Goal: Task Accomplishment & Management: Use online tool/utility

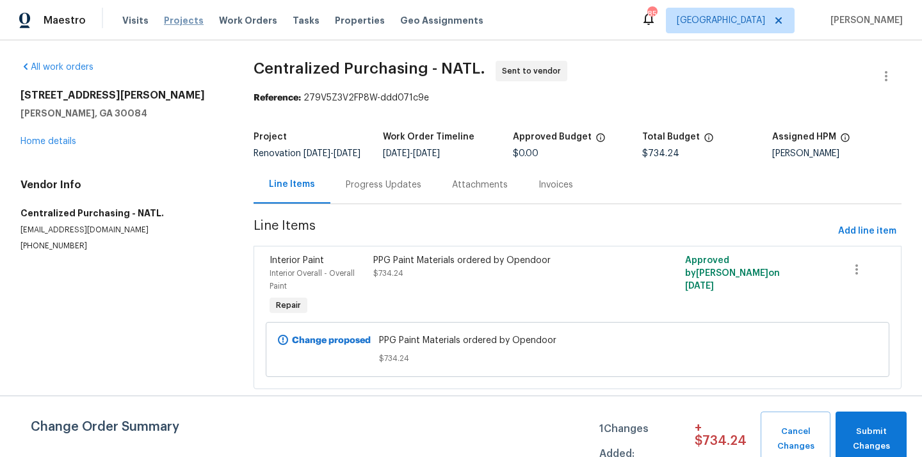
click at [180, 24] on span "Projects" at bounding box center [184, 20] width 40 height 13
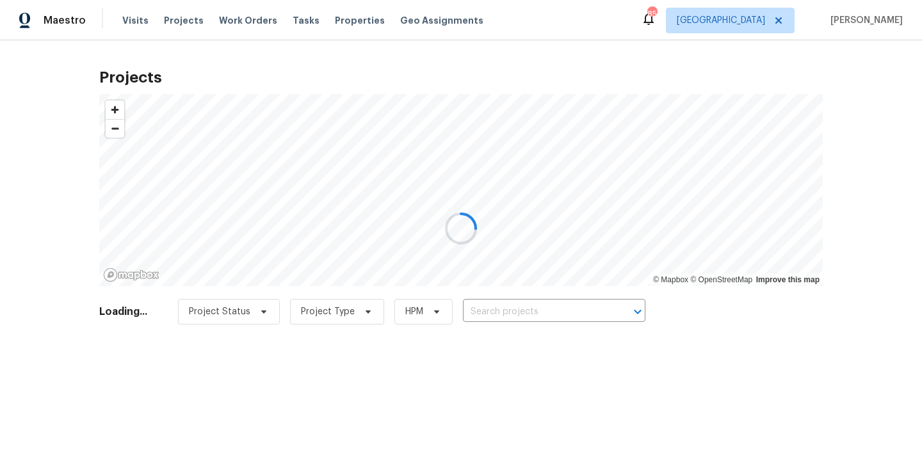
click at [543, 312] on div at bounding box center [461, 228] width 922 height 457
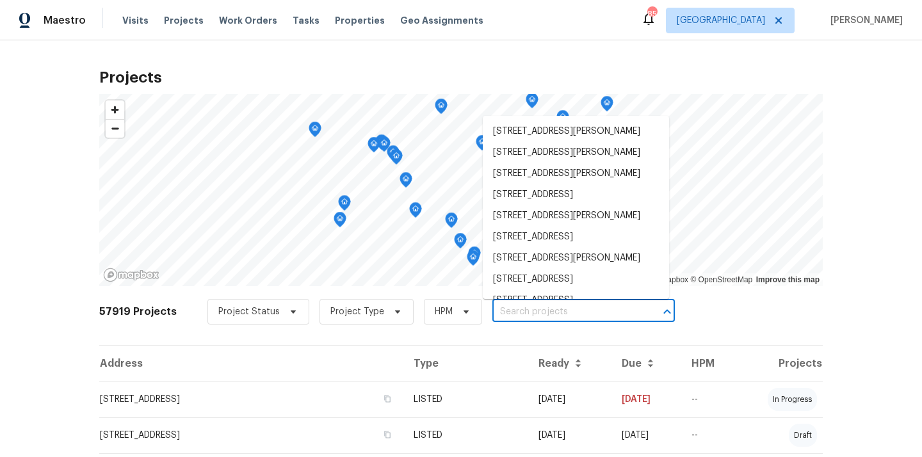
click at [543, 312] on input "text" at bounding box center [566, 312] width 147 height 20
paste input "2928 Wintercrest Way, Atlanta, GA 30360"
type input "2928 Wintercrest Way, Atlanta, GA 30360"
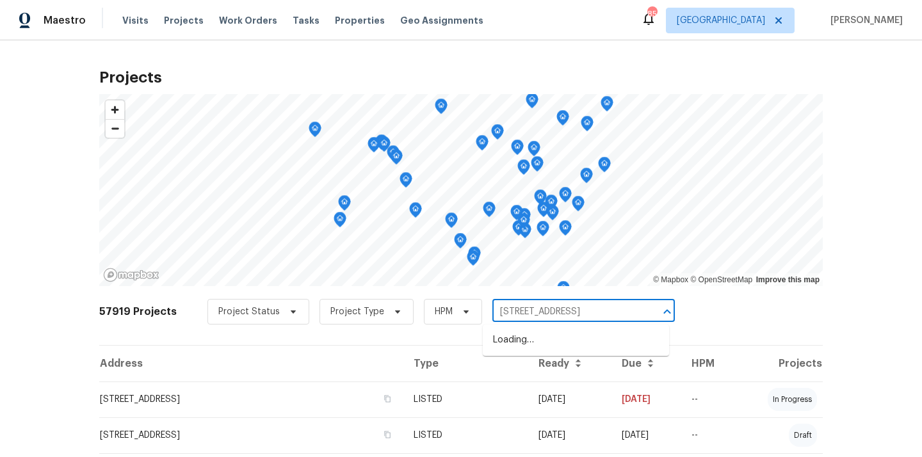
scroll to position [0, 31]
click at [543, 330] on li "2928 Wintercrest Way, Atlanta, GA 30360" at bounding box center [576, 340] width 186 height 21
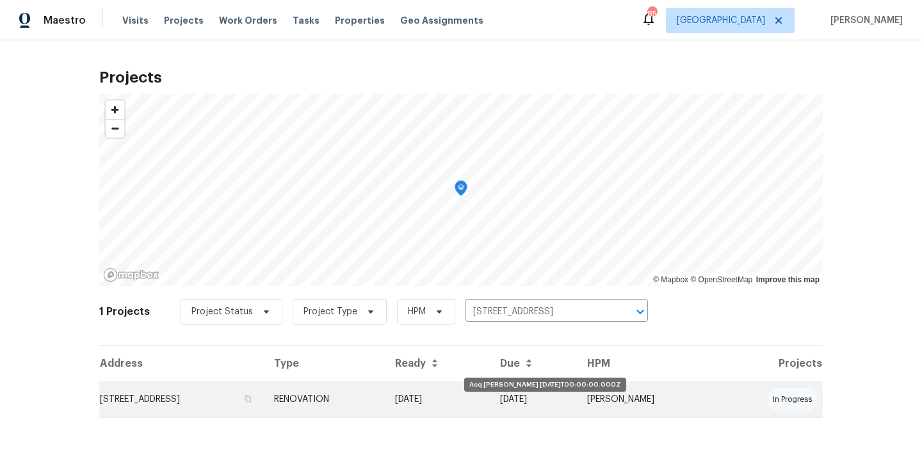
click at [490, 395] on td "09/22/25" at bounding box center [437, 400] width 105 height 36
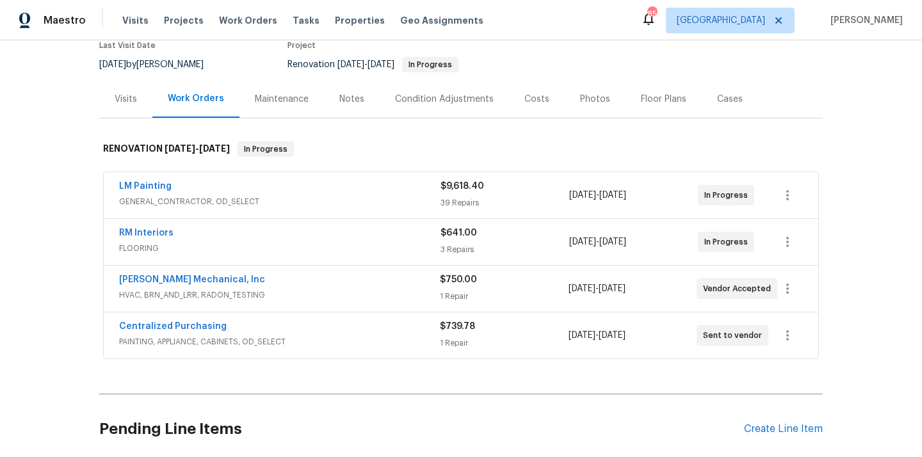
scroll to position [117, 0]
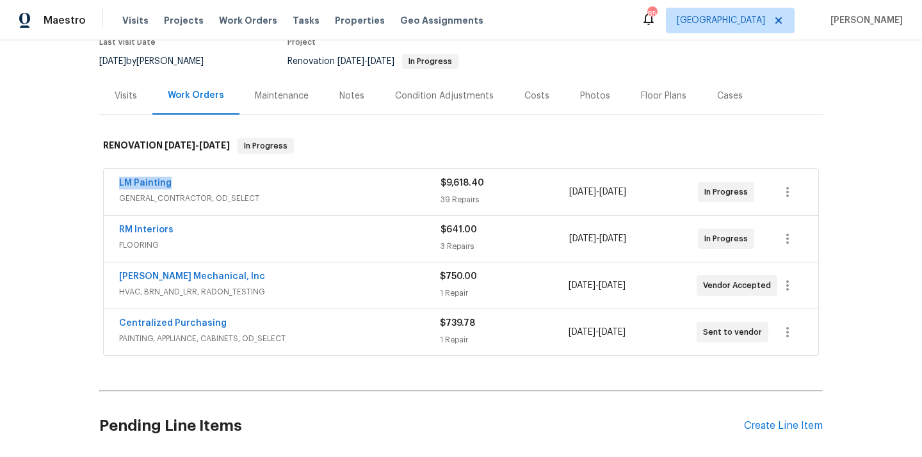
drag, startPoint x: 174, startPoint y: 184, endPoint x: 114, endPoint y: 184, distance: 60.2
click at [114, 184] on div "LM Painting GENERAL_CONTRACTOR, OD_SELECT $9,618.40 39 Repairs 9/22/2025 - 10/4…" at bounding box center [461, 192] width 715 height 46
copy link "LM Painting"
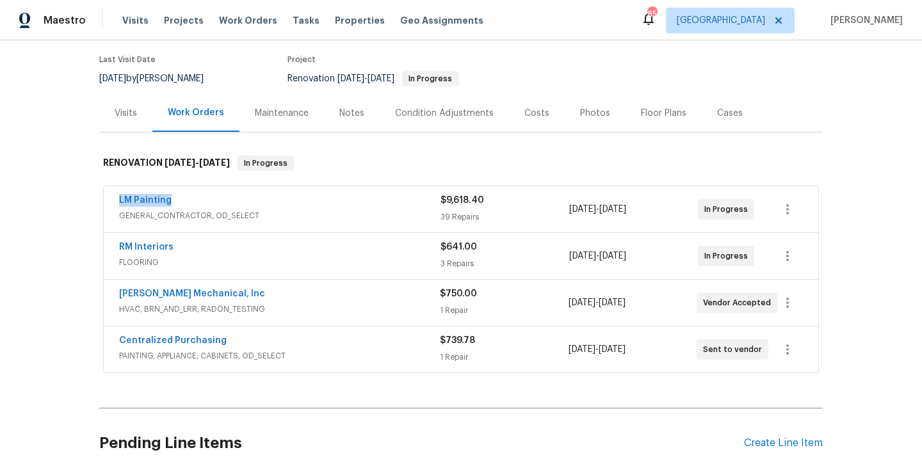
scroll to position [116, 0]
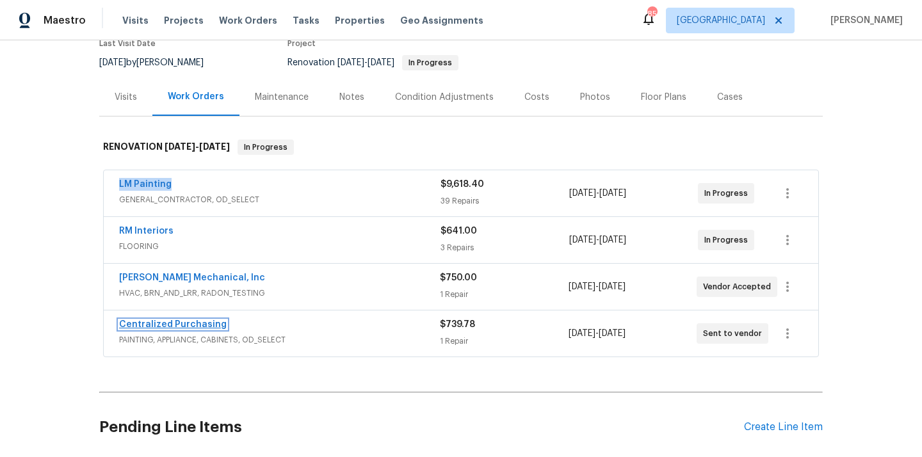
click at [196, 323] on link "Centralized Purchasing" at bounding box center [173, 324] width 108 height 9
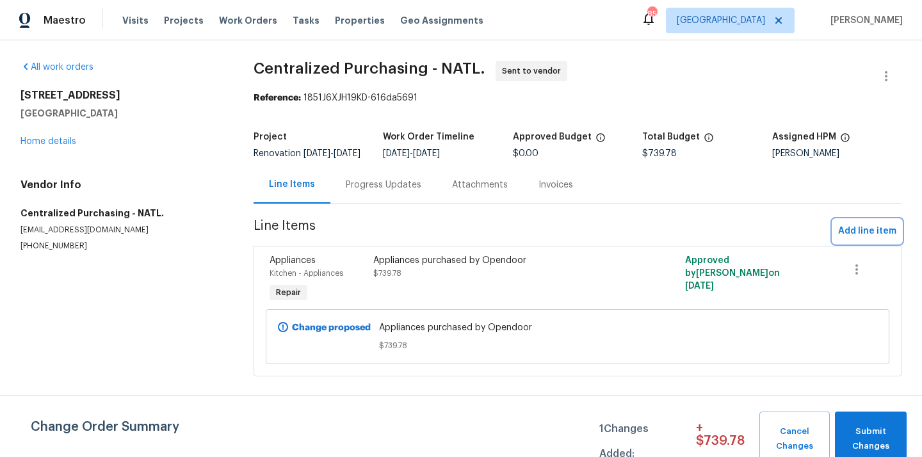
click at [842, 236] on span "Add line item" at bounding box center [868, 232] width 58 height 16
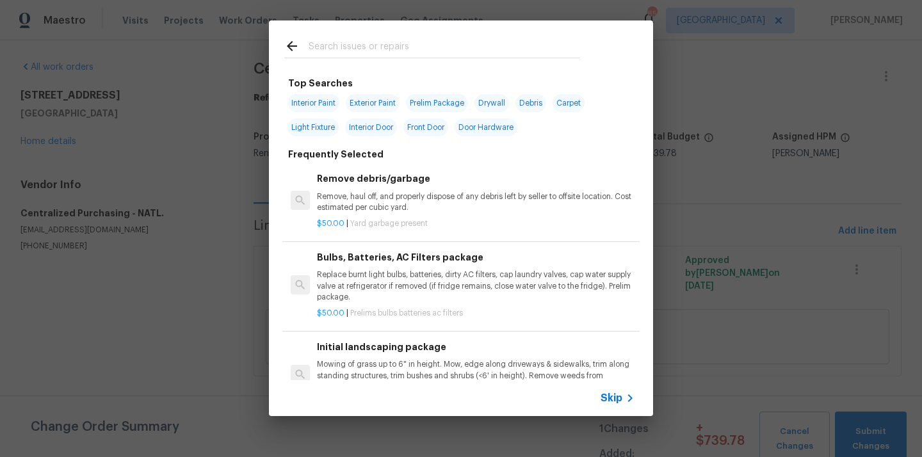
click at [471, 52] on input "text" at bounding box center [445, 47] width 272 height 19
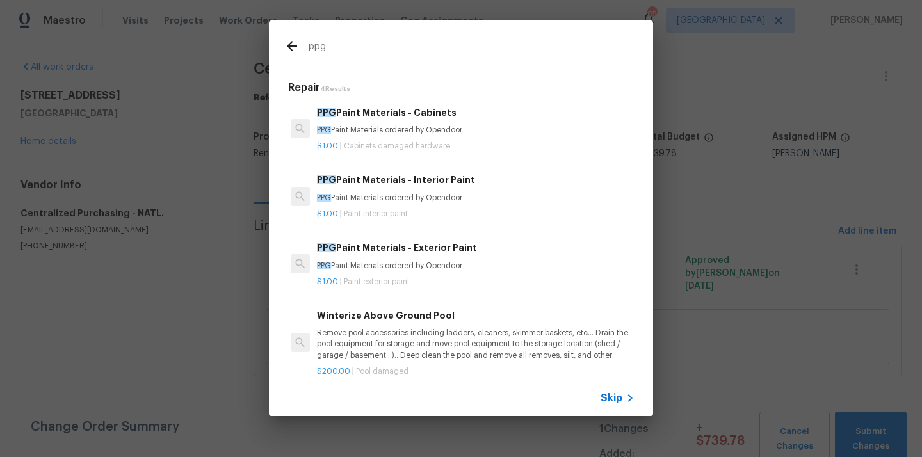
type input "ppg"
click at [401, 192] on div "PPG Paint Materials - Interior Paint PPG Paint Materials ordered by Opendoor" at bounding box center [476, 188] width 318 height 31
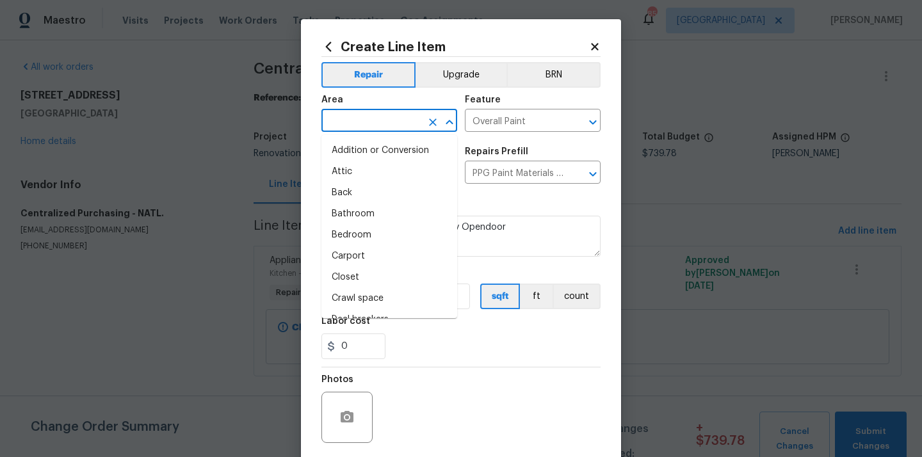
click at [388, 117] on input "text" at bounding box center [372, 122] width 100 height 20
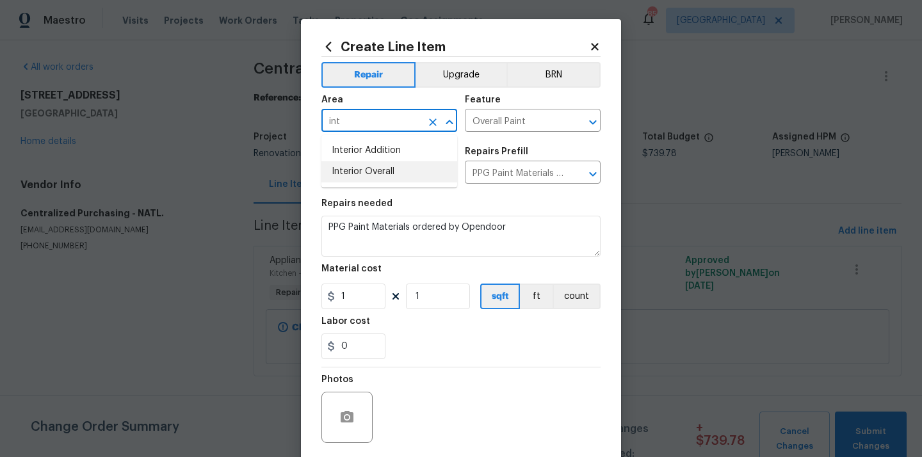
click at [370, 176] on li "Interior Overall" at bounding box center [390, 171] width 136 height 21
type input "Interior Overall"
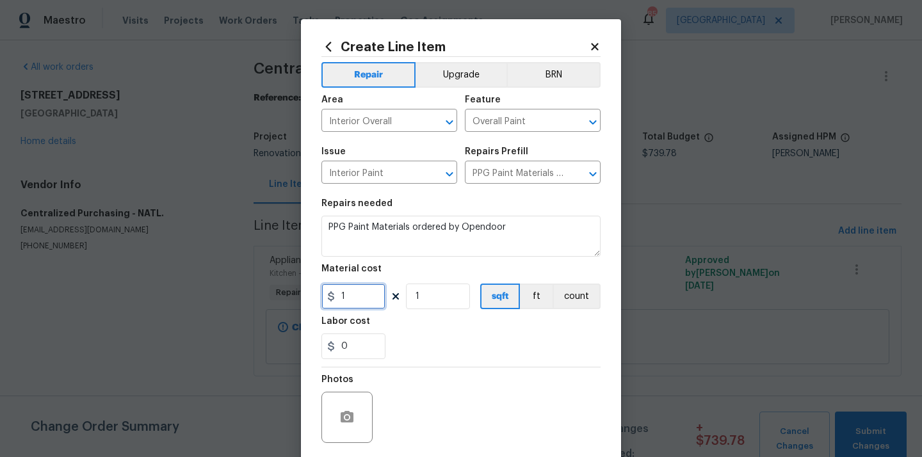
drag, startPoint x: 359, startPoint y: 291, endPoint x: 277, endPoint y: 297, distance: 81.6
click at [277, 297] on div "Create Line Item Repair Upgrade BRN Area Interior Overall ​ Feature Overall Pai…" at bounding box center [461, 228] width 922 height 457
paste input "709.7"
type input "709.71"
click at [400, 343] on div "0" at bounding box center [461, 347] width 279 height 26
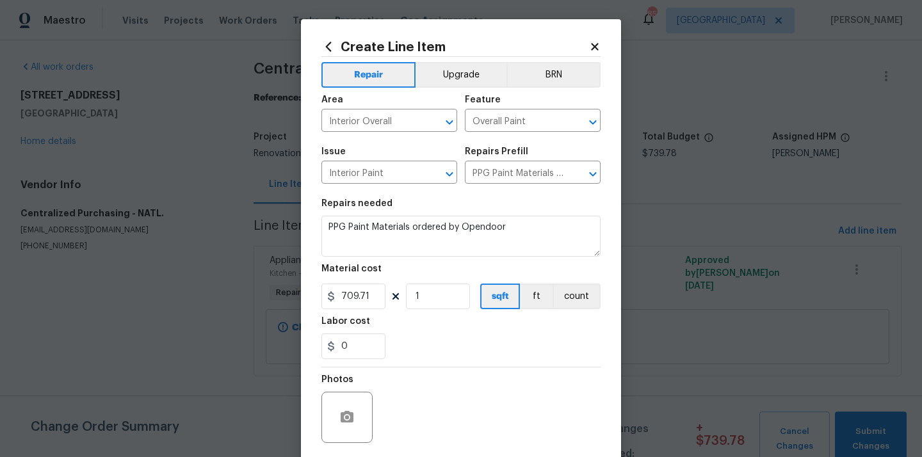
scroll to position [95, 0]
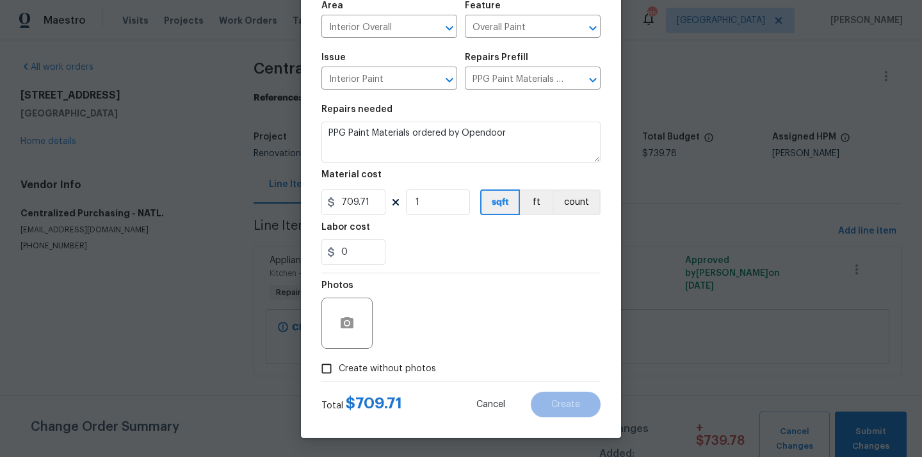
click at [392, 357] on label "Create without photos" at bounding box center [376, 369] width 122 height 24
click at [339, 357] on input "Create without photos" at bounding box center [327, 369] width 24 height 24
checkbox input "true"
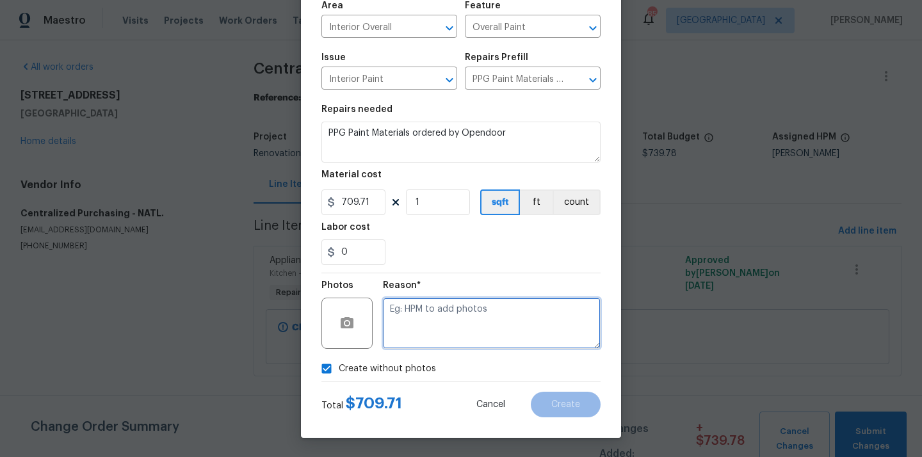
click at [425, 345] on textarea at bounding box center [492, 323] width 218 height 51
type textarea "N/A"
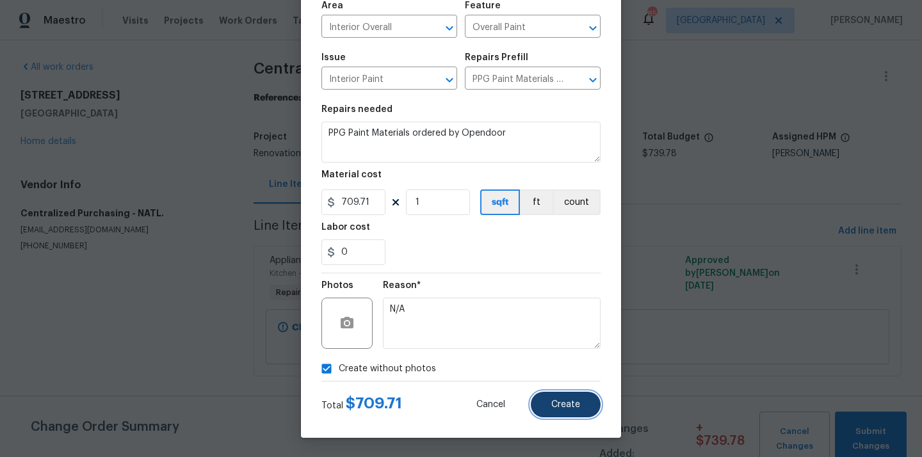
click at [571, 408] on span "Create" at bounding box center [566, 405] width 29 height 10
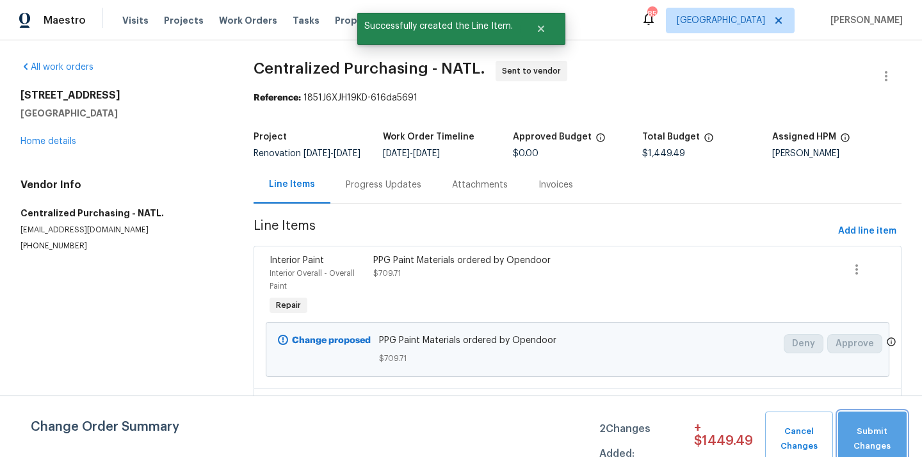
click at [859, 432] on span "Submit Changes" at bounding box center [873, 439] width 56 height 29
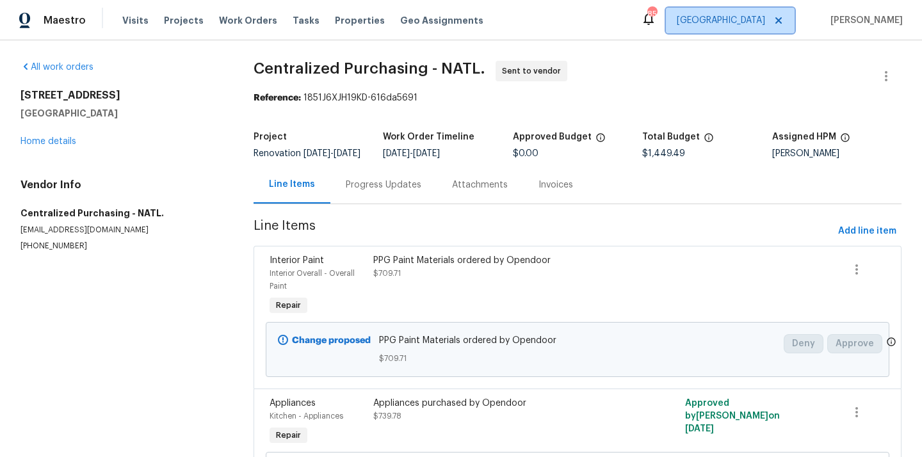
click at [756, 16] on span "Atlanta" at bounding box center [721, 20] width 88 height 13
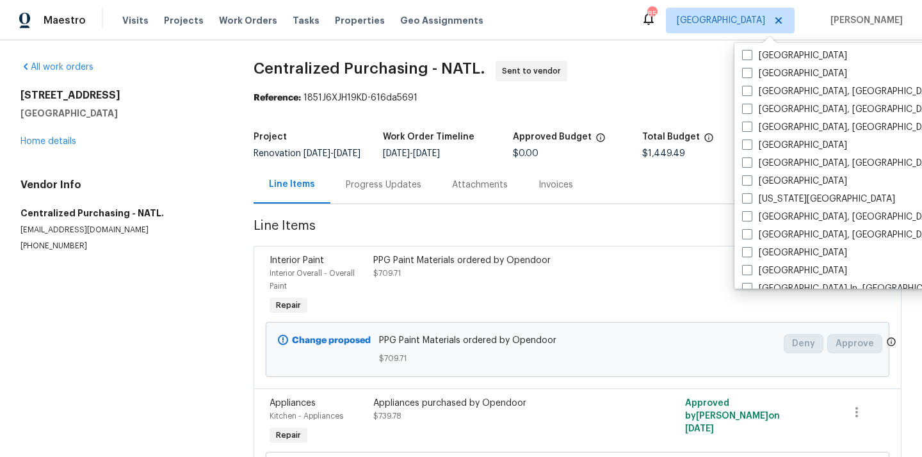
scroll to position [354, 0]
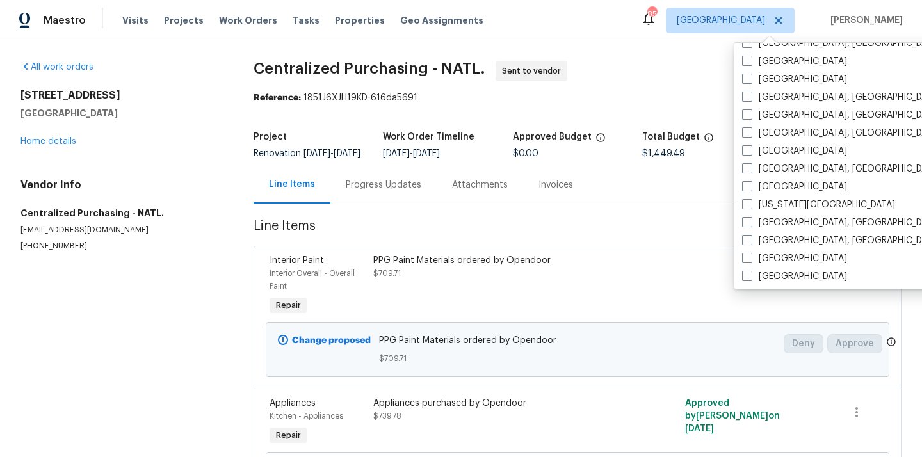
click at [756, 117] on label "Greensboro, NC" at bounding box center [841, 115] width 199 height 13
click at [751, 117] on input "Greensboro, NC" at bounding box center [746, 113] width 8 height 8
checkbox input "true"
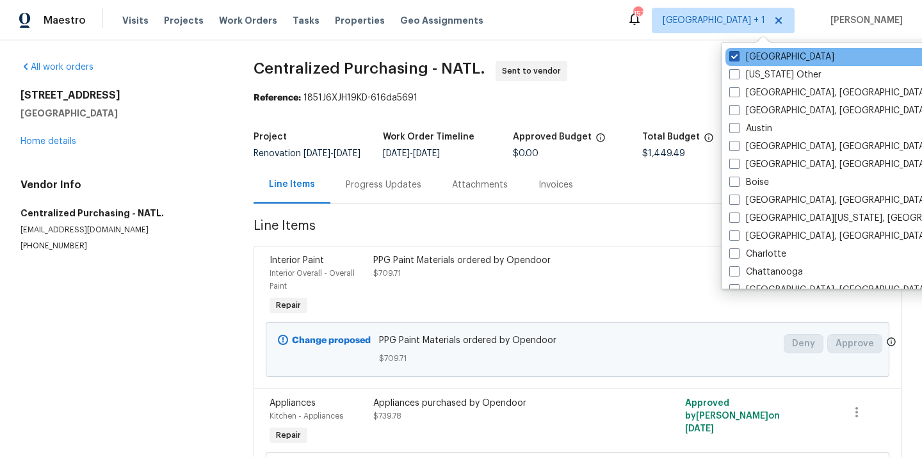
click at [745, 55] on label "Atlanta" at bounding box center [782, 57] width 105 height 13
click at [738, 55] on input "Atlanta" at bounding box center [734, 55] width 8 height 8
checkbox input "false"
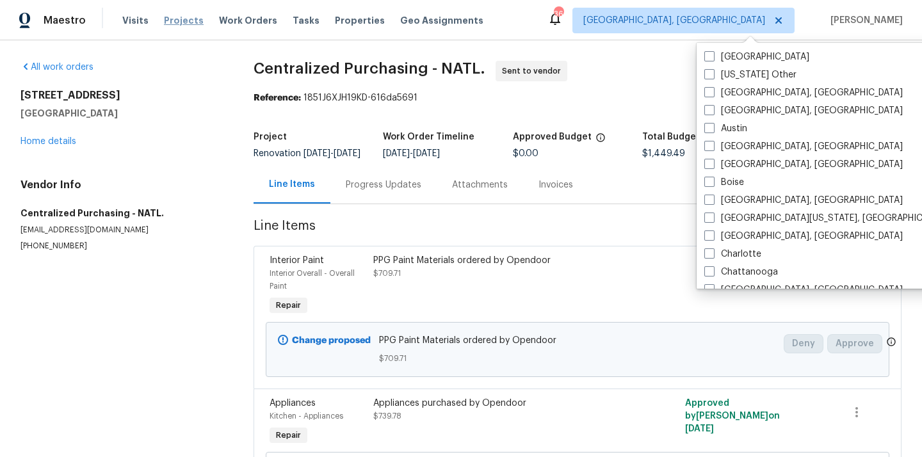
click at [181, 15] on span "Projects" at bounding box center [184, 20] width 40 height 13
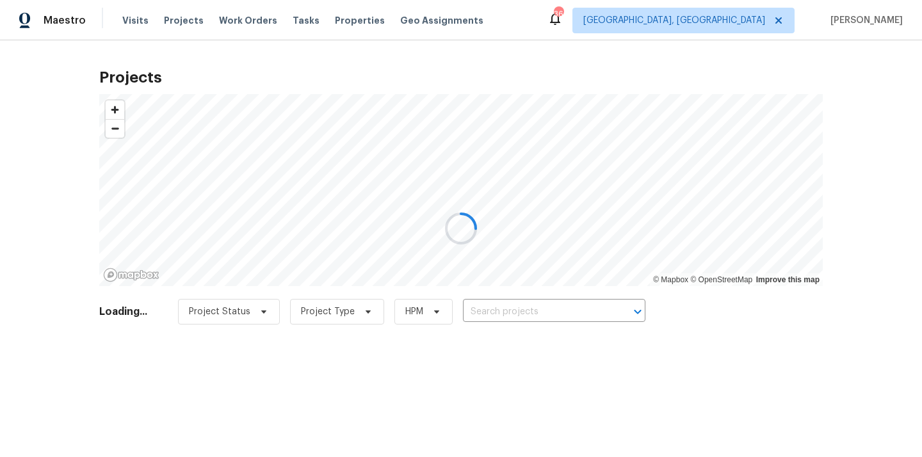
click at [527, 311] on div at bounding box center [461, 228] width 922 height 457
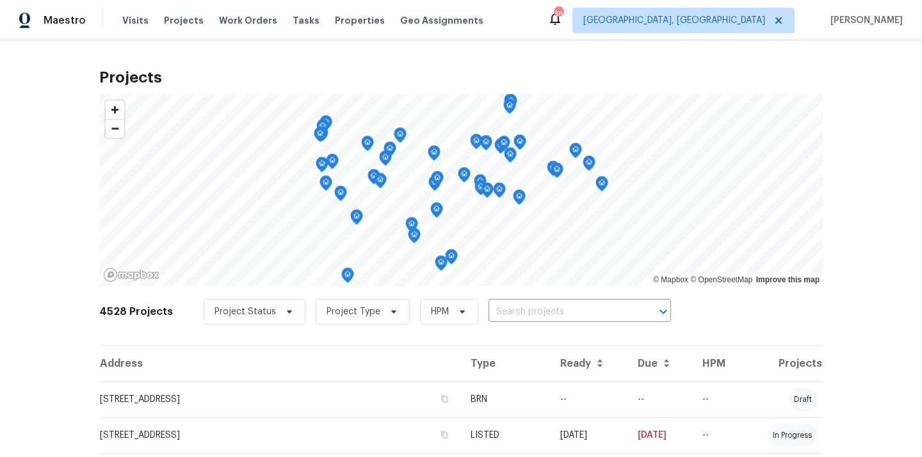
click at [527, 311] on input "text" at bounding box center [562, 312] width 147 height 20
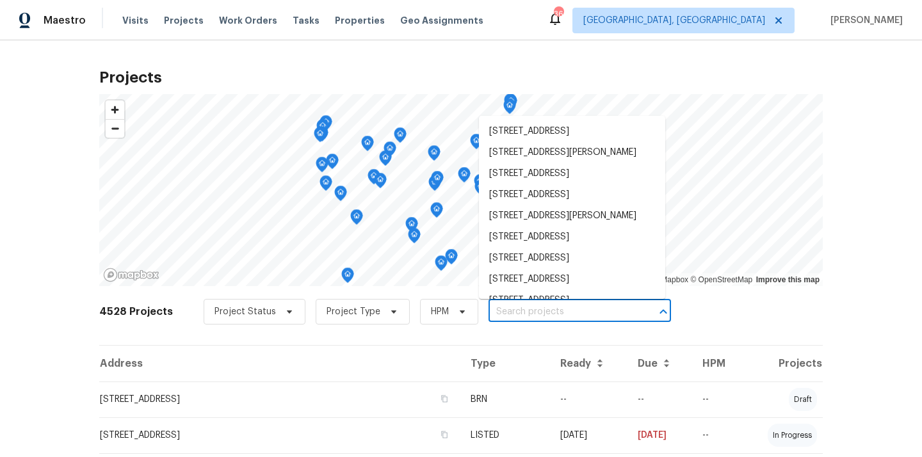
paste input "2816 Cypress Park Rd, Greensboro, NC 27407"
type input "2816 Cypress Park Rd, Greensboro, NC 27407"
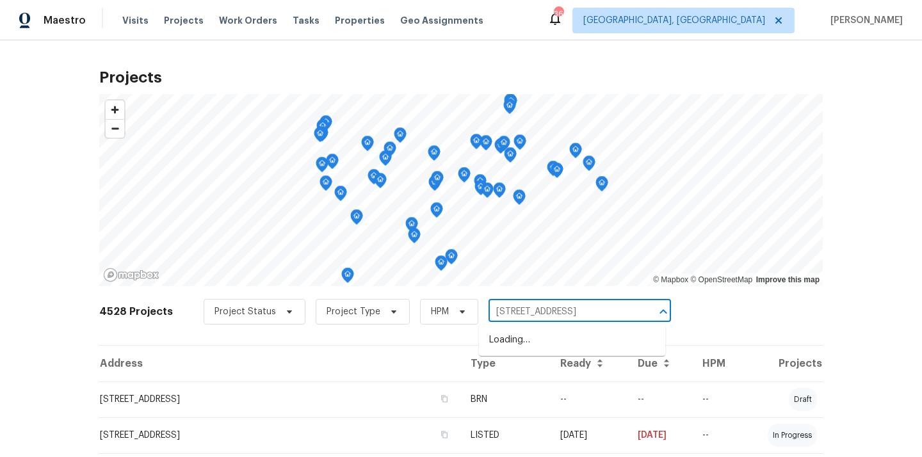
scroll to position [0, 46]
click at [527, 334] on li "2816 Cypress Park Rd, Greensboro, NC 27407" at bounding box center [572, 340] width 186 height 21
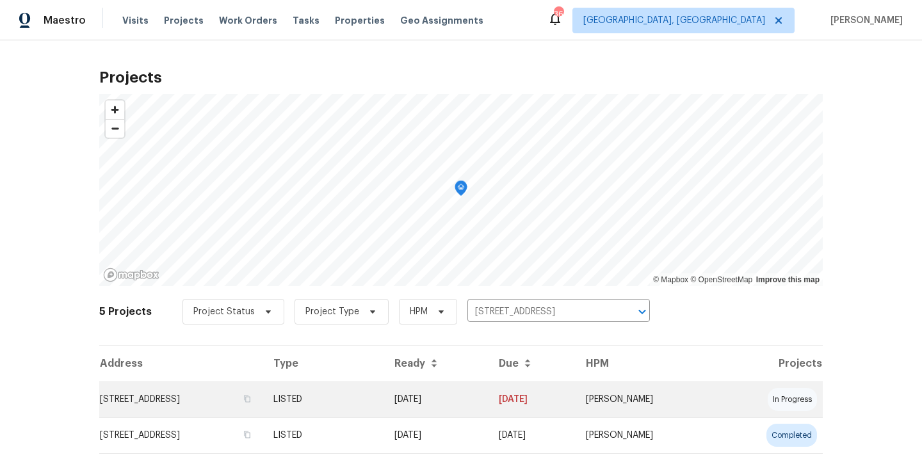
click at [384, 402] on td "LISTED" at bounding box center [323, 400] width 121 height 36
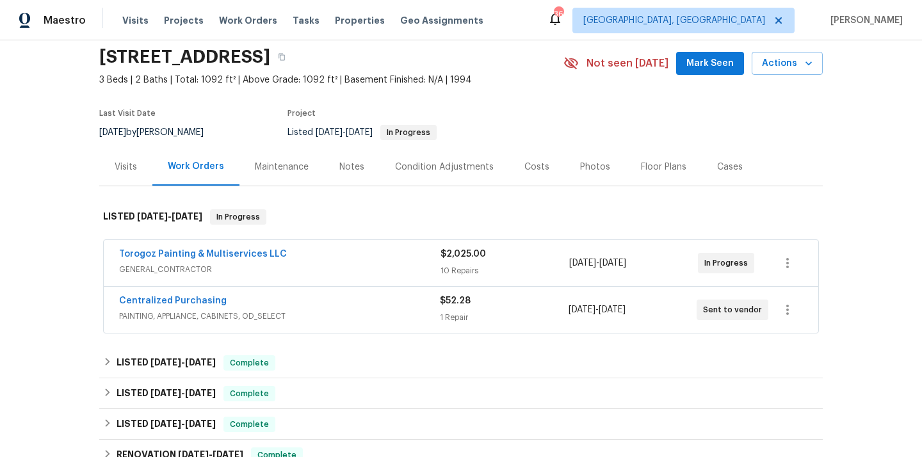
scroll to position [49, 0]
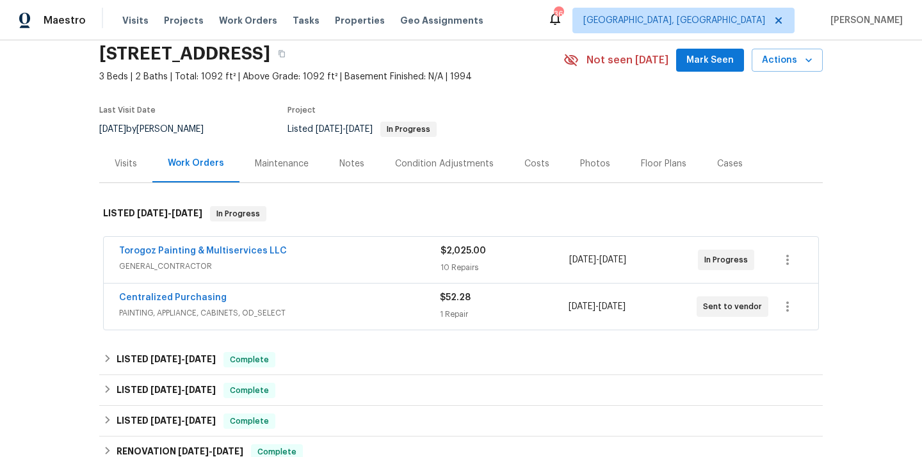
click at [204, 302] on span "Centralized Purchasing" at bounding box center [173, 297] width 108 height 13
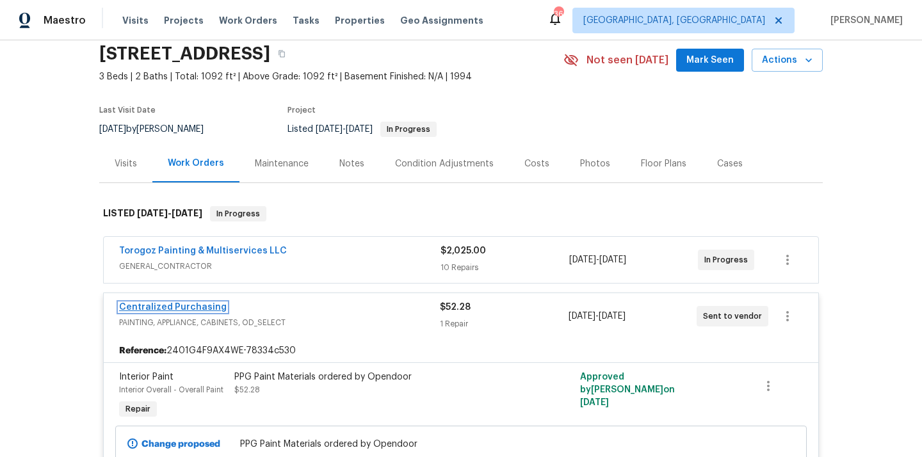
click at [193, 307] on link "Centralized Purchasing" at bounding box center [173, 307] width 108 height 9
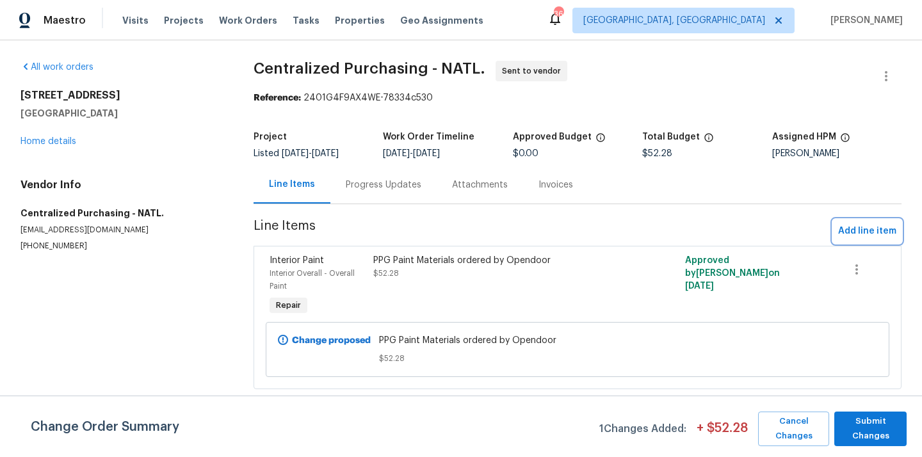
click at [873, 233] on span "Add line item" at bounding box center [868, 232] width 58 height 16
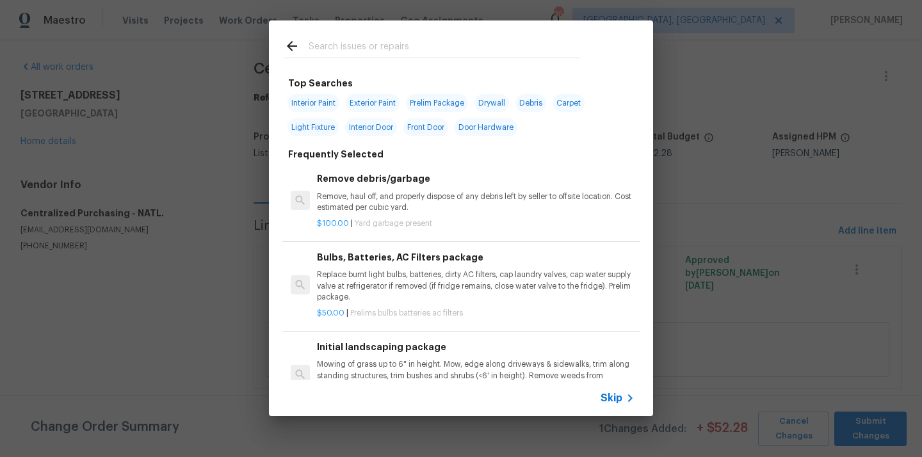
click at [486, 56] on input "text" at bounding box center [445, 47] width 272 height 19
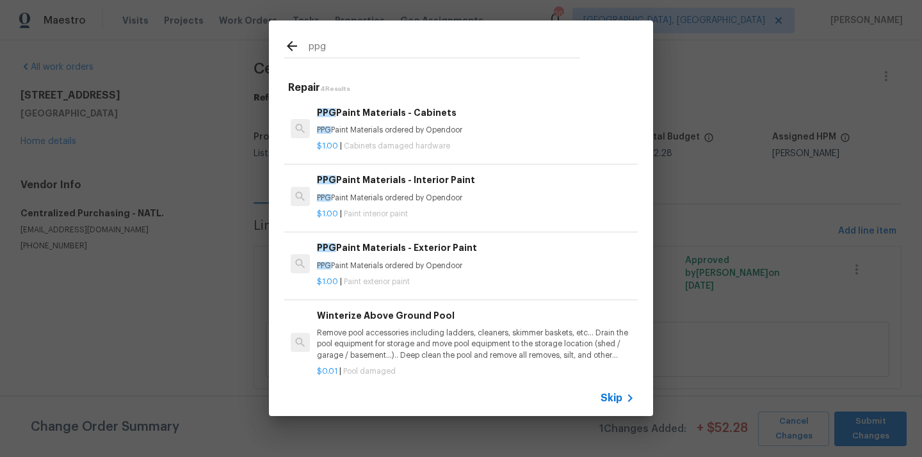
type input "ppg"
click at [424, 217] on p "$1.00 | Paint interior paint" at bounding box center [476, 214] width 318 height 11
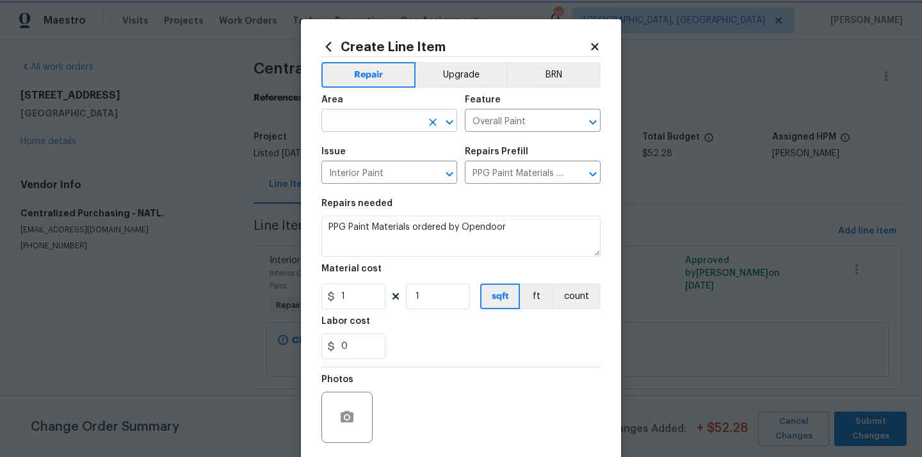
click at [424, 122] on button "Clear" at bounding box center [433, 122] width 18 height 18
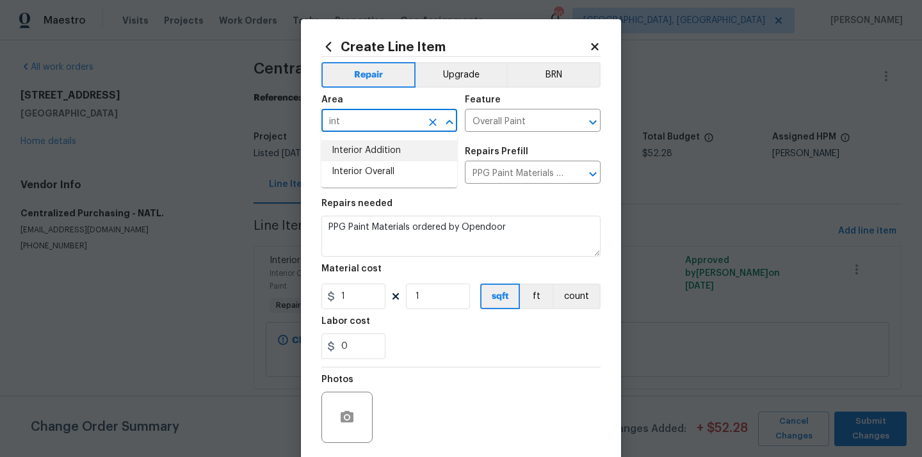
click at [392, 162] on li "Interior Overall" at bounding box center [390, 171] width 136 height 21
type input "Interior Overall"
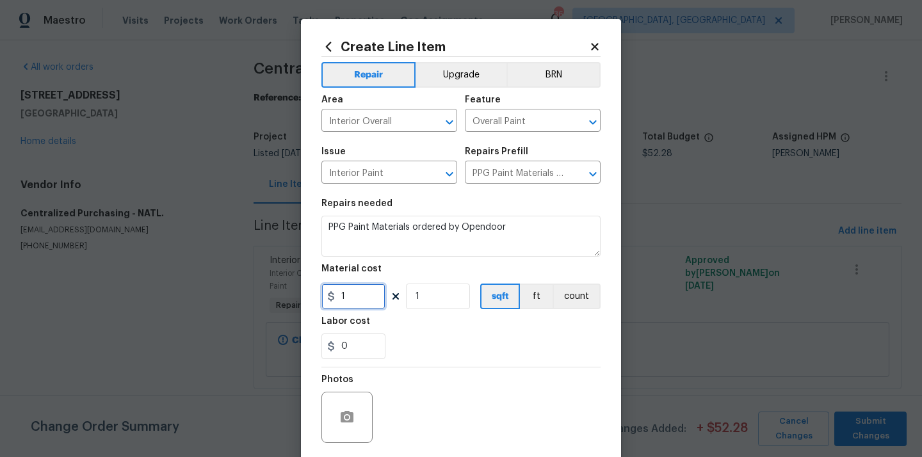
drag, startPoint x: 362, startPoint y: 288, endPoint x: 279, endPoint y: 296, distance: 83.0
click at [279, 297] on div "Create Line Item Repair Upgrade BRN Area Interior Overall ​ Feature Overall Pai…" at bounding box center [461, 228] width 922 height 457
paste input "18.66"
type input "118.66"
click at [380, 336] on input "0" at bounding box center [354, 347] width 64 height 26
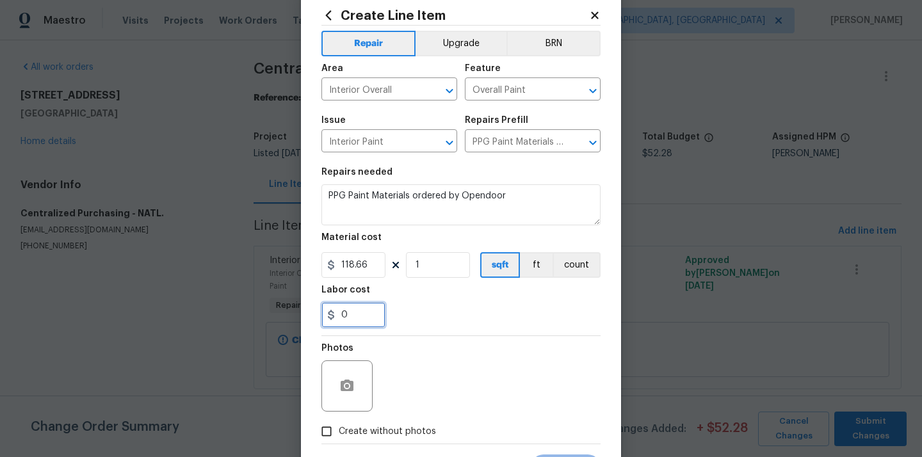
scroll to position [95, 0]
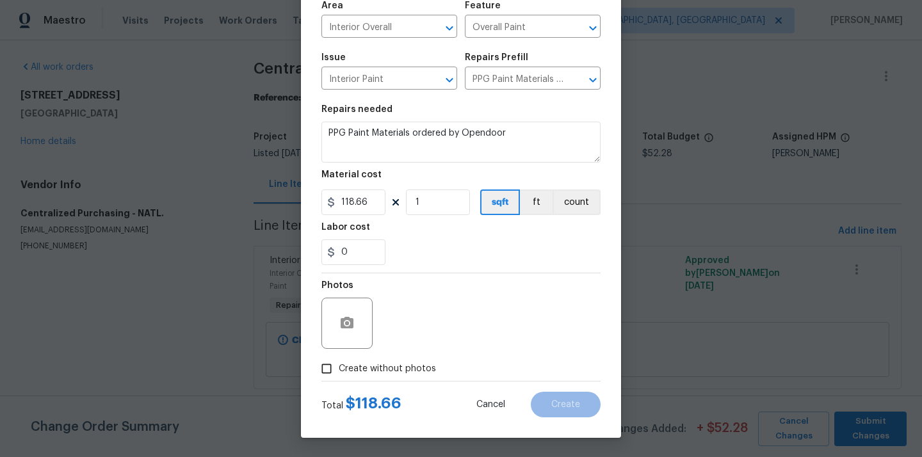
click at [375, 352] on div "Photos" at bounding box center [349, 315] width 54 height 83
click at [372, 376] on label "Create without photos" at bounding box center [376, 369] width 122 height 24
click at [339, 376] on input "Create without photos" at bounding box center [327, 369] width 24 height 24
checkbox input "true"
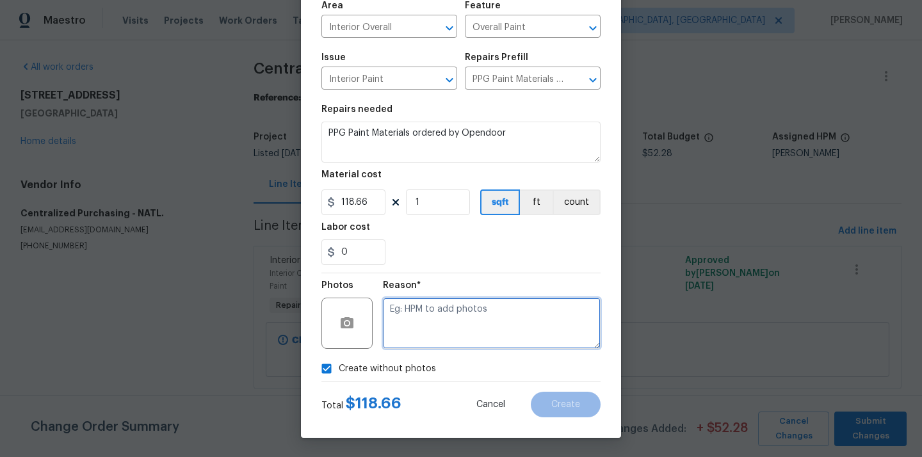
click at [418, 336] on textarea at bounding box center [492, 323] width 218 height 51
type textarea "N/A"
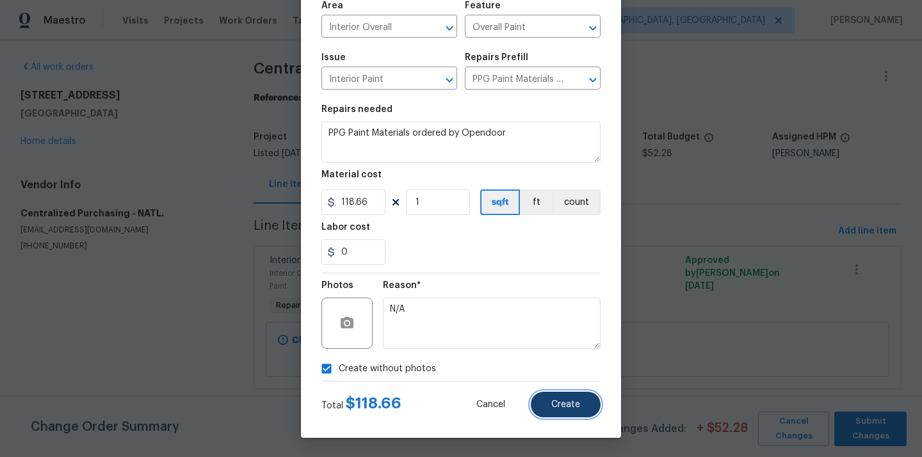
click at [558, 415] on button "Create" at bounding box center [566, 405] width 70 height 26
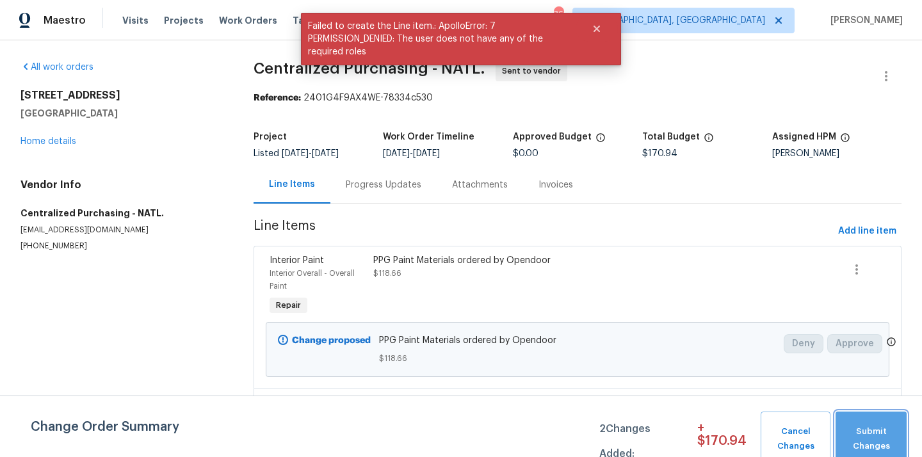
click at [880, 423] on button "Submit Changes" at bounding box center [871, 439] width 71 height 55
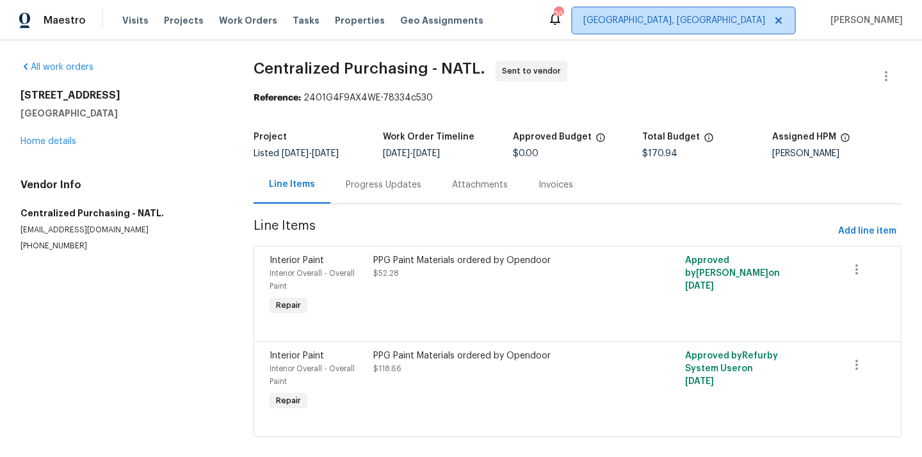
click at [721, 16] on span "[GEOGRAPHIC_DATA], [GEOGRAPHIC_DATA]" at bounding box center [675, 20] width 182 height 13
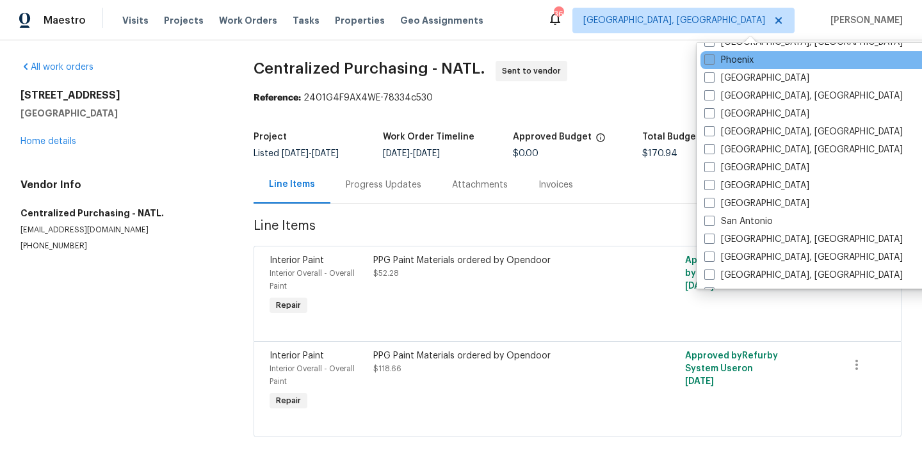
scroll to position [723, 0]
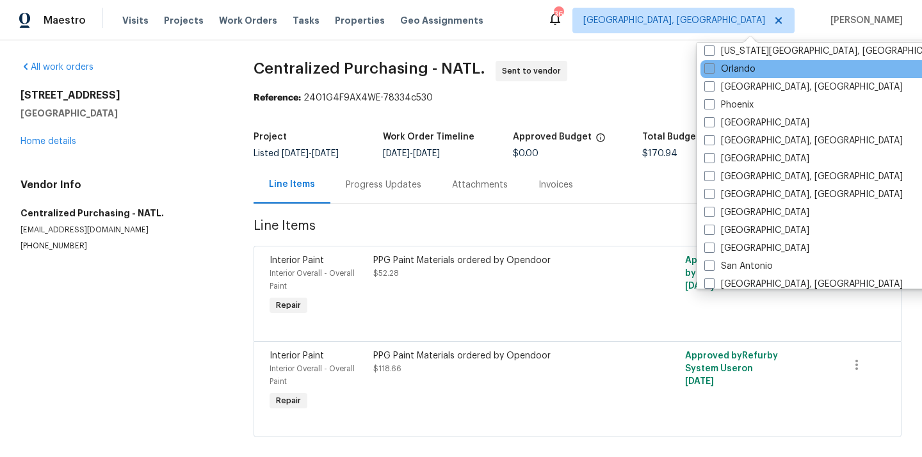
click at [723, 72] on label "Orlando" at bounding box center [730, 69] width 51 height 13
click at [713, 71] on input "Orlando" at bounding box center [709, 67] width 8 height 8
checkbox input "true"
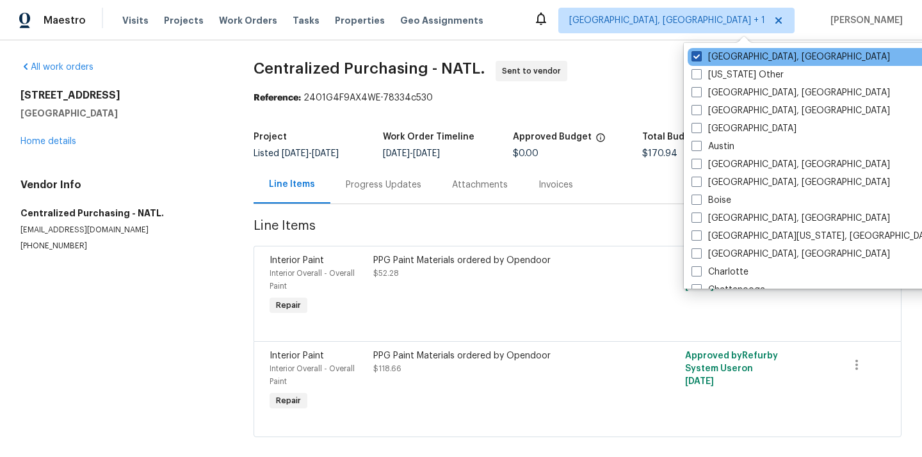
click at [721, 52] on label "[GEOGRAPHIC_DATA], [GEOGRAPHIC_DATA]" at bounding box center [791, 57] width 199 height 13
click at [700, 52] on input "[GEOGRAPHIC_DATA], [GEOGRAPHIC_DATA]" at bounding box center [696, 55] width 8 height 8
checkbox input "false"
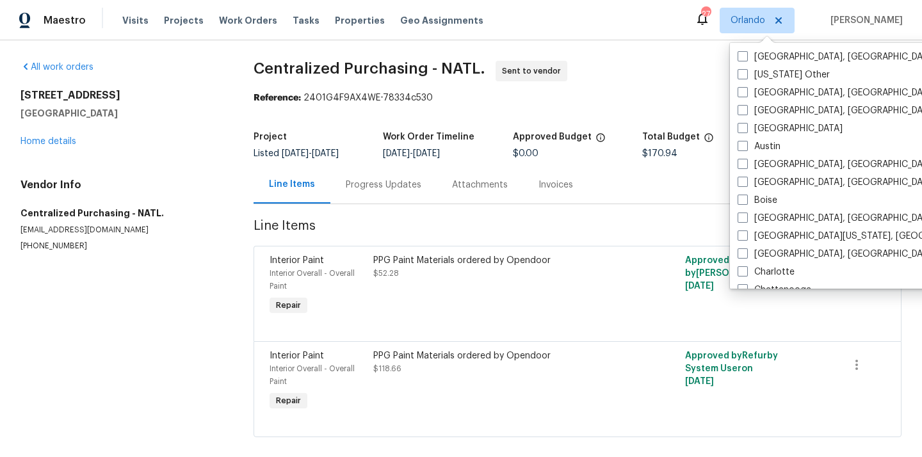
click at [156, 27] on div "Visits Projects Work Orders Tasks Properties Geo Assignments" at bounding box center [310, 21] width 377 height 26
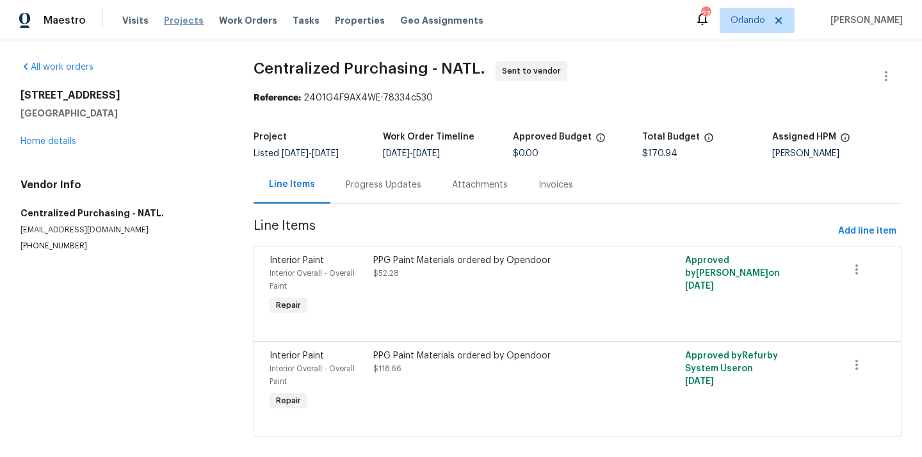
click at [170, 24] on span "Projects" at bounding box center [184, 20] width 40 height 13
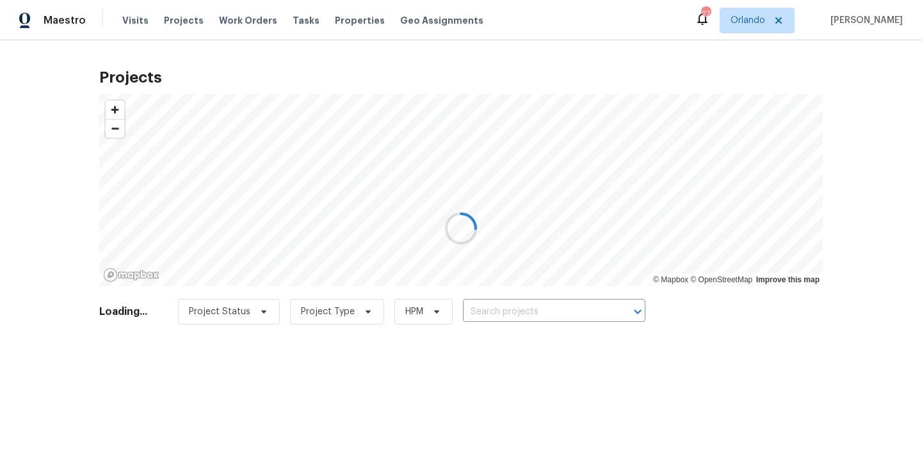
click at [529, 310] on div at bounding box center [461, 228] width 922 height 457
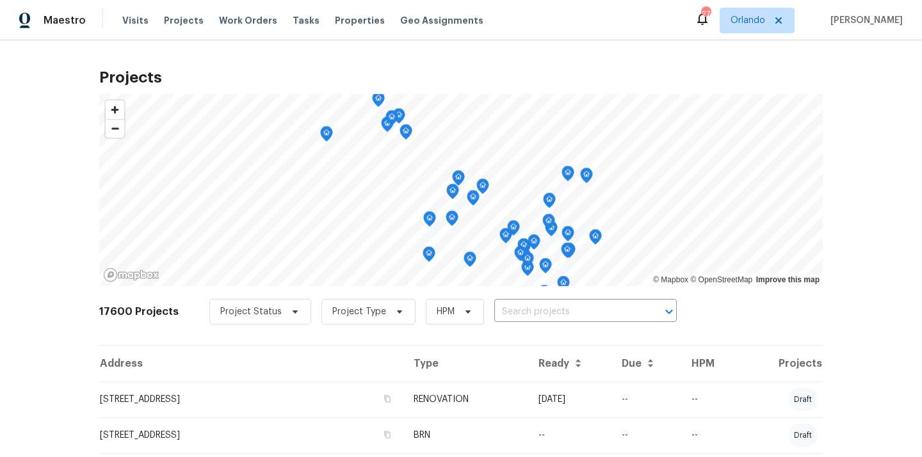
click at [529, 310] on input "text" at bounding box center [568, 312] width 147 height 20
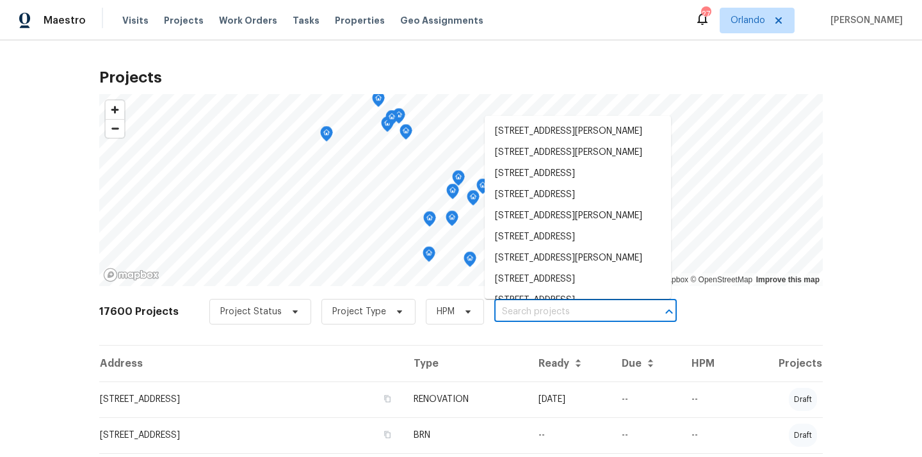
paste input "7813 Myrtle Oak Ln, Kissimmee, FL 34747"
type input "7813 Myrtle Oak Ln, Kissimmee, FL 34747"
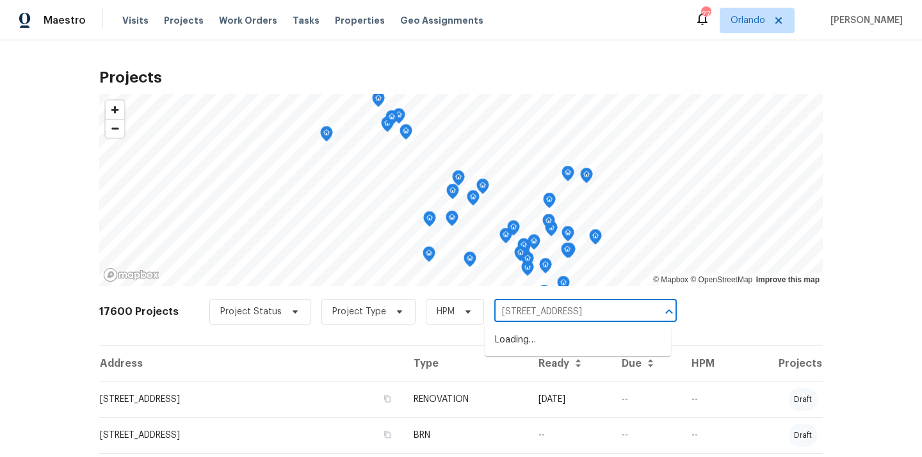
scroll to position [0, 29]
click at [534, 347] on li "7813 Myrtle Oak Ln, Kissimmee, FL 34747" at bounding box center [578, 340] width 186 height 21
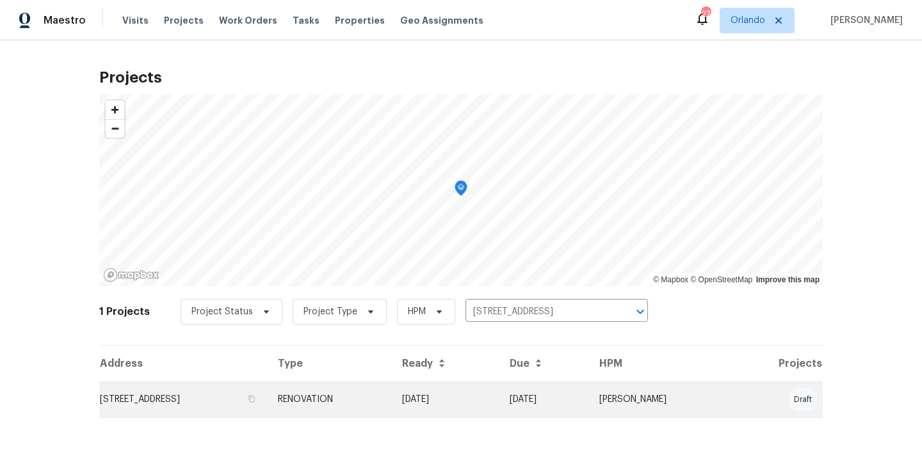
click at [392, 410] on td "RENOVATION" at bounding box center [330, 400] width 124 height 36
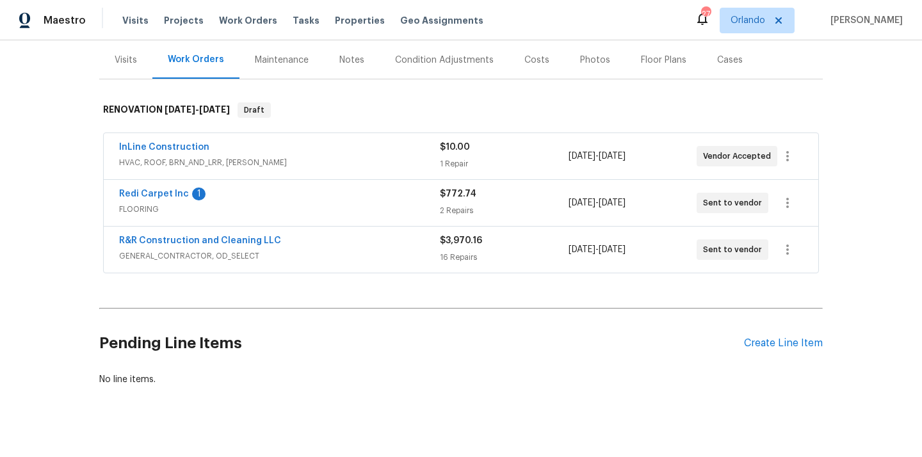
scroll to position [169, 0]
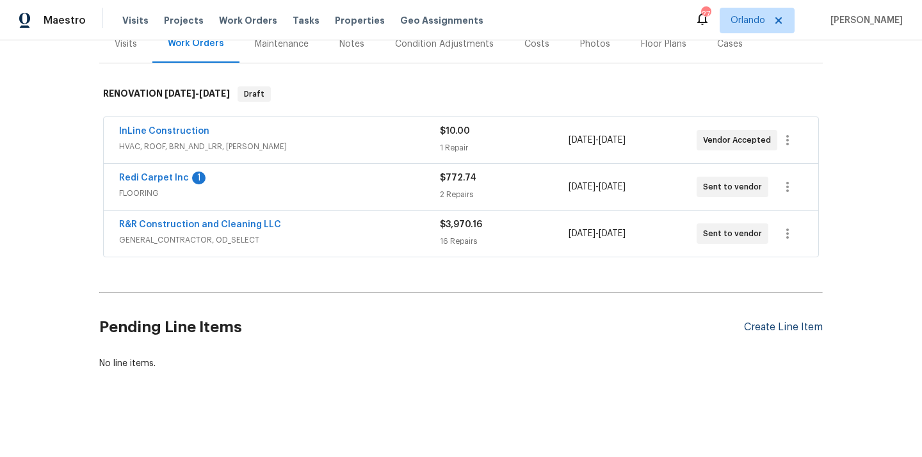
click at [767, 331] on div "Create Line Item" at bounding box center [783, 328] width 79 height 12
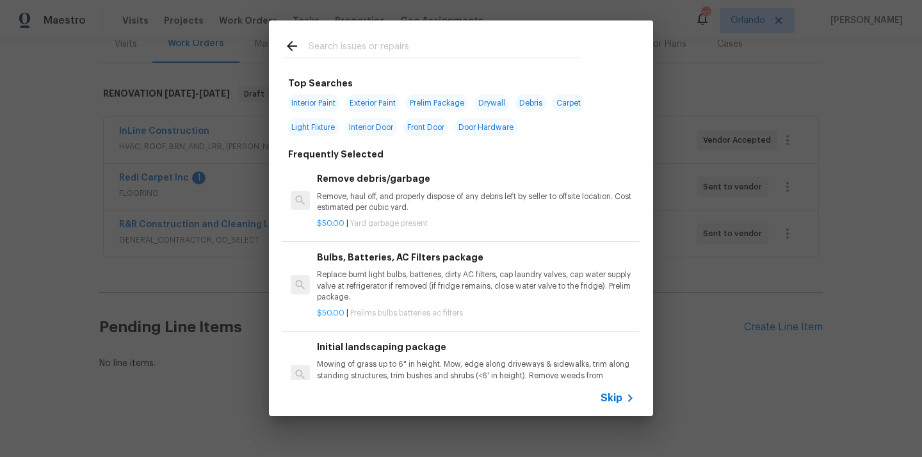
click at [563, 52] on input "text" at bounding box center [445, 47] width 272 height 19
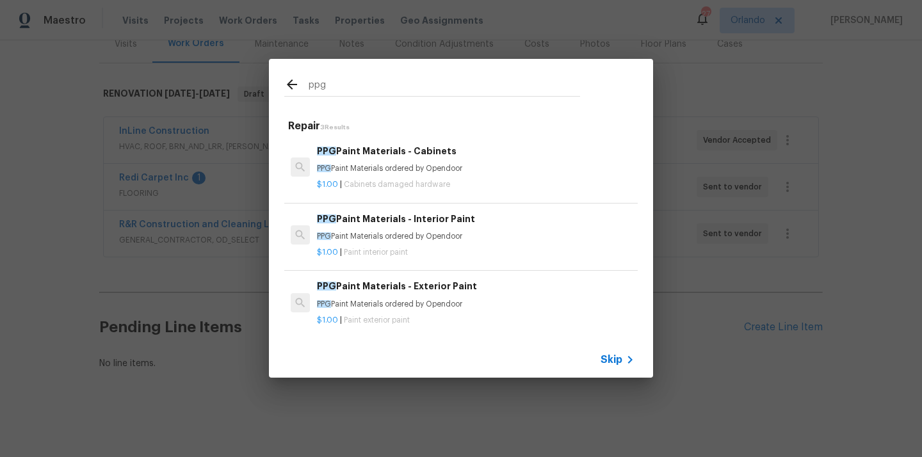
type input "ppg"
click at [448, 160] on div "PPG Paint Materials - Cabinets PPG Paint Materials ordered by Opendoor" at bounding box center [476, 159] width 318 height 31
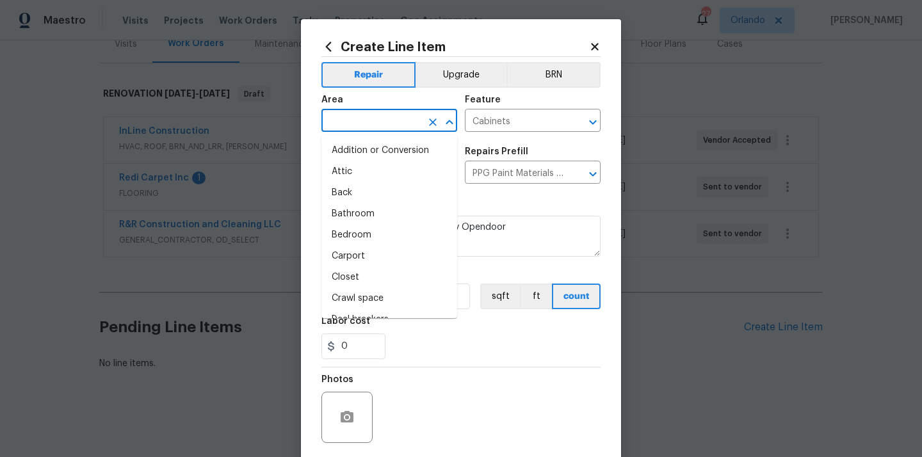
click at [407, 130] on input "text" at bounding box center [372, 122] width 100 height 20
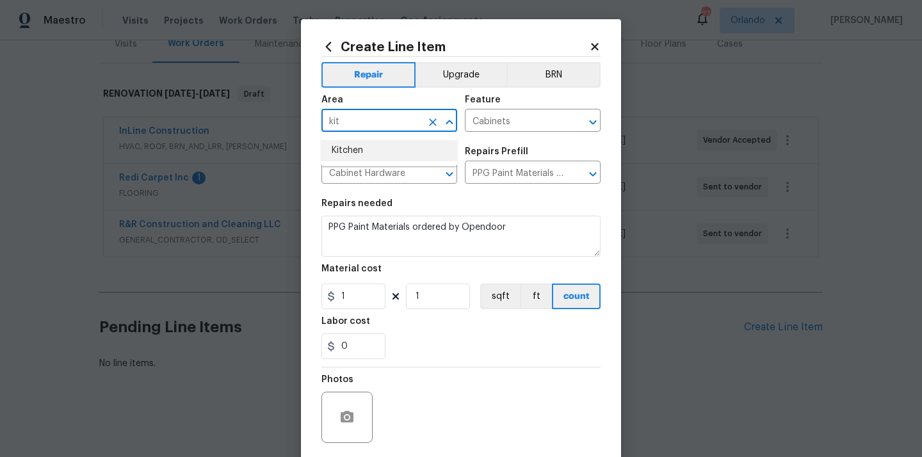
click at [366, 151] on li "Kitchen" at bounding box center [390, 150] width 136 height 21
type input "Kitchen"
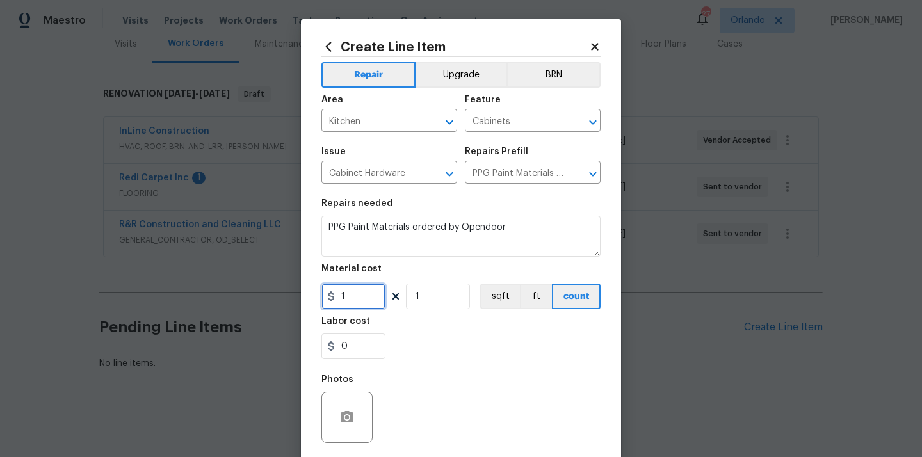
drag, startPoint x: 370, startPoint y: 293, endPoint x: 319, endPoint y: 293, distance: 50.6
click at [319, 293] on div "Create Line Item Repair Upgrade BRN Area Kitchen ​ Feature Cabinets ​ Issue Cab…" at bounding box center [461, 275] width 320 height 513
paste input "45.57"
type input "45.57"
click at [440, 365] on section "Repairs needed PPG Paint Materials ordered by Opendoor Material cost 45.57 1 sq…" at bounding box center [461, 280] width 279 height 176
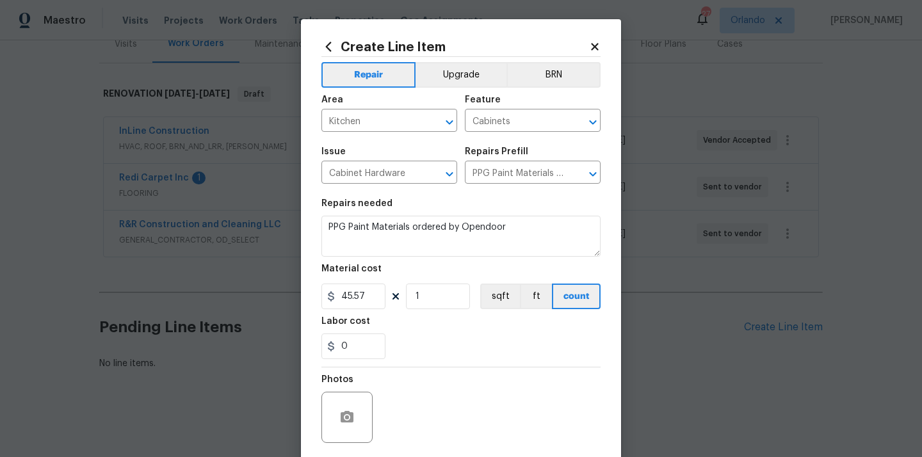
scroll to position [95, 0]
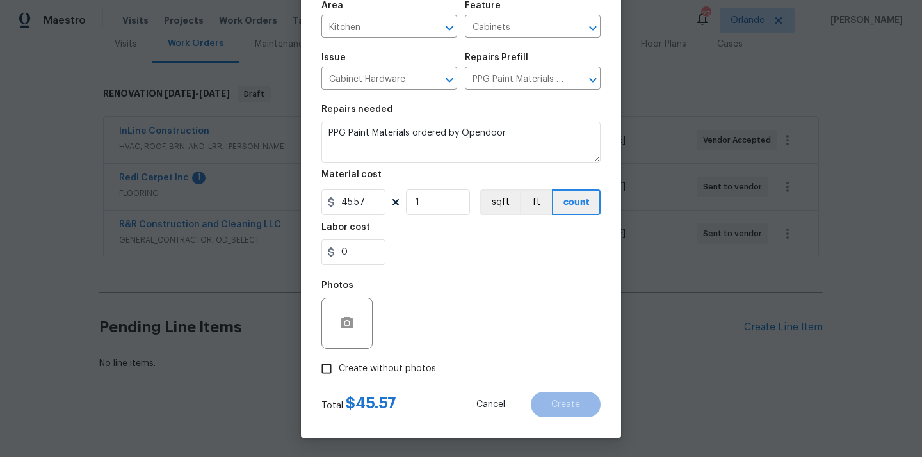
click at [419, 372] on span "Create without photos" at bounding box center [387, 369] width 97 height 13
click at [339, 372] on input "Create without photos" at bounding box center [327, 369] width 24 height 24
checkbox input "true"
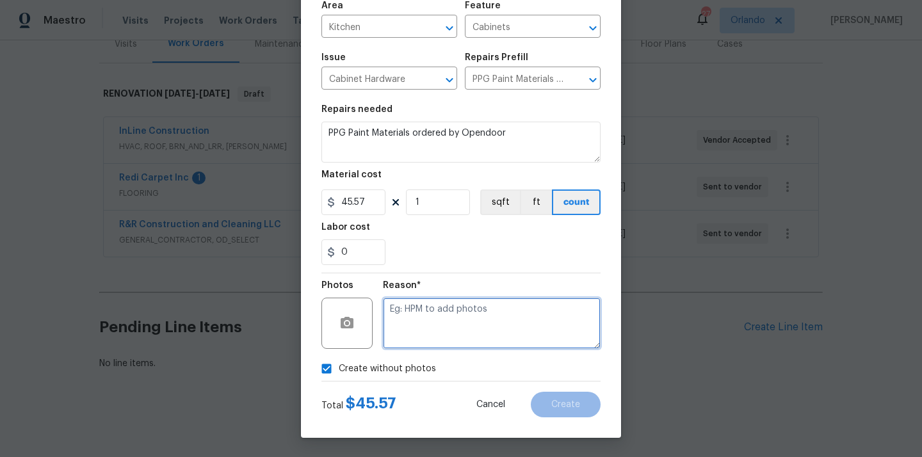
drag, startPoint x: 432, startPoint y: 342, endPoint x: 432, endPoint y: 334, distance: 8.4
click at [432, 342] on textarea at bounding box center [492, 323] width 218 height 51
type textarea "N/A"
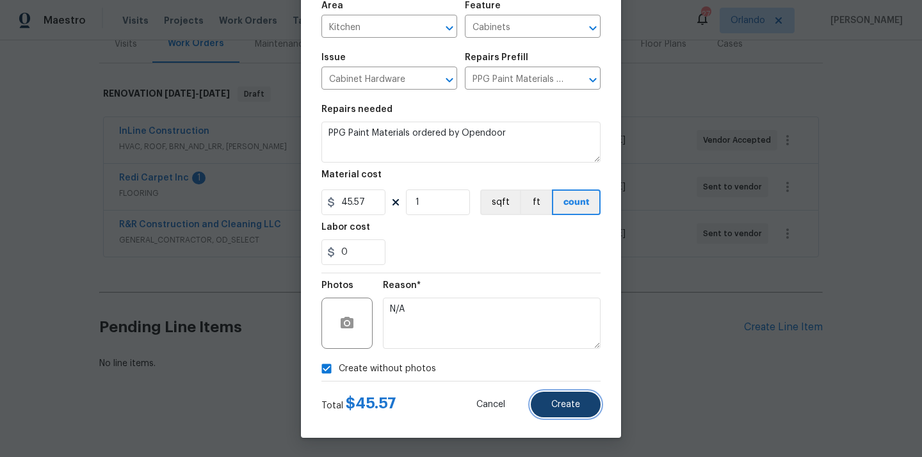
click at [568, 397] on button "Create" at bounding box center [566, 405] width 70 height 26
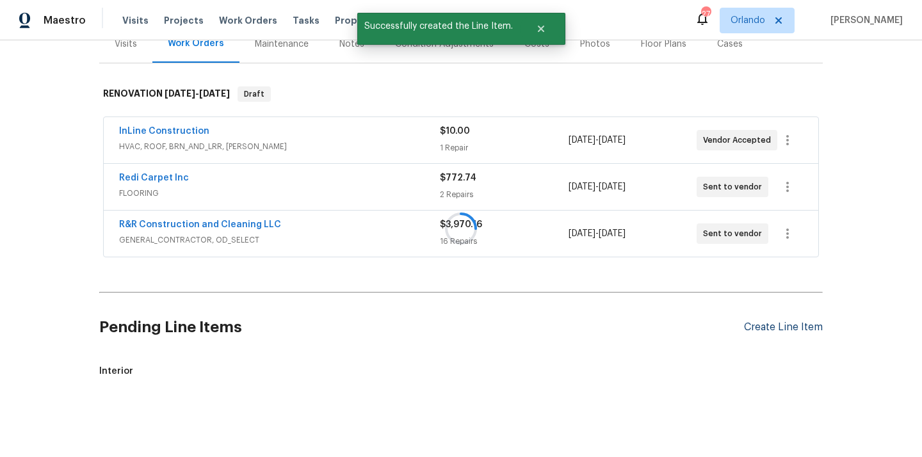
click at [791, 331] on div at bounding box center [461, 228] width 922 height 457
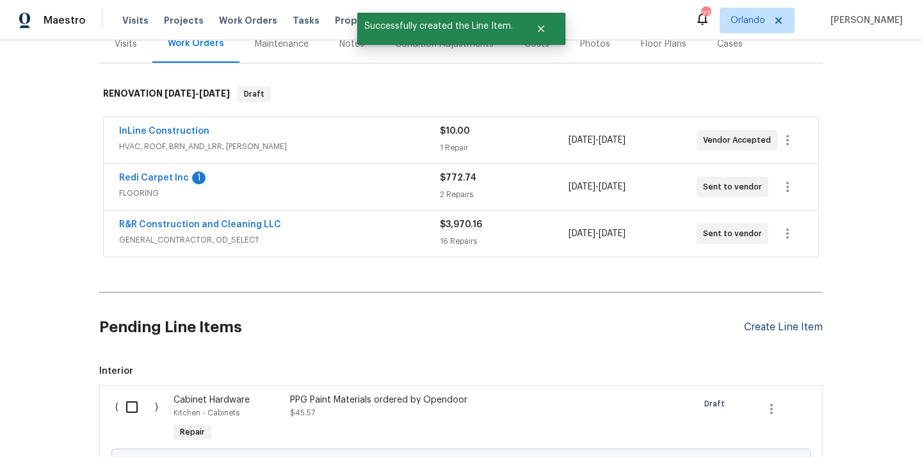
click at [791, 331] on div "Create Line Item" at bounding box center [783, 328] width 79 height 12
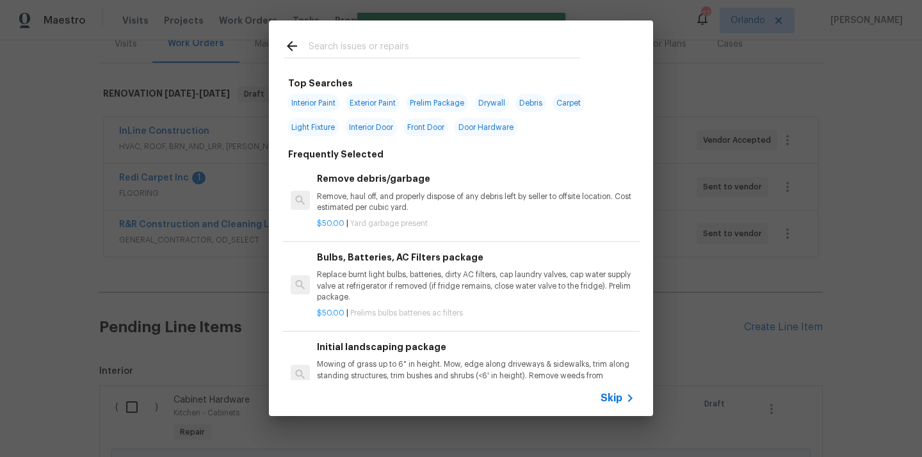
click at [484, 51] on input "text" at bounding box center [445, 47] width 272 height 19
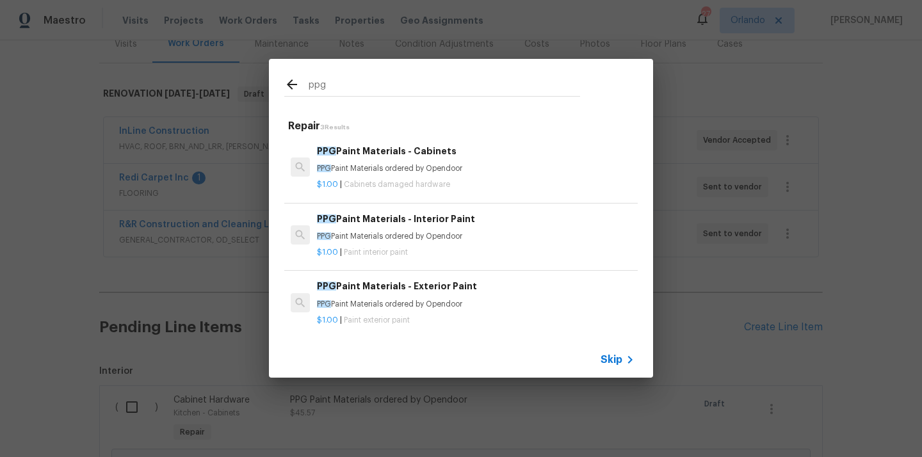
type input "ppg"
click at [447, 244] on div "$1.00 | Paint interior paint" at bounding box center [476, 250] width 318 height 16
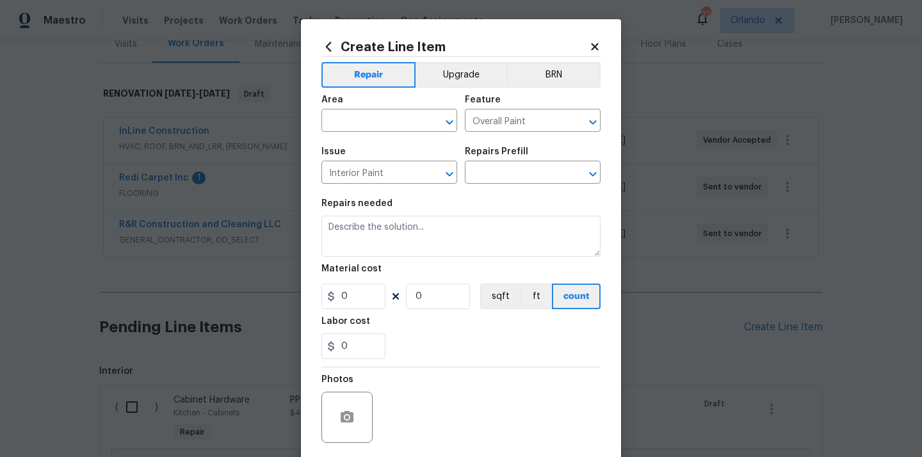
type input "PPG Paint Materials - Interior Paint $1.00"
type textarea "PPG Paint Materials ordered by Opendoor"
type input "1"
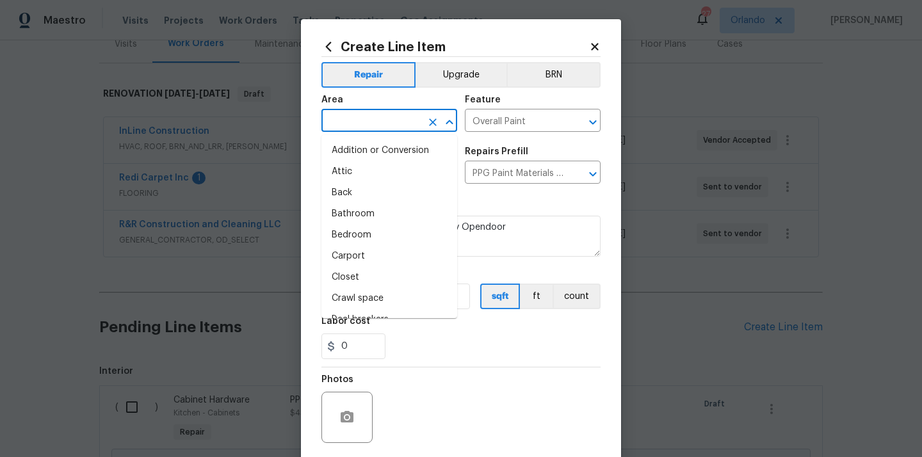
click at [397, 127] on input "text" at bounding box center [372, 122] width 100 height 20
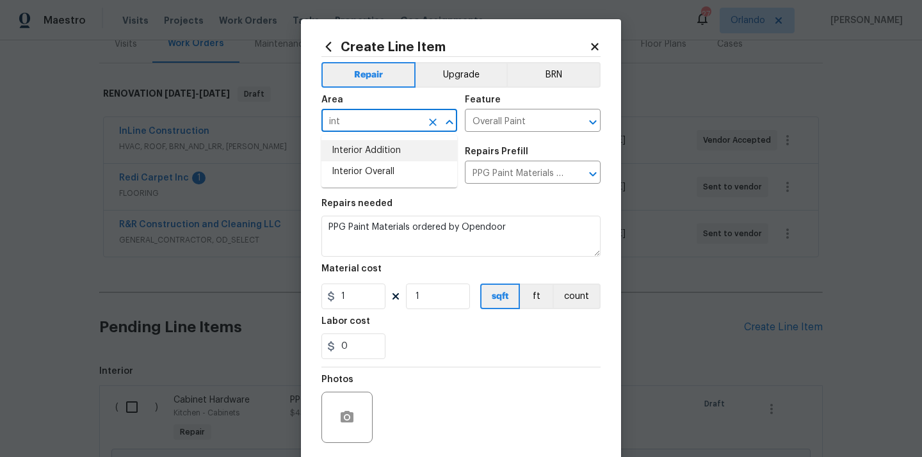
click at [381, 160] on li "Interior Addition" at bounding box center [390, 150] width 136 height 21
click at [384, 172] on li "Interior Overall" at bounding box center [390, 171] width 136 height 21
type input "Interior Overall"
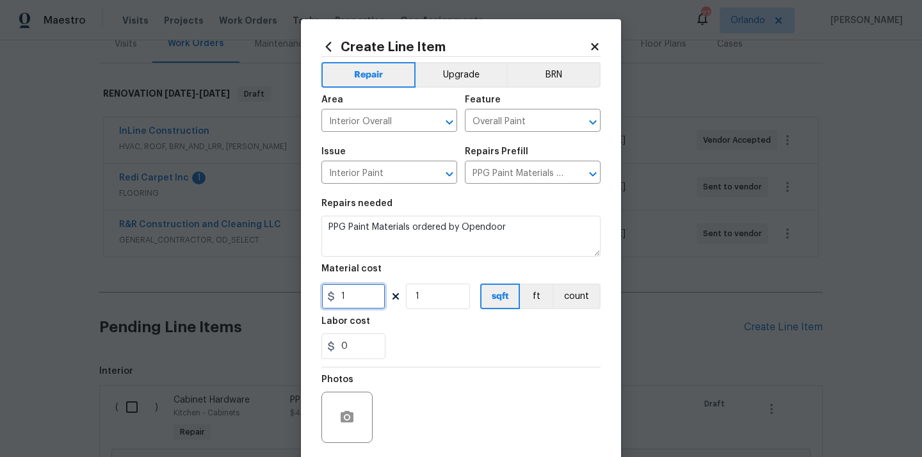
drag, startPoint x: 350, startPoint y: 302, endPoint x: 310, endPoint y: 302, distance: 40.4
click at [314, 302] on div "Create Line Item Repair Upgrade BRN Area Interior Overall ​ Feature Overall Pai…" at bounding box center [461, 275] width 320 height 513
paste input "595.27"
type input "595.27"
click at [379, 334] on input "0" at bounding box center [354, 347] width 64 height 26
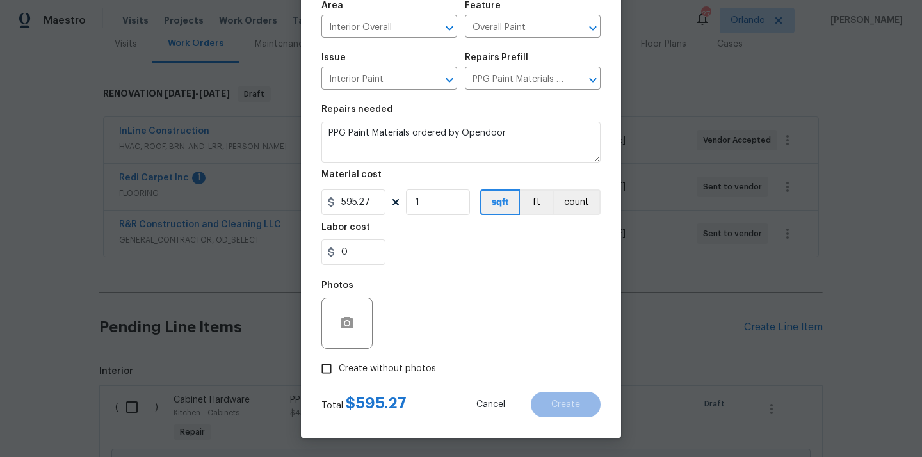
click at [379, 366] on span "Create without photos" at bounding box center [387, 369] width 97 height 13
click at [339, 366] on input "Create without photos" at bounding box center [327, 369] width 24 height 24
checkbox input "true"
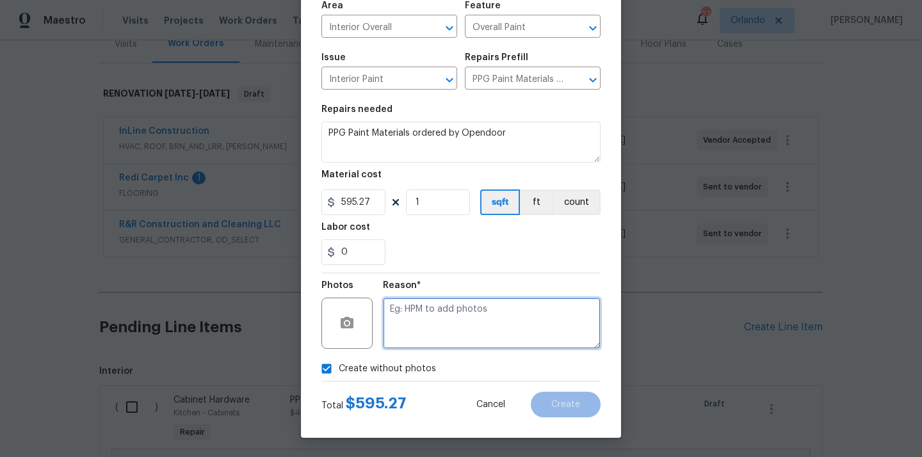
drag, startPoint x: 430, startPoint y: 329, endPoint x: 430, endPoint y: 306, distance: 22.4
click at [430, 329] on textarea at bounding box center [492, 323] width 218 height 51
type textarea "N/A"
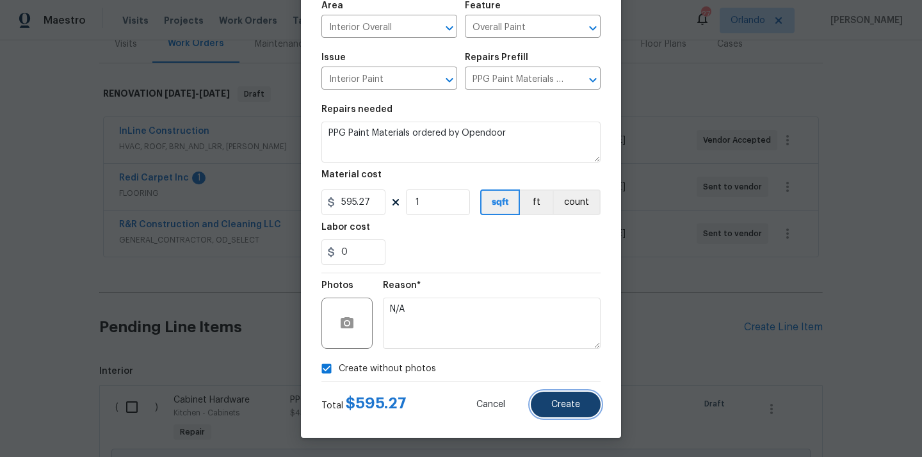
click at [586, 410] on button "Create" at bounding box center [566, 405] width 70 height 26
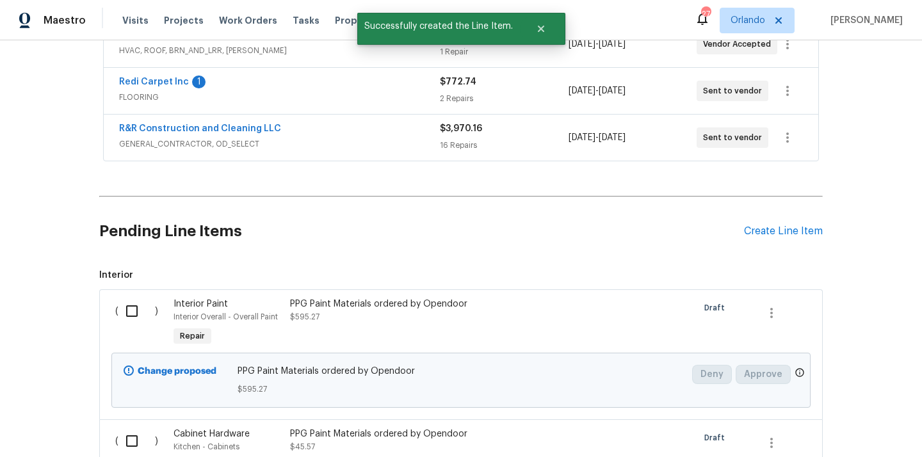
scroll to position [343, 0]
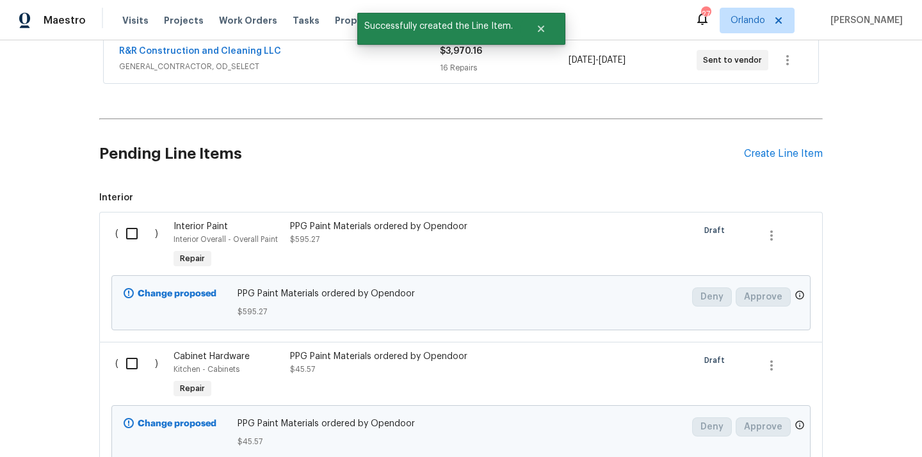
click at [123, 218] on div "( )" at bounding box center [140, 246] width 58 height 59
click at [131, 233] on input "checkbox" at bounding box center [137, 233] width 37 height 27
checkbox input "true"
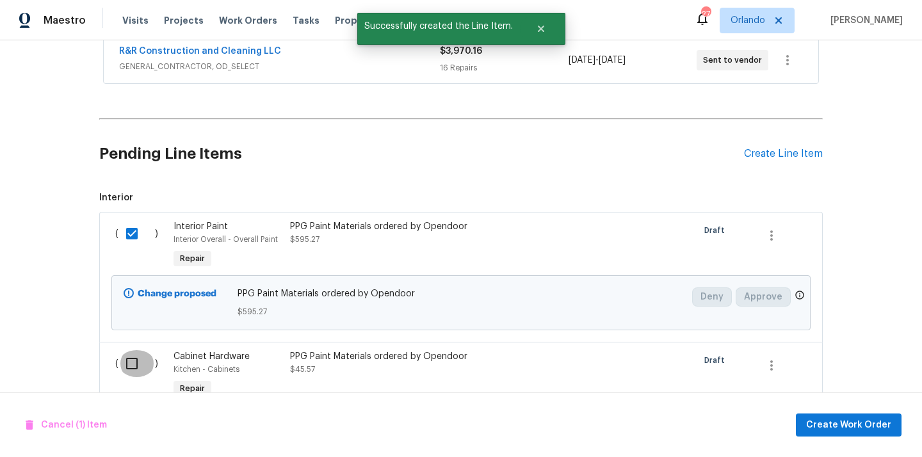
click at [127, 368] on input "checkbox" at bounding box center [137, 363] width 37 height 27
checkbox input "true"
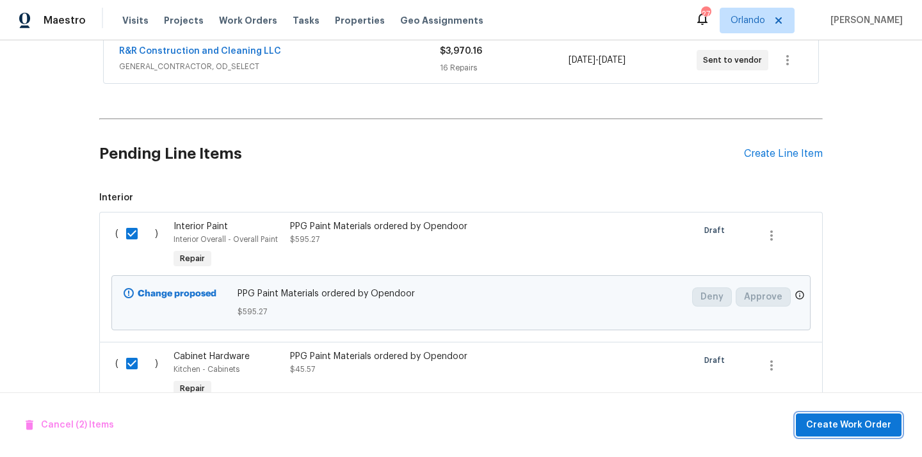
click at [858, 426] on span "Create Work Order" at bounding box center [849, 426] width 85 height 16
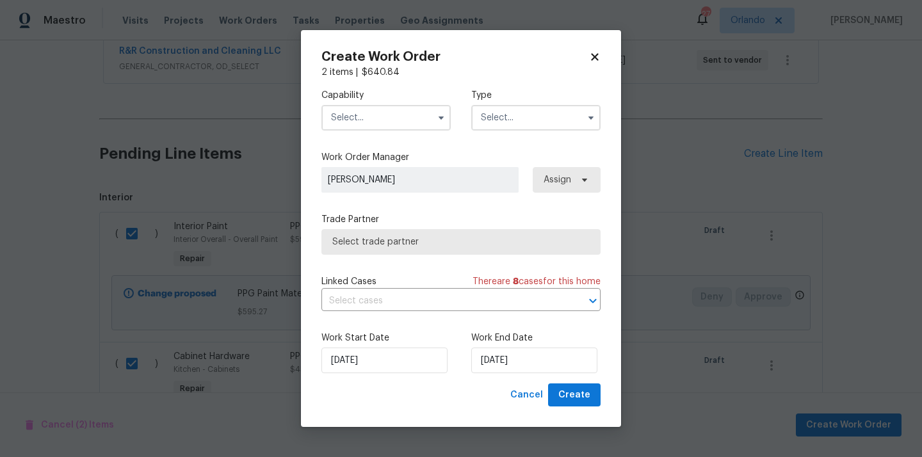
click at [406, 114] on input "text" at bounding box center [386, 118] width 129 height 26
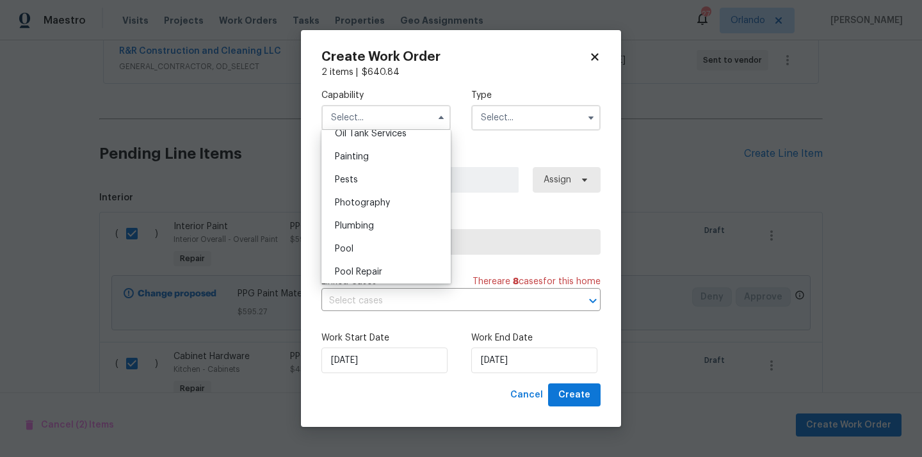
scroll to position [1047, 0]
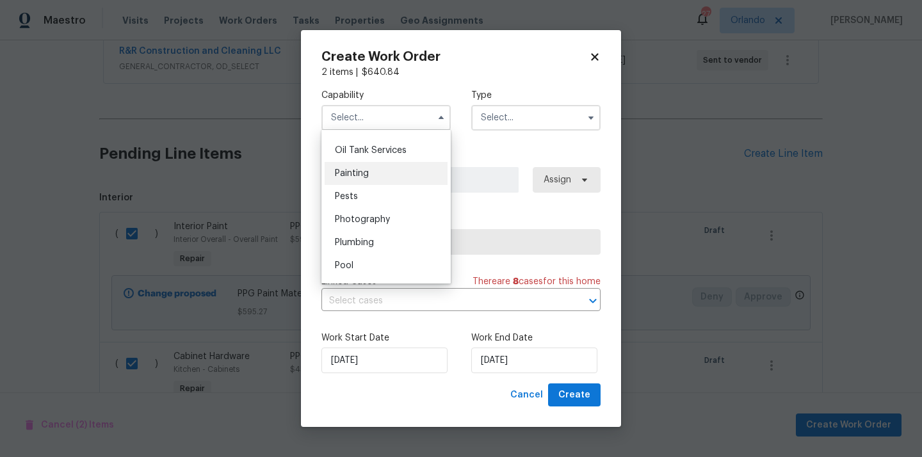
click at [384, 167] on div "Painting" at bounding box center [386, 173] width 123 height 23
type input "Painting"
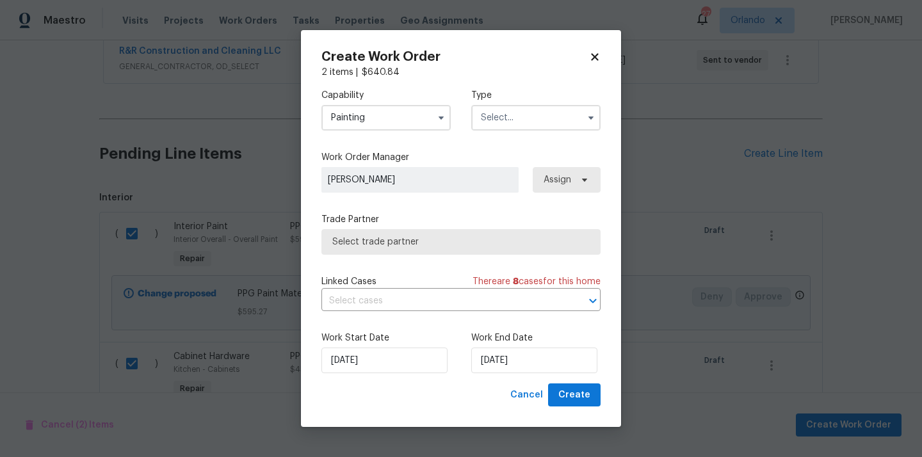
click at [530, 102] on div "Type" at bounding box center [535, 110] width 129 height 42
click at [529, 109] on input "text" at bounding box center [535, 118] width 129 height 26
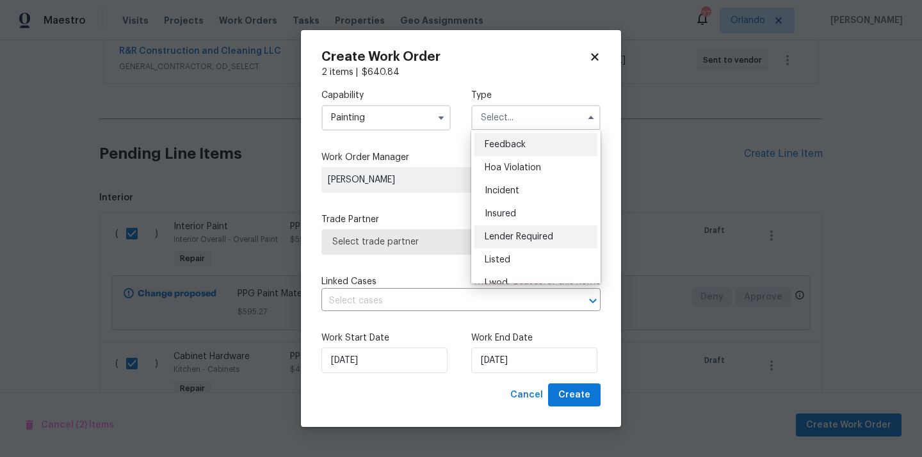
scroll to position [152, 0]
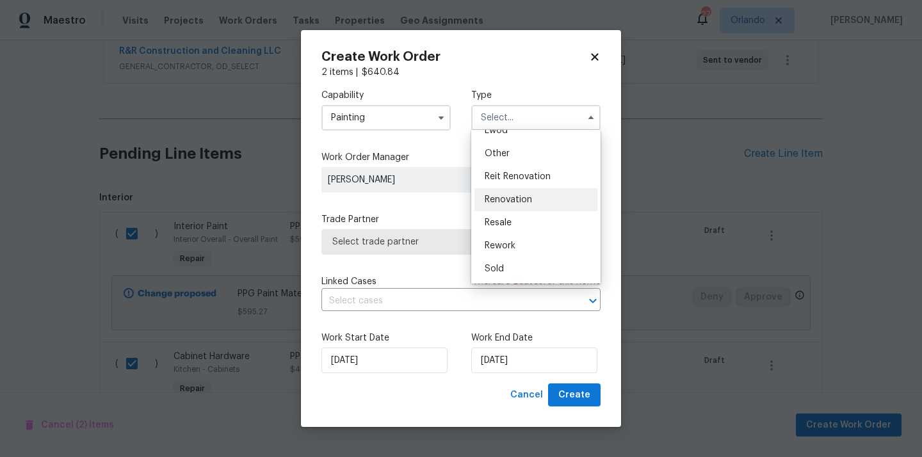
click at [534, 203] on div "Renovation" at bounding box center [536, 199] width 123 height 23
type input "Renovation"
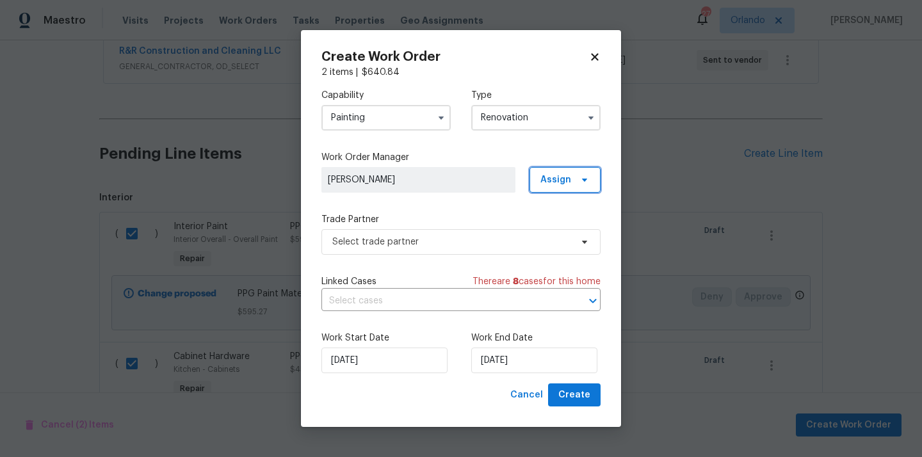
click at [552, 187] on span "Assign" at bounding box center [565, 180] width 71 height 26
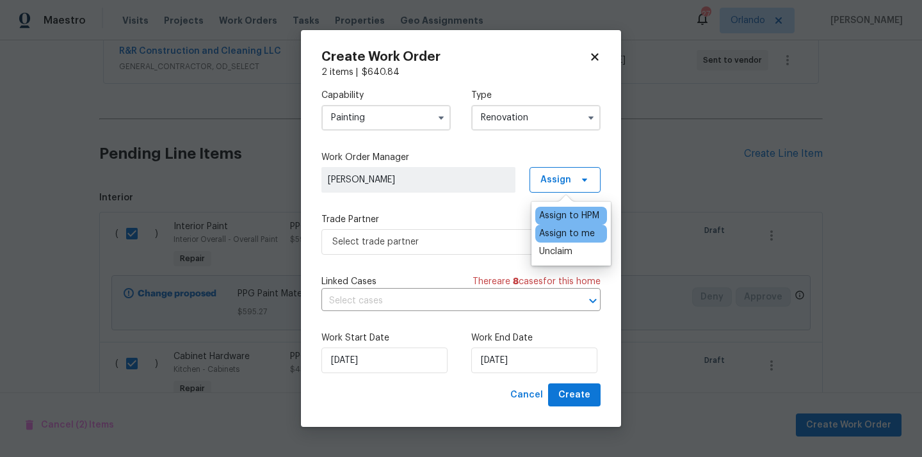
click at [551, 232] on div "Assign to me" at bounding box center [567, 233] width 56 height 13
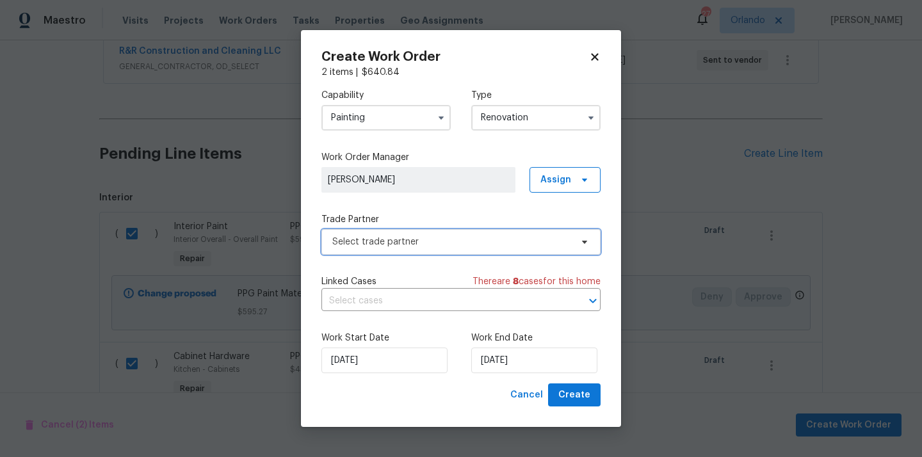
click at [471, 247] on span "Select trade partner" at bounding box center [451, 242] width 239 height 13
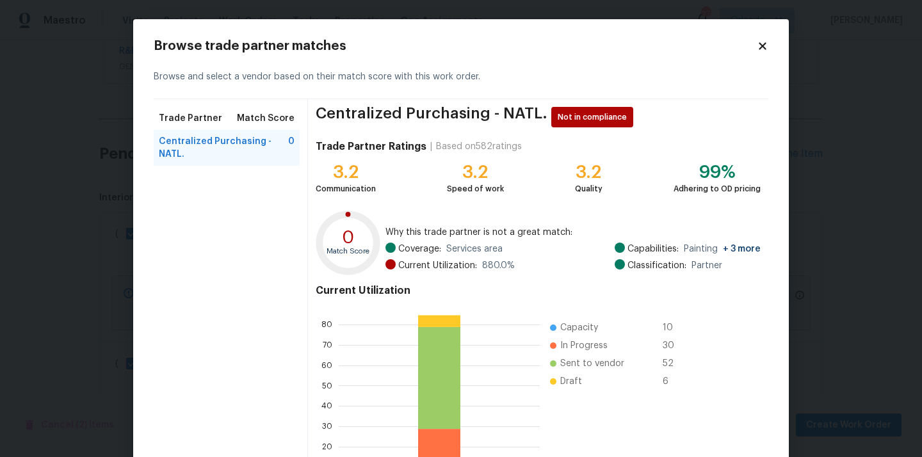
scroll to position [108, 0]
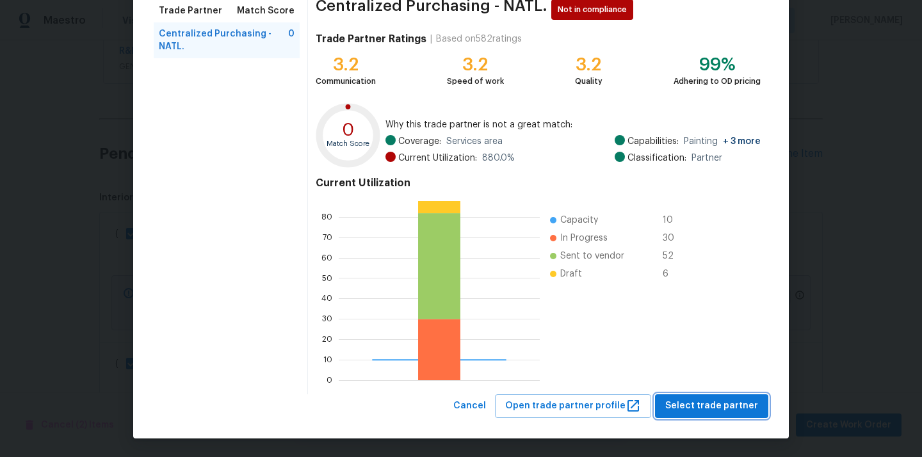
click at [708, 395] on button "Select trade partner" at bounding box center [711, 407] width 113 height 24
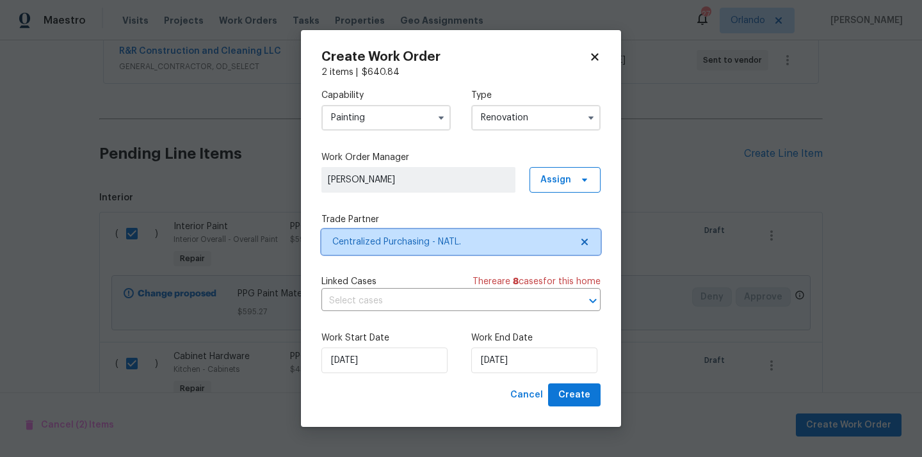
scroll to position [0, 0]
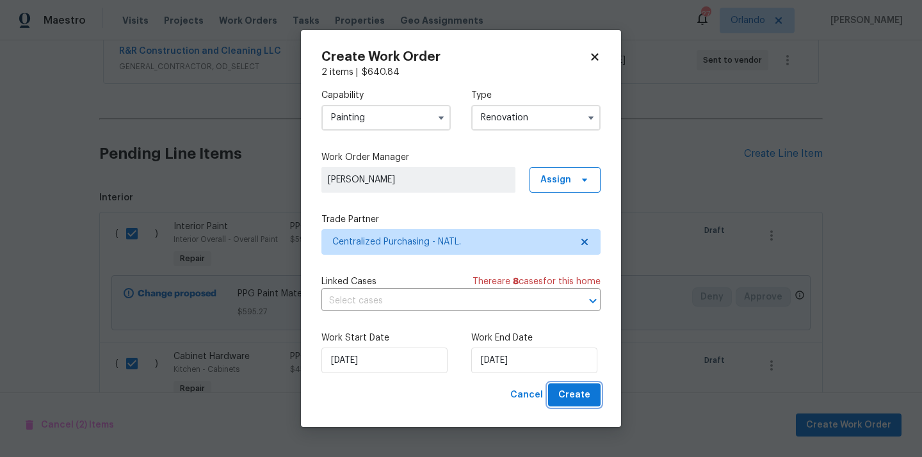
click at [582, 393] on span "Create" at bounding box center [575, 396] width 32 height 16
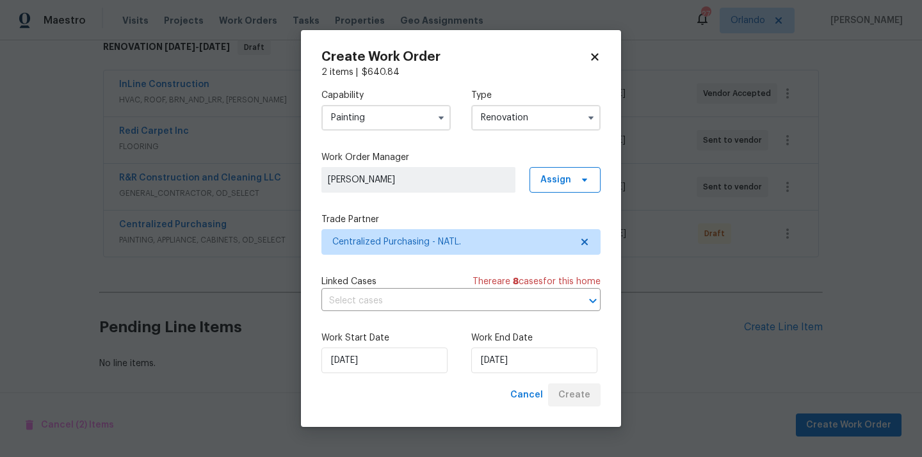
scroll to position [216, 0]
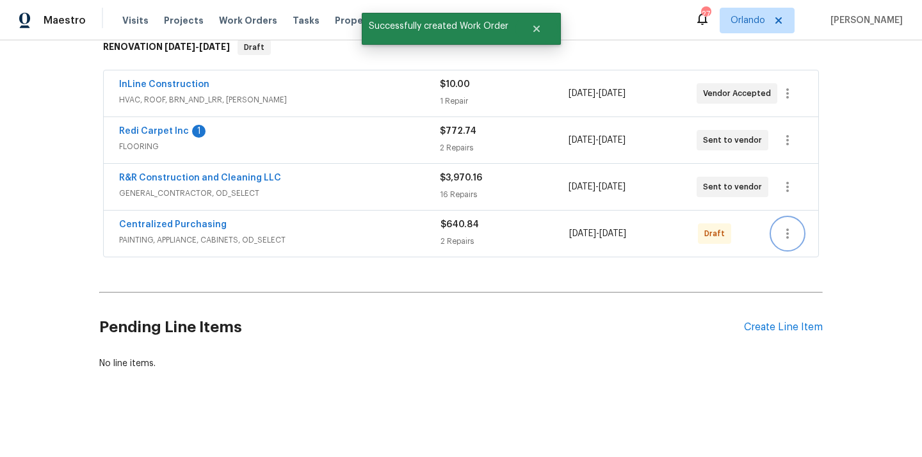
click at [793, 231] on icon "button" at bounding box center [787, 233] width 15 height 15
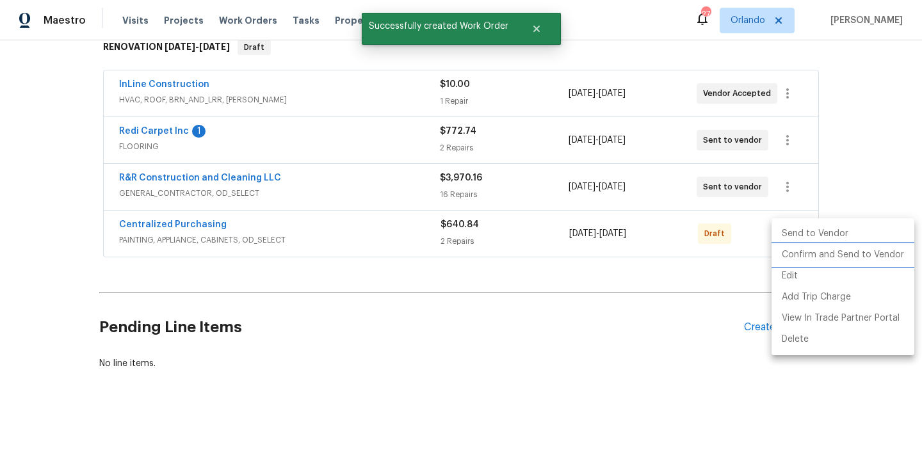
click at [791, 253] on li "Confirm and Send to Vendor" at bounding box center [843, 255] width 143 height 21
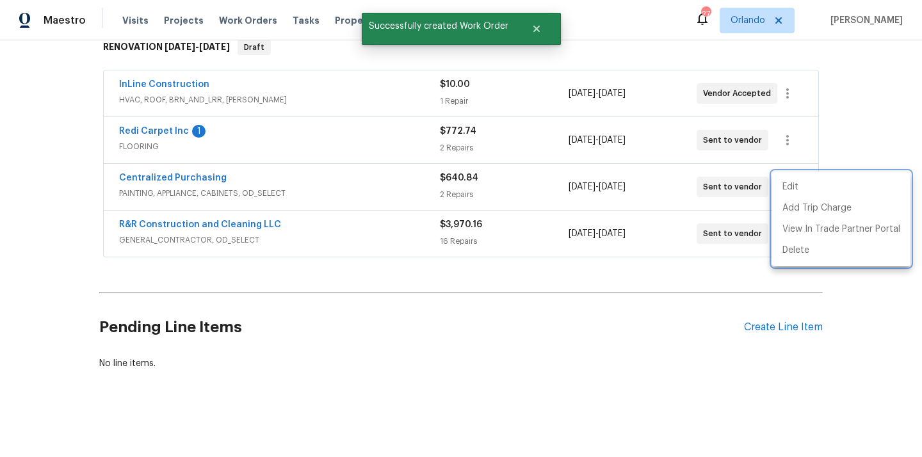
click at [199, 183] on div at bounding box center [461, 228] width 922 height 457
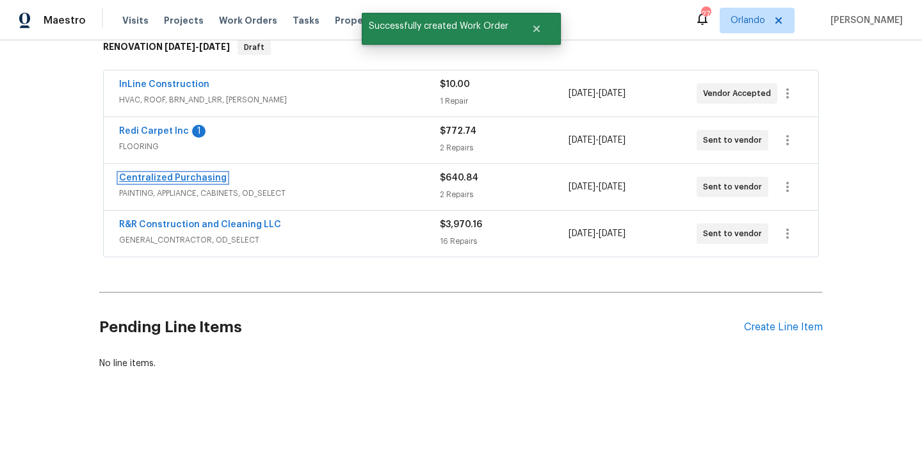
click at [193, 179] on link "Centralized Purchasing" at bounding box center [173, 178] width 108 height 9
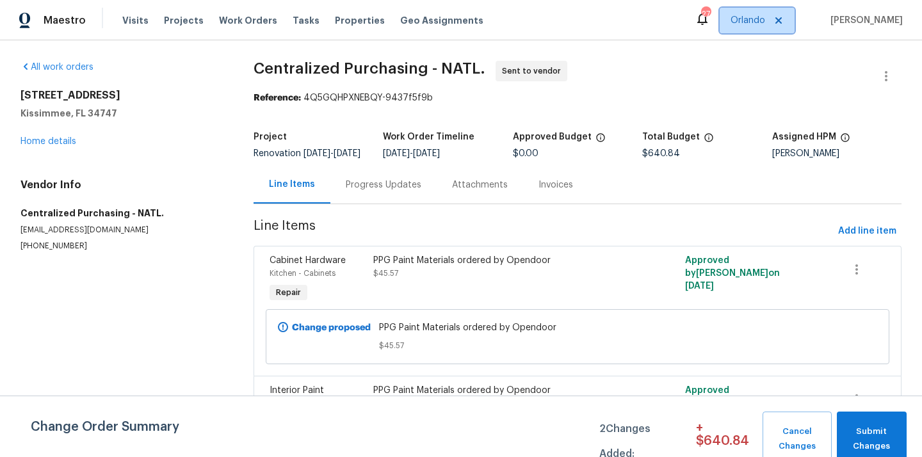
click at [767, 30] on span "Orlando" at bounding box center [757, 21] width 75 height 26
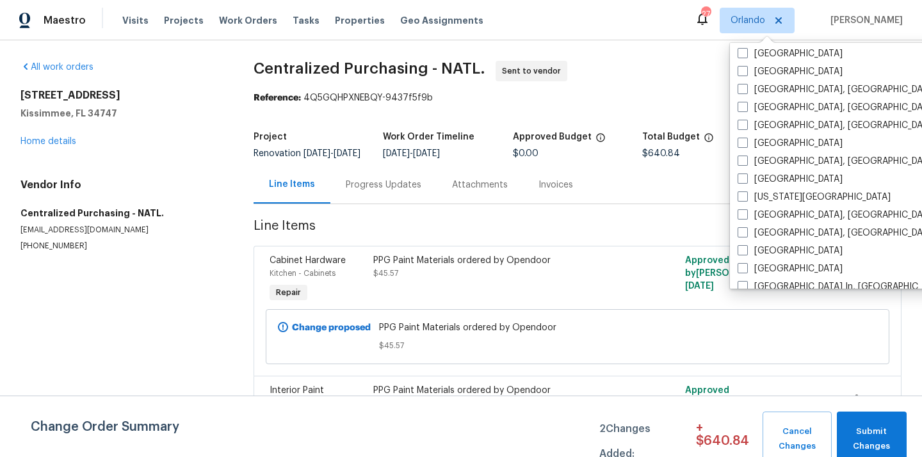
scroll to position [398, 0]
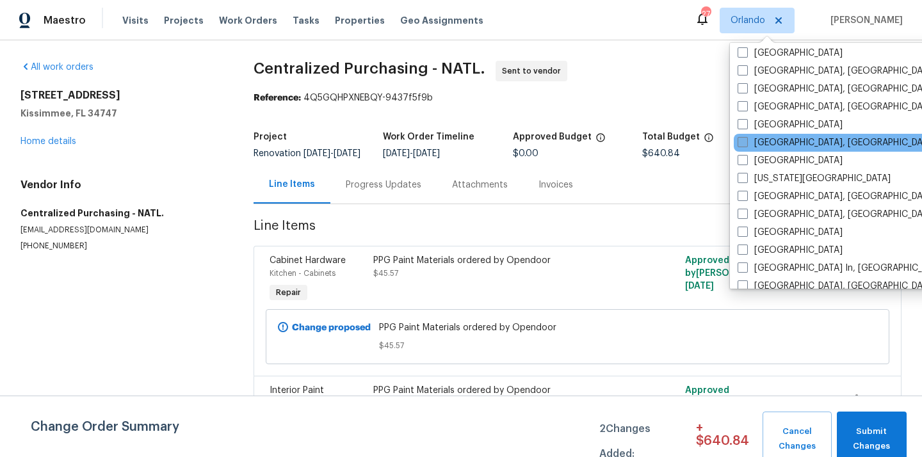
click at [775, 147] on label "[GEOGRAPHIC_DATA], [GEOGRAPHIC_DATA]" at bounding box center [837, 142] width 199 height 13
click at [746, 145] on input "[GEOGRAPHIC_DATA], [GEOGRAPHIC_DATA]" at bounding box center [742, 140] width 8 height 8
checkbox input "true"
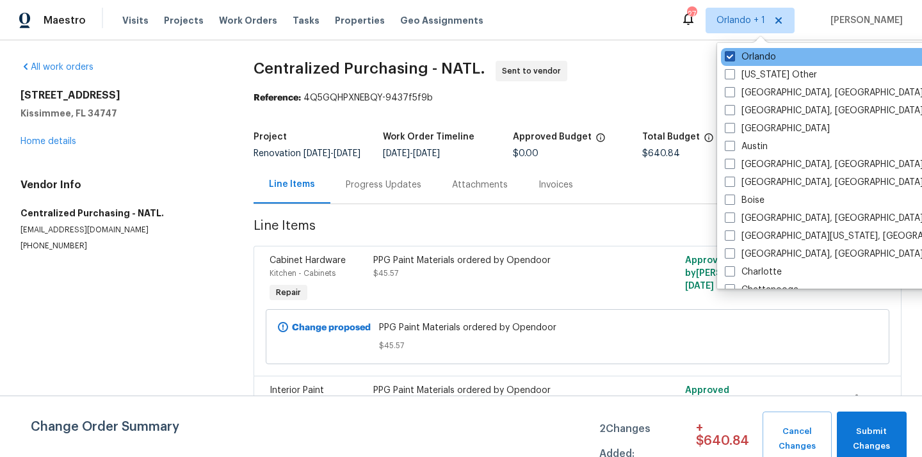
click at [743, 53] on label "Orlando" at bounding box center [750, 57] width 51 height 13
click at [733, 53] on input "Orlando" at bounding box center [729, 55] width 8 height 8
checkbox input "false"
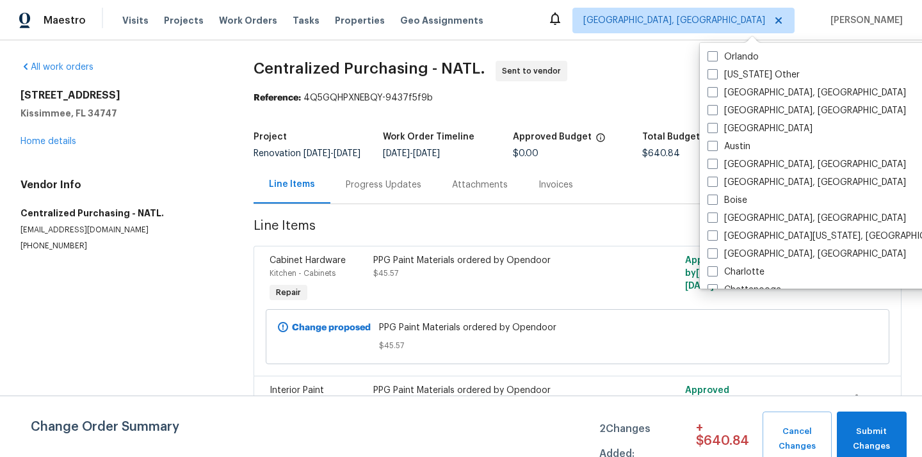
click at [170, 28] on div "Visits Projects Work Orders Tasks Properties Geo Assignments" at bounding box center [310, 21] width 377 height 26
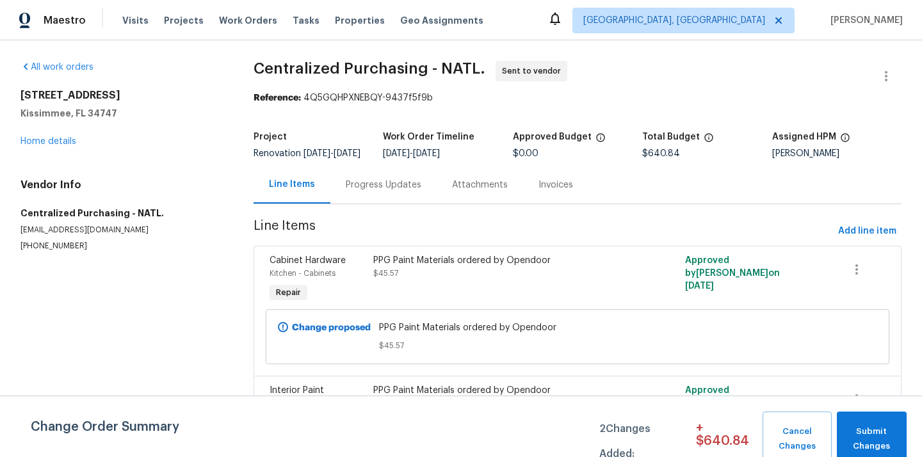
click at [173, 9] on div "Visits Projects Work Orders Tasks Properties Geo Assignments" at bounding box center [310, 21] width 377 height 26
click at [173, 15] on span "Projects" at bounding box center [184, 20] width 40 height 13
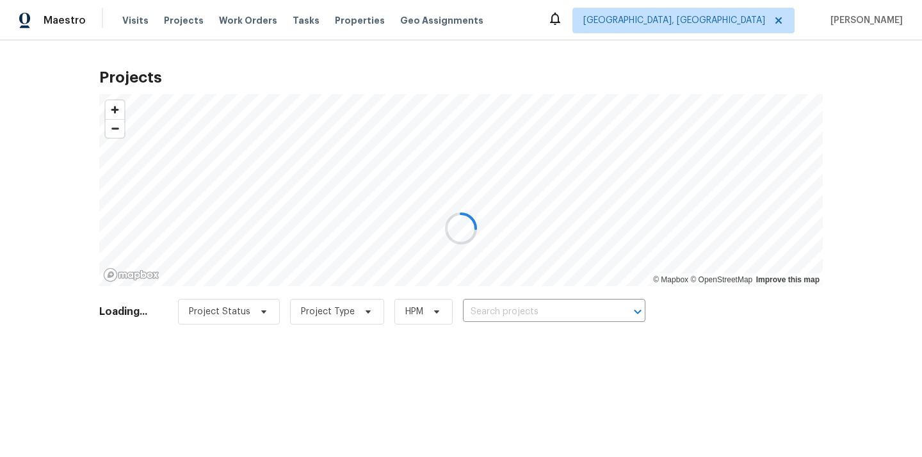
click at [512, 320] on div at bounding box center [461, 228] width 922 height 457
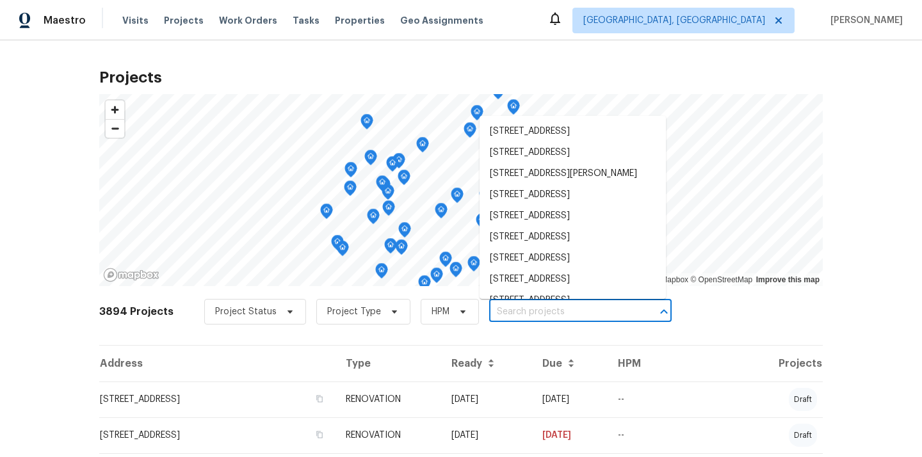
click at [512, 316] on input "text" at bounding box center [562, 312] width 147 height 20
paste input "6933 Sonora Blvd, Brownsburg, IN 46112"
type input "6933 Sonora Blvd, Brownsburg, IN 46112"
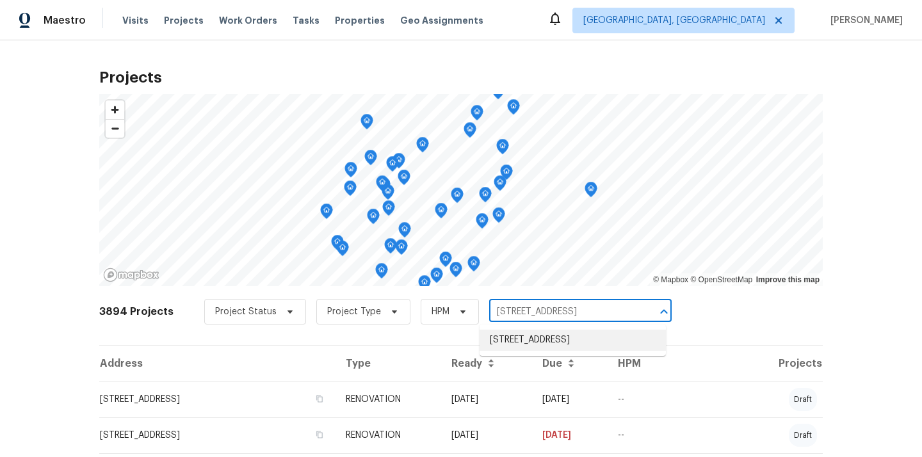
click at [511, 337] on li "6933 Sonora Blvd, Brownsburg, IN 46112" at bounding box center [573, 340] width 186 height 21
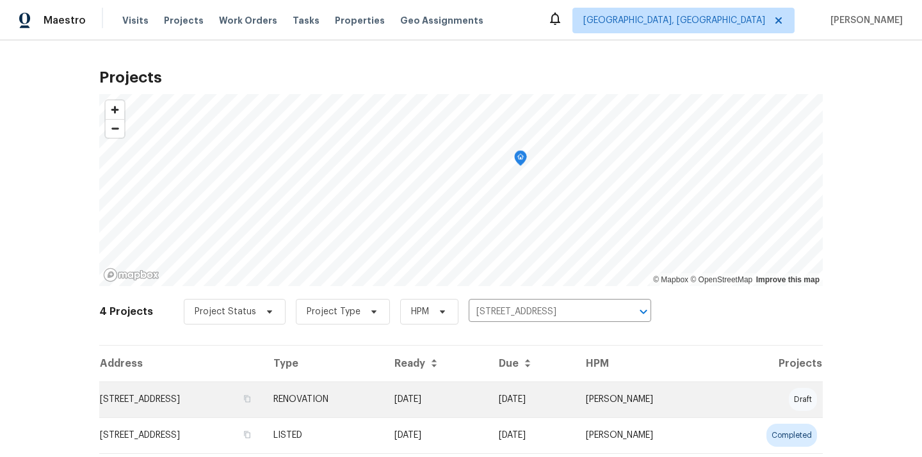
click at [263, 415] on td "6933 Sonora Blvd, Brownsburg, IN 46112" at bounding box center [181, 400] width 164 height 36
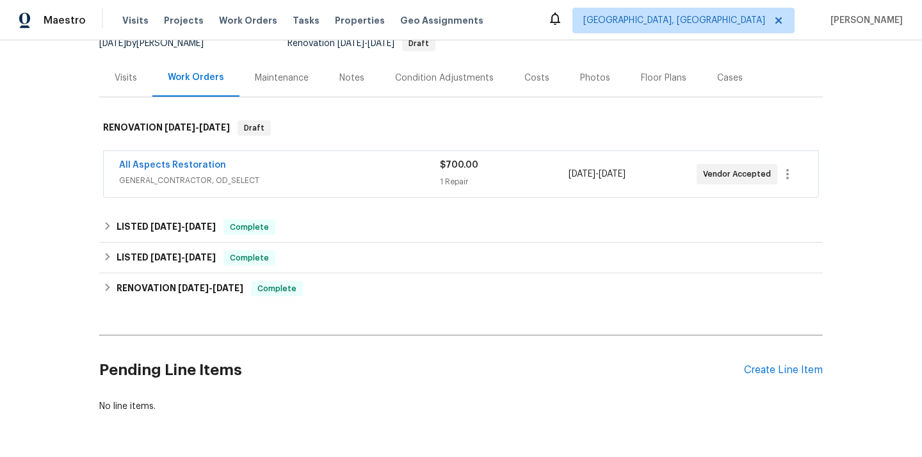
scroll to position [141, 0]
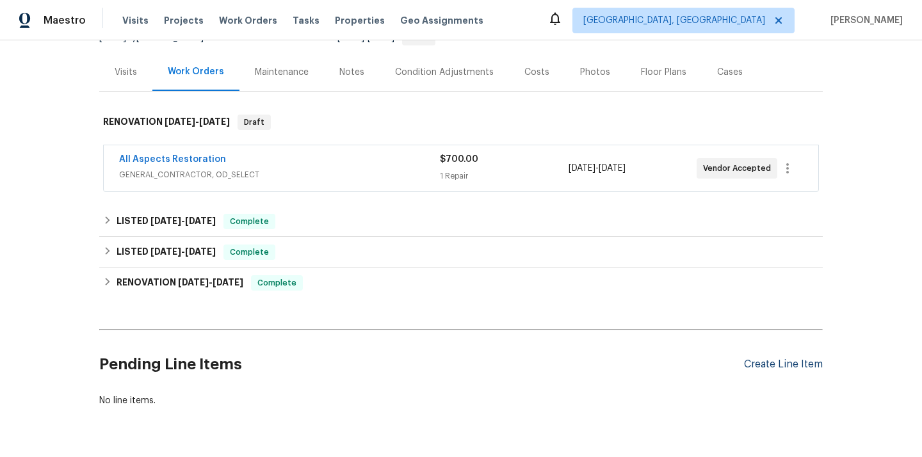
click at [807, 361] on div "Create Line Item" at bounding box center [783, 365] width 79 height 12
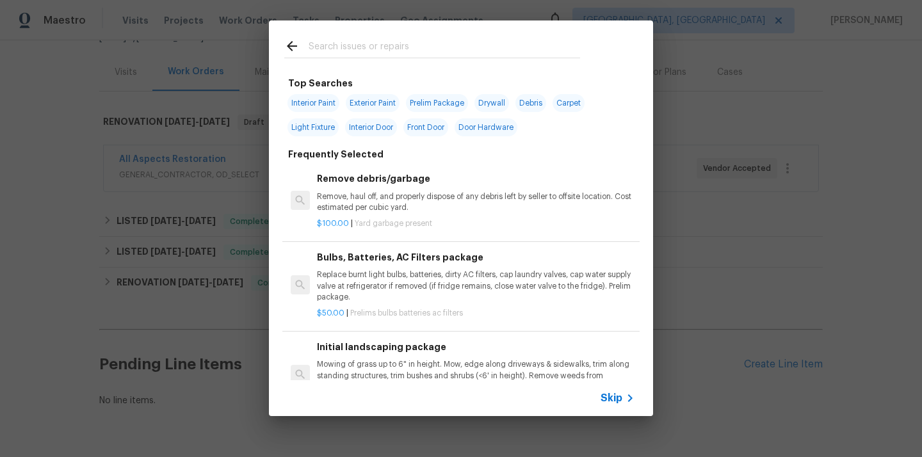
click at [541, 54] on input "text" at bounding box center [445, 47] width 272 height 19
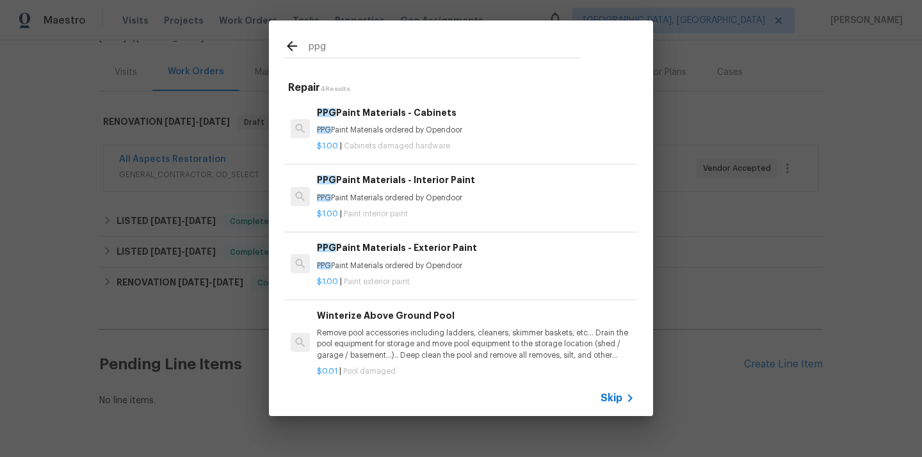
type input "ppg"
click at [395, 203] on p "PPG Paint Materials ordered by Opendoor" at bounding box center [476, 198] width 318 height 11
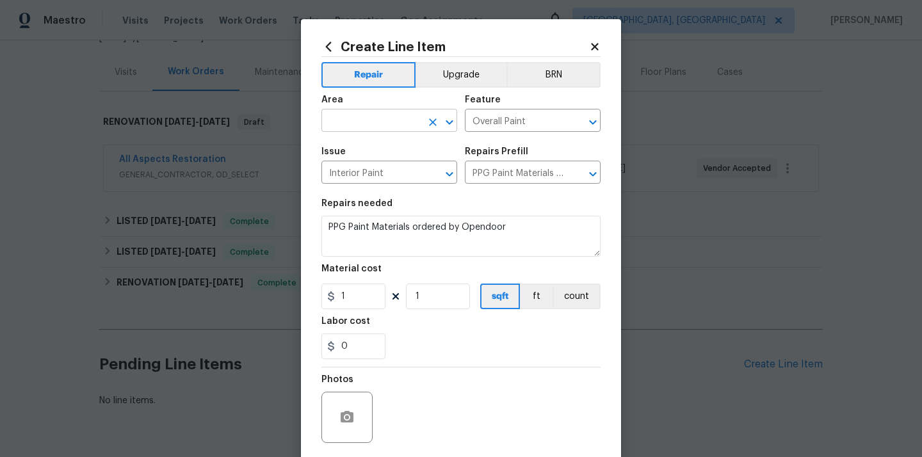
click at [387, 121] on input "text" at bounding box center [372, 122] width 100 height 20
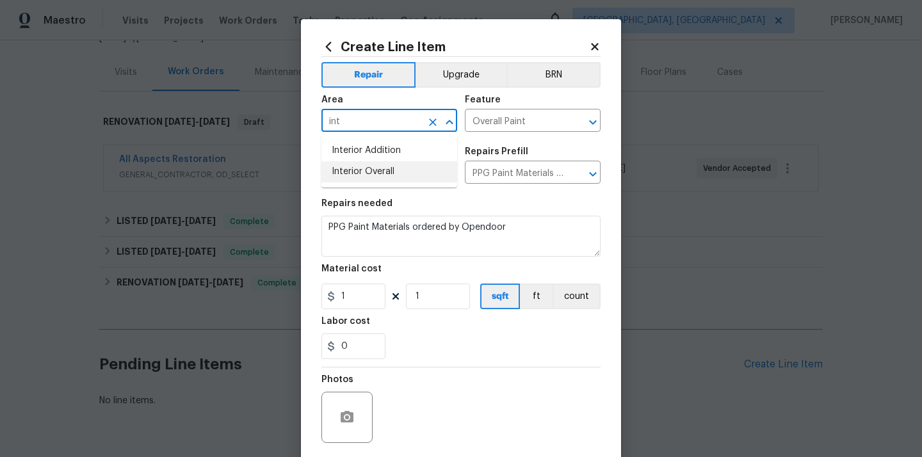
click at [370, 164] on li "Interior Overall" at bounding box center [390, 171] width 136 height 21
type input "Interior Overall"
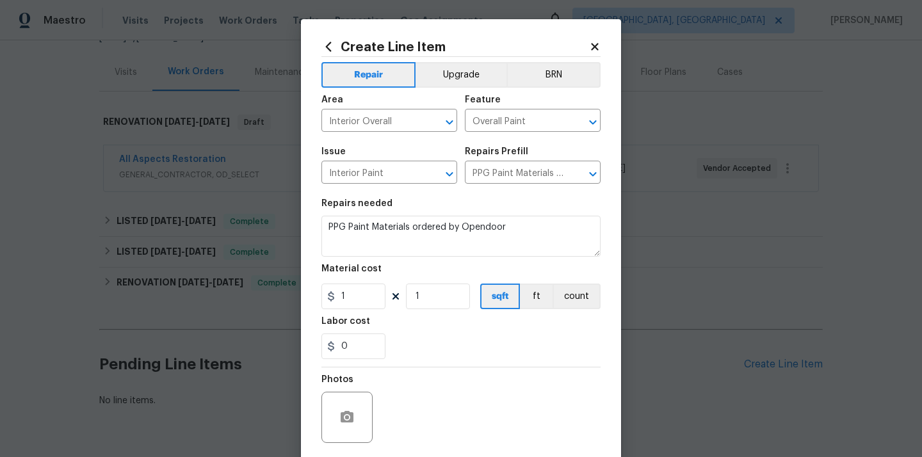
drag, startPoint x: 352, startPoint y: 311, endPoint x: 306, endPoint y: 312, distance: 46.8
click at [306, 312] on div "Create Line Item Repair Upgrade BRN Area Interior Overall ​ Feature Overall Pai…" at bounding box center [461, 275] width 320 height 513
drag, startPoint x: 348, startPoint y: 302, endPoint x: 291, endPoint y: 303, distance: 57.0
click at [293, 303] on div "Create Line Item Repair Upgrade BRN Area Interior Overall ​ Feature Overall Pai…" at bounding box center [461, 228] width 922 height 457
paste input "98.73"
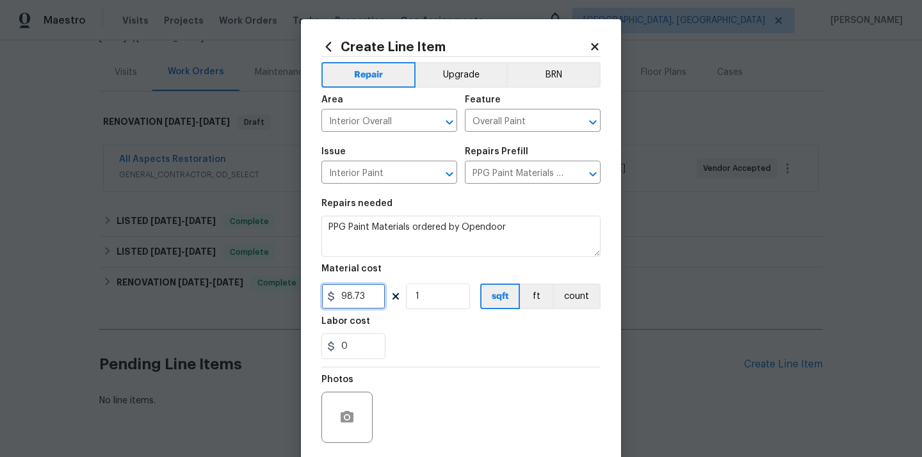
type input "98.73"
click at [491, 343] on div "0" at bounding box center [461, 347] width 279 height 26
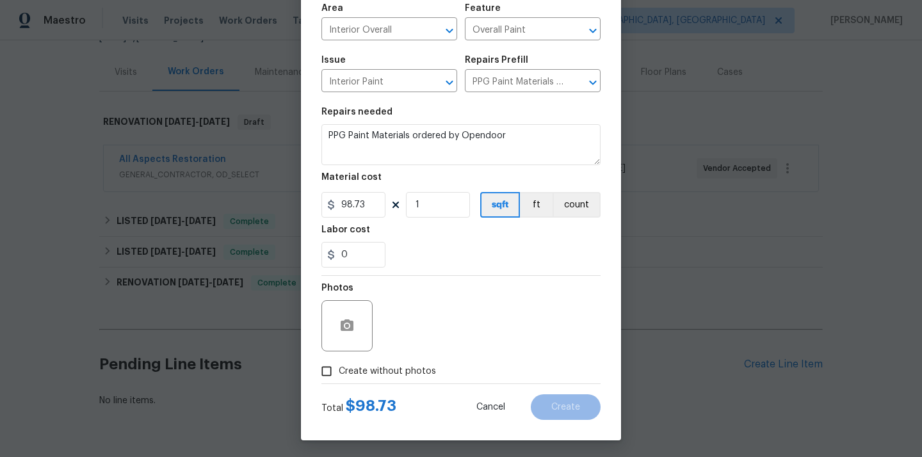
click at [420, 371] on span "Create without photos" at bounding box center [387, 371] width 97 height 13
click at [339, 371] on input "Create without photos" at bounding box center [327, 371] width 24 height 24
checkbox input "true"
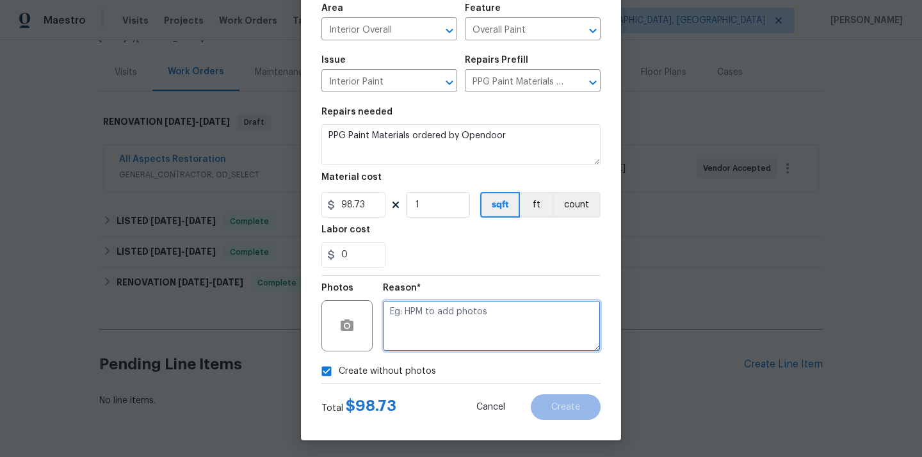
drag, startPoint x: 446, startPoint y: 332, endPoint x: 447, endPoint y: 323, distance: 9.1
click at [446, 331] on textarea at bounding box center [492, 325] width 218 height 51
type textarea "N/A"
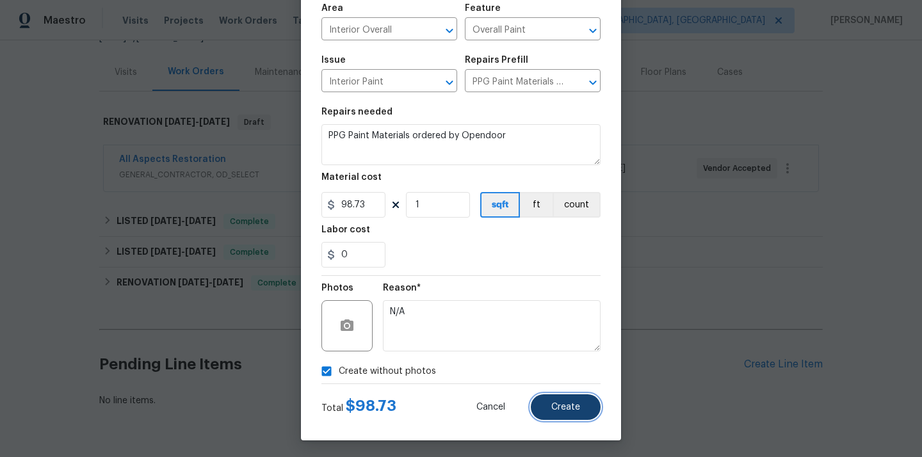
click at [551, 395] on button "Create" at bounding box center [566, 408] width 70 height 26
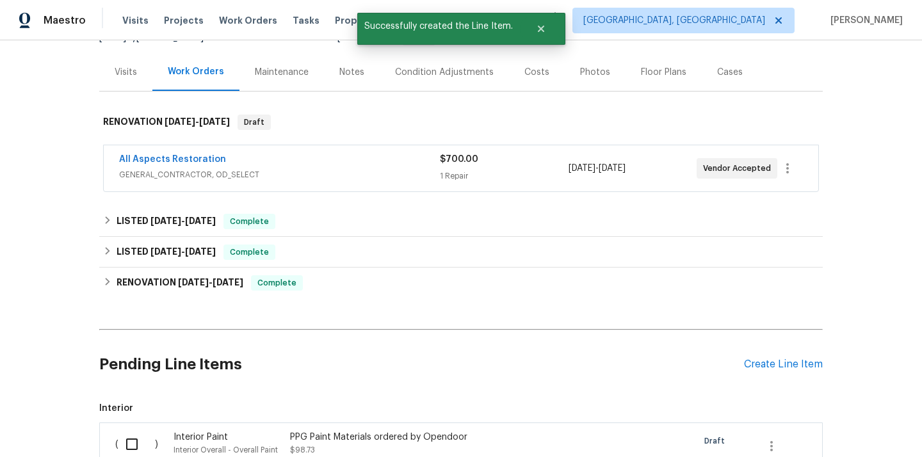
click at [138, 443] on input "checkbox" at bounding box center [137, 444] width 37 height 27
checkbox input "true"
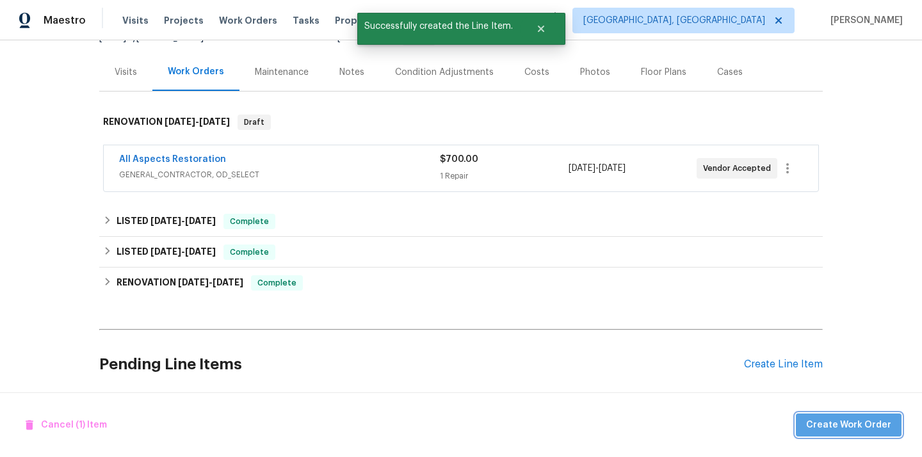
click at [856, 422] on span "Create Work Order" at bounding box center [849, 426] width 85 height 16
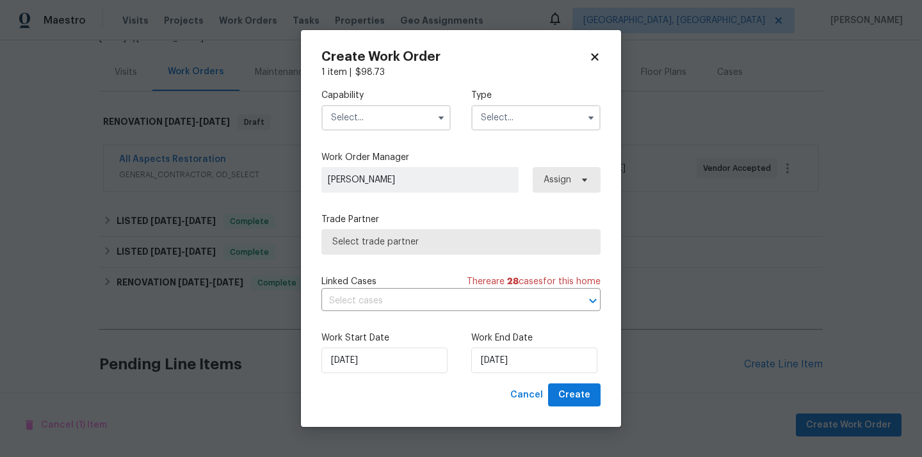
click at [411, 120] on input "text" at bounding box center [386, 118] width 129 height 26
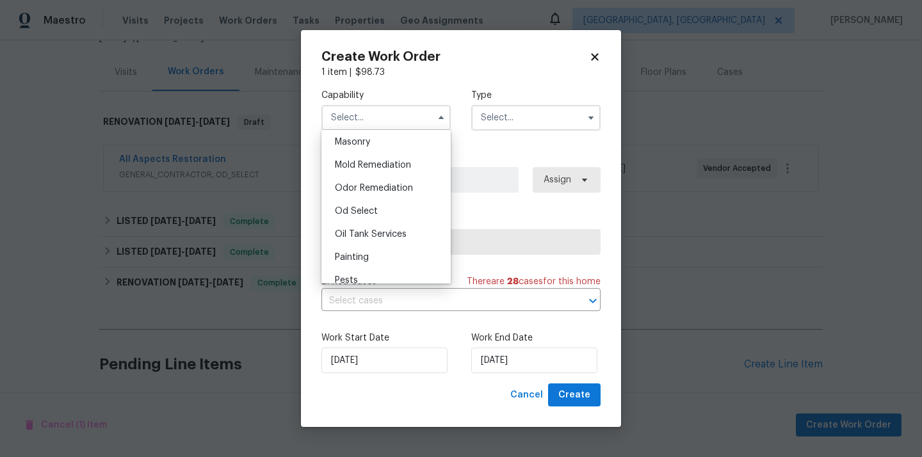
scroll to position [969, 0]
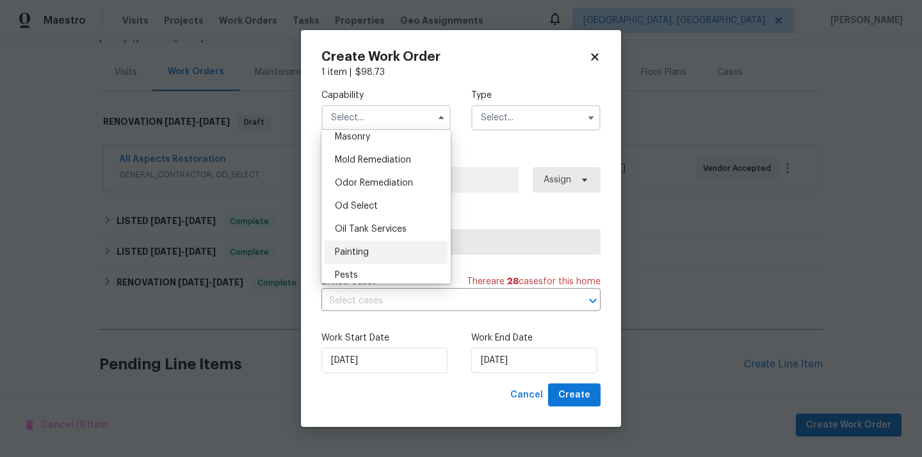
click at [393, 246] on div "Painting" at bounding box center [386, 252] width 123 height 23
type input "Painting"
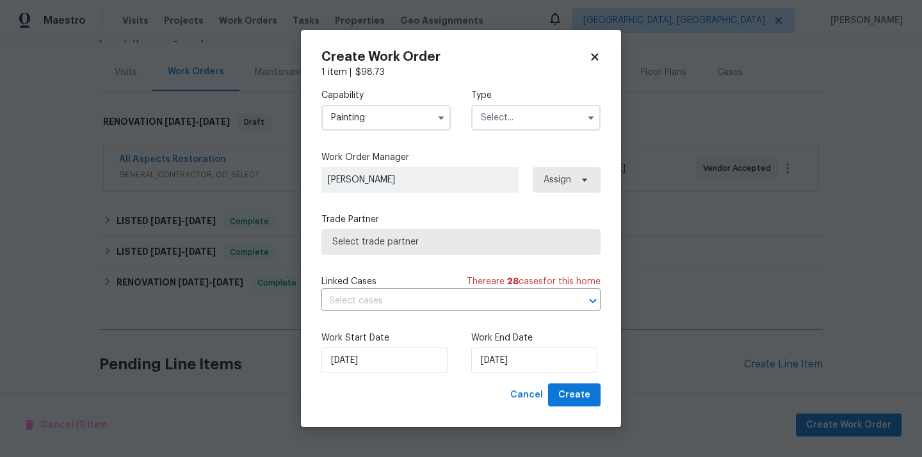
click at [510, 127] on input "text" at bounding box center [535, 118] width 129 height 26
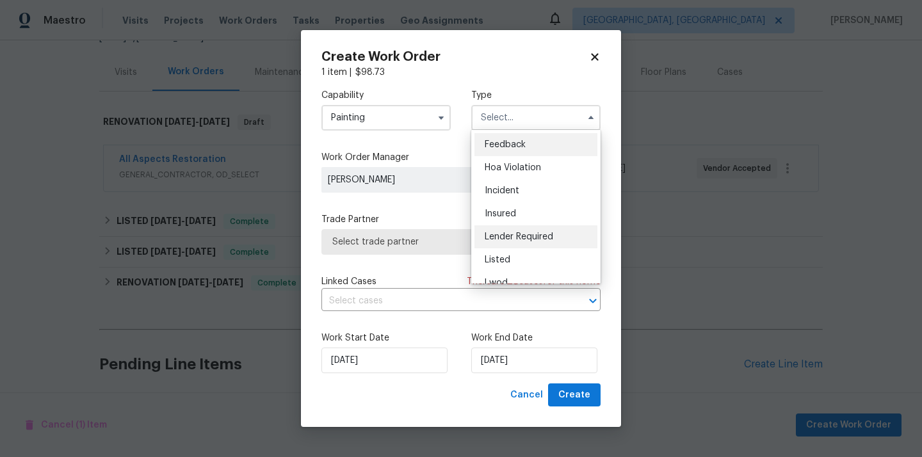
scroll to position [152, 0]
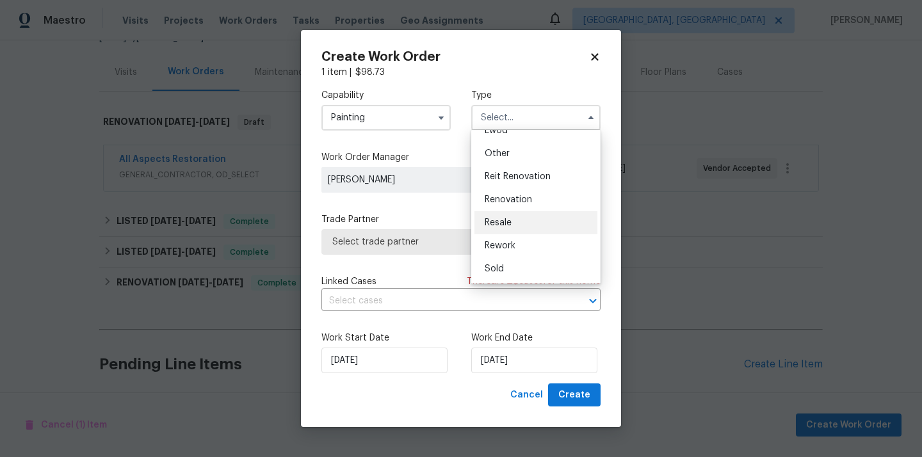
click at [531, 212] on div "Resale" at bounding box center [536, 222] width 123 height 23
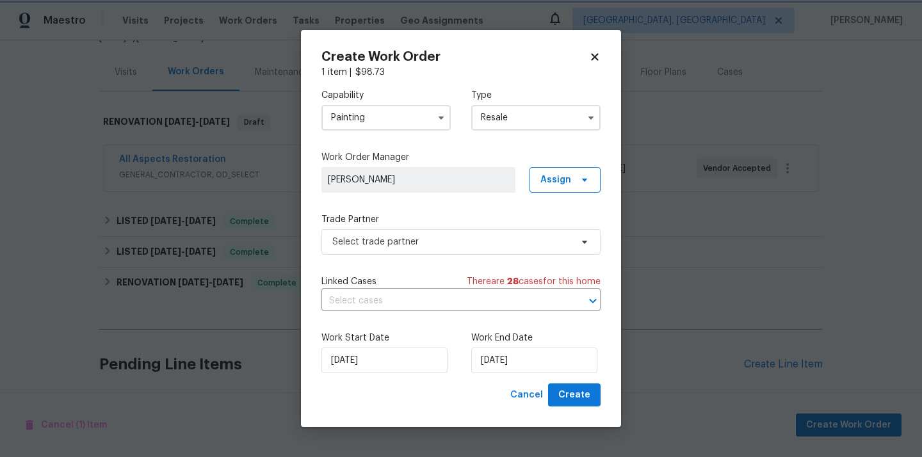
scroll to position [0, 0]
click at [536, 123] on input "Resale" at bounding box center [535, 118] width 129 height 26
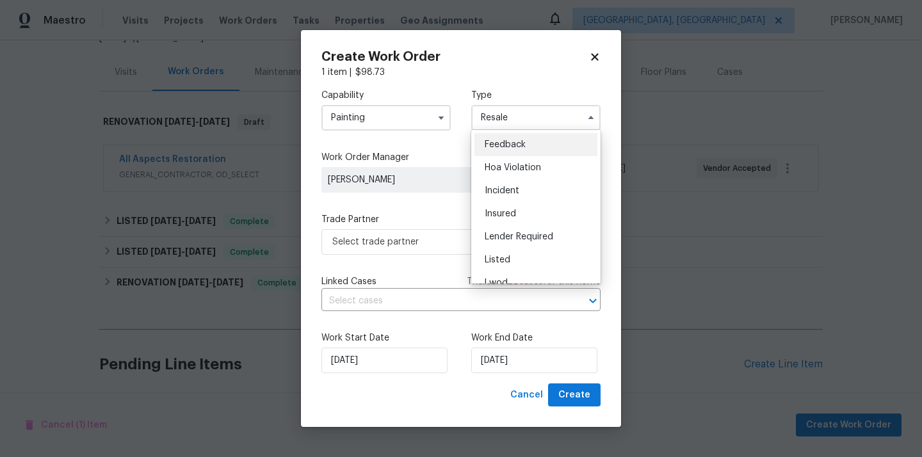
scroll to position [152, 0]
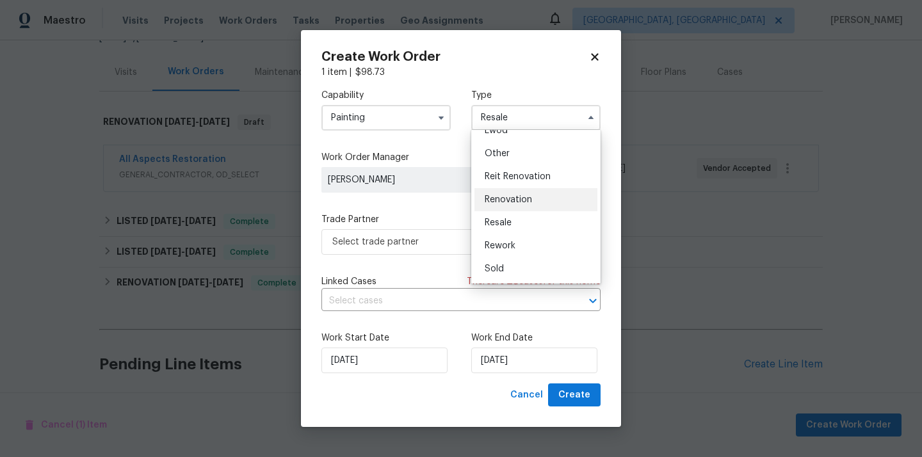
click at [529, 198] on span "Renovation" at bounding box center [508, 199] width 47 height 9
type input "Renovation"
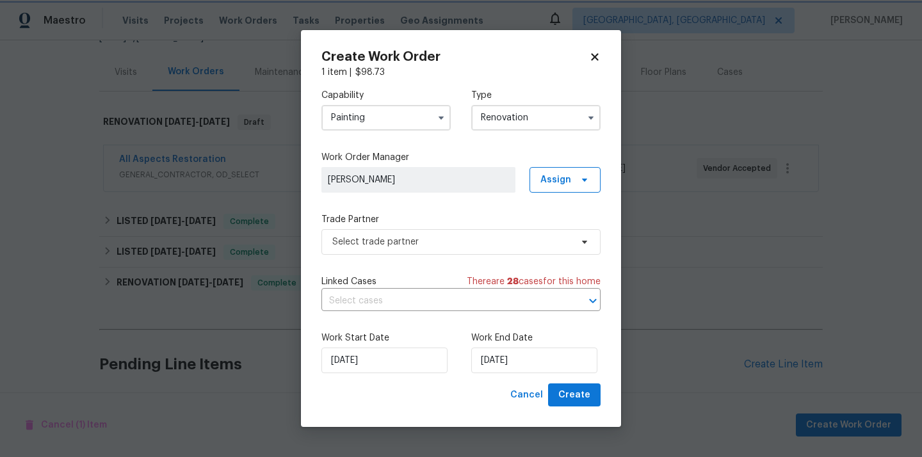
scroll to position [0, 0]
click at [556, 190] on span "Assign" at bounding box center [565, 180] width 71 height 26
click at [558, 232] on div "Assign to me" at bounding box center [567, 233] width 56 height 13
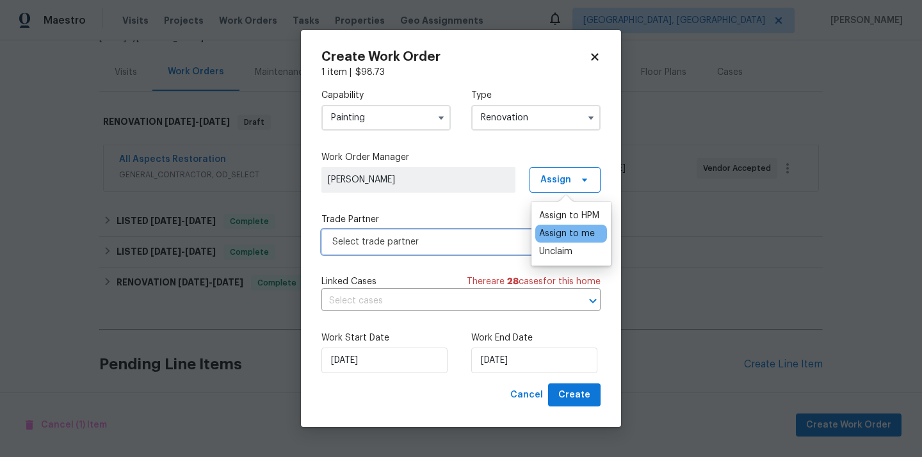
click at [493, 245] on span "Select trade partner" at bounding box center [451, 242] width 239 height 13
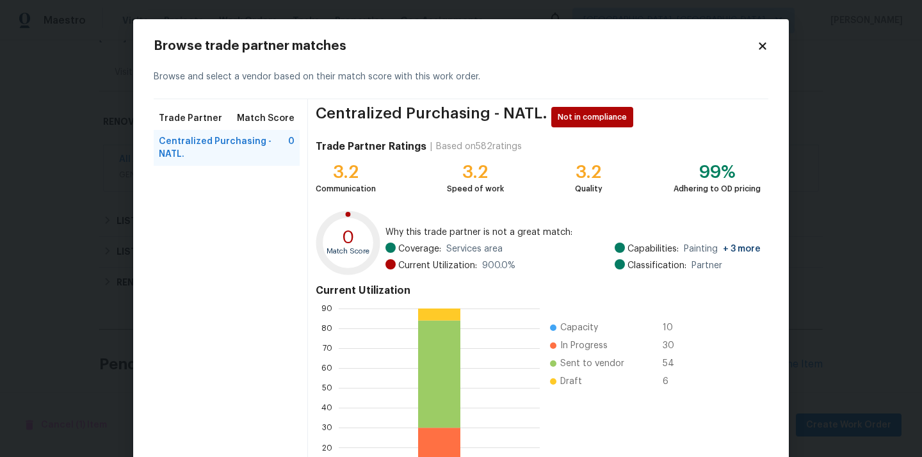
scroll to position [108, 0]
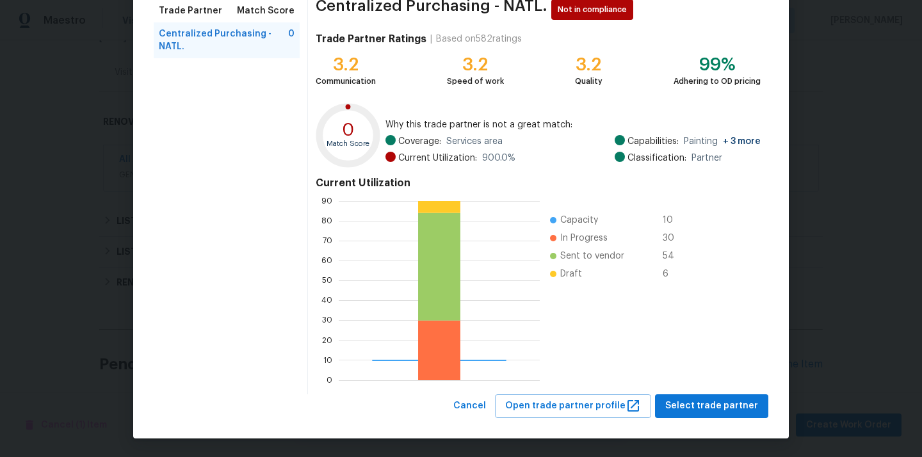
click at [693, 393] on div "Centralized Purchasing - NATL. Not in compliance Trade Partner Ratings | Based …" at bounding box center [538, 193] width 461 height 403
click at [693, 396] on button "Select trade partner" at bounding box center [711, 407] width 113 height 24
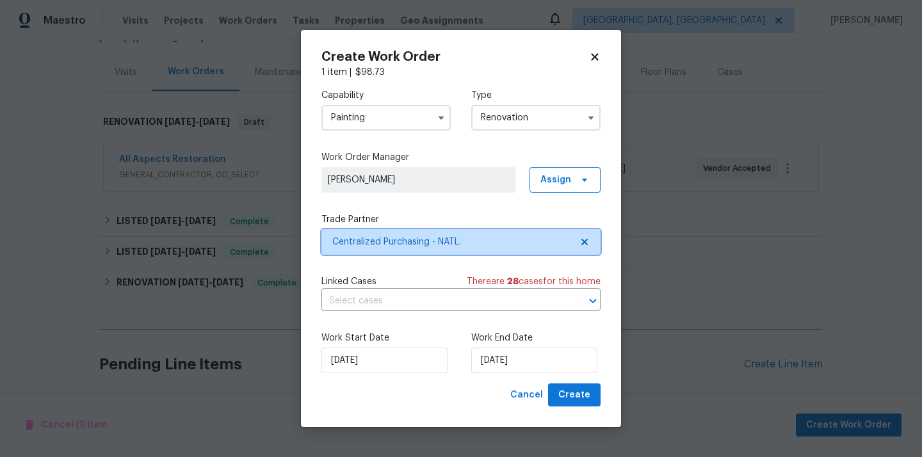
scroll to position [0, 0]
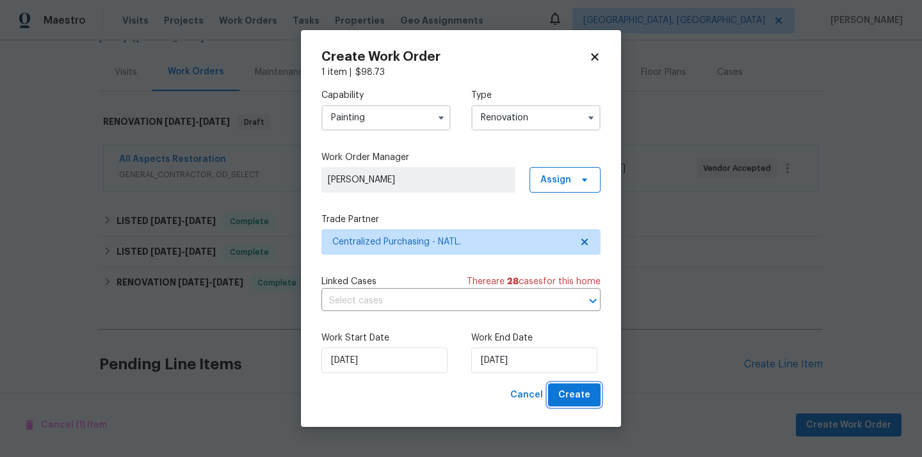
click at [591, 397] on button "Create" at bounding box center [574, 396] width 53 height 24
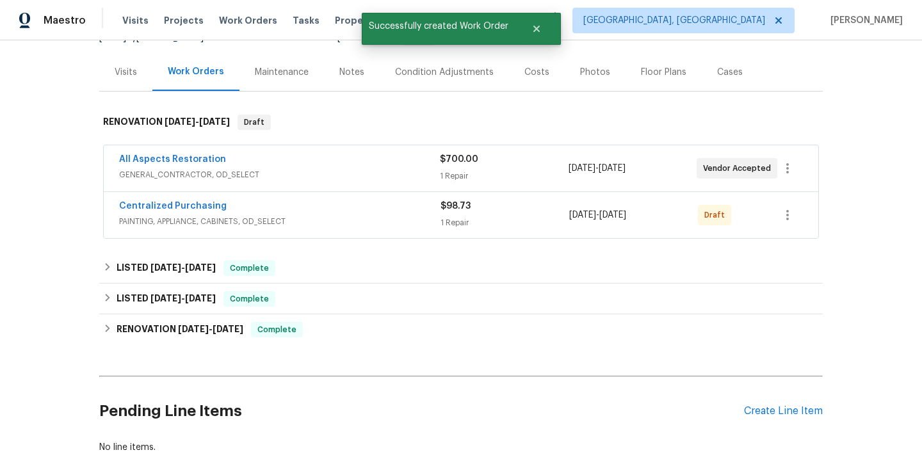
click at [805, 204] on div "Centralized Purchasing PAINTING, APPLIANCE, CABINETS, OD_SELECT $98.73 1 Repair…" at bounding box center [461, 215] width 715 height 46
click at [782, 219] on icon "button" at bounding box center [787, 215] width 15 height 15
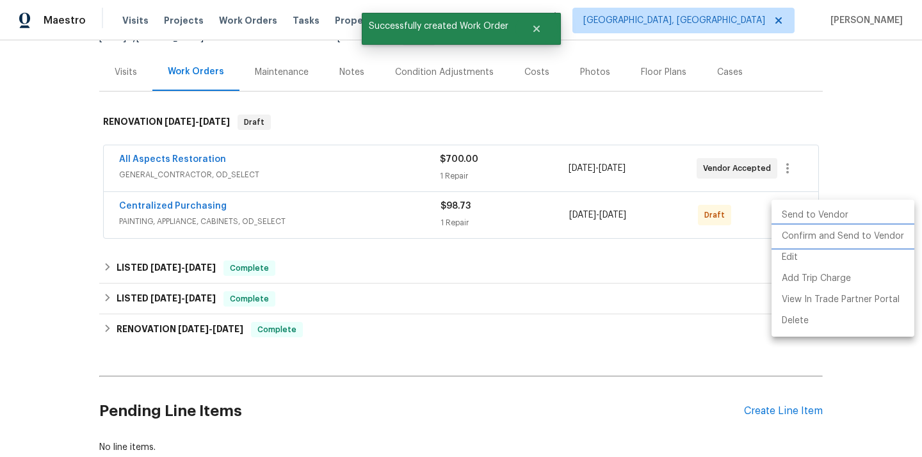
click at [785, 234] on li "Confirm and Send to Vendor" at bounding box center [843, 236] width 143 height 21
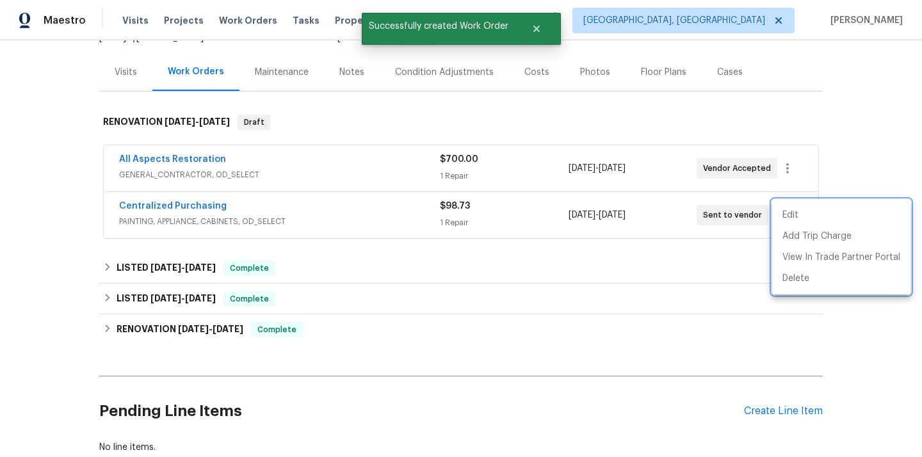
click at [296, 204] on div at bounding box center [461, 228] width 922 height 457
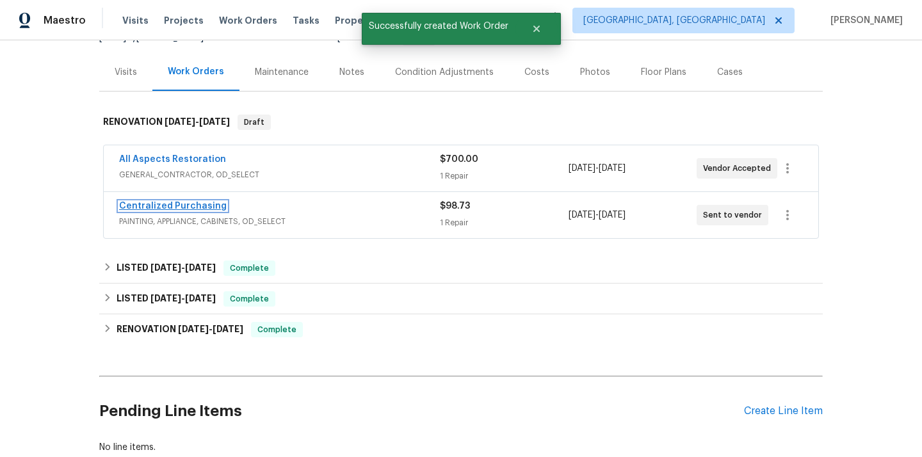
click at [194, 206] on link "Centralized Purchasing" at bounding box center [173, 206] width 108 height 9
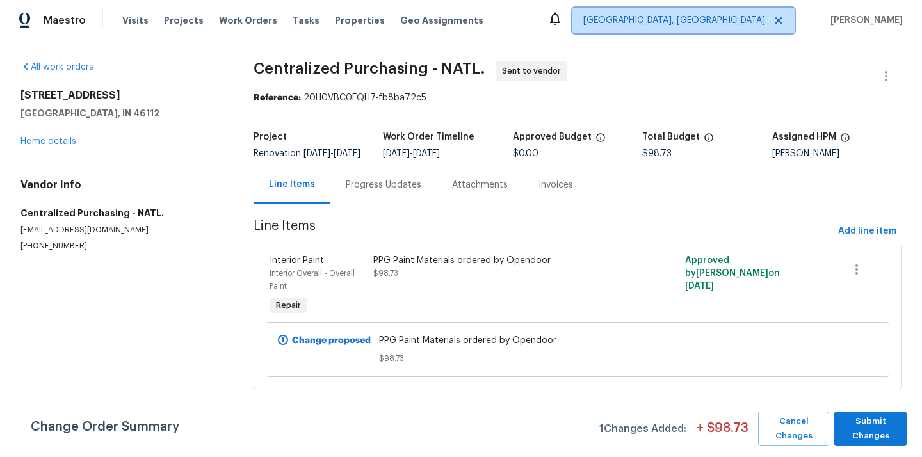
click at [749, 11] on span "[GEOGRAPHIC_DATA], [GEOGRAPHIC_DATA]" at bounding box center [684, 21] width 222 height 26
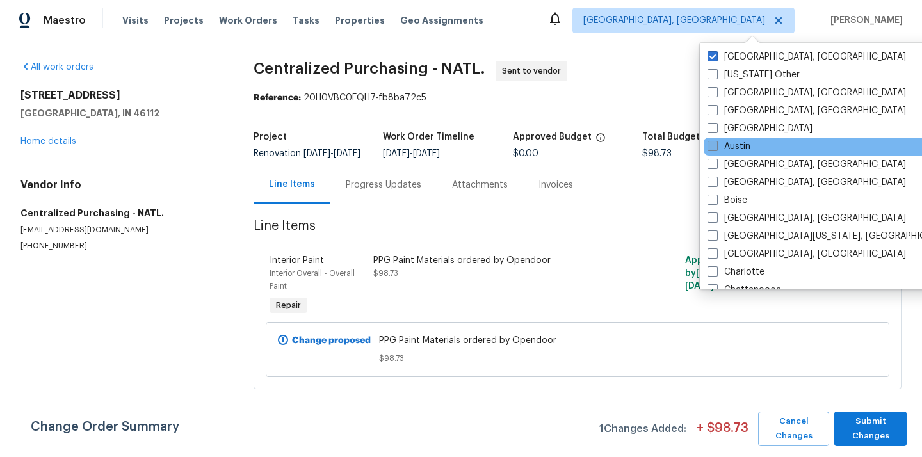
click at [742, 140] on label "Austin" at bounding box center [729, 146] width 43 height 13
click at [716, 140] on input "Austin" at bounding box center [712, 144] width 8 height 8
checkbox input "true"
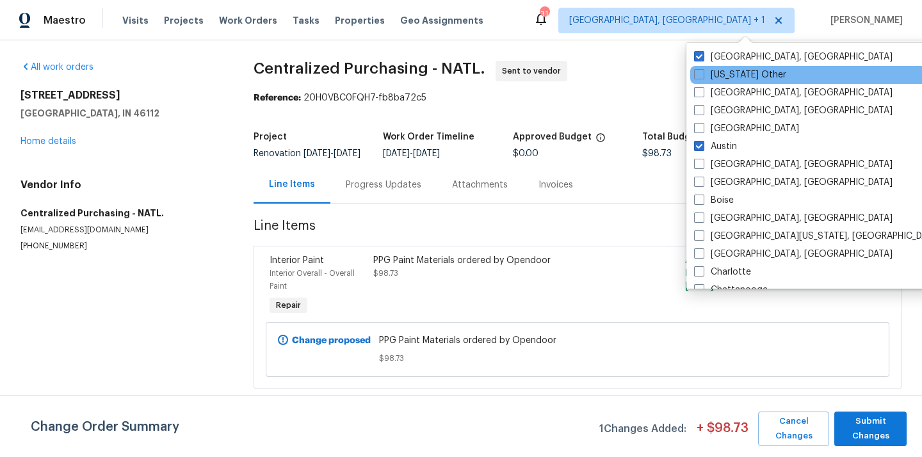
click at [739, 66] on div "[US_STATE] Other" at bounding box center [820, 75] width 258 height 18
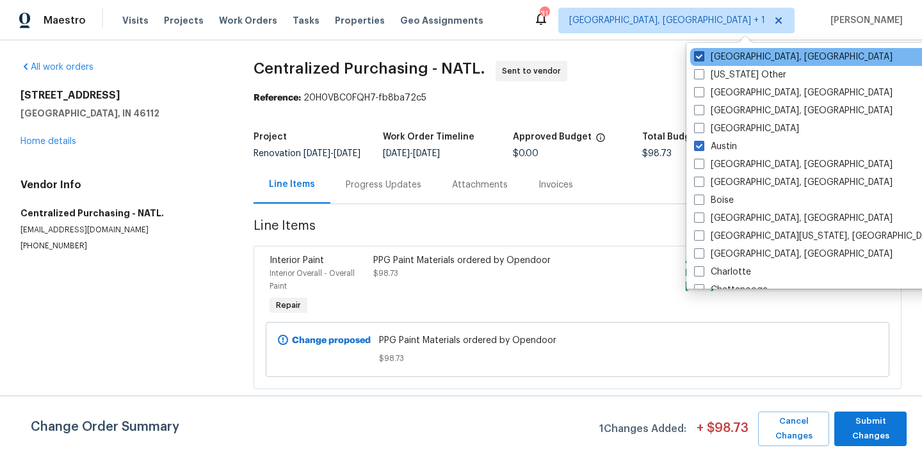
click at [739, 59] on label "[GEOGRAPHIC_DATA], [GEOGRAPHIC_DATA]" at bounding box center [793, 57] width 199 height 13
click at [703, 59] on input "[GEOGRAPHIC_DATA], [GEOGRAPHIC_DATA]" at bounding box center [698, 55] width 8 height 8
checkbox input "false"
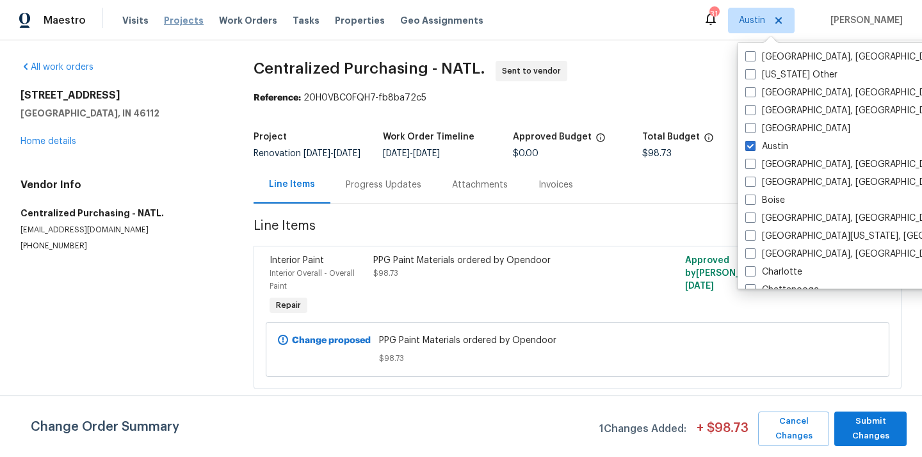
click at [185, 20] on span "Projects" at bounding box center [184, 20] width 40 height 13
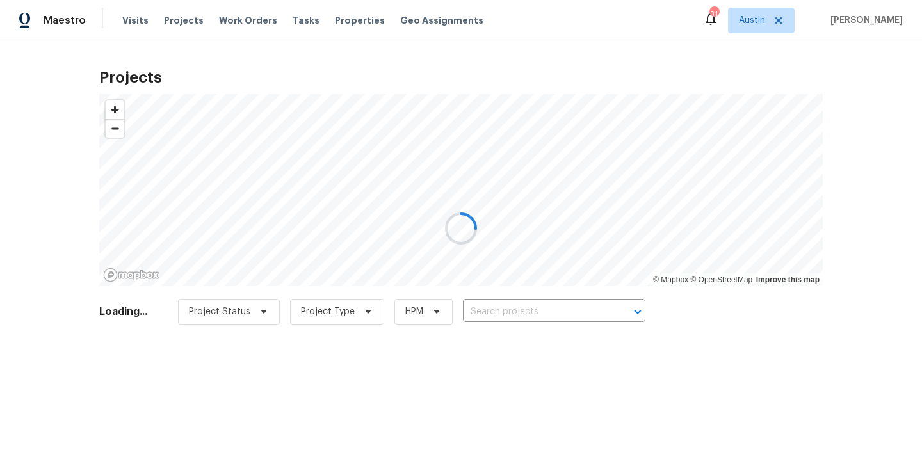
click at [554, 307] on div at bounding box center [461, 228] width 922 height 457
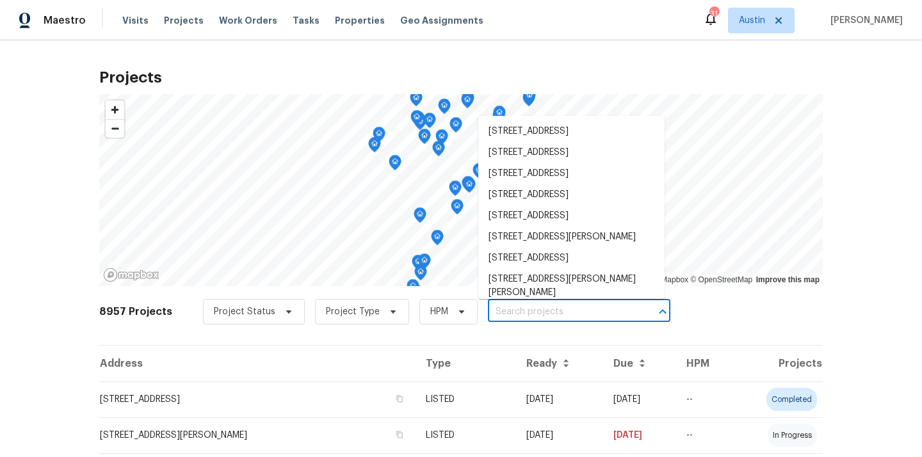
click at [554, 307] on input "text" at bounding box center [561, 312] width 147 height 20
paste input "188 Valruth Dr, Kyle, TX 78640"
type input "188 Valruth Dr, Kyle, TX 78640"
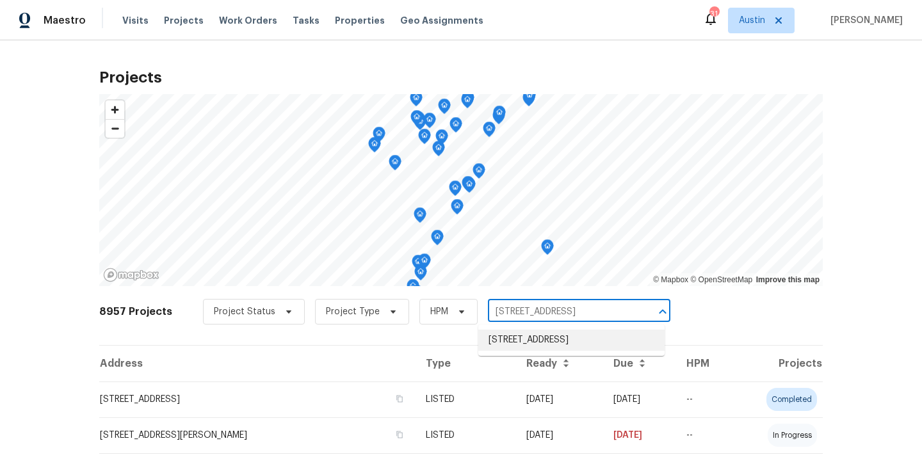
click at [546, 331] on li "188 Valruth Dr, Kyle, TX 78640" at bounding box center [572, 340] width 186 height 21
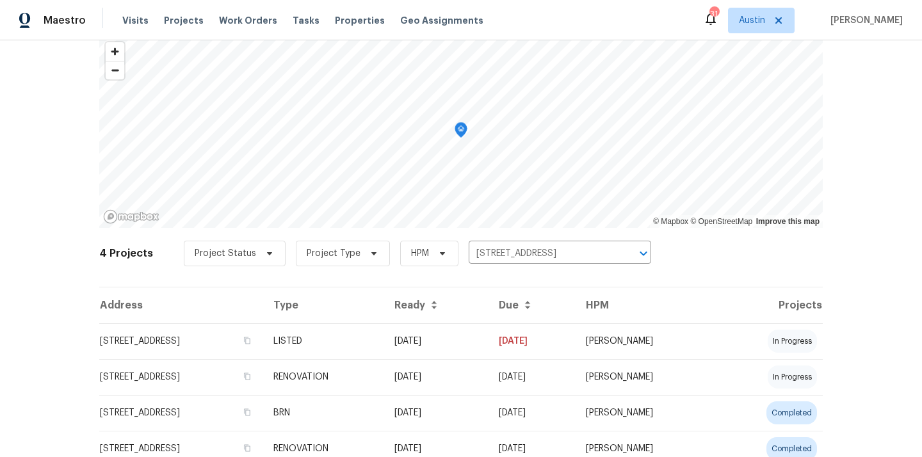
scroll to position [93, 0]
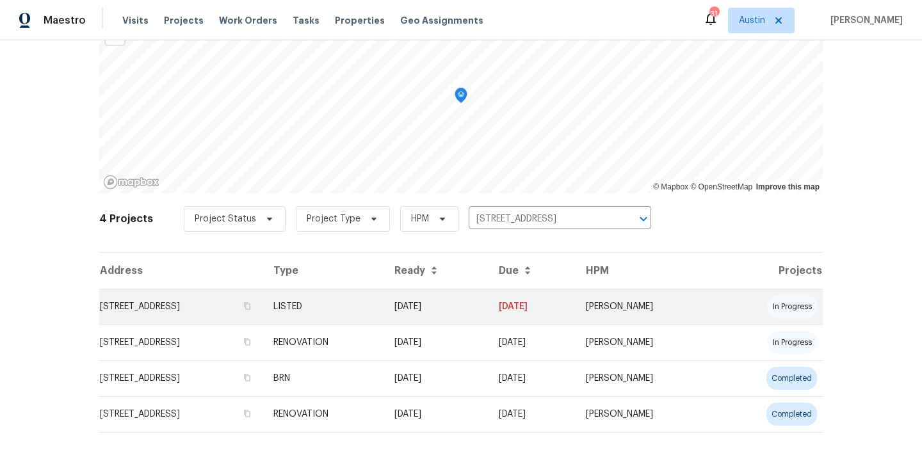
click at [346, 324] on td "LISTED" at bounding box center [323, 307] width 121 height 36
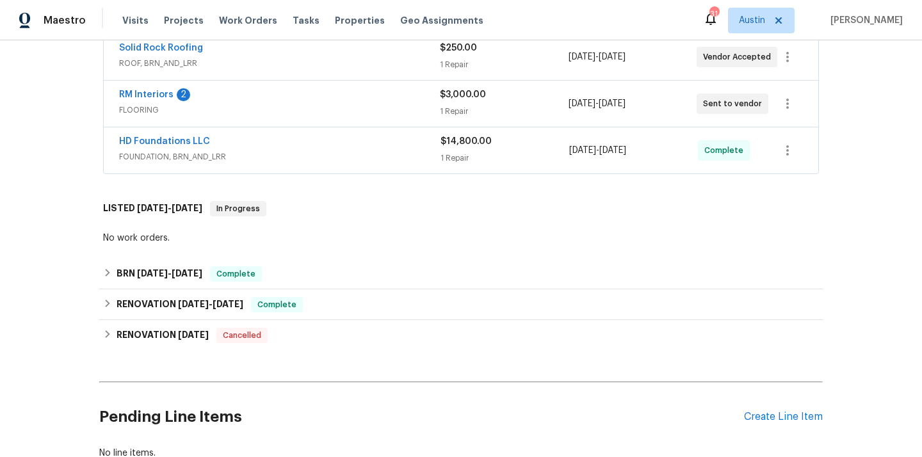
scroll to position [471, 0]
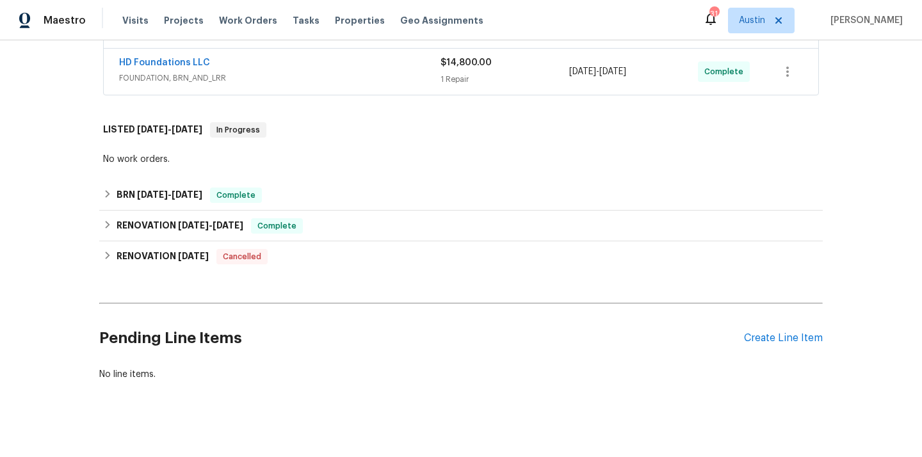
click at [780, 347] on div "Pending Line Items Create Line Item" at bounding box center [461, 339] width 724 height 60
click at [778, 336] on div "Create Line Item" at bounding box center [783, 338] width 79 height 12
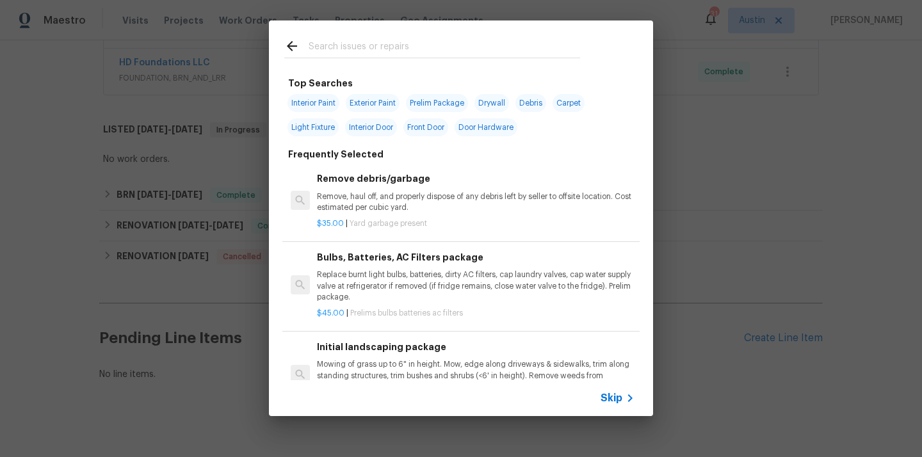
click at [471, 45] on input "text" at bounding box center [445, 47] width 272 height 19
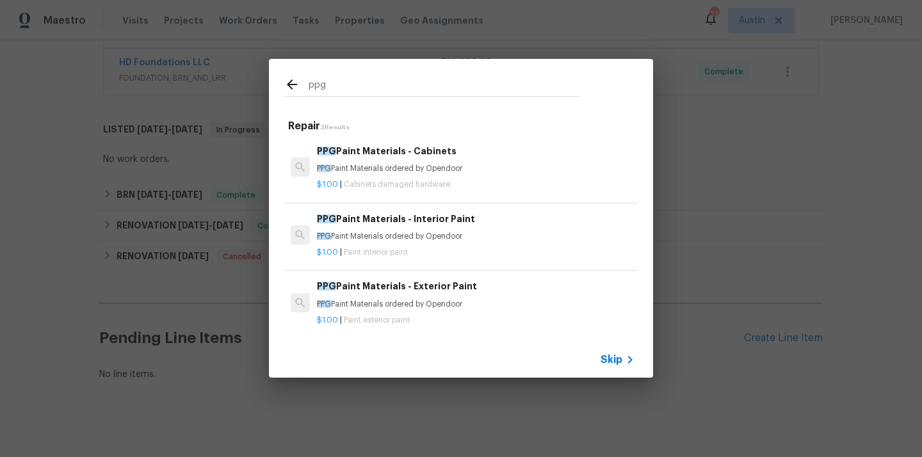
type input "ppg"
click at [381, 233] on p "PPG Paint Materials ordered by Opendoor" at bounding box center [476, 236] width 318 height 11
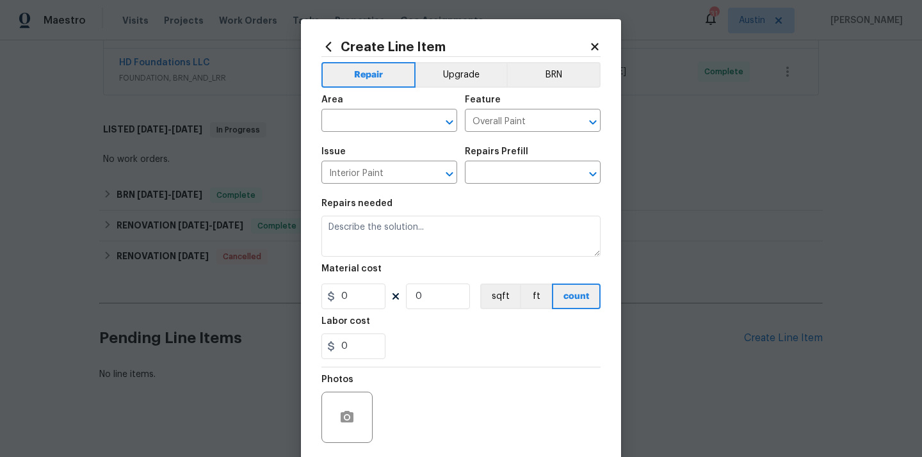
type input "PPG Paint Materials - Interior Paint $1.00"
type textarea "PPG Paint Materials ordered by Opendoor"
type input "1"
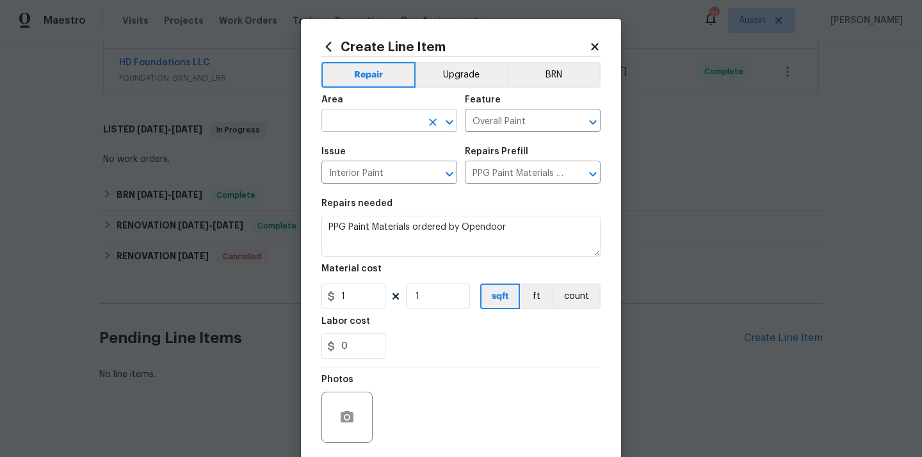
click at [365, 116] on input "text" at bounding box center [372, 122] width 100 height 20
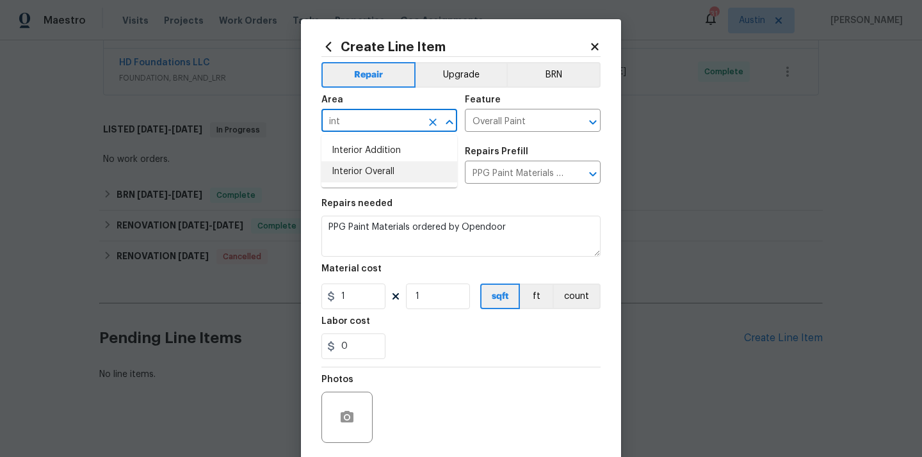
click at [363, 168] on li "Interior Overall" at bounding box center [390, 171] width 136 height 21
type input "Interior Overall"
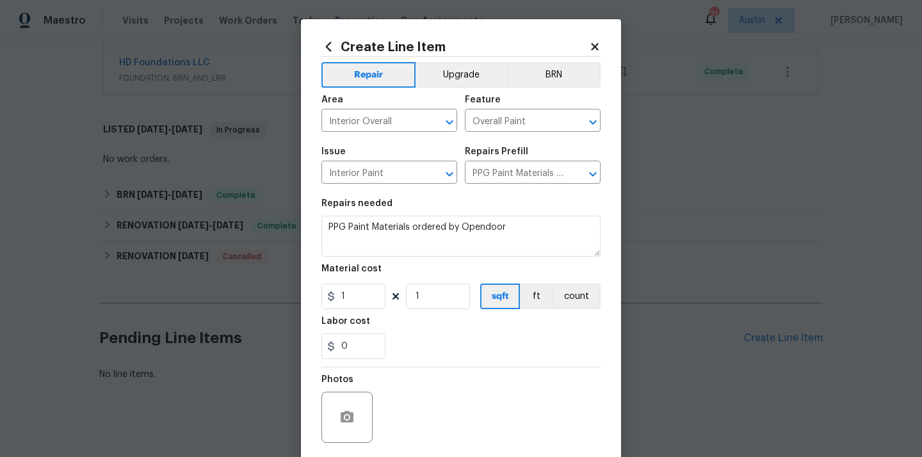
click at [516, 193] on section "Repairs needed PPG Paint Materials ordered by Opendoor Material cost 1 1 sqft f…" at bounding box center [461, 280] width 279 height 176
drag, startPoint x: 357, startPoint y: 298, endPoint x: 315, endPoint y: 297, distance: 42.3
click at [315, 297] on div "Create Line Item Repair Upgrade BRN Area Interior Overall ​ Feature Overall Pai…" at bounding box center [461, 275] width 320 height 513
paste input "851.43"
type input "851.43"
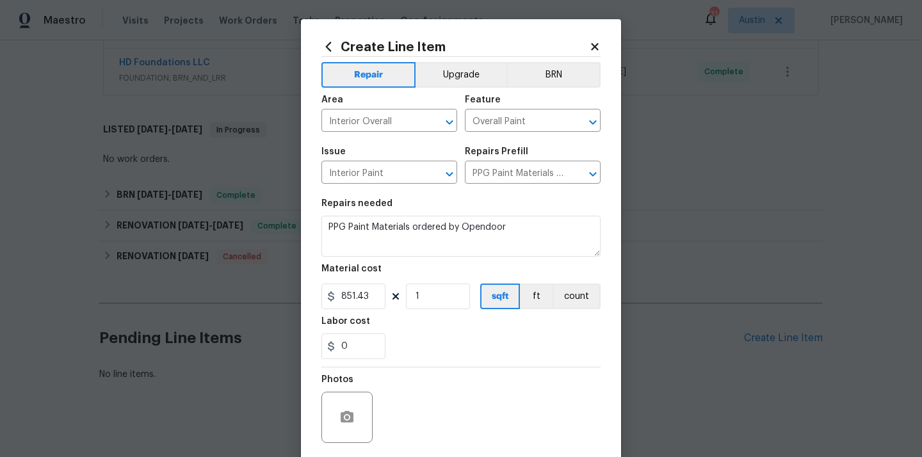
click at [447, 342] on div "0" at bounding box center [461, 347] width 279 height 26
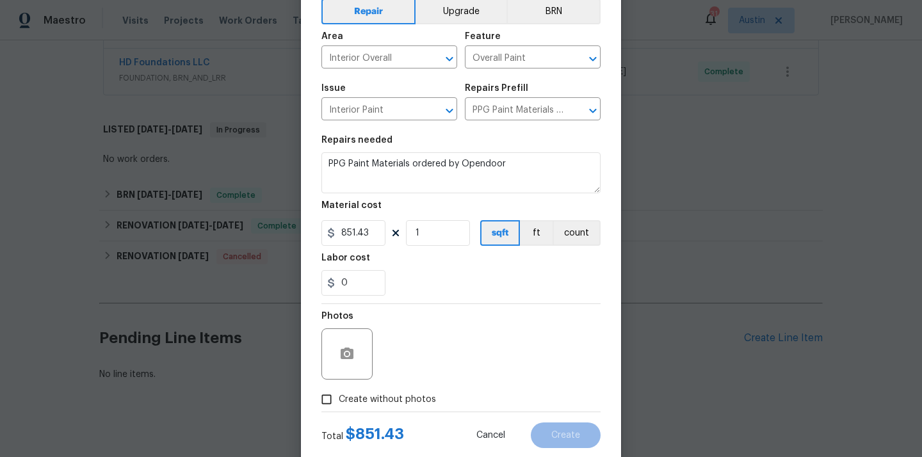
scroll to position [95, 0]
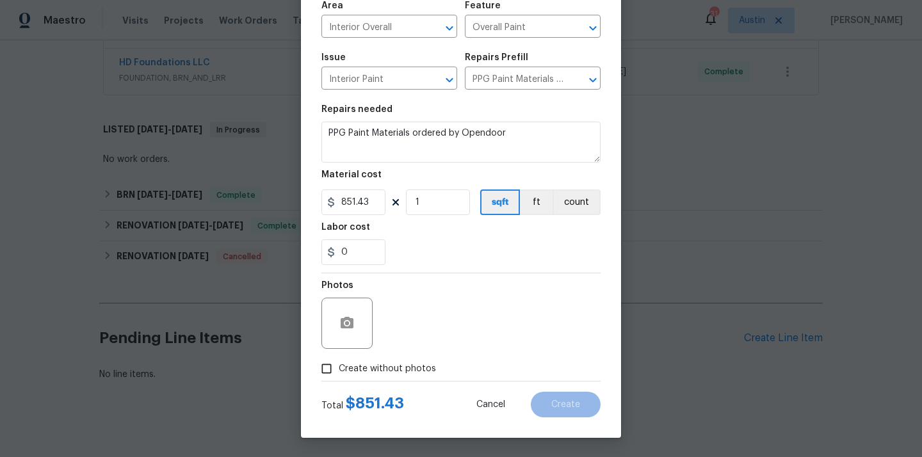
click at [404, 368] on span "Create without photos" at bounding box center [387, 369] width 97 height 13
click at [339, 368] on input "Create without photos" at bounding box center [327, 369] width 24 height 24
checkbox input "true"
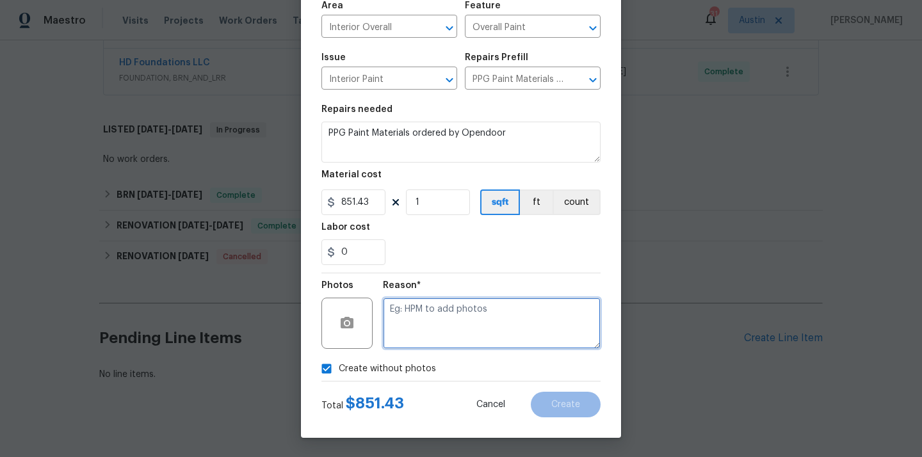
drag, startPoint x: 422, startPoint y: 343, endPoint x: 422, endPoint y: 334, distance: 9.0
click at [422, 343] on textarea at bounding box center [492, 323] width 218 height 51
type textarea "N/A"
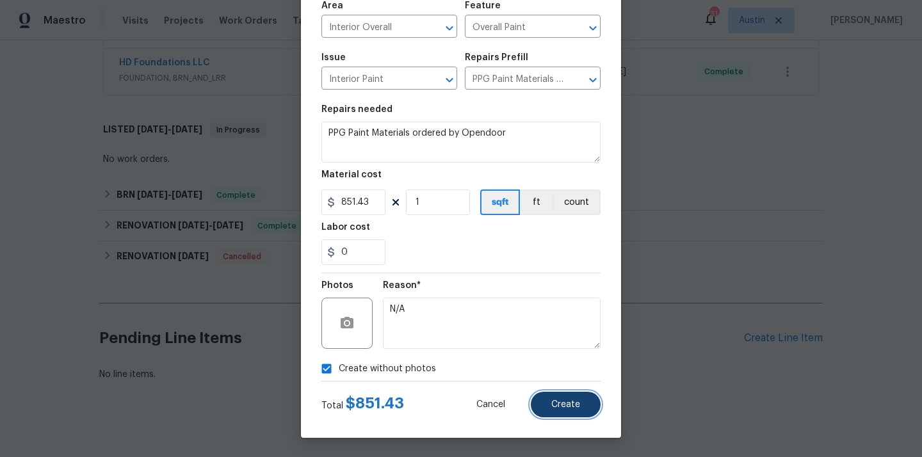
click at [553, 397] on button "Create" at bounding box center [566, 405] width 70 height 26
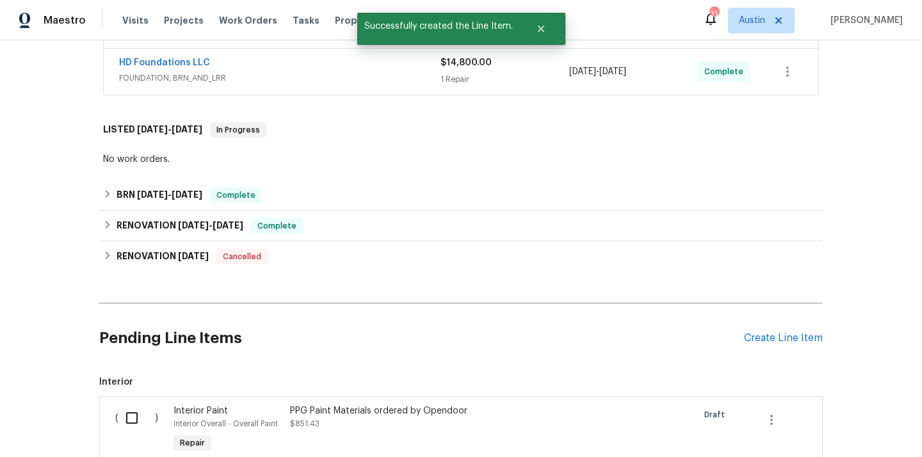
click at [133, 420] on input "checkbox" at bounding box center [137, 418] width 37 height 27
checkbox input "true"
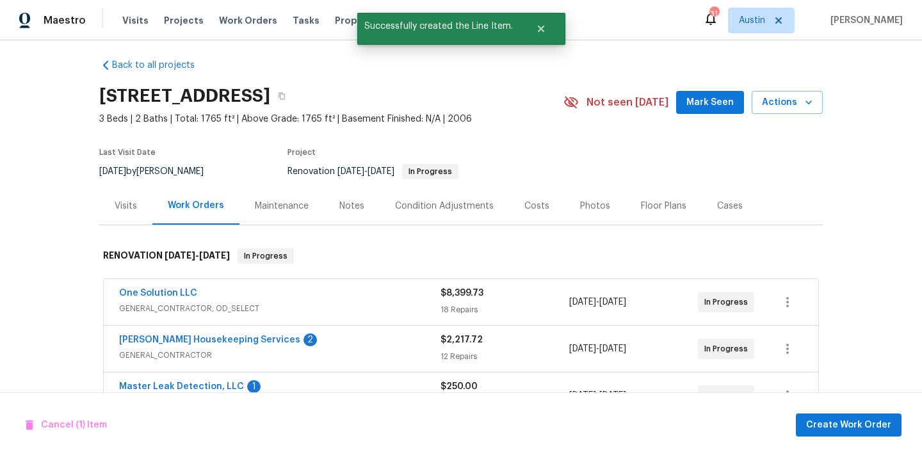
scroll to position [0, 0]
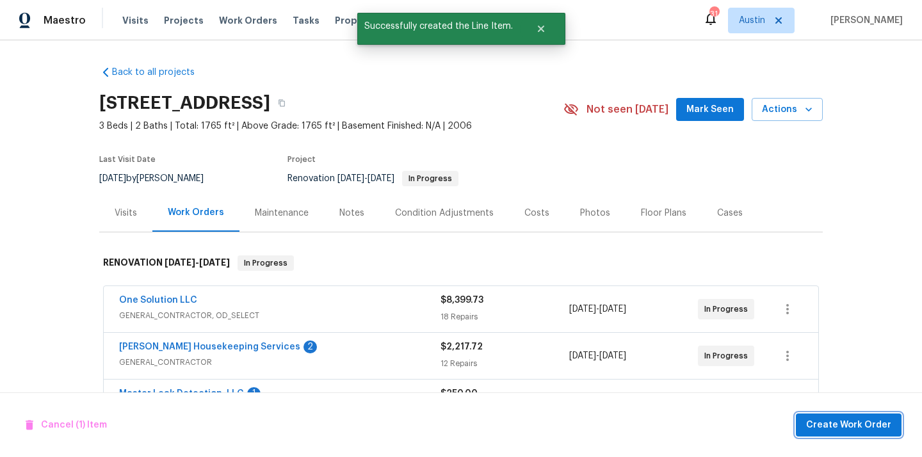
click at [828, 420] on span "Create Work Order" at bounding box center [849, 426] width 85 height 16
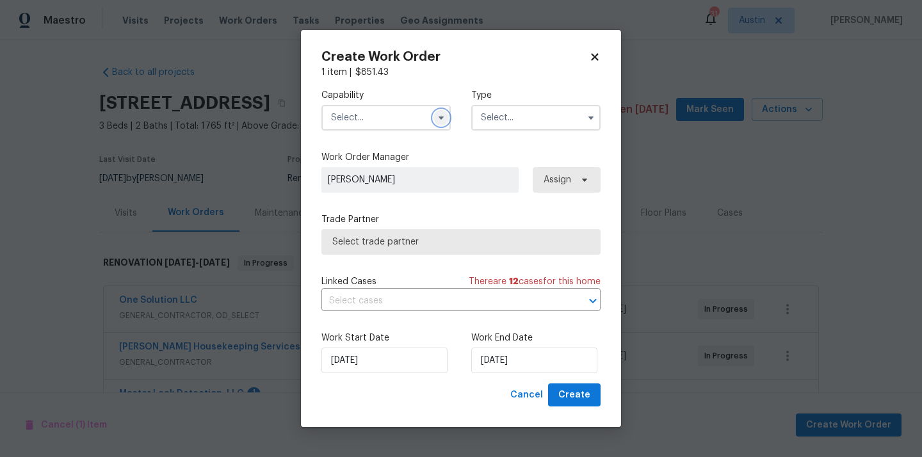
click at [434, 118] on button "button" at bounding box center [441, 117] width 15 height 15
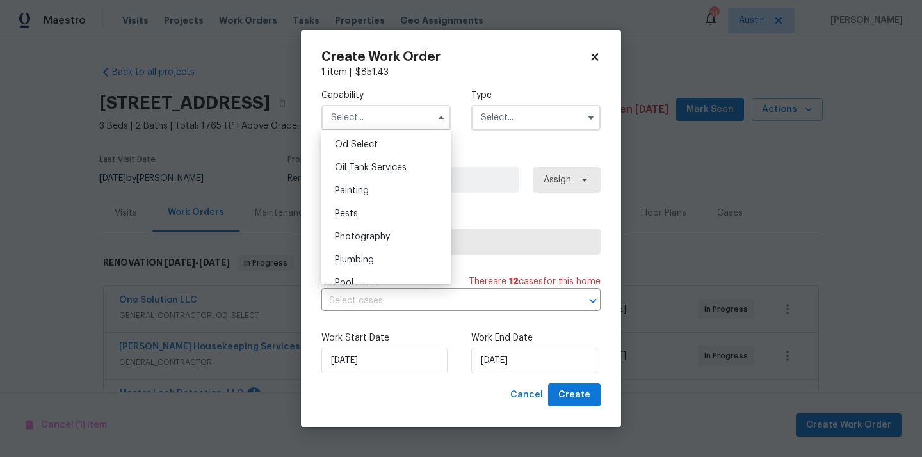
scroll to position [1029, 0]
click at [411, 192] on div "Painting" at bounding box center [386, 192] width 123 height 23
type input "Painting"
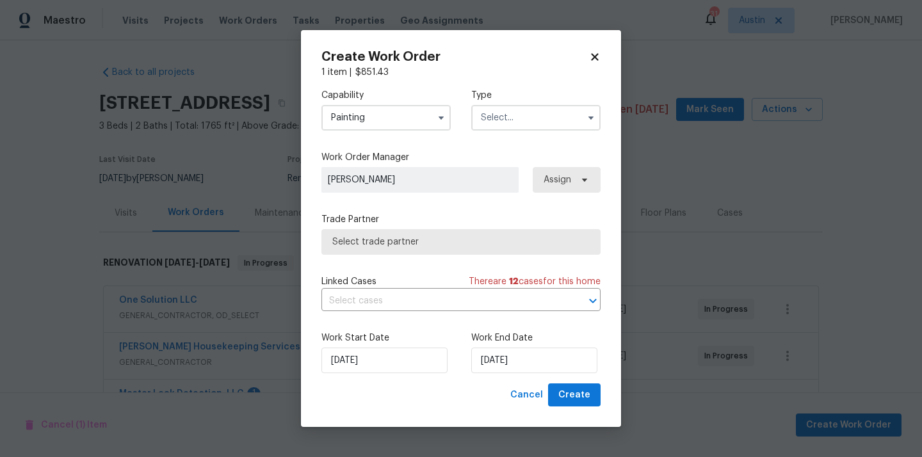
click at [521, 107] on input "text" at bounding box center [535, 118] width 129 height 26
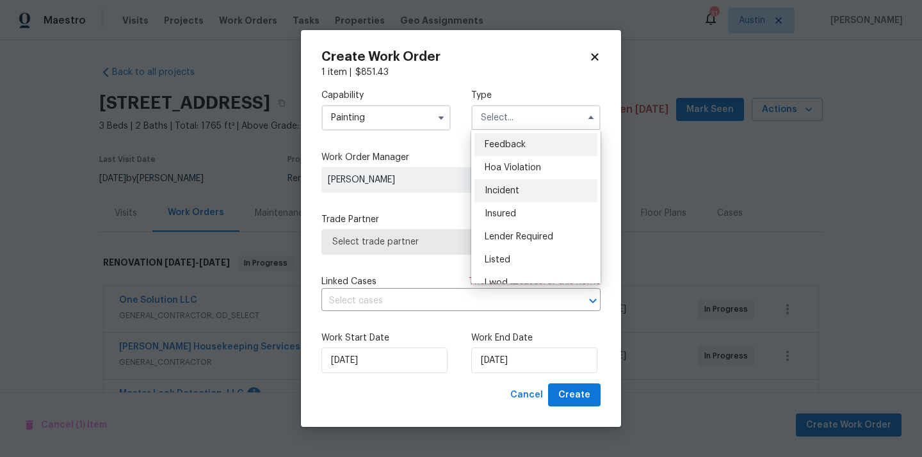
scroll to position [152, 0]
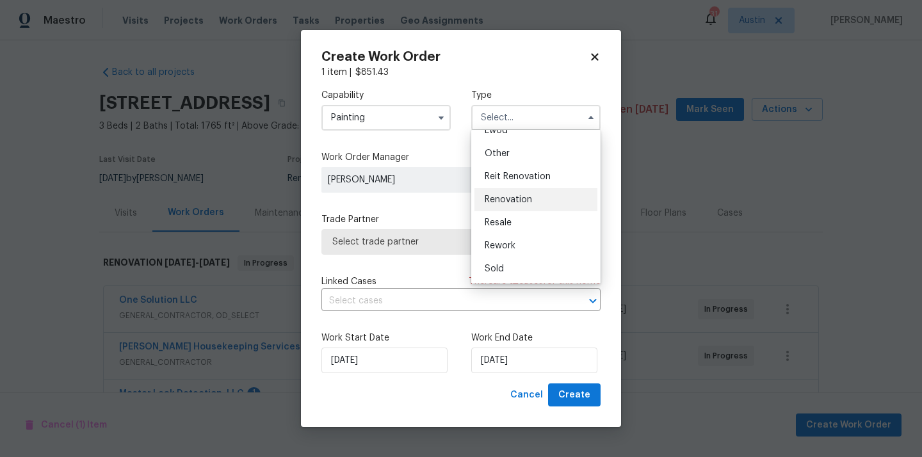
click at [520, 204] on div "Renovation" at bounding box center [536, 199] width 123 height 23
type input "Renovation"
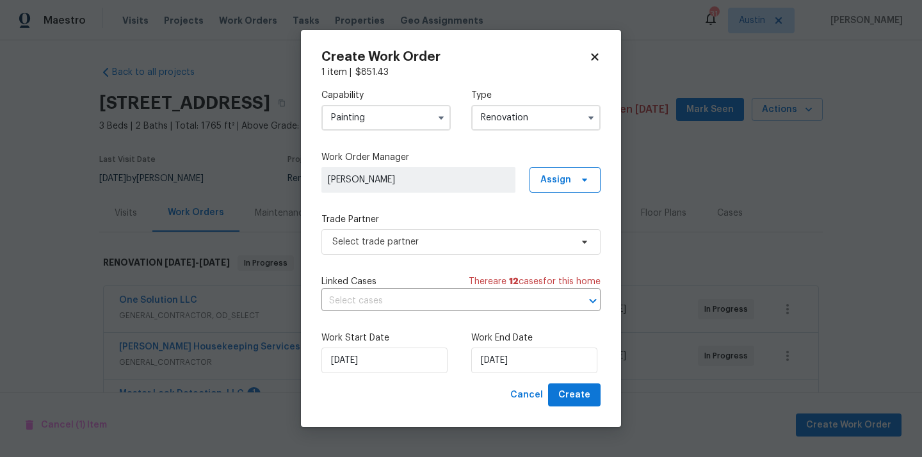
click at [576, 195] on div "Capability Painting Type Renovation Work Order Manager Martin Chagolla Assign T…" at bounding box center [461, 231] width 279 height 305
click at [573, 188] on span "Assign" at bounding box center [565, 180] width 71 height 26
click at [561, 229] on div "Assign to me" at bounding box center [567, 233] width 56 height 13
click at [487, 229] on span "Select trade partner" at bounding box center [461, 242] width 279 height 26
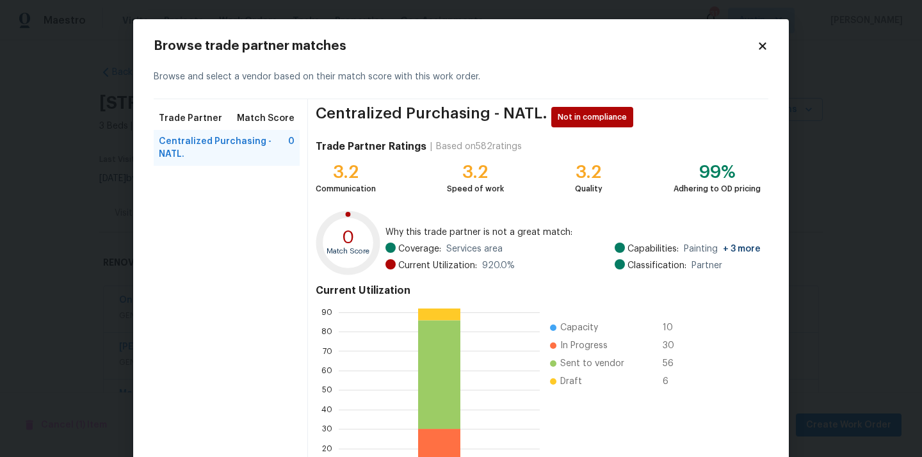
scroll to position [108, 0]
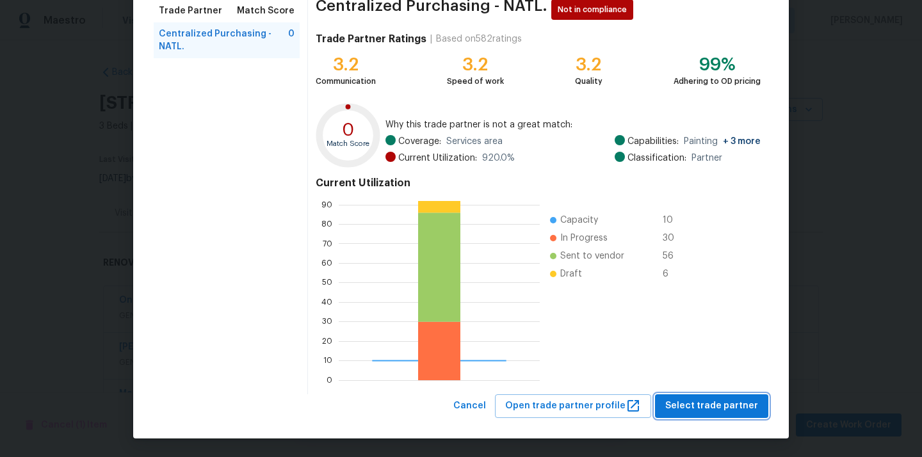
click at [713, 398] on span "Select trade partner" at bounding box center [712, 406] width 93 height 16
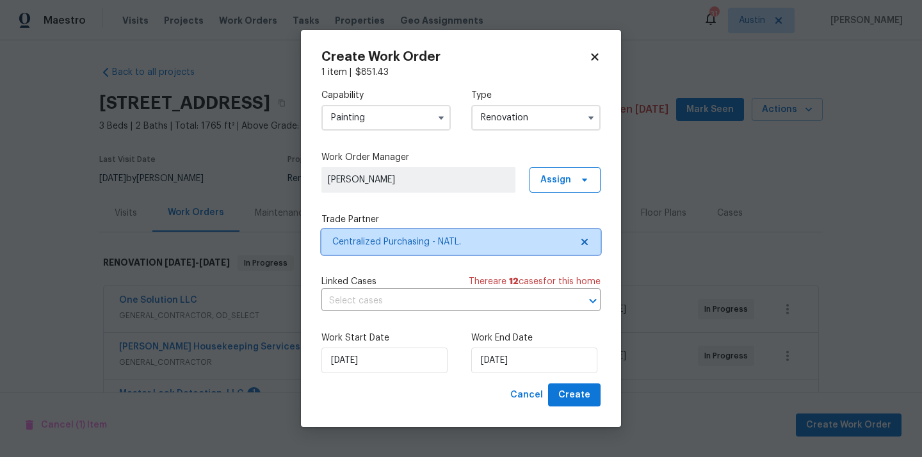
scroll to position [0, 0]
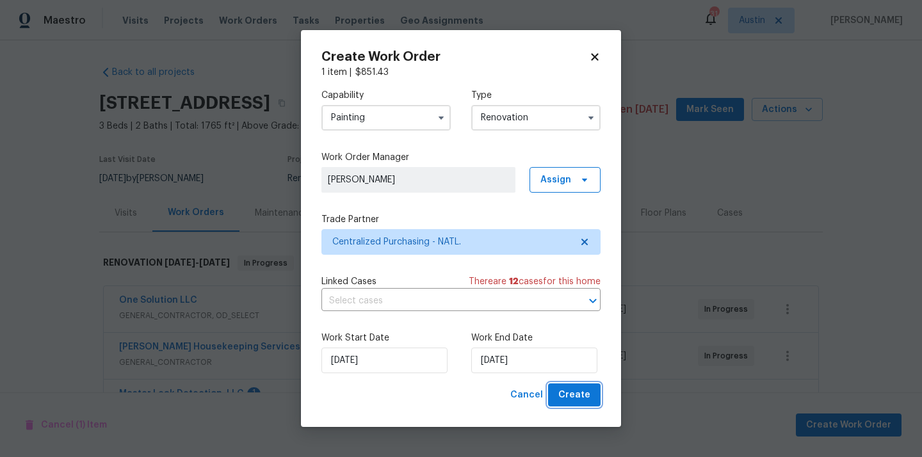
click at [593, 395] on button "Create" at bounding box center [574, 396] width 53 height 24
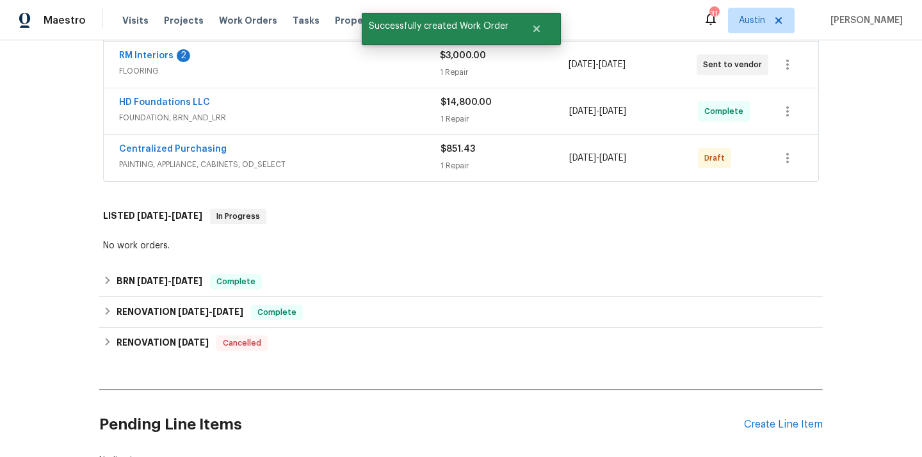
scroll to position [316, 0]
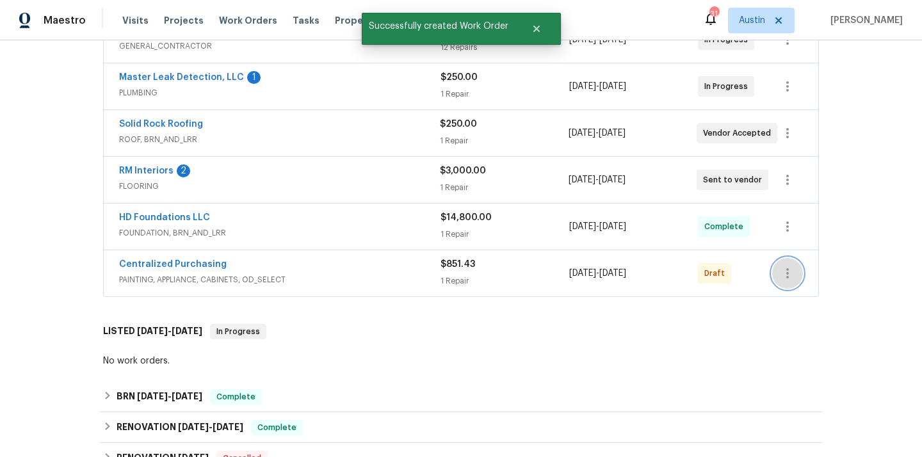
click at [784, 268] on icon "button" at bounding box center [787, 273] width 15 height 15
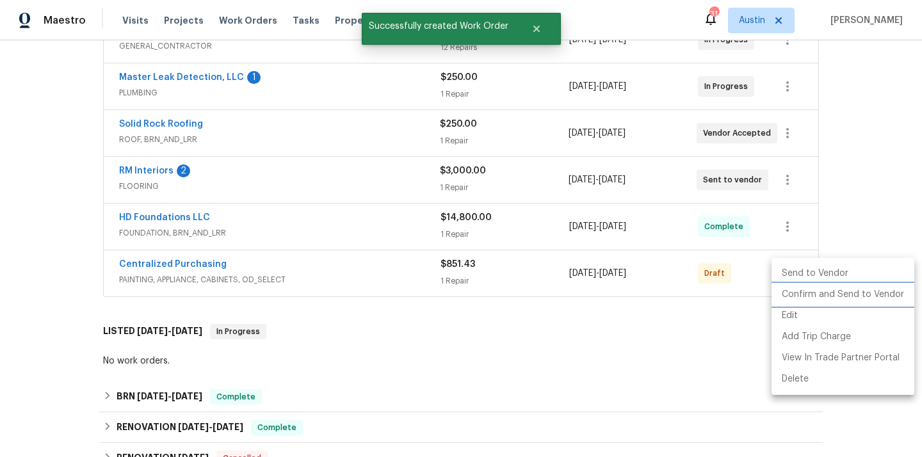
click at [807, 301] on li "Confirm and Send to Vendor" at bounding box center [843, 294] width 143 height 21
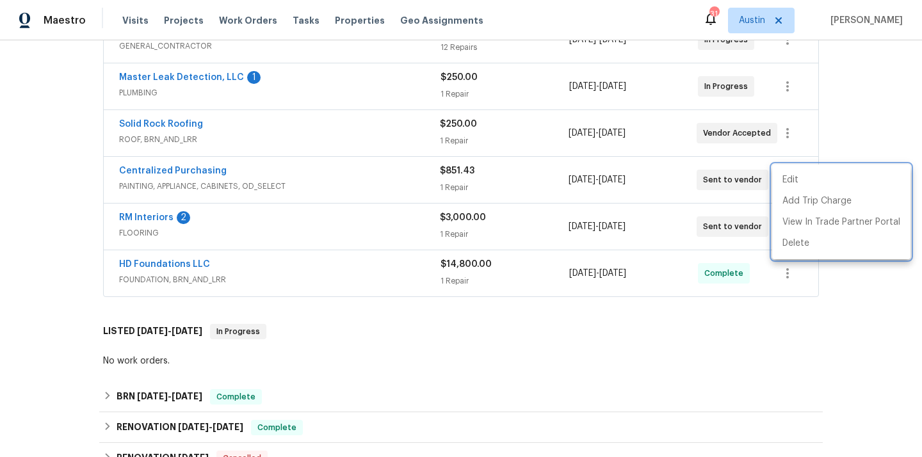
click at [225, 184] on div at bounding box center [461, 228] width 922 height 457
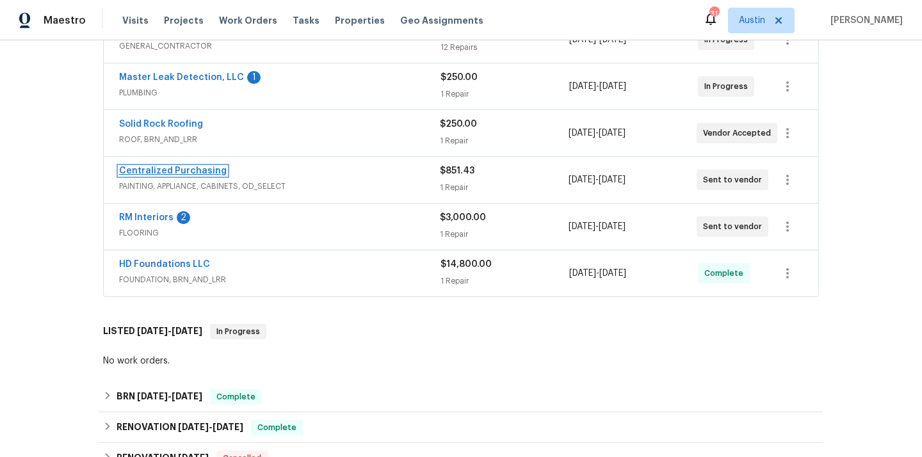
click at [201, 170] on link "Centralized Purchasing" at bounding box center [173, 171] width 108 height 9
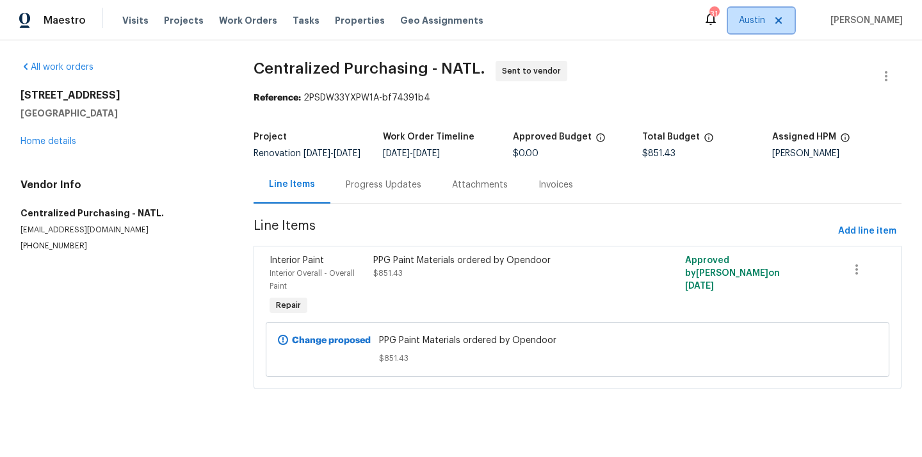
click at [771, 28] on span "Austin" at bounding box center [761, 21] width 67 height 26
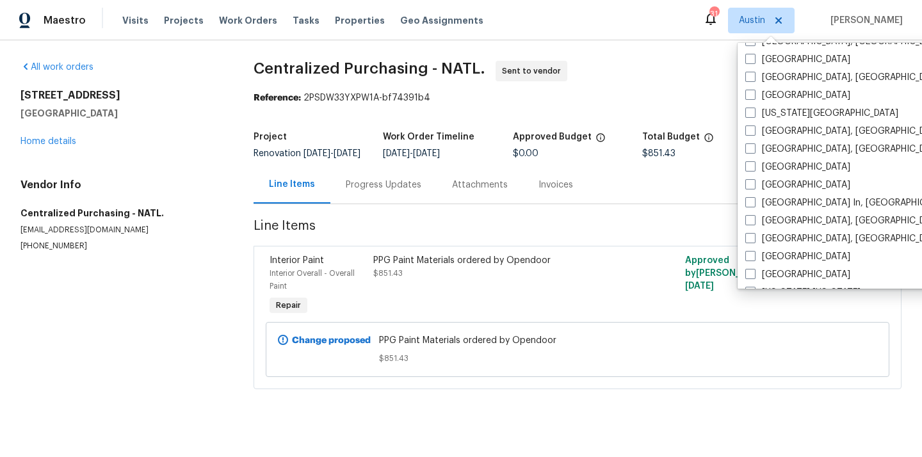
scroll to position [442, 0]
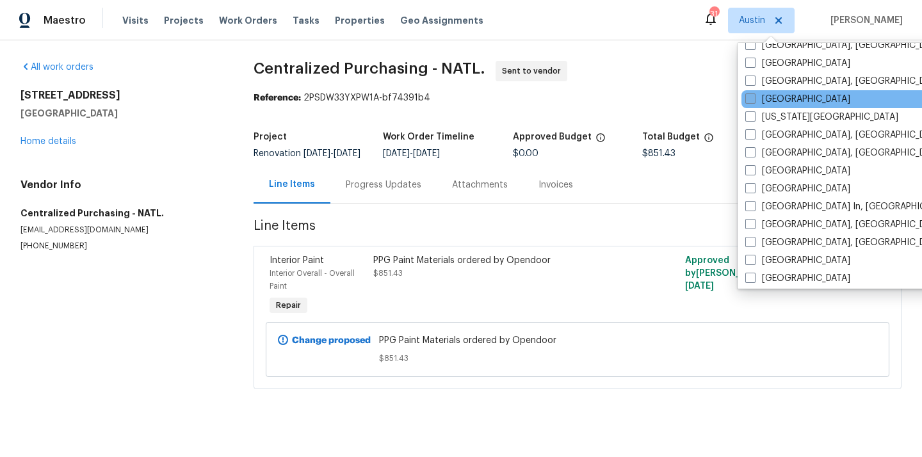
click at [782, 97] on label "[GEOGRAPHIC_DATA]" at bounding box center [798, 99] width 105 height 13
click at [754, 97] on input "[GEOGRAPHIC_DATA]" at bounding box center [750, 97] width 8 height 8
checkbox input "true"
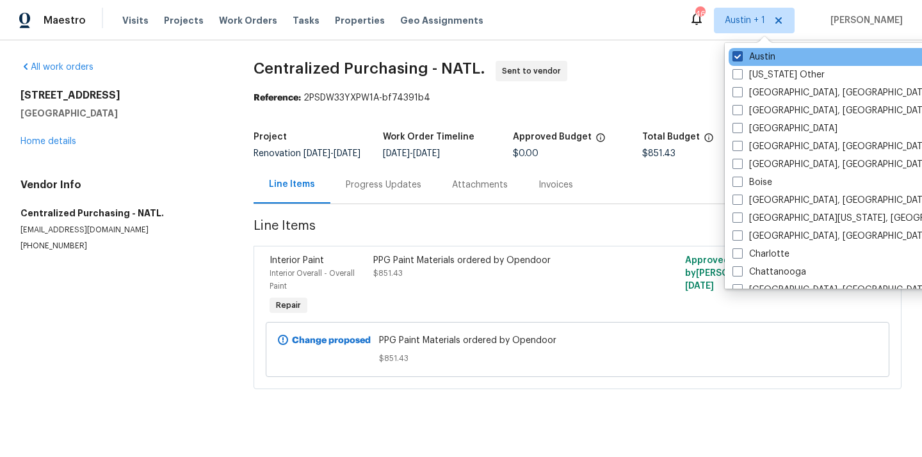
click at [754, 57] on label "Austin" at bounding box center [754, 57] width 43 height 13
click at [741, 57] on input "Austin" at bounding box center [737, 55] width 8 height 8
checkbox input "false"
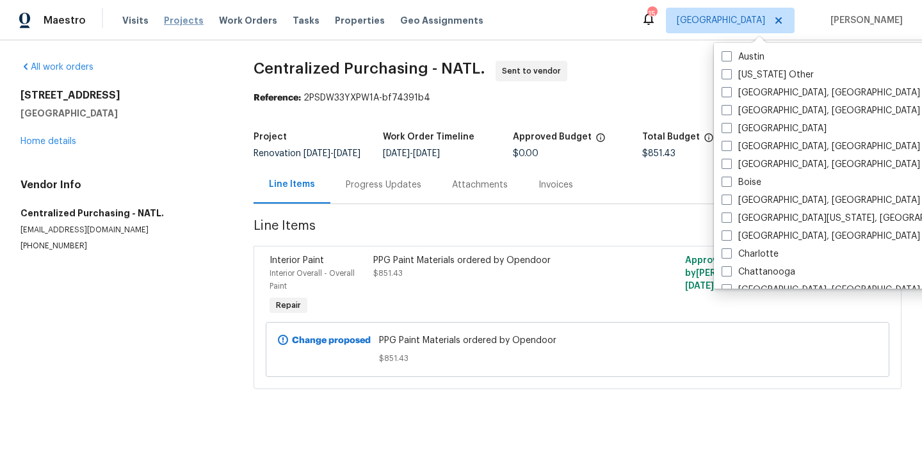
click at [165, 24] on span "Projects" at bounding box center [184, 20] width 40 height 13
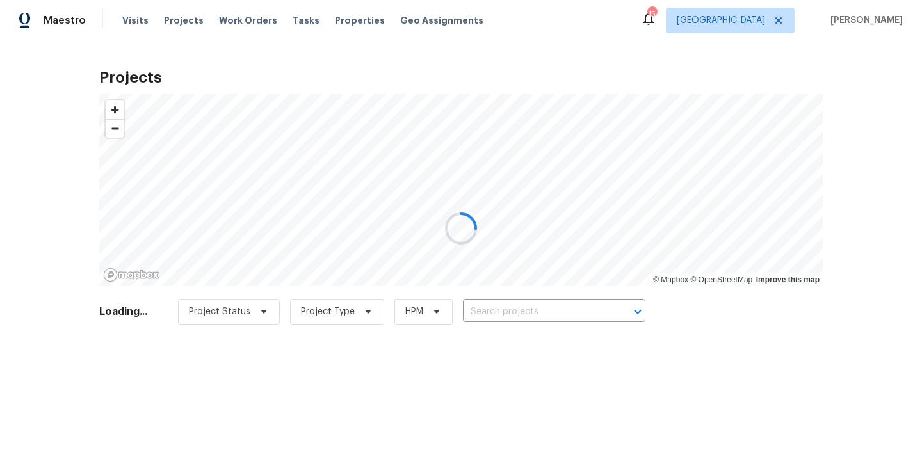
click at [504, 315] on div at bounding box center [461, 228] width 922 height 457
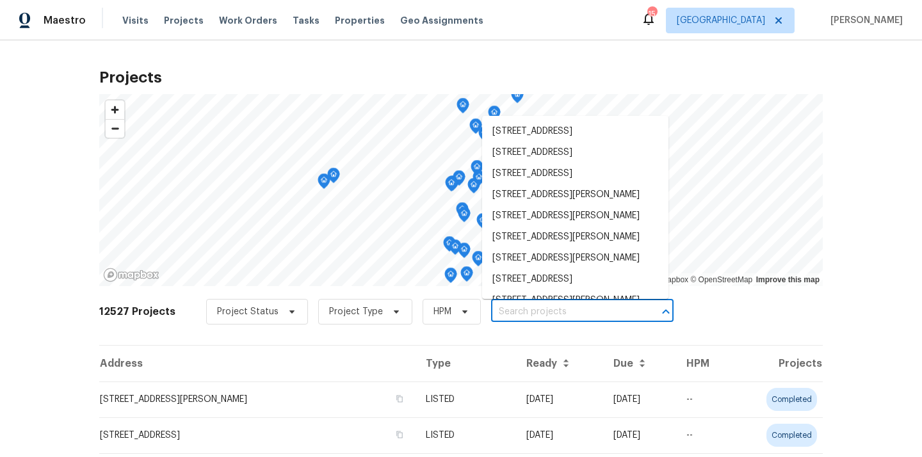
click at [504, 313] on input "text" at bounding box center [564, 312] width 147 height 20
paste input "102 Courageous Ct N # 102, Jacksonville, FL 32233"
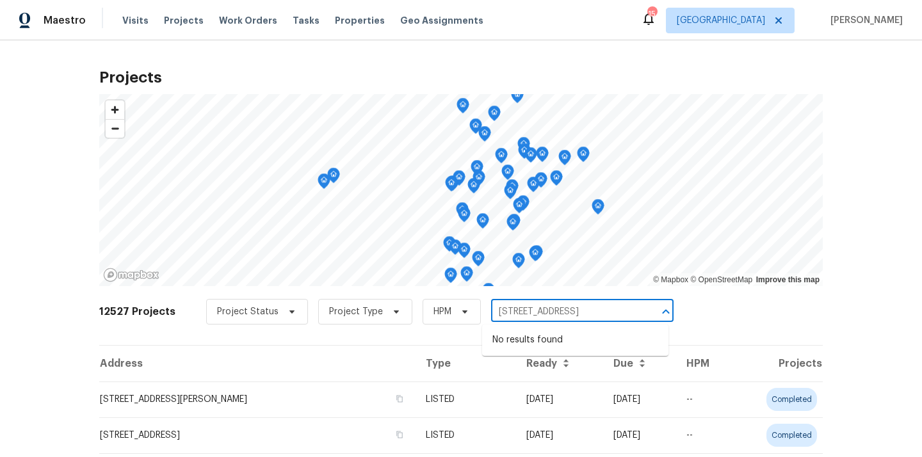
drag, startPoint x: 513, startPoint y: 308, endPoint x: 649, endPoint y: 310, distance: 135.8
click at [651, 314] on div "102 Courageous Ct N # 102, Jacksonville, FL 32233 ​" at bounding box center [582, 312] width 183 height 20
type input "102 Courageous Ct N"
click at [585, 349] on li "102 Courageous Ct N # 102, Jacksonville, FL 32233" at bounding box center [575, 340] width 186 height 21
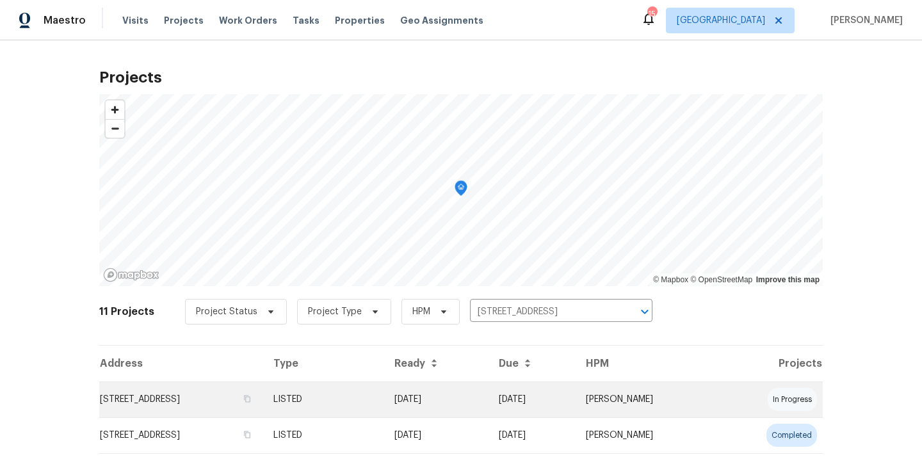
click at [252, 400] on td "102 Courageous Ct N # 102, Jacksonville, FL 32233" at bounding box center [181, 400] width 164 height 36
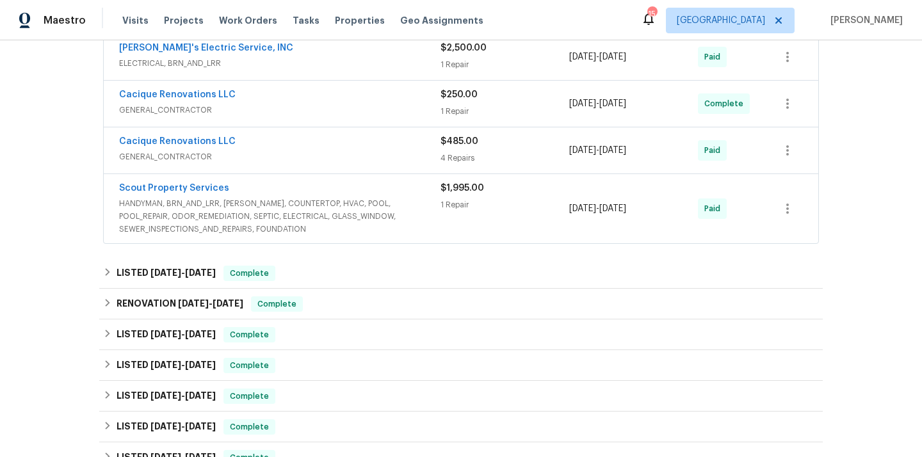
scroll to position [650, 0]
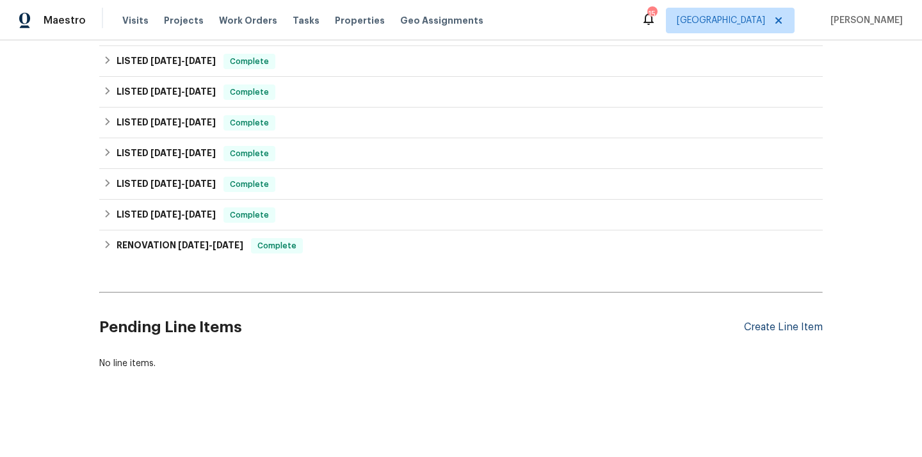
click at [765, 324] on div "Create Line Item" at bounding box center [783, 328] width 79 height 12
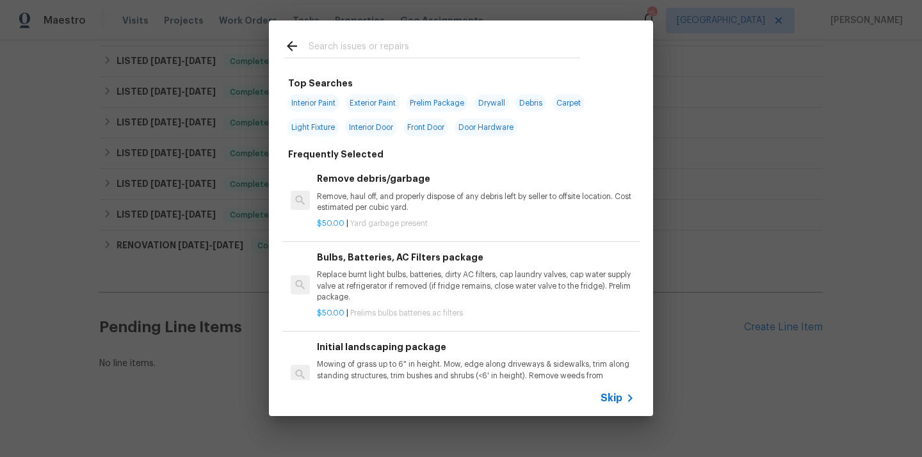
click at [725, 222] on div "Top Searches Interior Paint Exterior Paint Prelim Package Drywall Debris Carpet…" at bounding box center [461, 218] width 922 height 437
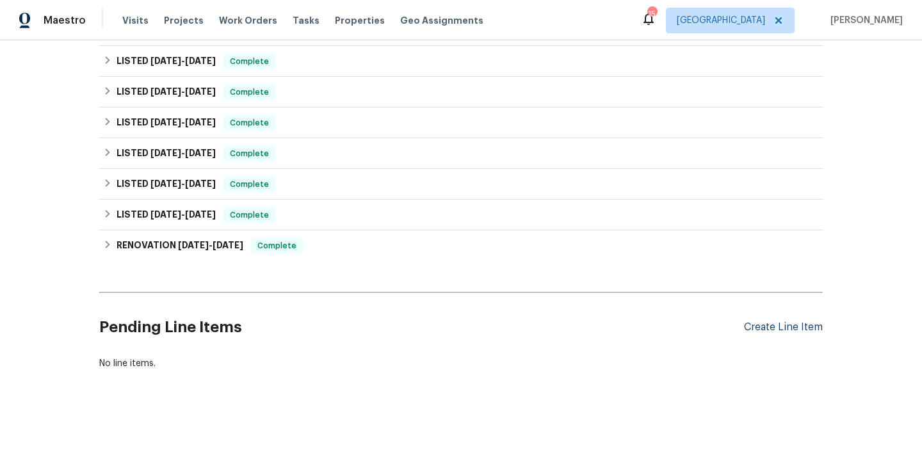
click at [762, 325] on div "Create Line Item" at bounding box center [783, 328] width 79 height 12
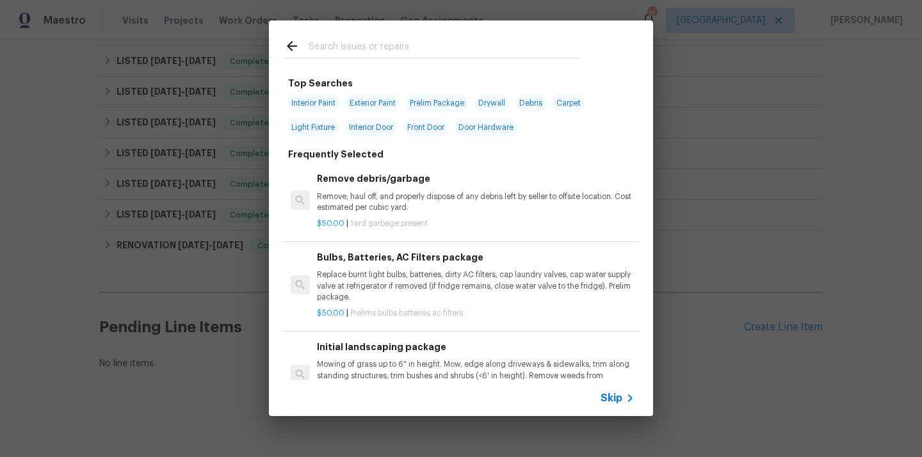
click at [523, 42] on input "text" at bounding box center [445, 47] width 272 height 19
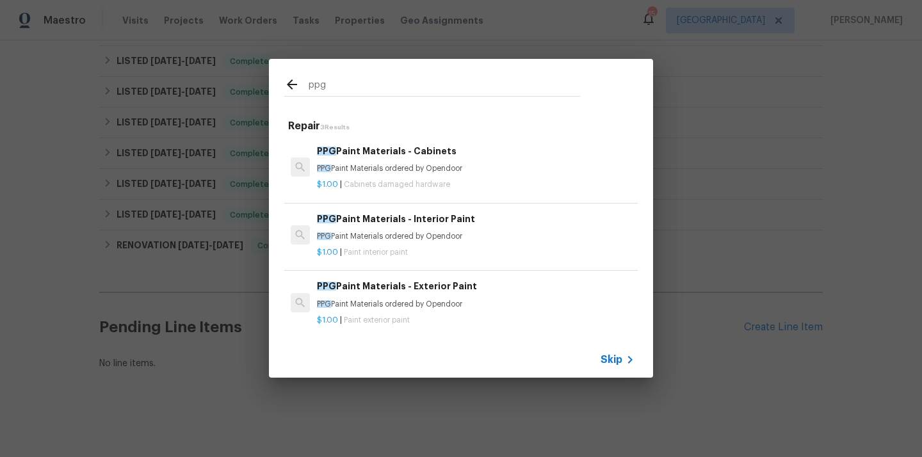
type input "ppg"
click at [404, 161] on div "PPG Paint Materials - Cabinets PPG Paint Materials ordered by Opendoor" at bounding box center [476, 159] width 318 height 31
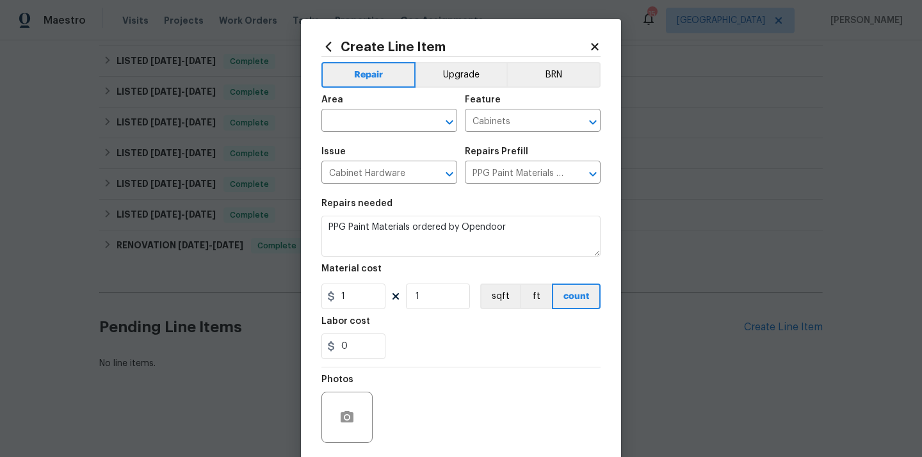
click at [325, 49] on icon at bounding box center [329, 47] width 14 height 14
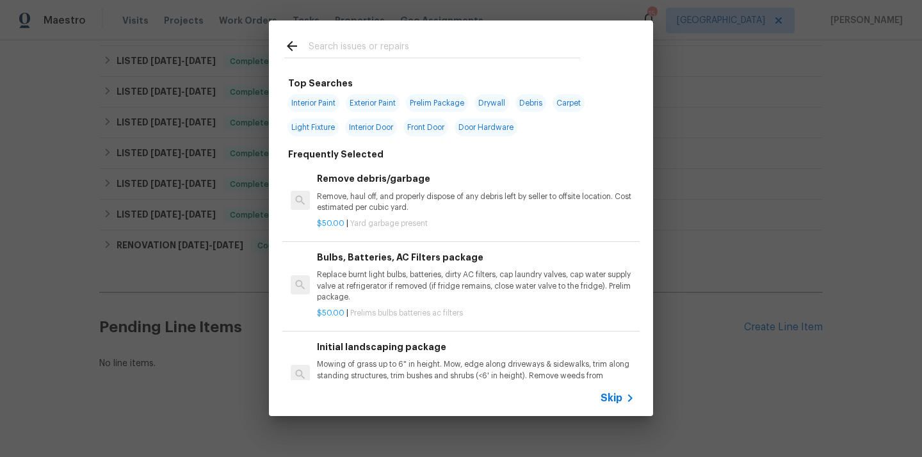
click at [360, 53] on input "text" at bounding box center [445, 47] width 272 height 19
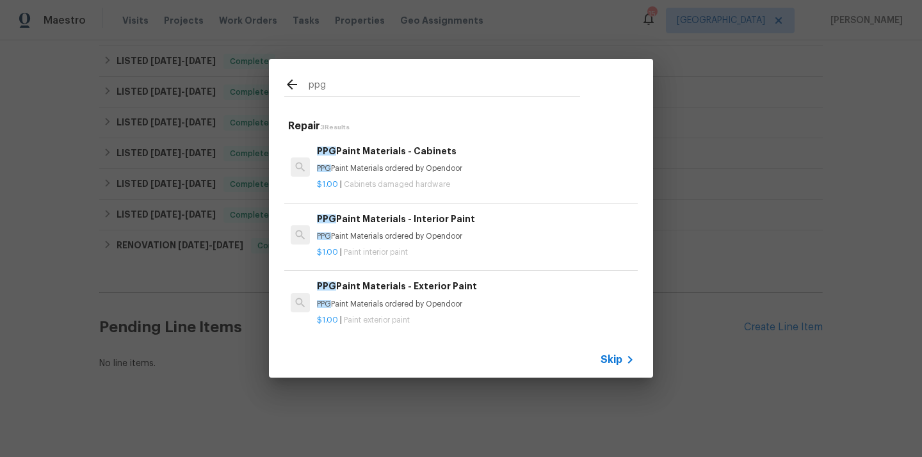
type input "ppg"
click at [377, 231] on p "PPG Paint Materials ordered by Opendoor" at bounding box center [476, 236] width 318 height 11
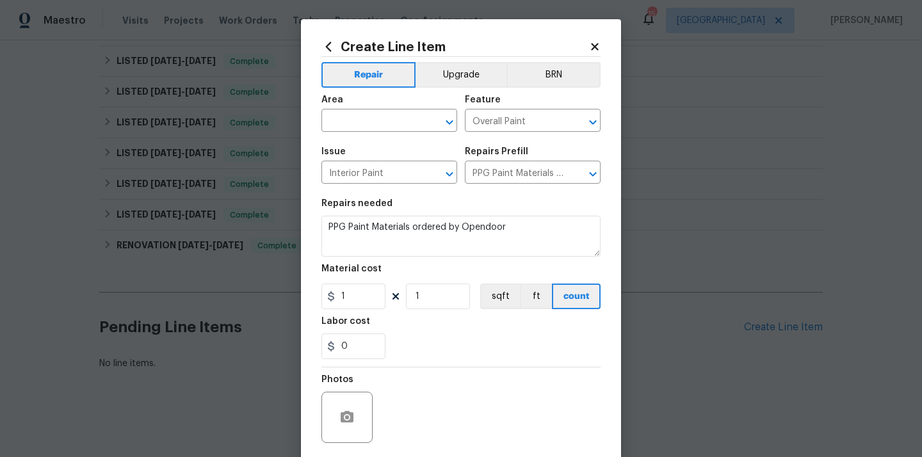
type input "PPG Paint Materials - Interior Paint $1.00"
click at [382, 117] on input "text" at bounding box center [372, 122] width 100 height 20
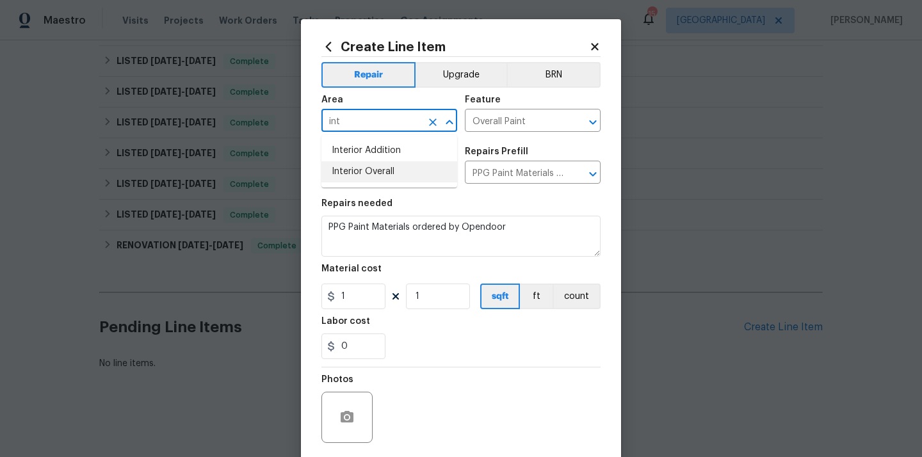
click at [352, 168] on li "Interior Overall" at bounding box center [390, 171] width 136 height 21
type input "Interior Overall"
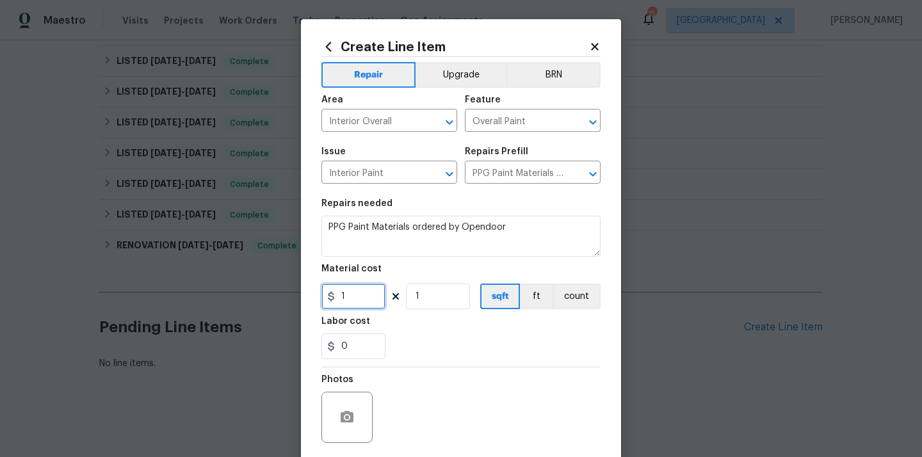
drag, startPoint x: 356, startPoint y: 297, endPoint x: 297, endPoint y: 297, distance: 58.9
click at [297, 297] on div "Create Line Item Repair Upgrade BRN Area Interior Overall ​ Feature Overall Pai…" at bounding box center [461, 228] width 922 height 457
paste input "44.82"
type input "44.82"
click at [412, 342] on div "0" at bounding box center [461, 347] width 279 height 26
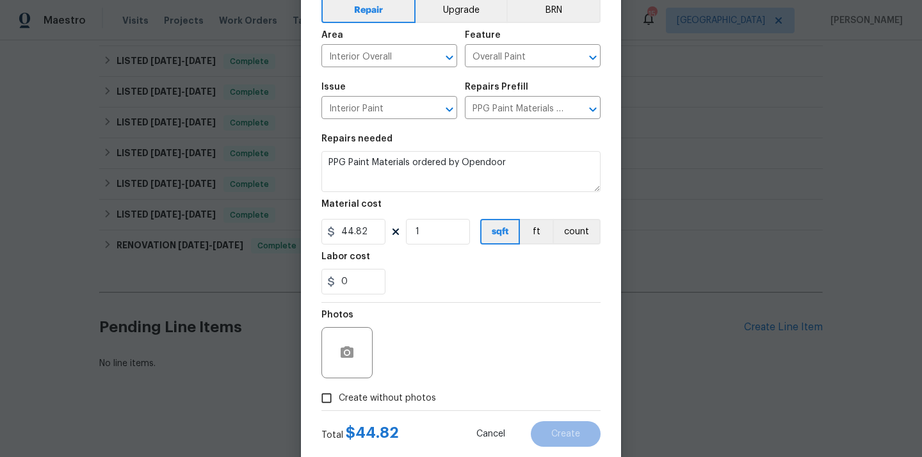
scroll to position [95, 0]
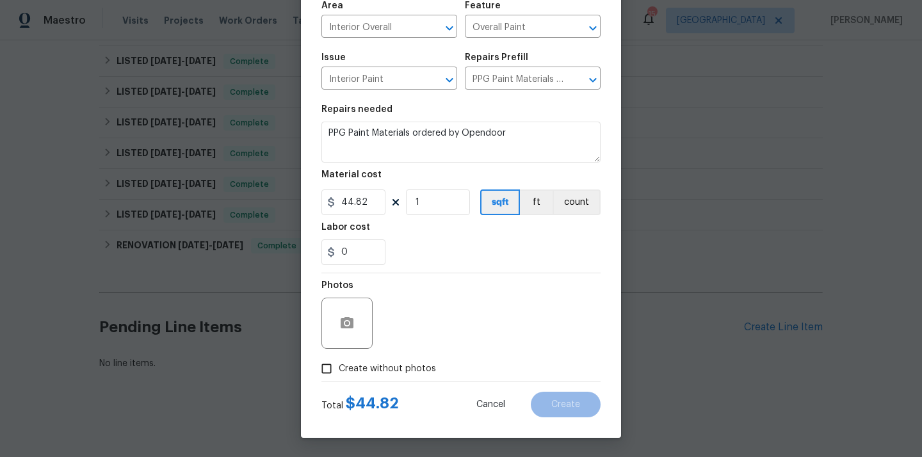
click at [382, 368] on span "Create without photos" at bounding box center [387, 369] width 97 height 13
click at [339, 368] on input "Create without photos" at bounding box center [327, 369] width 24 height 24
checkbox input "true"
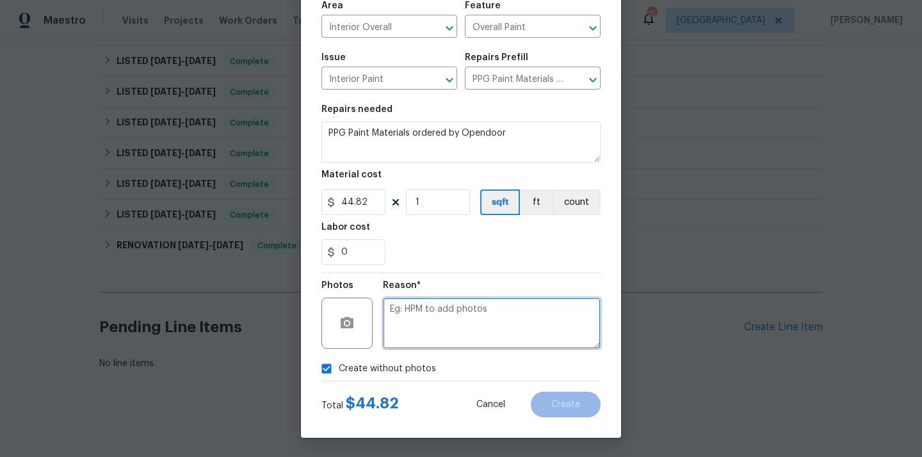
click at [416, 331] on textarea at bounding box center [492, 323] width 218 height 51
type textarea "N/A"
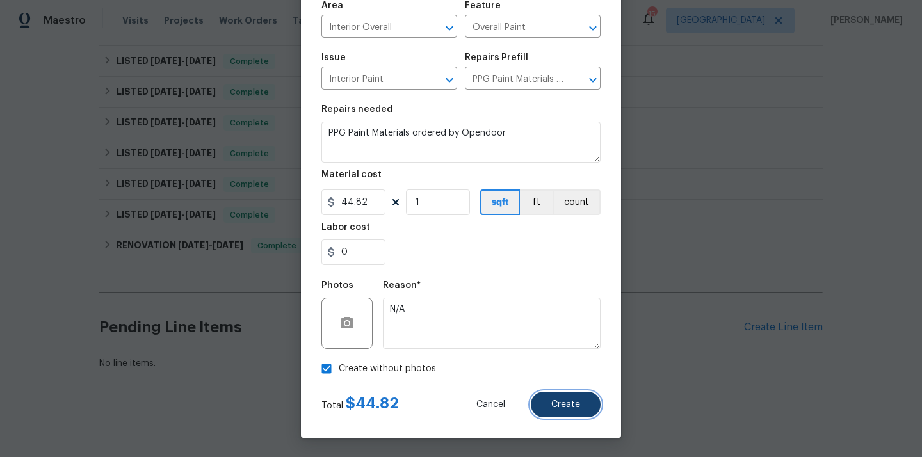
click at [564, 400] on span "Create" at bounding box center [566, 405] width 29 height 10
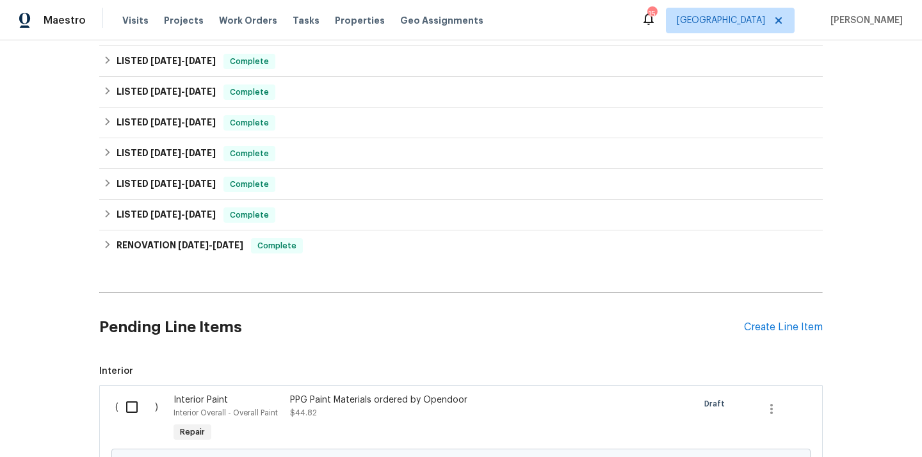
click at [131, 399] on input "checkbox" at bounding box center [137, 407] width 37 height 27
checkbox input "true"
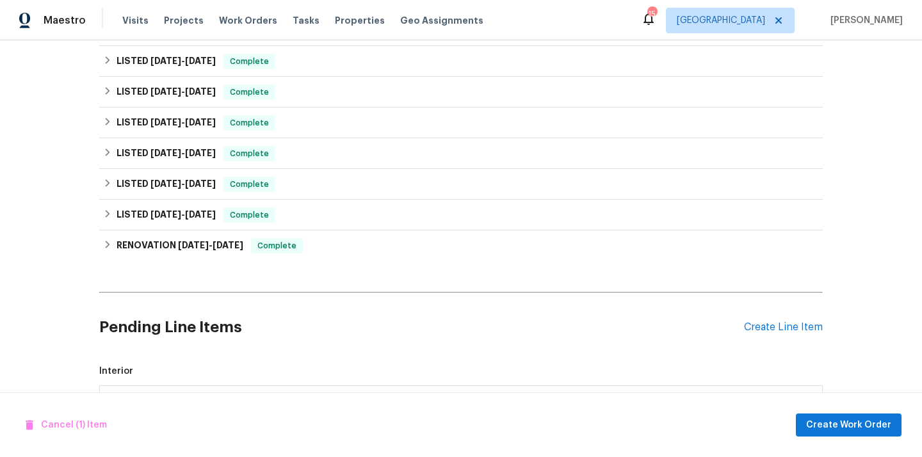
click at [816, 443] on div "Cancel (1) Item Create Work Order" at bounding box center [461, 425] width 922 height 65
click at [824, 430] on span "Create Work Order" at bounding box center [849, 426] width 85 height 16
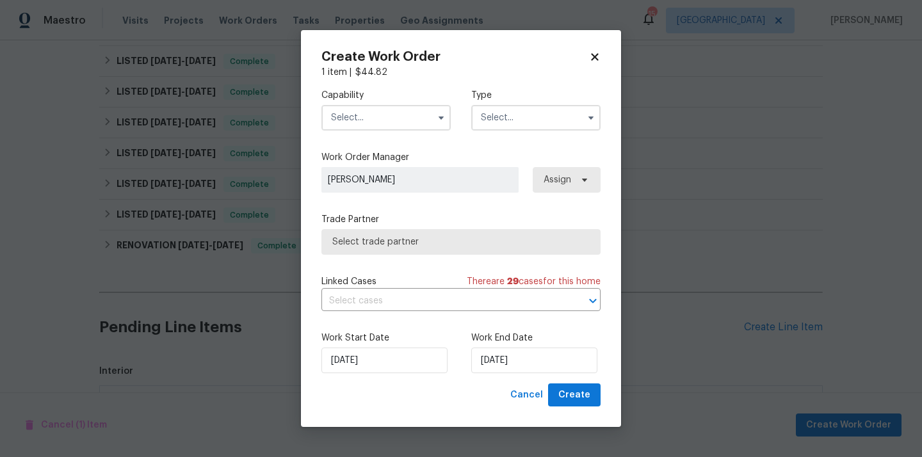
click at [406, 109] on input "text" at bounding box center [386, 118] width 129 height 26
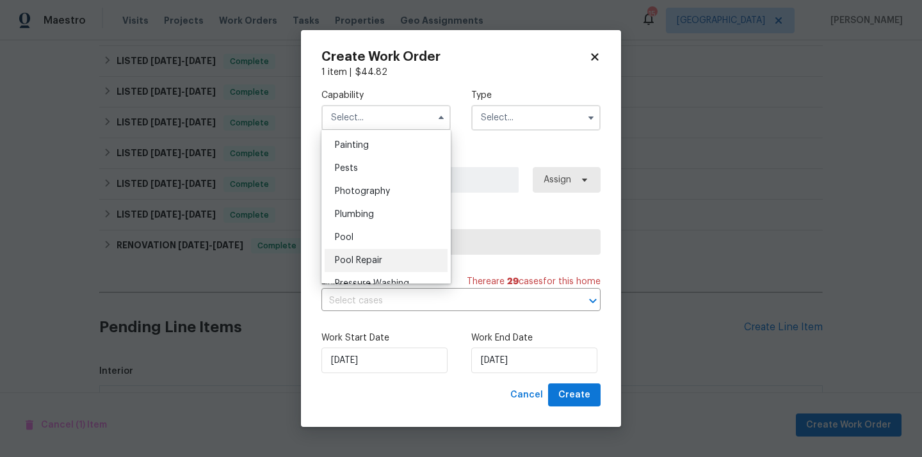
scroll to position [1073, 0]
click at [389, 158] on div "Painting" at bounding box center [386, 147] width 123 height 23
type input "Painting"
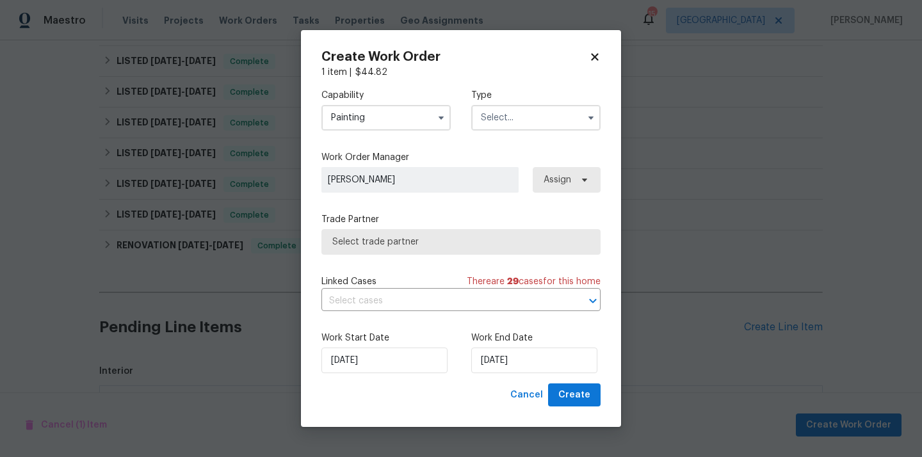
click at [520, 94] on label "Type" at bounding box center [535, 95] width 129 height 13
click at [506, 112] on input "text" at bounding box center [535, 118] width 129 height 26
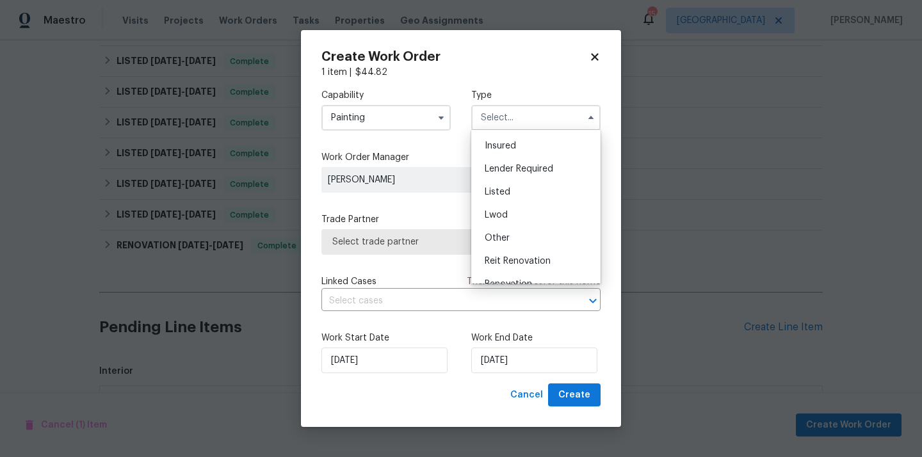
scroll to position [69, 0]
click at [508, 192] on span "Listed" at bounding box center [498, 191] width 26 height 9
type input "Listed"
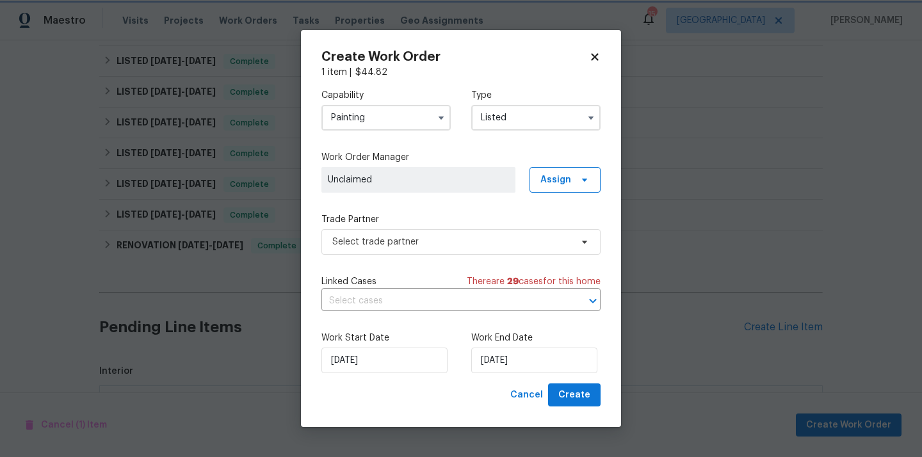
scroll to position [0, 0]
click at [532, 181] on span "Assign" at bounding box center [565, 180] width 71 height 26
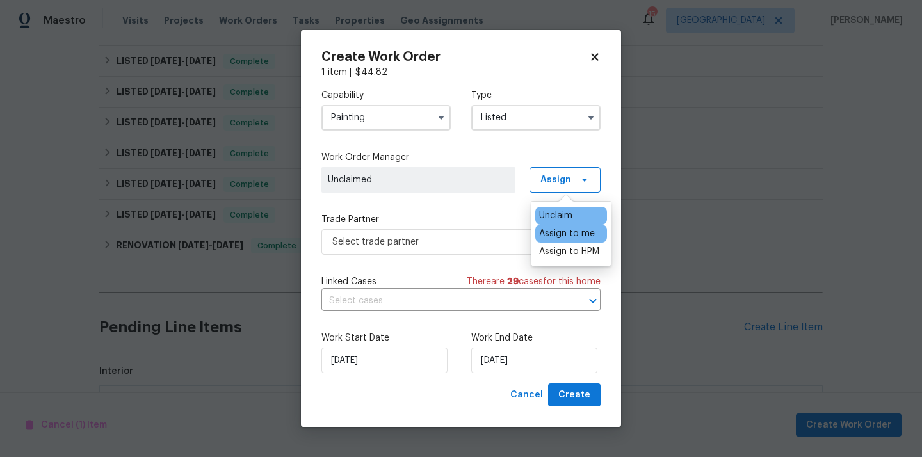
click at [571, 231] on div "Assign to me" at bounding box center [567, 233] width 56 height 13
click at [445, 272] on div "Capability Painting Type Listed Work Order Manager Tim Hochradel Assign Trade P…" at bounding box center [461, 231] width 279 height 305
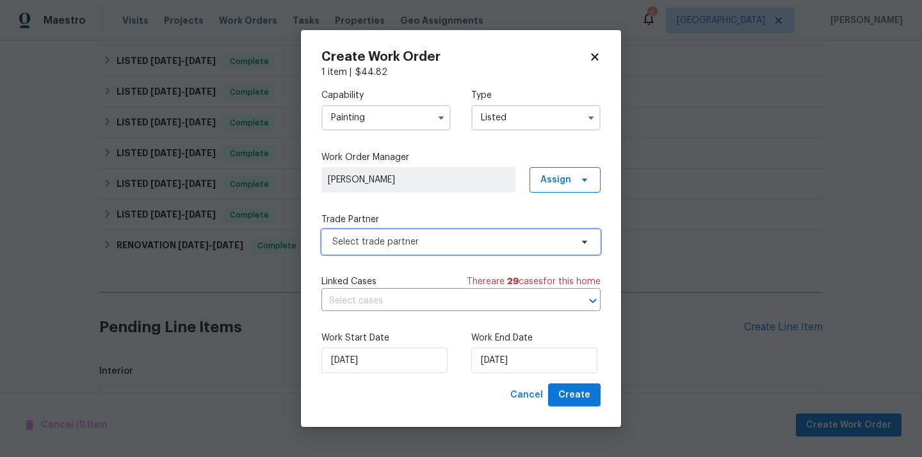
click at [438, 236] on span "Select trade partner" at bounding box center [451, 242] width 239 height 13
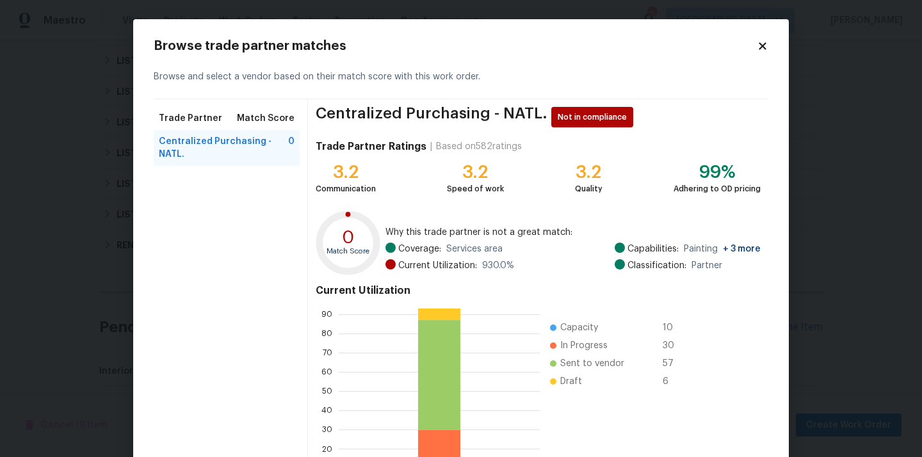
scroll to position [108, 0]
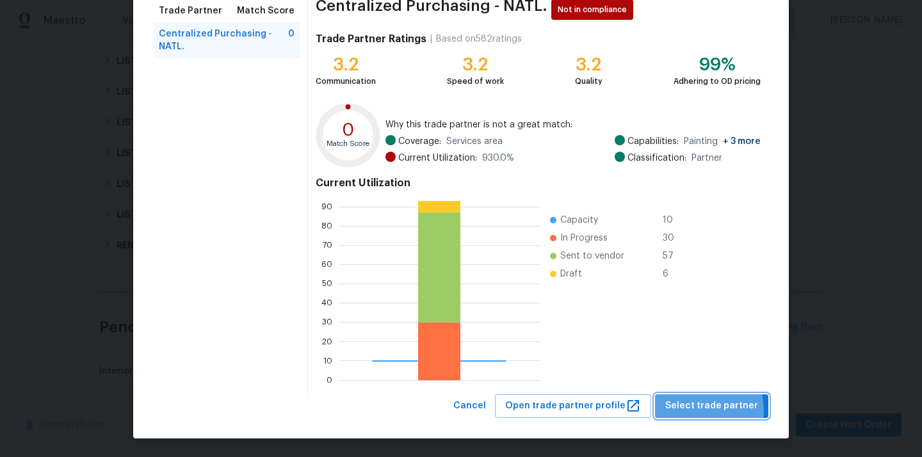
click at [688, 412] on span "Select trade partner" at bounding box center [712, 406] width 93 height 16
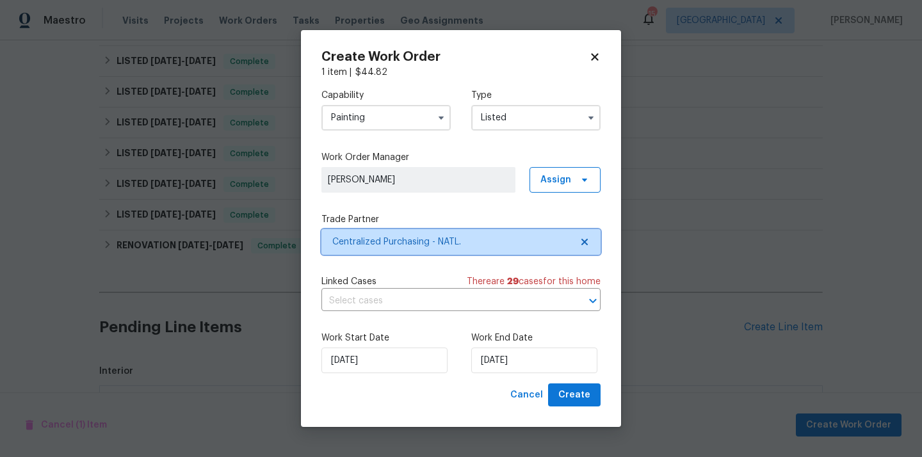
scroll to position [0, 0]
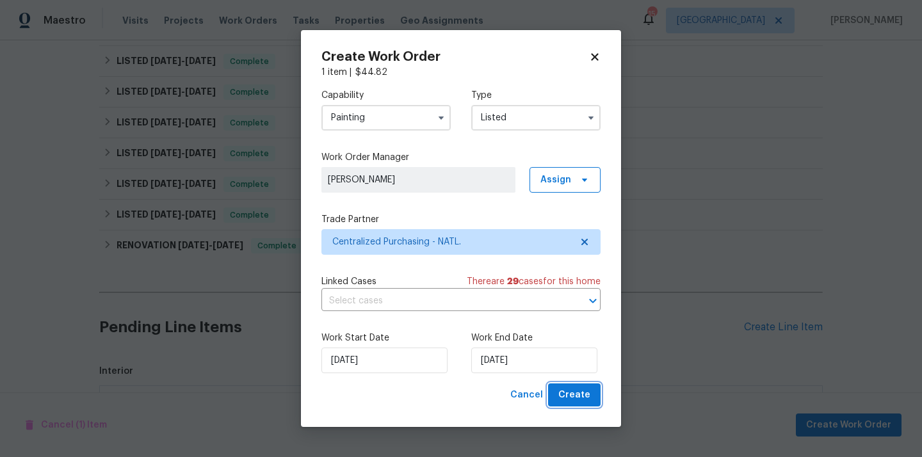
click at [566, 395] on span "Create" at bounding box center [575, 396] width 32 height 16
checkbox input "false"
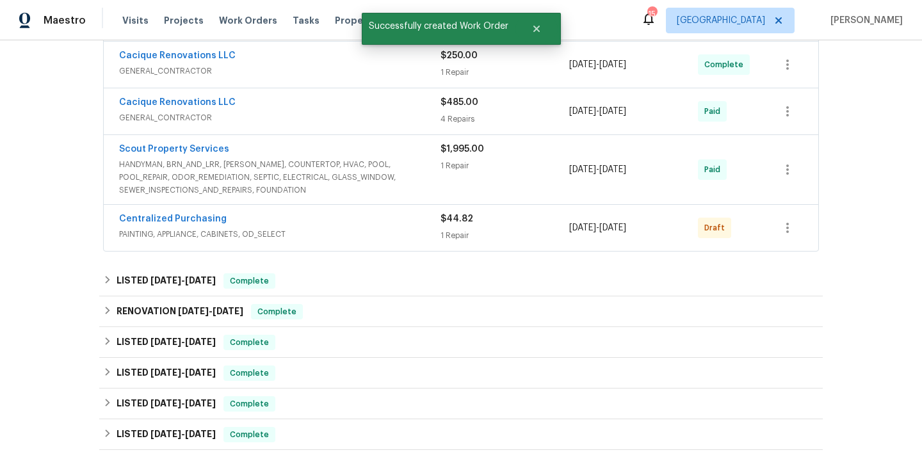
scroll to position [373, 0]
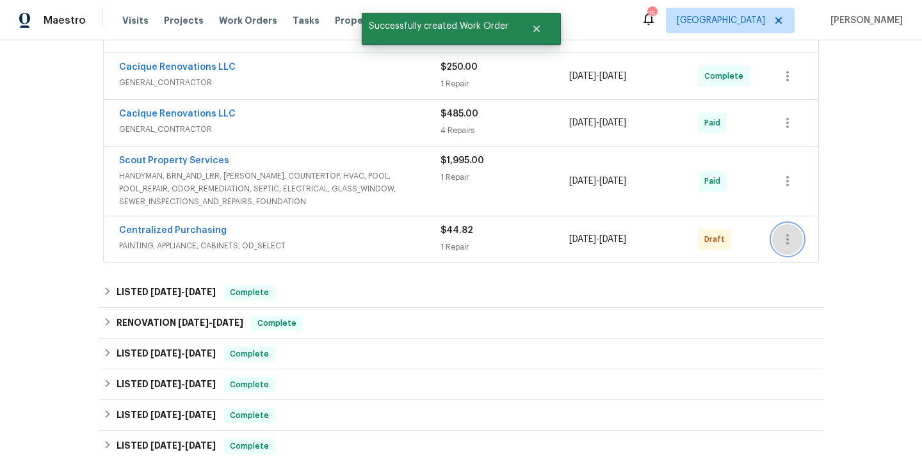
click at [793, 237] on icon "button" at bounding box center [787, 239] width 15 height 15
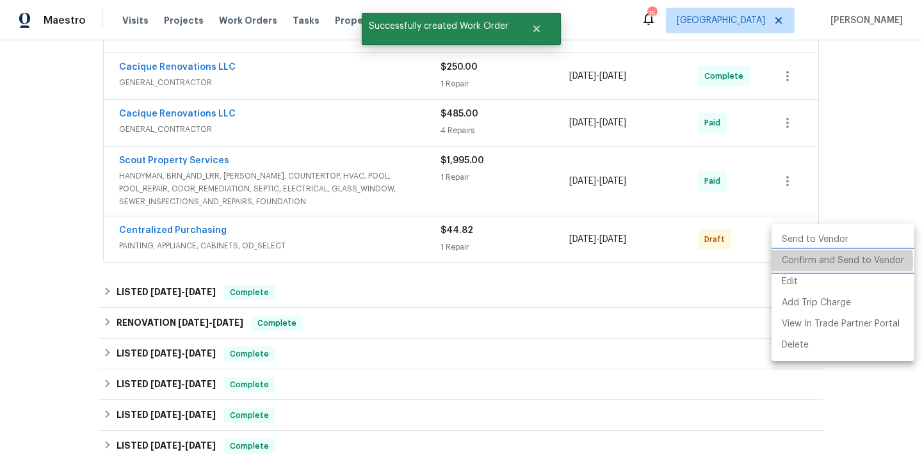
click at [800, 262] on li "Confirm and Send to Vendor" at bounding box center [843, 260] width 143 height 21
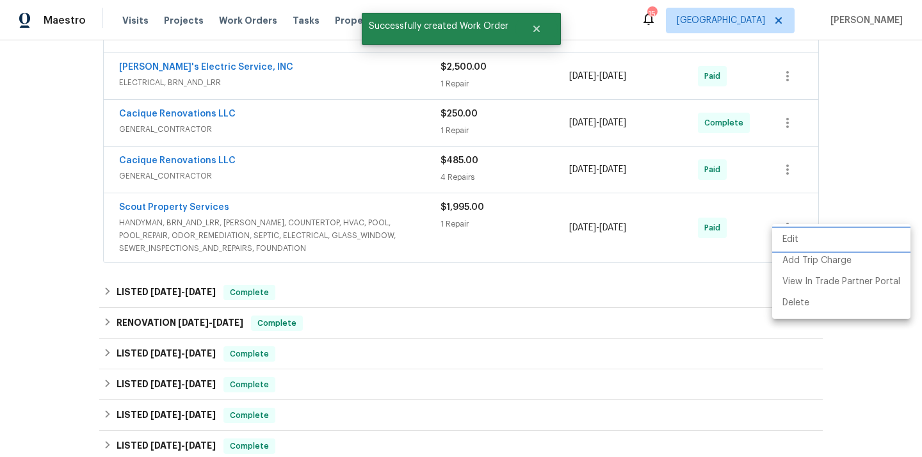
scroll to position [117, 0]
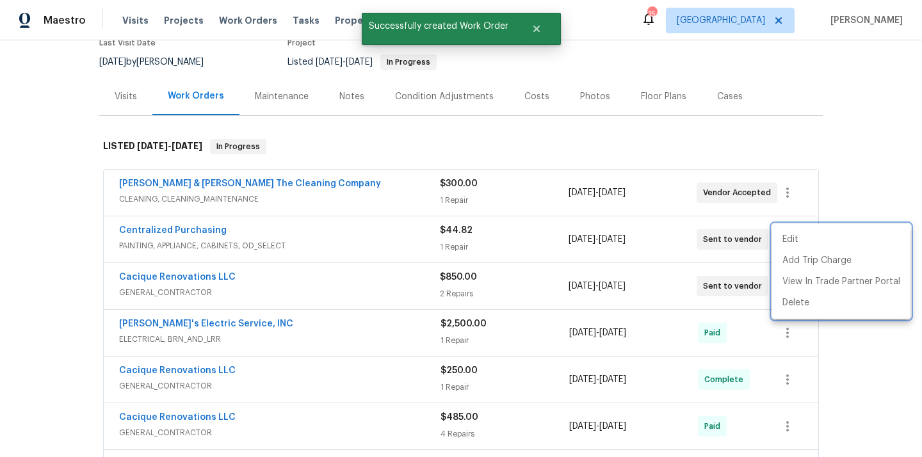
click at [257, 220] on div at bounding box center [461, 228] width 922 height 457
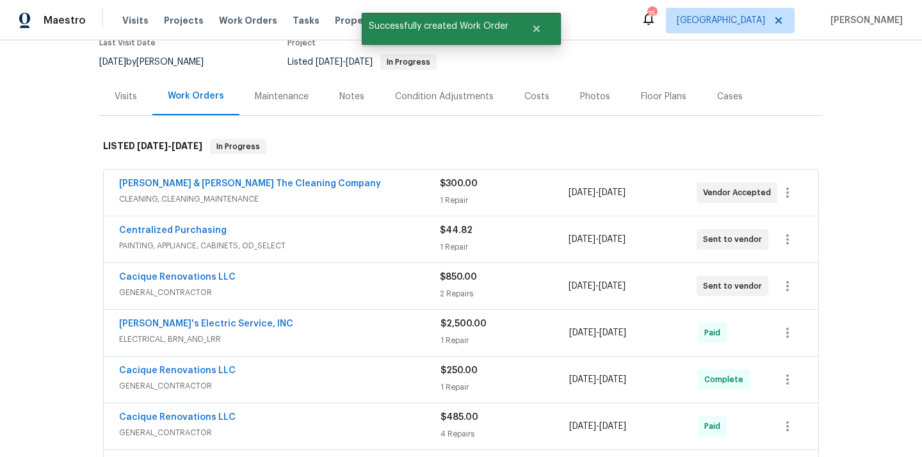
click at [177, 224] on div "Centralized Purchasing PAINTING, APPLIANCE, CABINETS, OD_SELECT $44.82 1 Repair…" at bounding box center [461, 240] width 715 height 46
click at [173, 227] on link "Centralized Purchasing" at bounding box center [173, 230] width 108 height 9
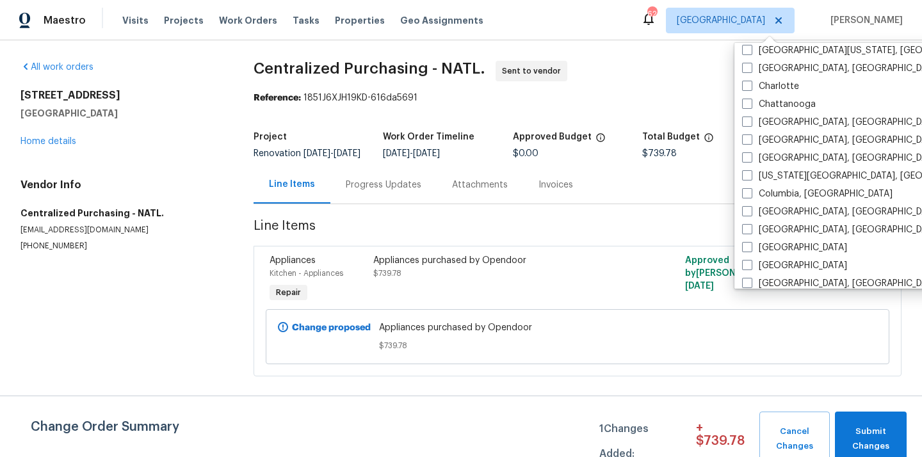
scroll to position [168, 0]
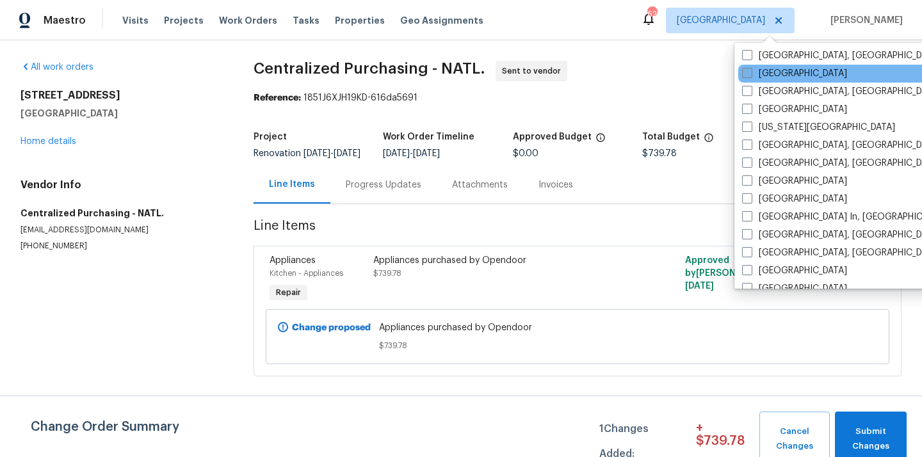
click at [763, 79] on label "[GEOGRAPHIC_DATA]" at bounding box center [794, 73] width 105 height 13
click at [751, 76] on input "[GEOGRAPHIC_DATA]" at bounding box center [746, 71] width 8 height 8
checkbox input "true"
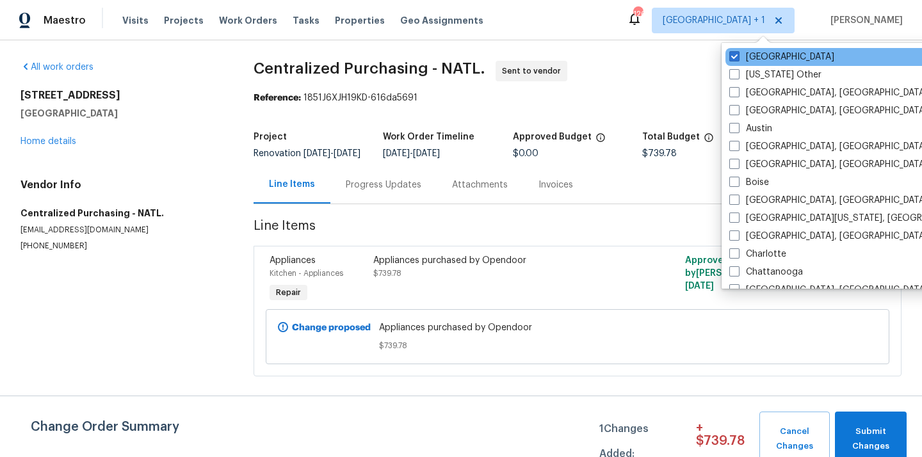
click at [750, 48] on div "[GEOGRAPHIC_DATA]" at bounding box center [855, 57] width 258 height 18
click at [744, 53] on label "[GEOGRAPHIC_DATA]" at bounding box center [782, 57] width 105 height 13
click at [738, 53] on input "[GEOGRAPHIC_DATA]" at bounding box center [734, 55] width 8 height 8
checkbox input "false"
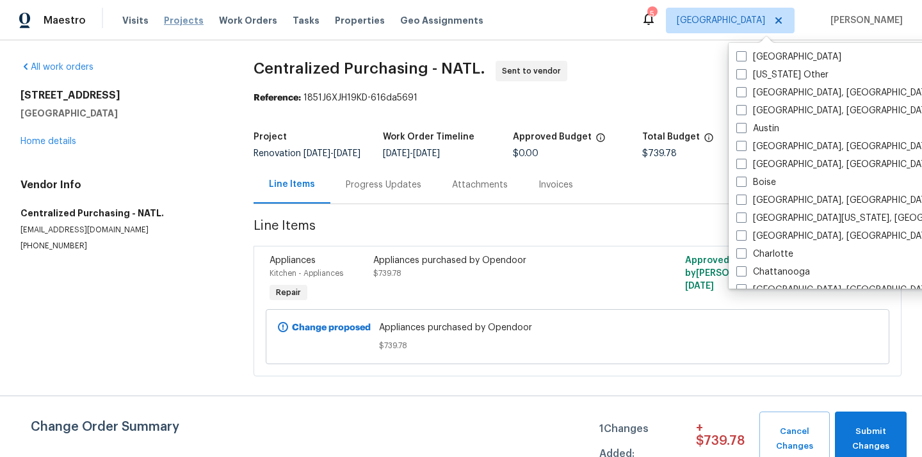
click at [170, 19] on span "Projects" at bounding box center [184, 20] width 40 height 13
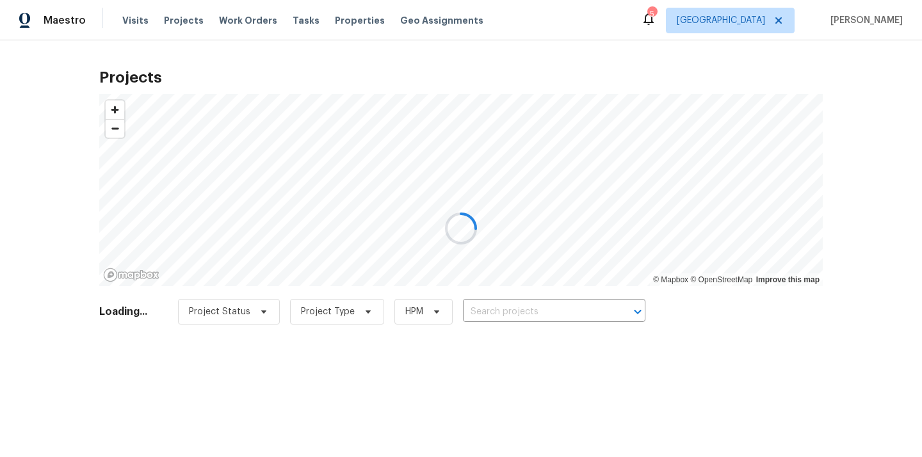
click at [516, 307] on div at bounding box center [461, 228] width 922 height 457
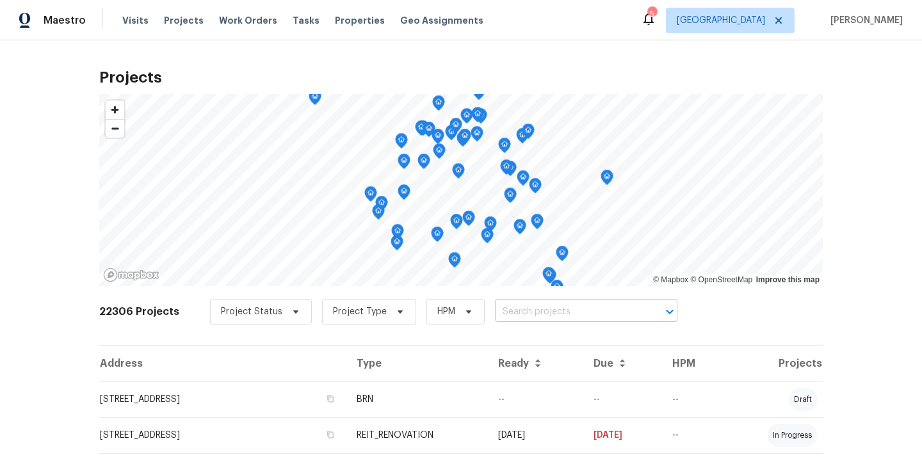
click at [517, 306] on input "text" at bounding box center [568, 312] width 147 height 20
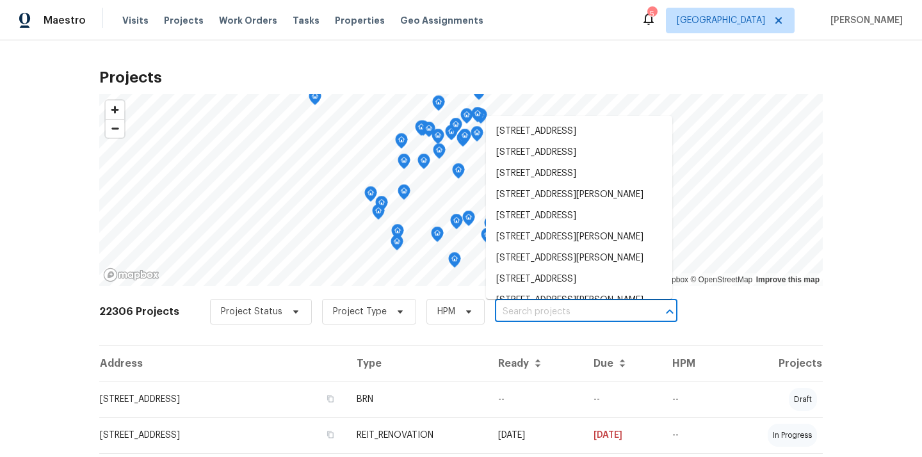
paste input "4026 Reeves, Galveston, TX 77554"
type input "4026 Reeves, Galveston, TX 77554"
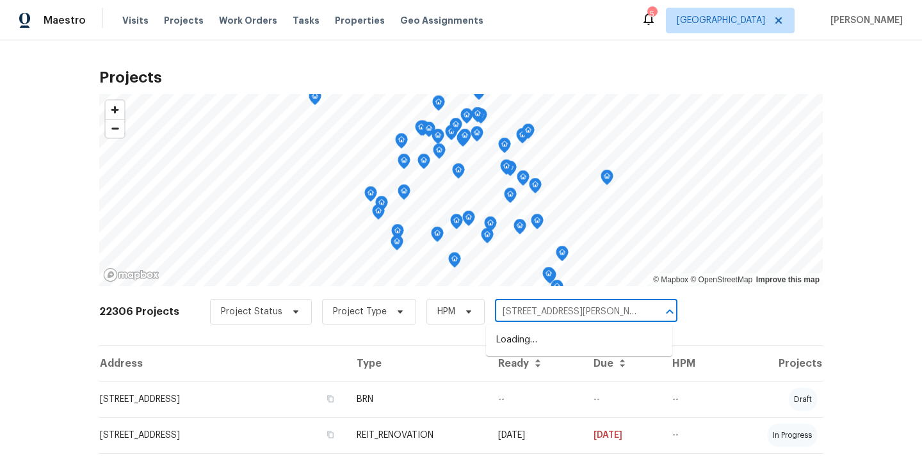
scroll to position [0, 2]
click at [514, 335] on li "4026 Reeves, Galveston, TX 77554" at bounding box center [579, 340] width 186 height 21
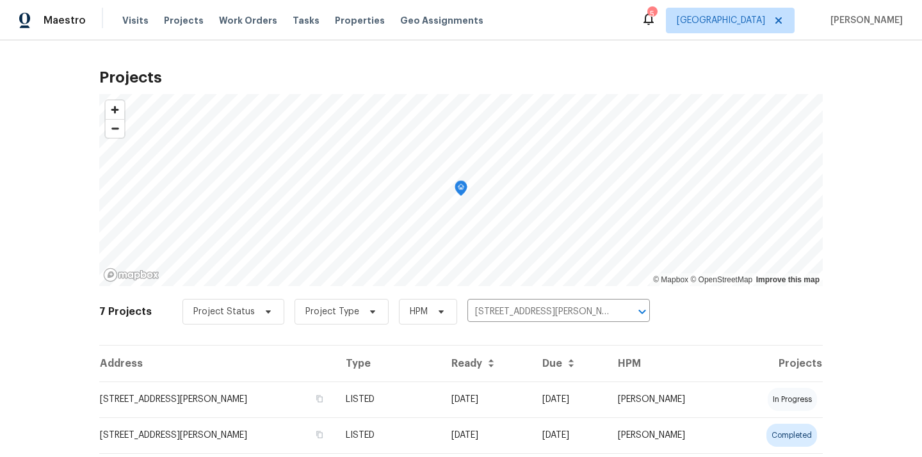
click at [398, 393] on td "LISTED" at bounding box center [388, 400] width 105 height 36
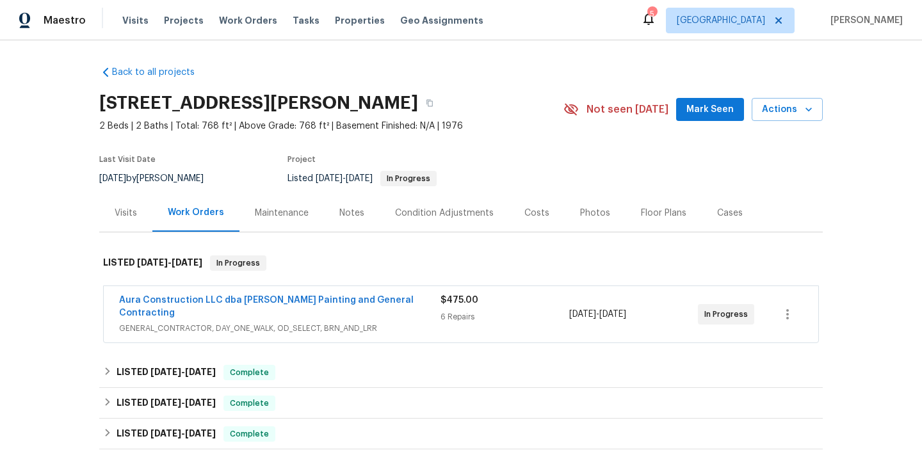
click at [377, 106] on h2 "4026 Reeves, Galveston, TX 77554" at bounding box center [258, 103] width 319 height 13
copy h2 "77554"
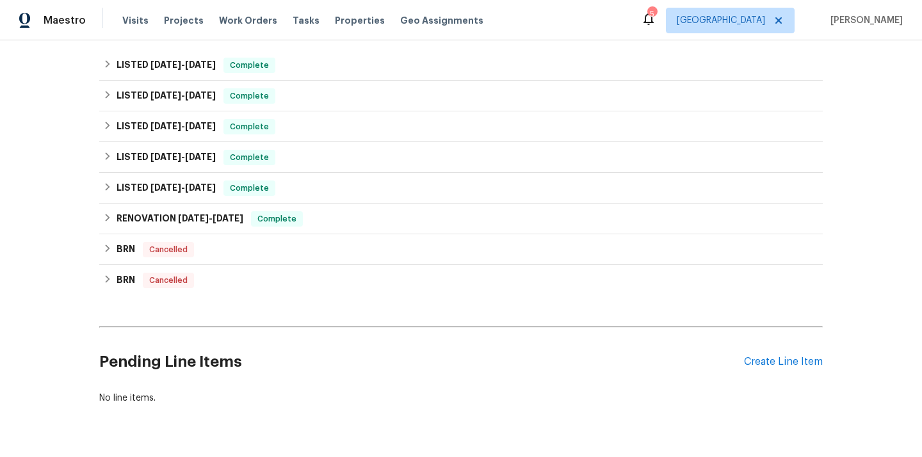
scroll to position [332, 0]
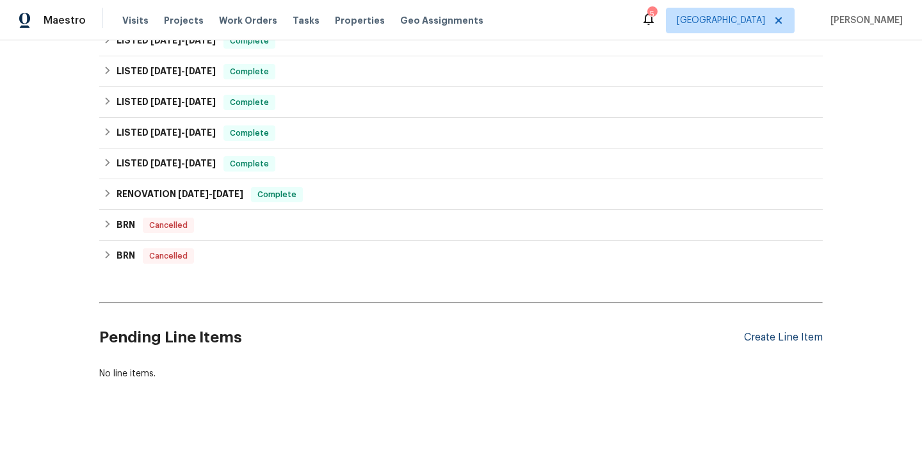
click at [766, 332] on div "Create Line Item" at bounding box center [783, 338] width 79 height 12
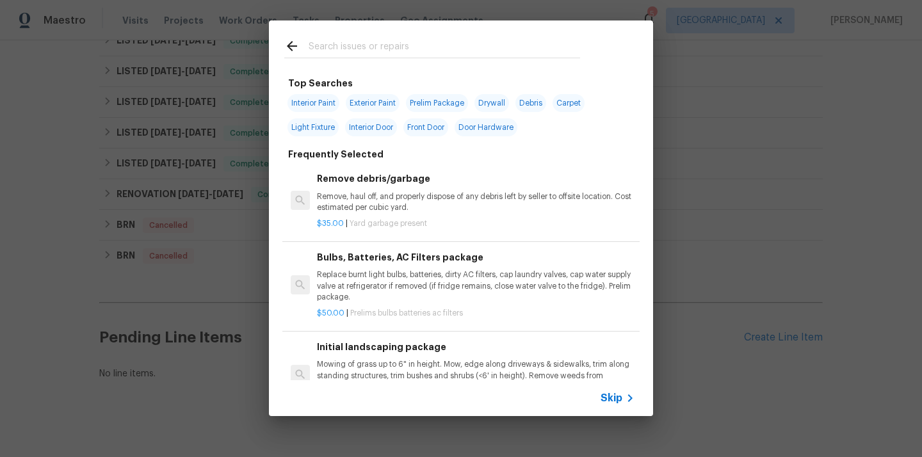
click at [470, 54] on input "text" at bounding box center [445, 47] width 272 height 19
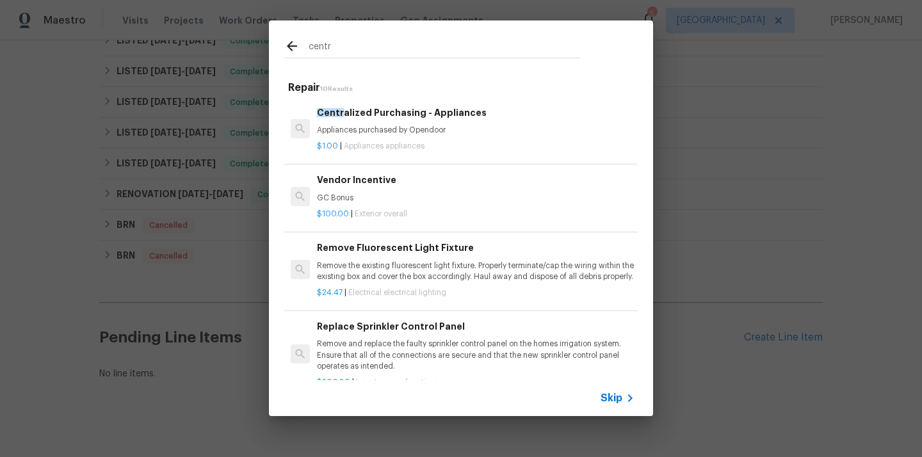
type input "centr"
click at [397, 140] on div "$1.00 | Appliances appliances" at bounding box center [476, 144] width 318 height 16
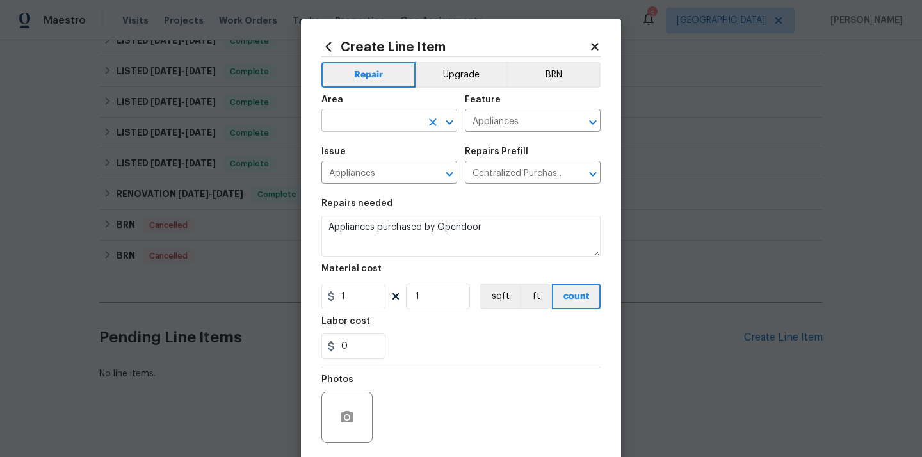
click at [403, 121] on input "text" at bounding box center [372, 122] width 100 height 20
click at [382, 145] on li "Kitchen" at bounding box center [390, 150] width 136 height 21
type input "Kitchen"
drag, startPoint x: 352, startPoint y: 297, endPoint x: 295, endPoint y: 294, distance: 56.5
click at [295, 294] on div "Create Line Item Repair Upgrade BRN Area Kitchen ​ Feature Appliances ​ Issue A…" at bounding box center [461, 228] width 922 height 457
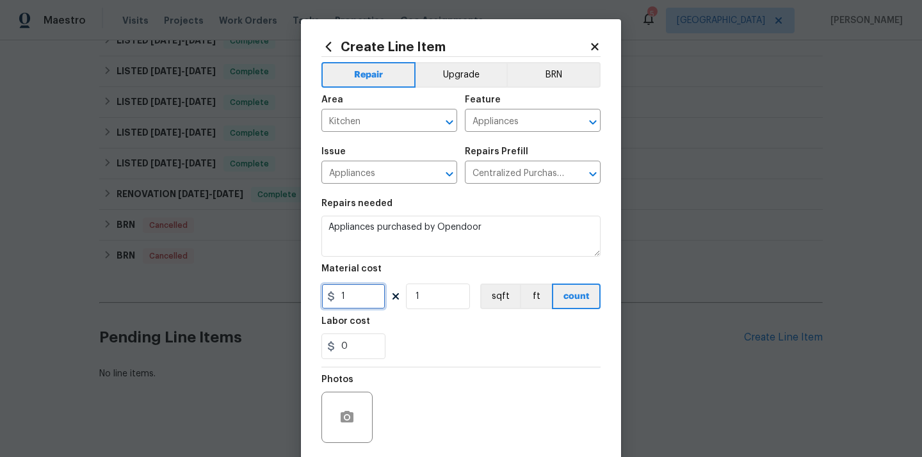
paste input "413.44"
type input "413.44"
click at [406, 329] on div "Labor cost" at bounding box center [461, 325] width 279 height 17
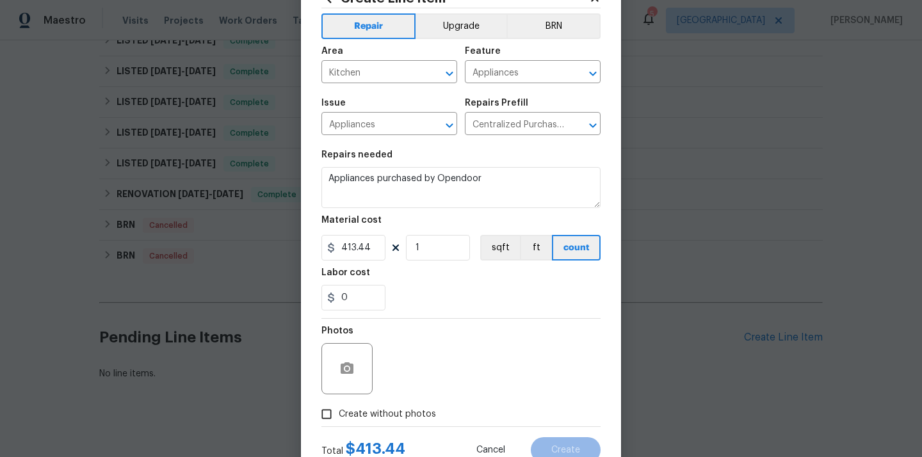
scroll to position [95, 0]
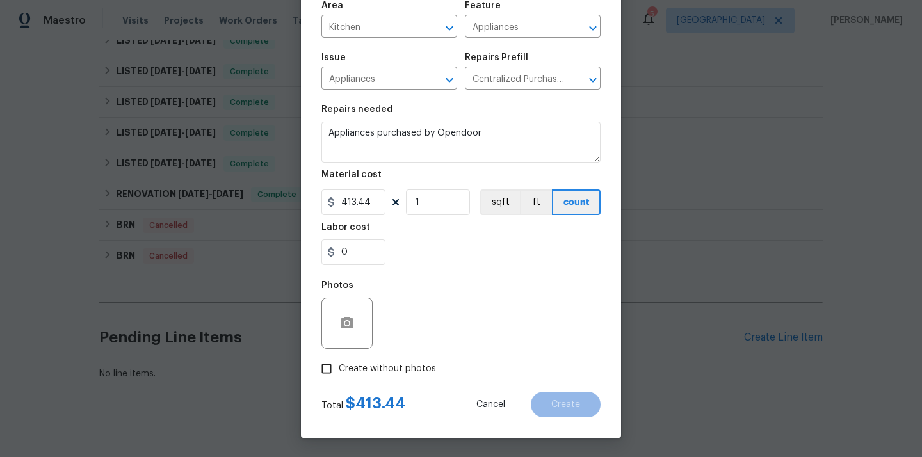
click at [387, 359] on label "Create without photos" at bounding box center [376, 369] width 122 height 24
click at [339, 359] on input "Create without photos" at bounding box center [327, 369] width 24 height 24
checkbox input "true"
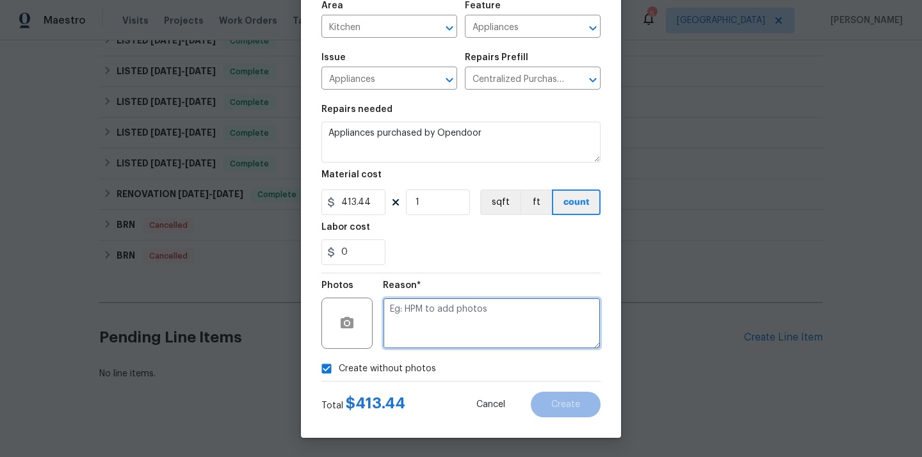
click at [415, 329] on textarea at bounding box center [492, 323] width 218 height 51
type textarea "N/A"
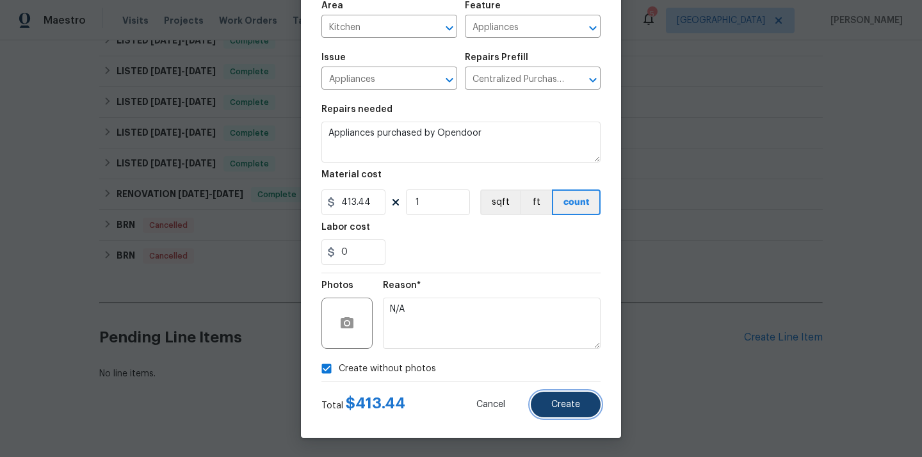
click at [562, 415] on button "Create" at bounding box center [566, 405] width 70 height 26
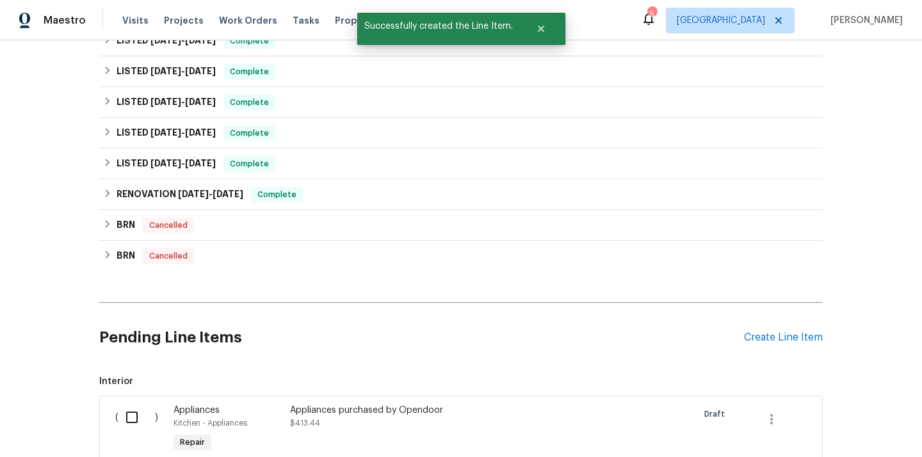
click at [119, 415] on input "checkbox" at bounding box center [137, 417] width 37 height 27
checkbox input "true"
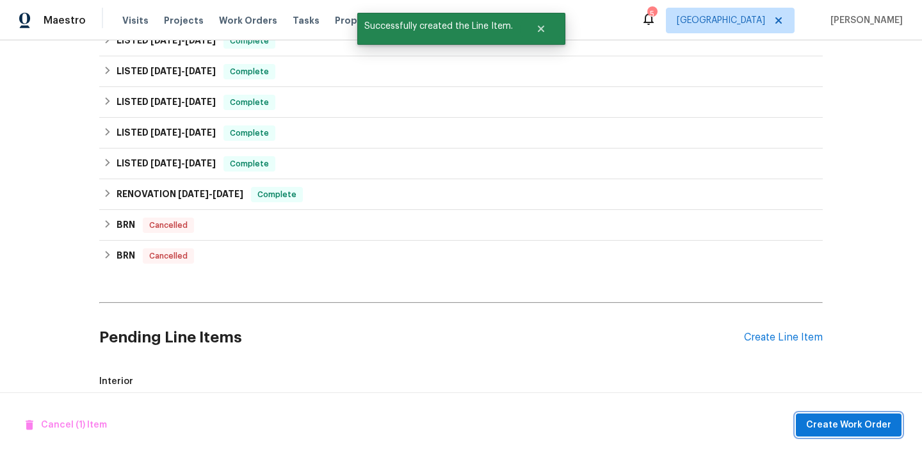
click at [820, 432] on span "Create Work Order" at bounding box center [849, 426] width 85 height 16
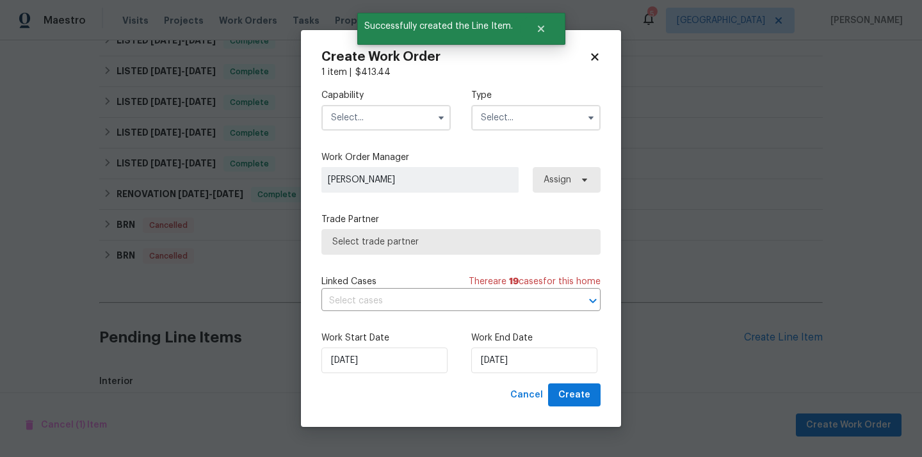
click at [392, 121] on input "text" at bounding box center [386, 118] width 129 height 26
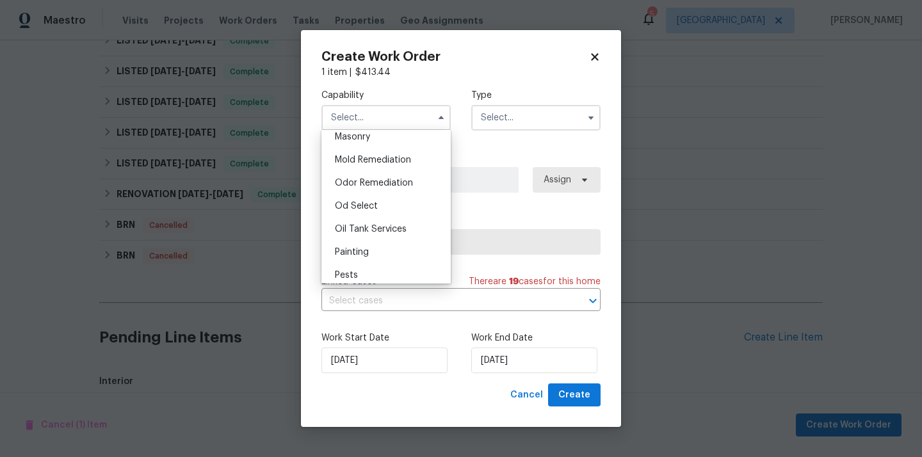
scroll to position [992, 0]
click at [372, 231] on div "Painting" at bounding box center [386, 228] width 123 height 23
type input "Painting"
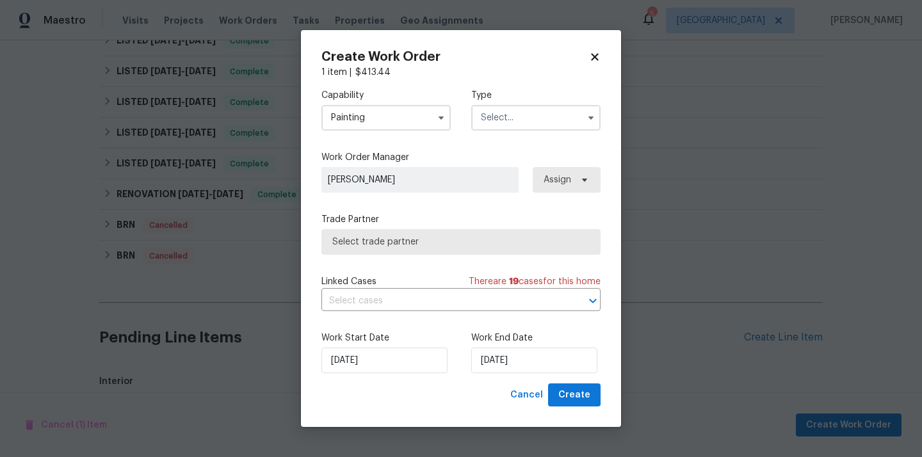
click at [525, 116] on input "text" at bounding box center [535, 118] width 129 height 26
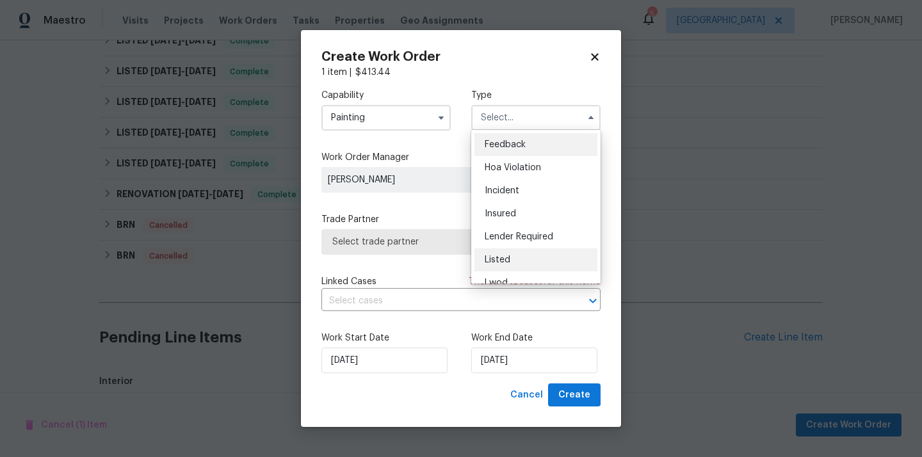
click at [525, 266] on div "Listed" at bounding box center [536, 260] width 123 height 23
type input "Listed"
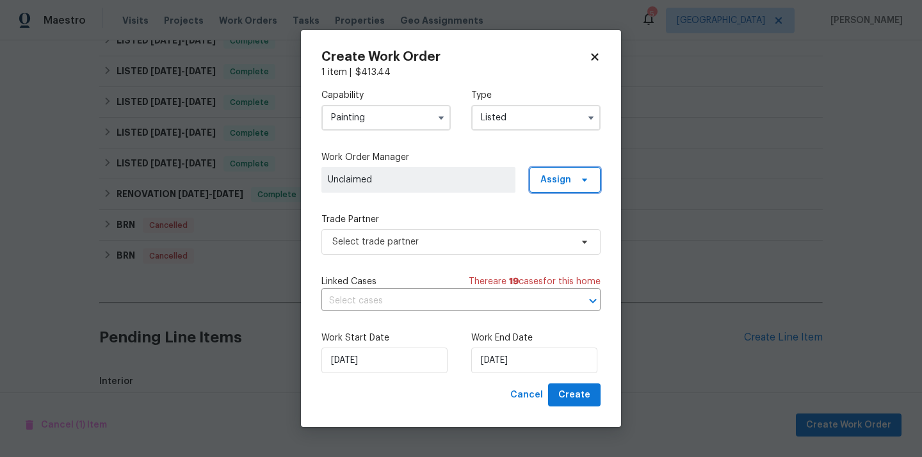
click at [573, 186] on span "Assign" at bounding box center [565, 180] width 71 height 26
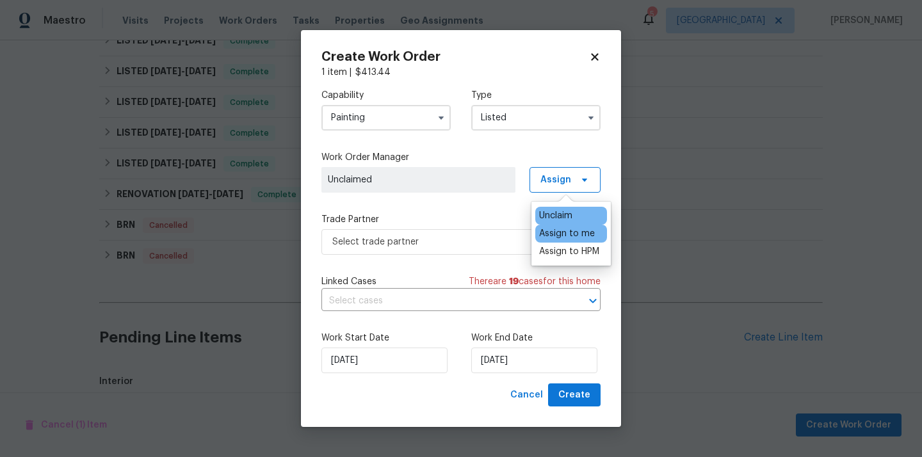
click at [552, 241] on div "Assign to me" at bounding box center [572, 234] width 72 height 18
click at [559, 231] on div "Assign to me" at bounding box center [567, 233] width 56 height 13
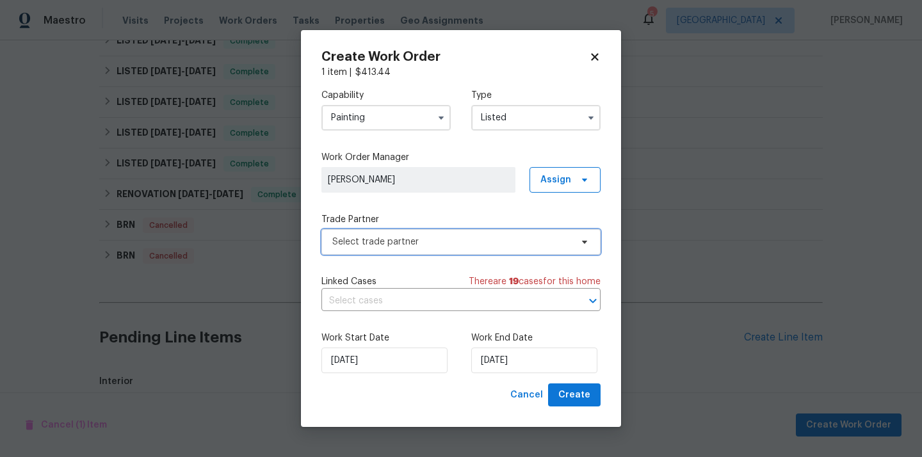
click at [496, 231] on span "Select trade partner" at bounding box center [461, 242] width 279 height 26
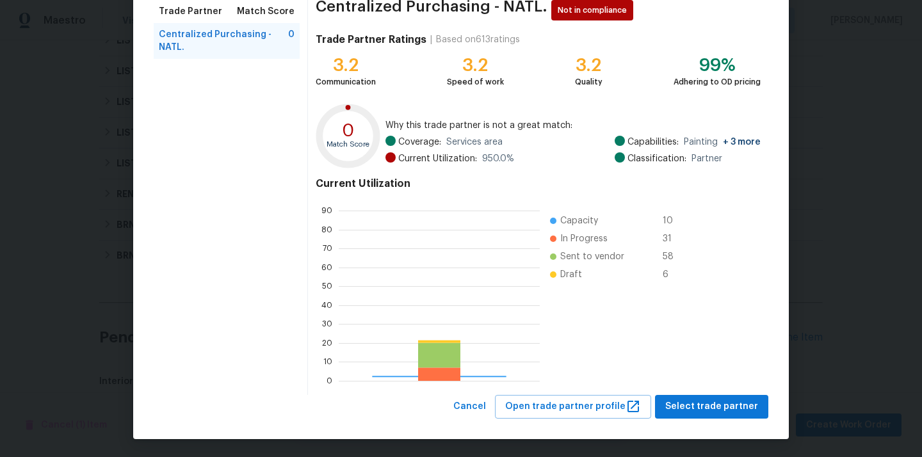
scroll to position [179, 201]
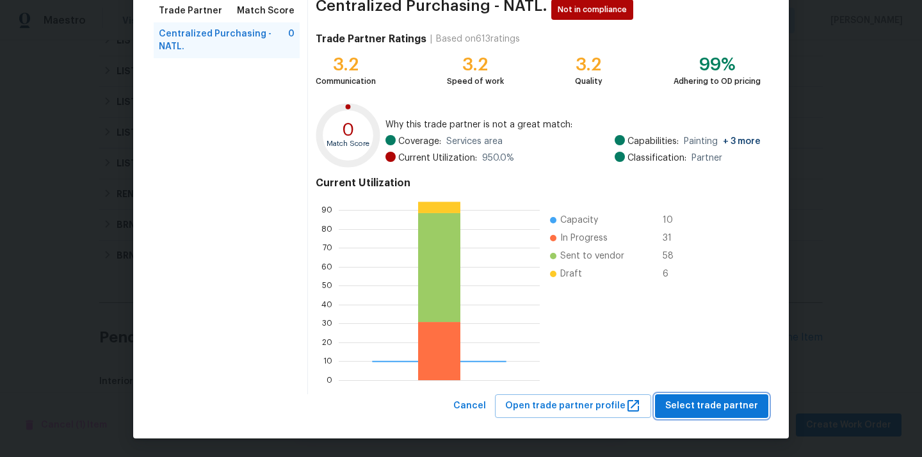
click at [714, 400] on span "Select trade partner" at bounding box center [712, 406] width 93 height 16
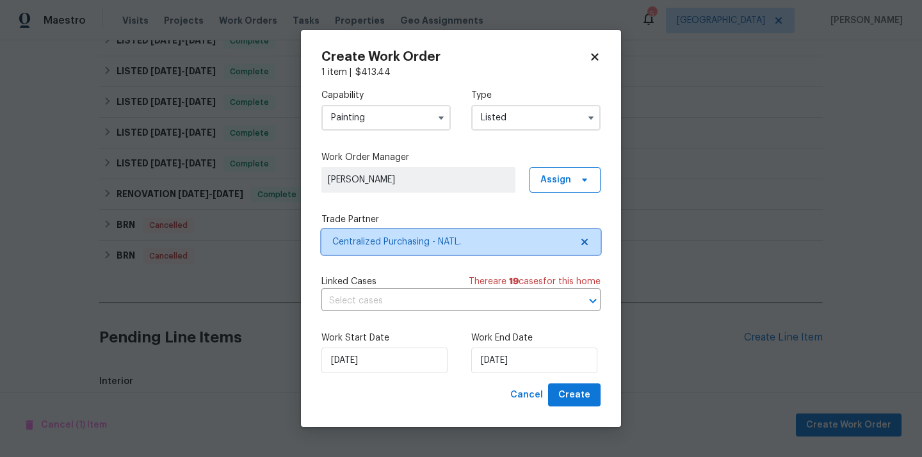
scroll to position [0, 0]
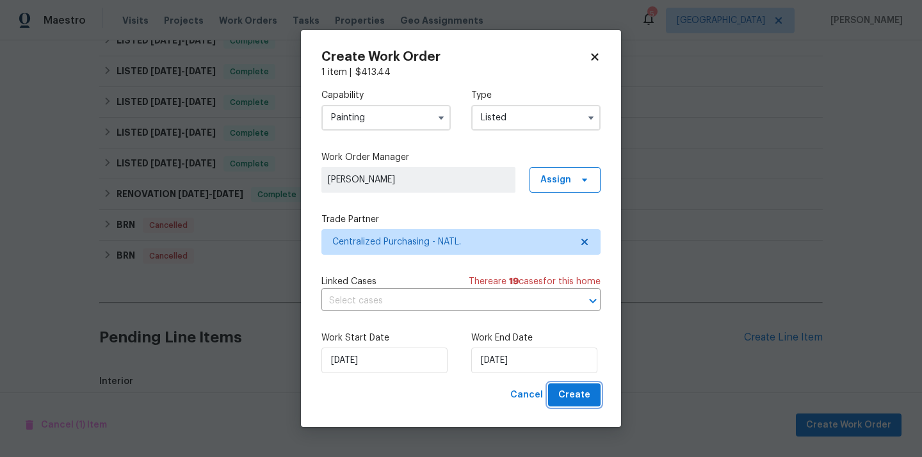
click at [591, 385] on button "Create" at bounding box center [574, 396] width 53 height 24
checkbox input "false"
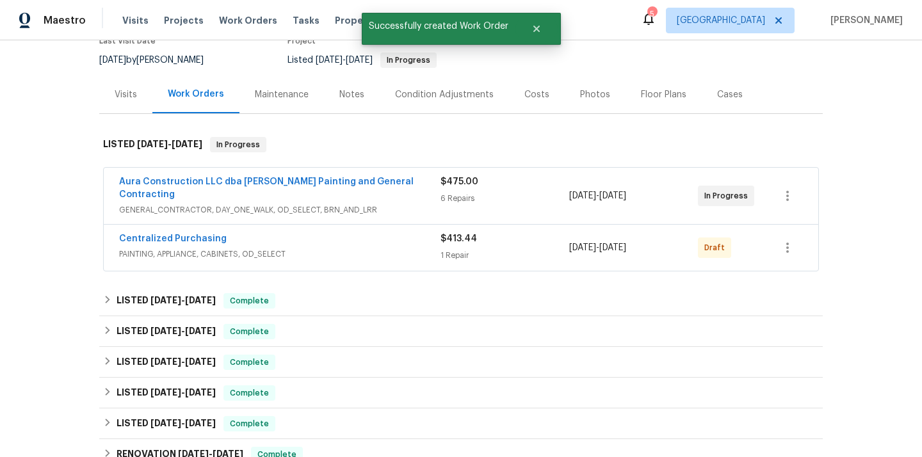
scroll to position [78, 0]
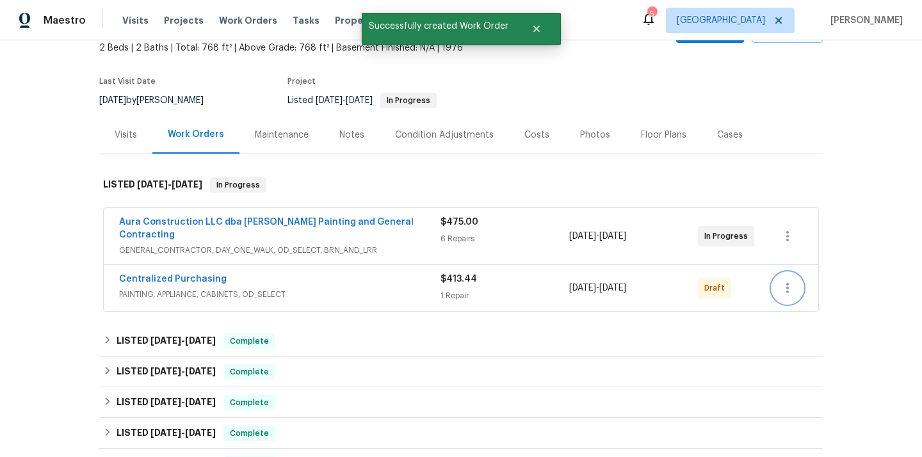
click at [783, 281] on icon "button" at bounding box center [787, 288] width 15 height 15
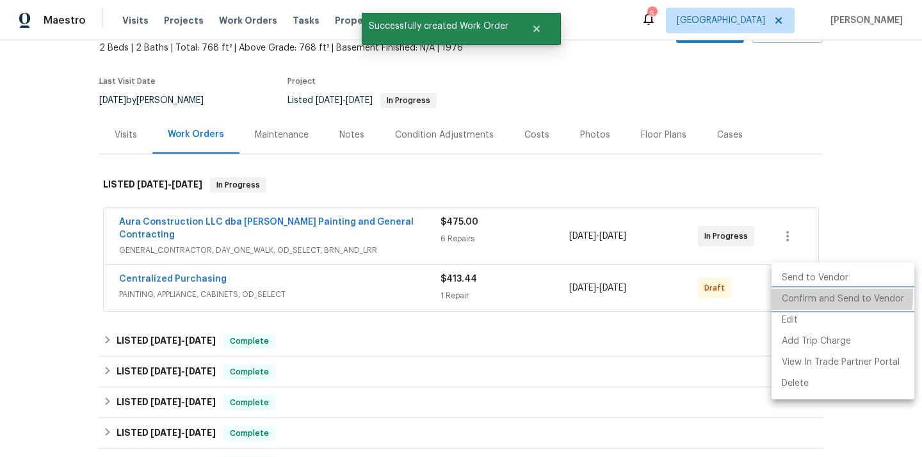
click at [792, 296] on li "Confirm and Send to Vendor" at bounding box center [843, 299] width 143 height 21
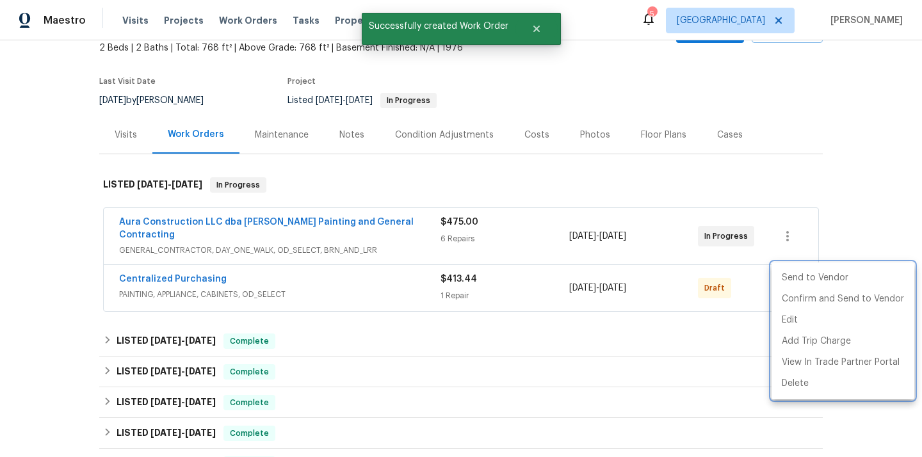
click at [379, 278] on div at bounding box center [461, 228] width 922 height 457
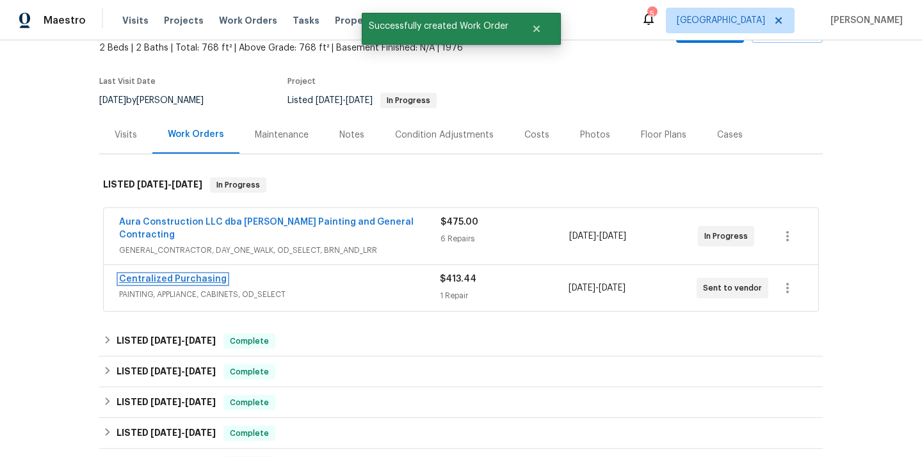
click at [193, 275] on link "Centralized Purchasing" at bounding box center [173, 279] width 108 height 9
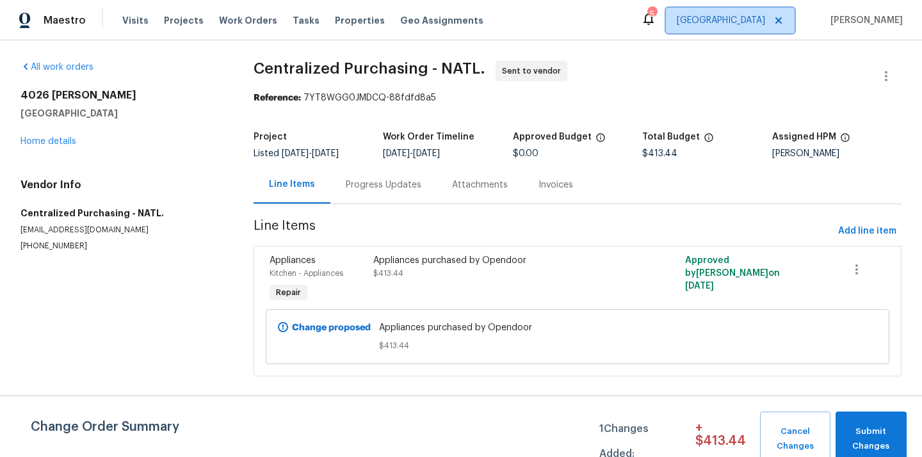
click at [752, 17] on span "Houston" at bounding box center [721, 20] width 88 height 13
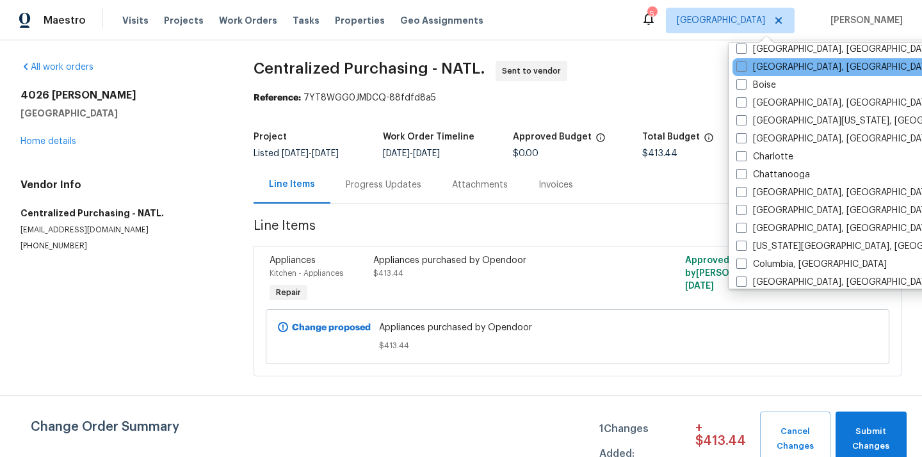
scroll to position [117, 0]
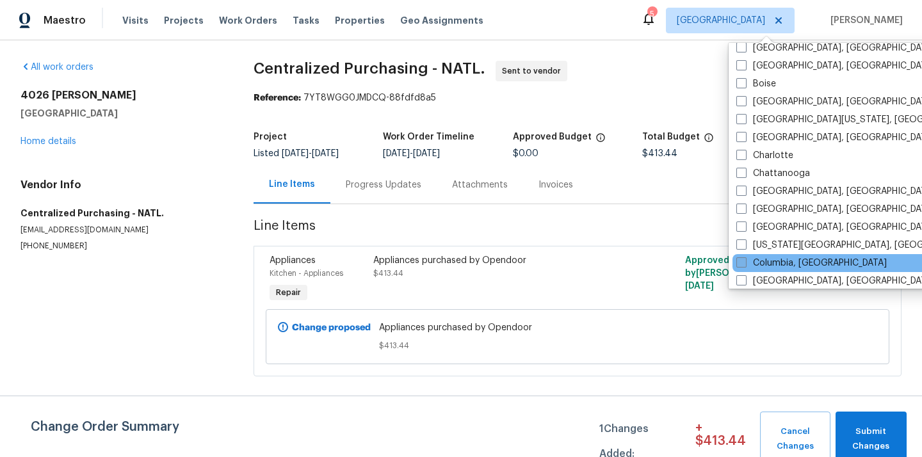
click at [774, 266] on label "Columbia, SC" at bounding box center [812, 263] width 151 height 13
click at [745, 265] on input "Columbia, SC" at bounding box center [741, 261] width 8 height 8
checkbox input "true"
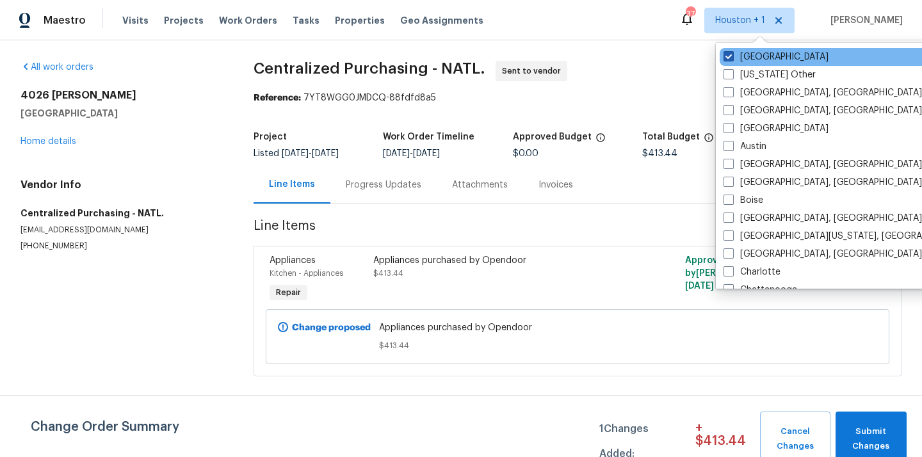
click at [759, 61] on label "Houston" at bounding box center [776, 57] width 105 height 13
click at [732, 59] on input "Houston" at bounding box center [728, 55] width 8 height 8
checkbox input "false"
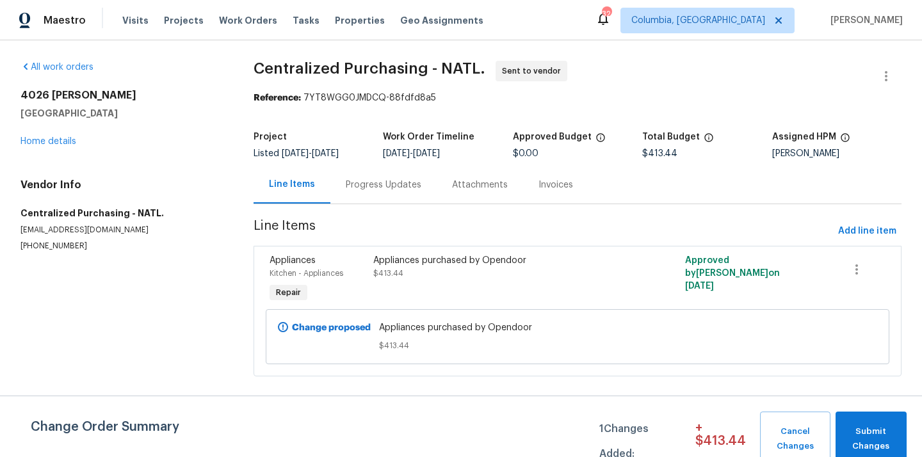
click at [165, 31] on div "Visits Projects Work Orders Tasks Properties Geo Assignments" at bounding box center [310, 21] width 377 height 26
click at [176, 19] on span "Projects" at bounding box center [184, 20] width 40 height 13
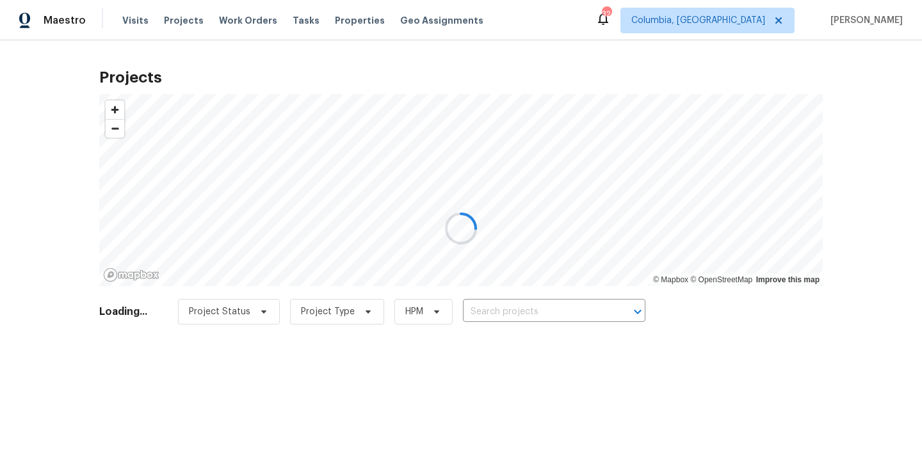
click at [578, 322] on div at bounding box center [461, 228] width 922 height 457
click at [574, 306] on div at bounding box center [461, 228] width 922 height 457
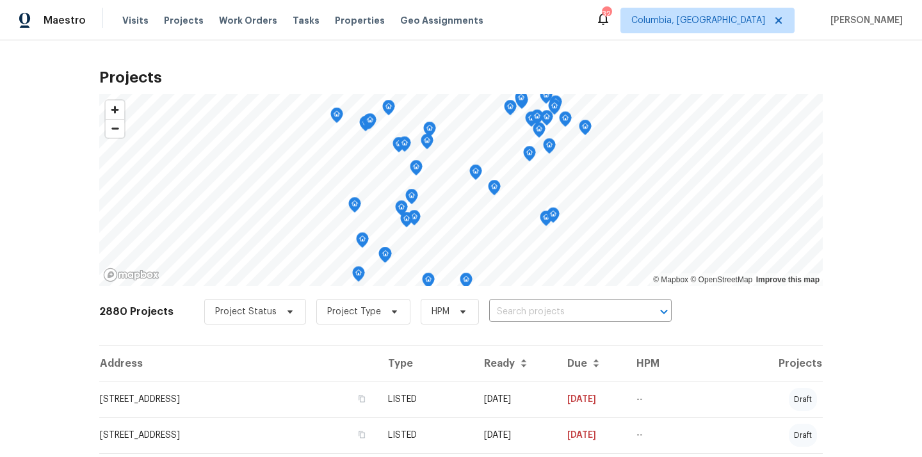
click at [574, 306] on input "text" at bounding box center [562, 312] width 147 height 20
paste input "1009 Cherry Ln, Elgin, SC 29045"
type input "1009 Cherry Ln, Elgin, SC 29045"
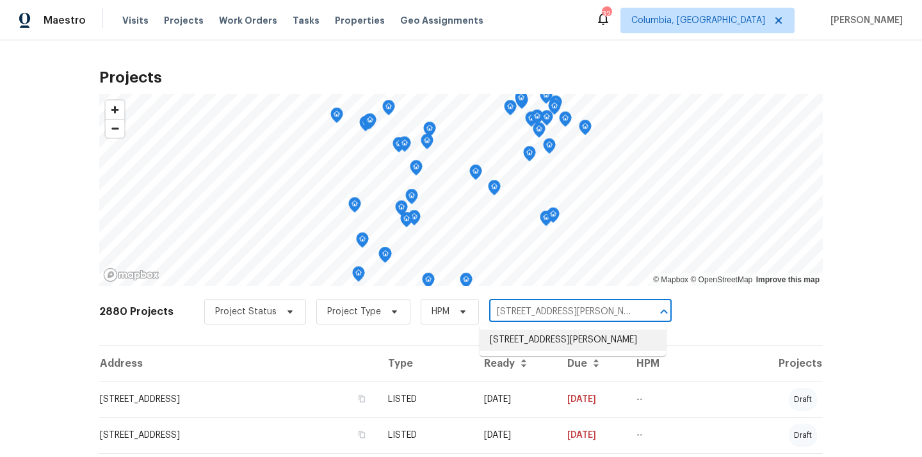
click at [563, 336] on li "1009 Cherry Ln, Elgin, SC 29045" at bounding box center [573, 340] width 186 height 21
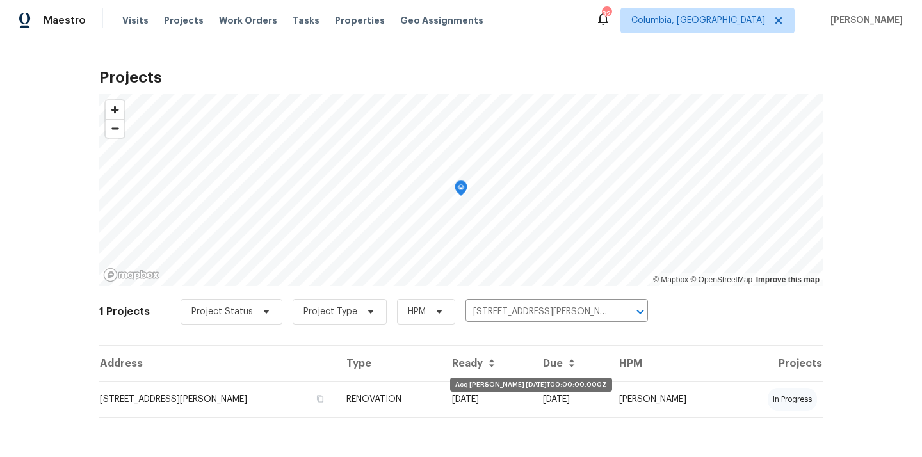
click at [495, 394] on td "09/18/25" at bounding box center [487, 400] width 91 height 36
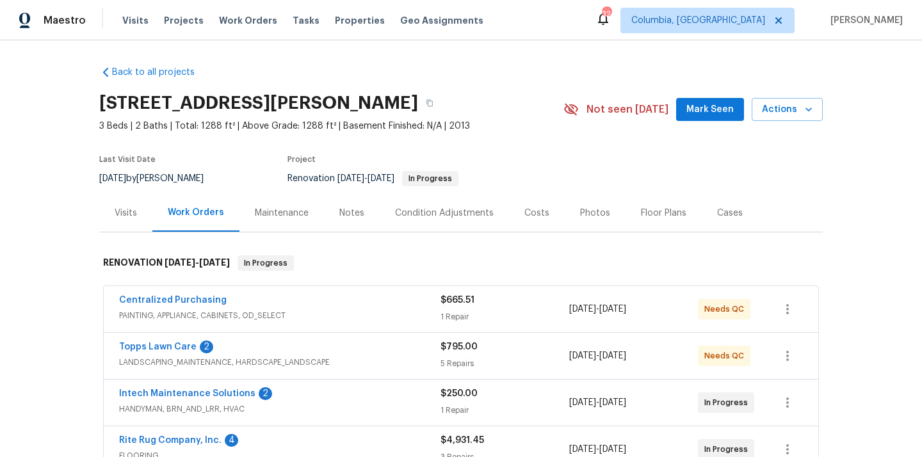
click at [348, 105] on h2 "1009 Cherry Ln, Elgin, SC 29045" at bounding box center [258, 103] width 319 height 13
copy h2 "29045"
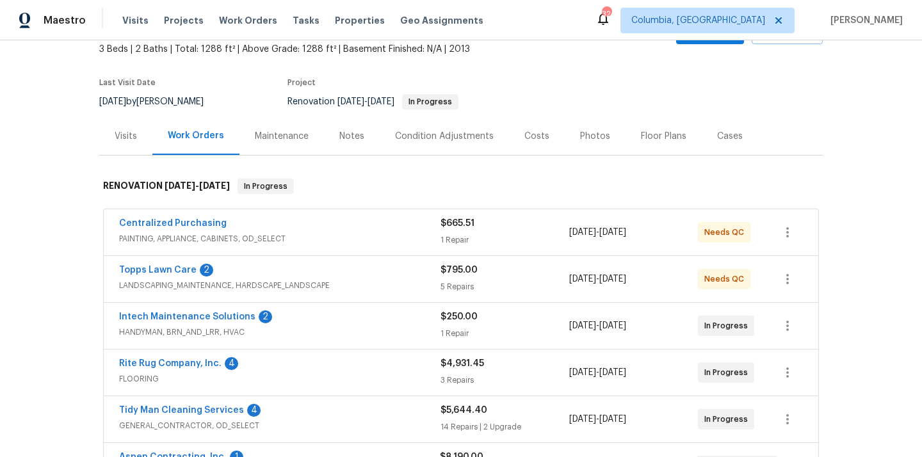
scroll to position [79, 0]
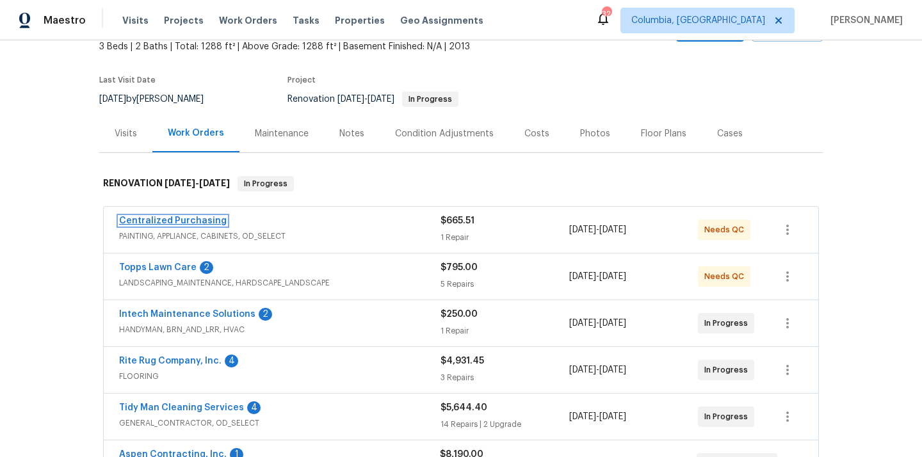
click at [194, 218] on link "Centralized Purchasing" at bounding box center [173, 221] width 108 height 9
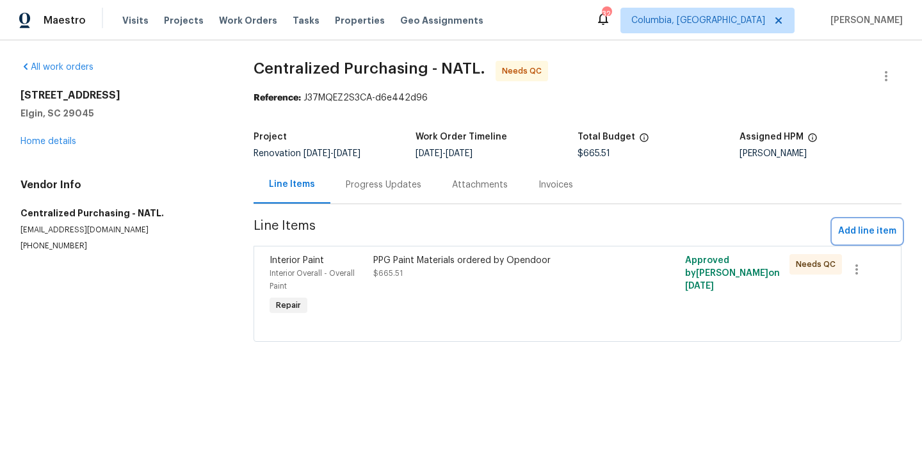
click at [866, 240] on button "Add line item" at bounding box center [867, 232] width 69 height 24
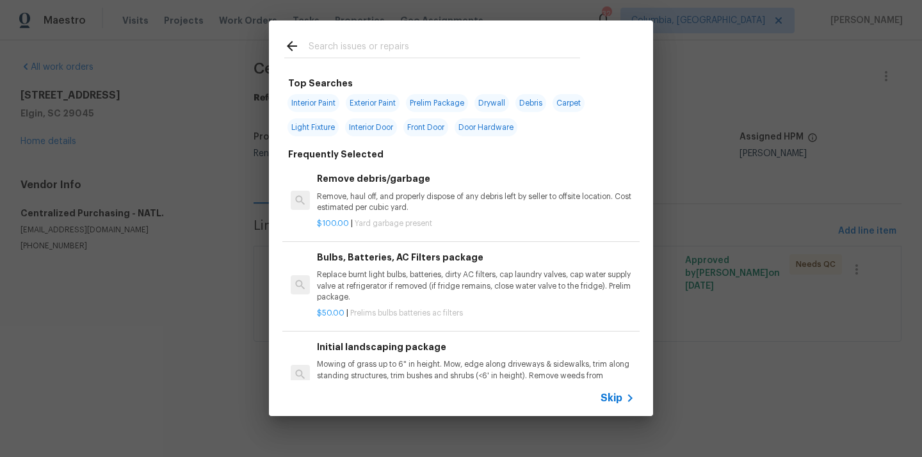
click at [462, 41] on input "text" at bounding box center [445, 47] width 272 height 19
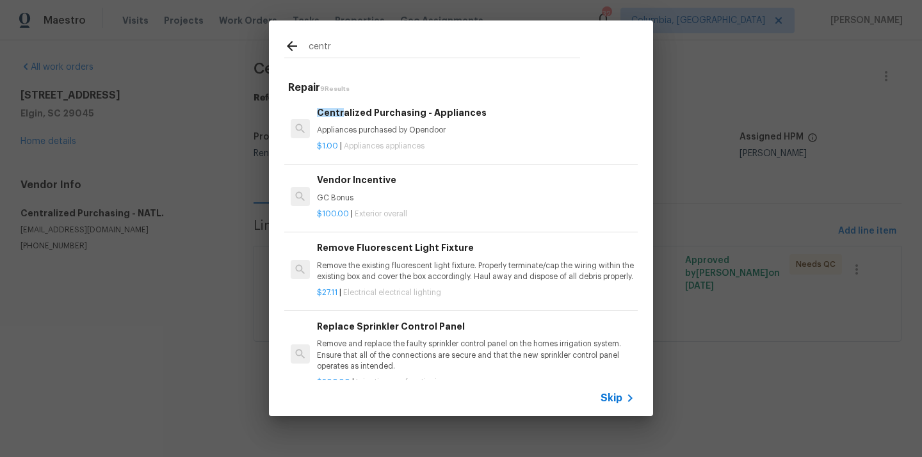
type input "centr"
click at [386, 120] on h6 "Centr alized Purchasing - Appliances" at bounding box center [476, 113] width 318 height 14
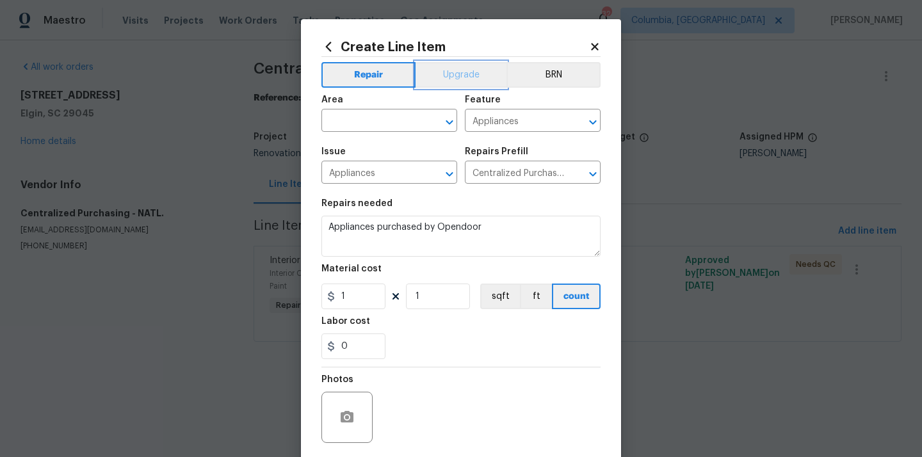
click at [443, 67] on button "Upgrade" at bounding box center [462, 75] width 92 height 26
click at [386, 115] on input "text" at bounding box center [372, 122] width 100 height 20
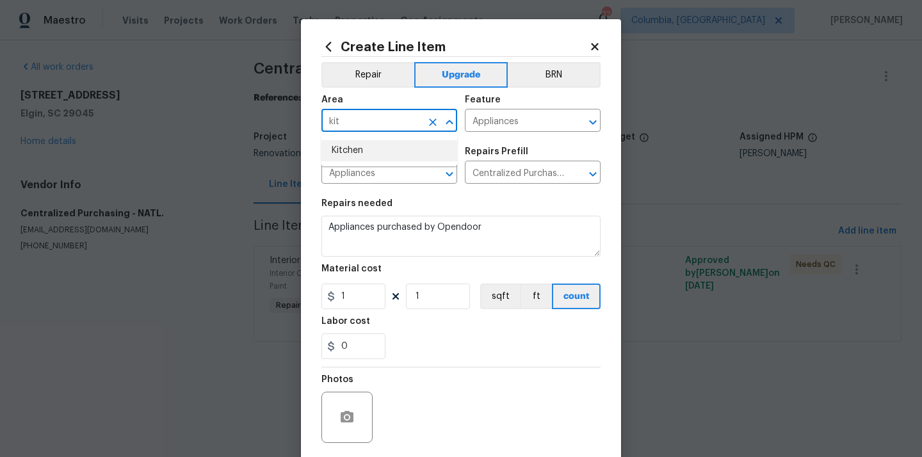
click at [356, 151] on li "Kitchen" at bounding box center [390, 150] width 136 height 21
type input "Kitchen"
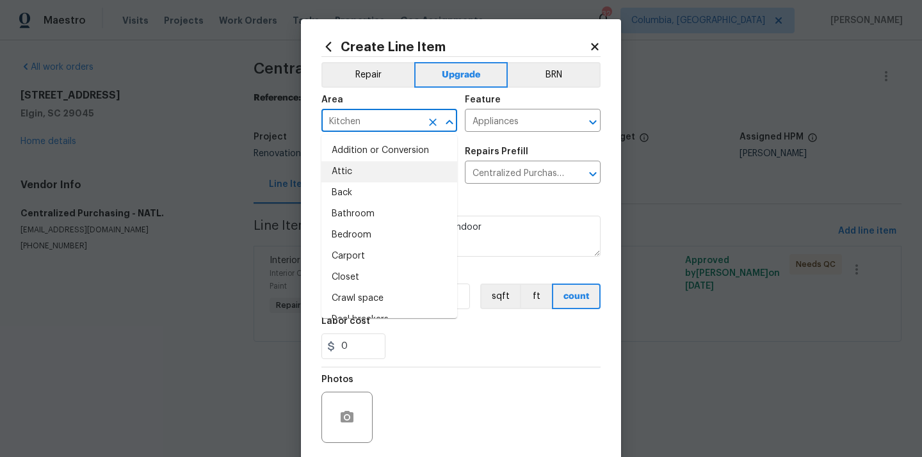
click at [517, 195] on section "Repairs needed Appliances purchased by Opendoor Material cost 1 1 sqft ft count…" at bounding box center [461, 280] width 279 height 176
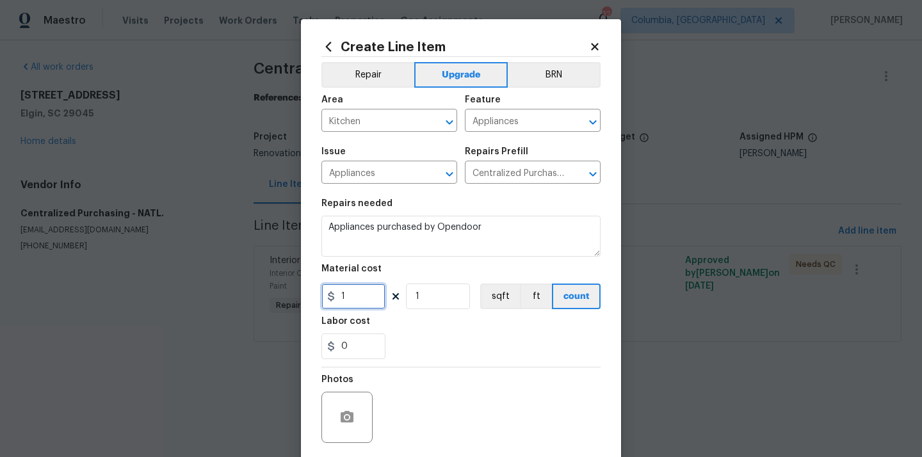
drag, startPoint x: 351, startPoint y: 299, endPoint x: 317, endPoint y: 299, distance: 34.0
click at [317, 299] on div "Create Line Item Repair Upgrade BRN Area Kitchen ​ Feature Appliances ​ Issue A…" at bounding box center [461, 275] width 320 height 513
paste input "394.83"
type input "1394.83"
click at [427, 351] on div "0" at bounding box center [461, 347] width 279 height 26
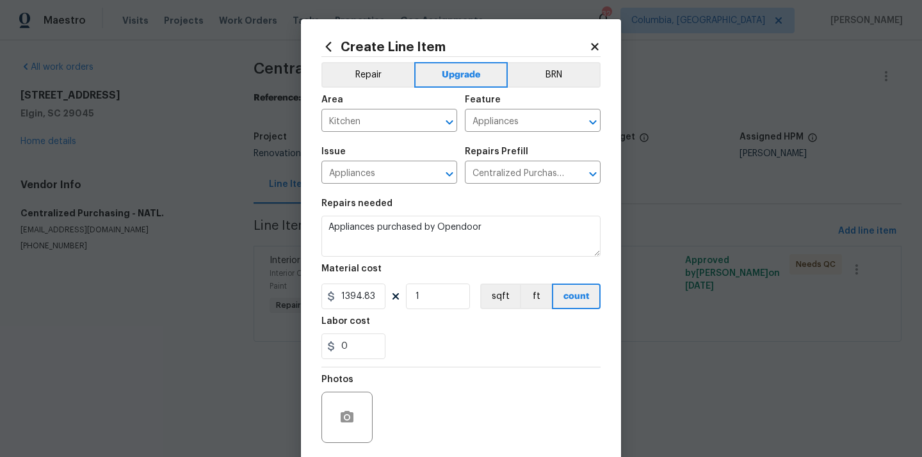
scroll to position [95, 0]
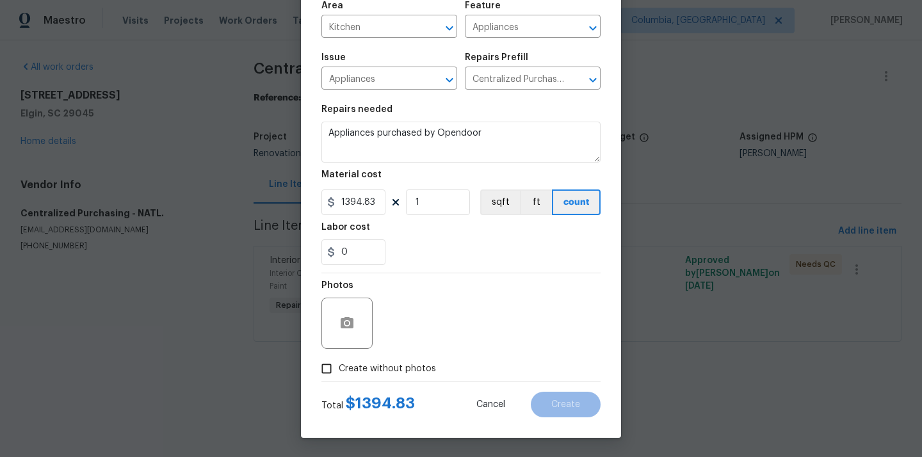
click at [407, 368] on span "Create without photos" at bounding box center [387, 369] width 97 height 13
click at [339, 368] on input "Create without photos" at bounding box center [327, 369] width 24 height 24
checkbox input "true"
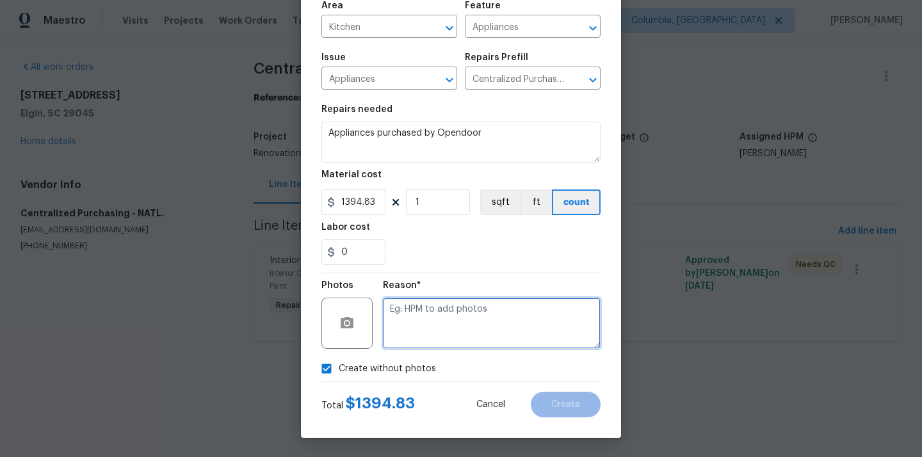
click at [435, 331] on textarea at bounding box center [492, 323] width 218 height 51
type textarea "N/A"
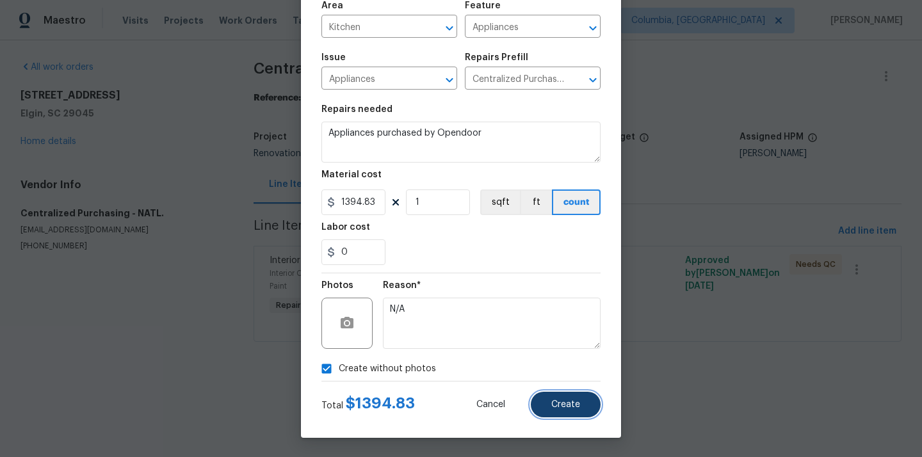
click at [582, 406] on button "Create" at bounding box center [566, 405] width 70 height 26
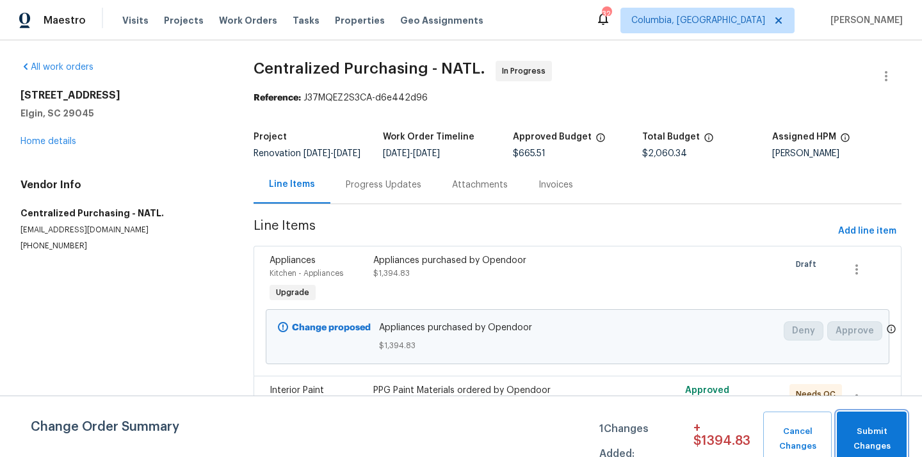
click at [860, 433] on span "Submit Changes" at bounding box center [872, 439] width 57 height 29
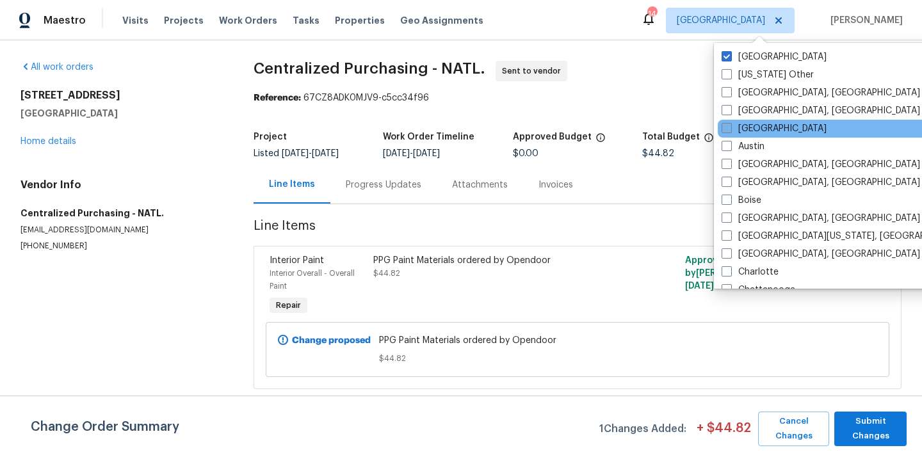
click at [751, 126] on label "Atlanta" at bounding box center [774, 128] width 105 height 13
click at [730, 126] on input "Atlanta" at bounding box center [726, 126] width 8 height 8
checkbox input "true"
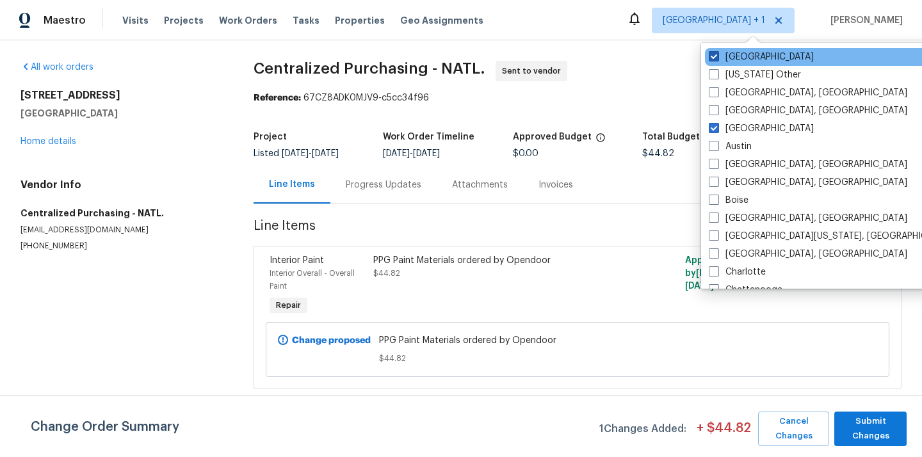
click at [742, 54] on label "Jacksonville" at bounding box center [761, 57] width 105 height 13
click at [717, 54] on input "Jacksonville" at bounding box center [713, 55] width 8 height 8
checkbox input "false"
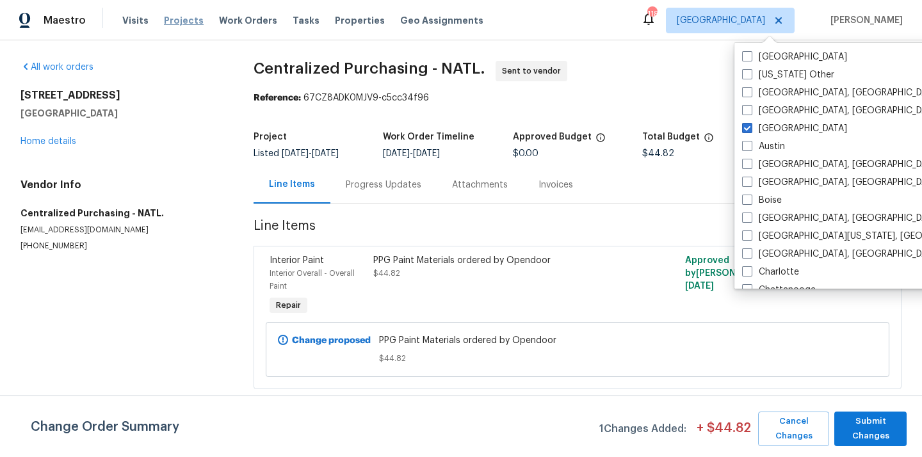
click at [164, 14] on span "Projects" at bounding box center [184, 20] width 40 height 13
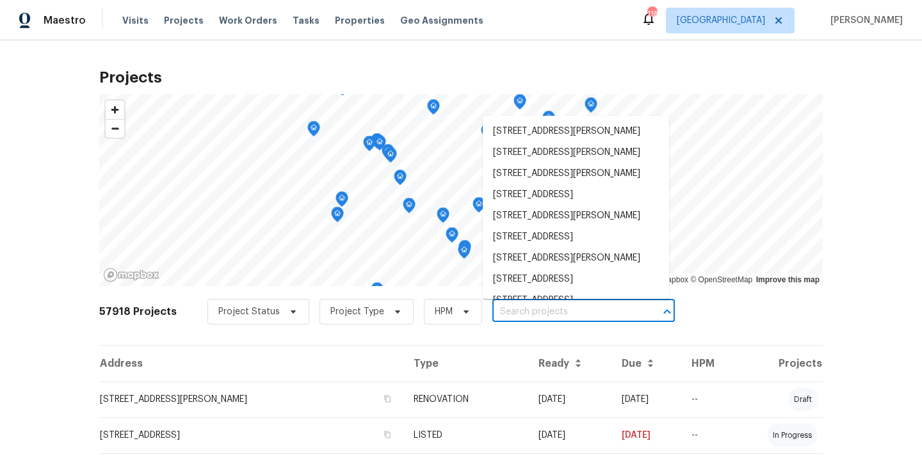
click at [606, 312] on input "text" at bounding box center [566, 312] width 147 height 20
paste input "45 Kendall Ln, Covington, GA 30014"
type input "45 Kendall Ln, Covington, GA 30014"
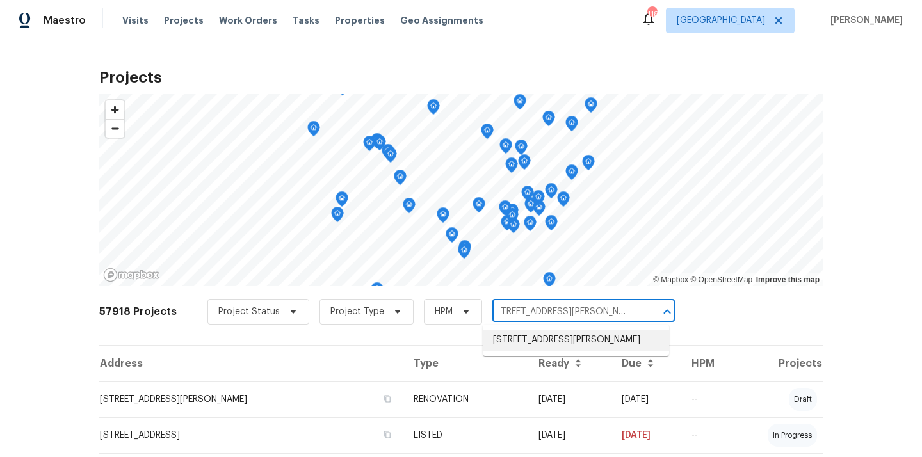
click at [506, 336] on li "45 Kendall Ln, Covington, GA 30014" at bounding box center [576, 340] width 186 height 21
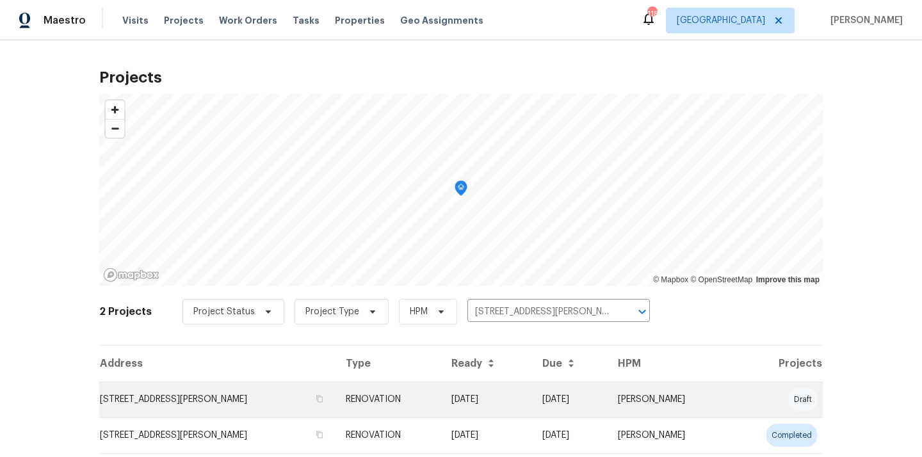
click at [347, 408] on td "RENOVATION" at bounding box center [388, 400] width 105 height 36
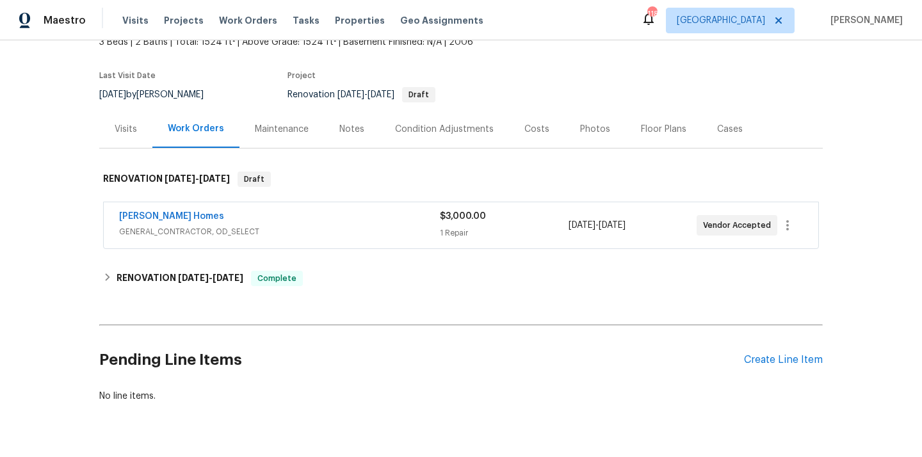
scroll to position [117, 0]
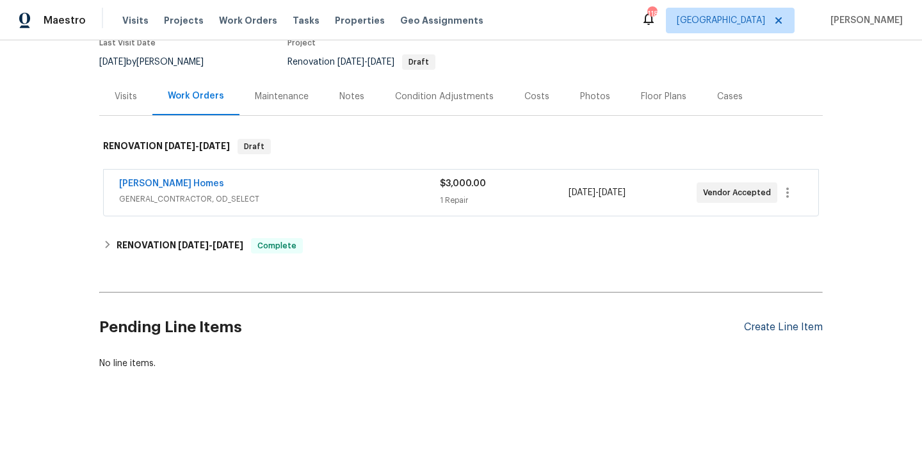
click at [754, 326] on div "Create Line Item" at bounding box center [783, 328] width 79 height 12
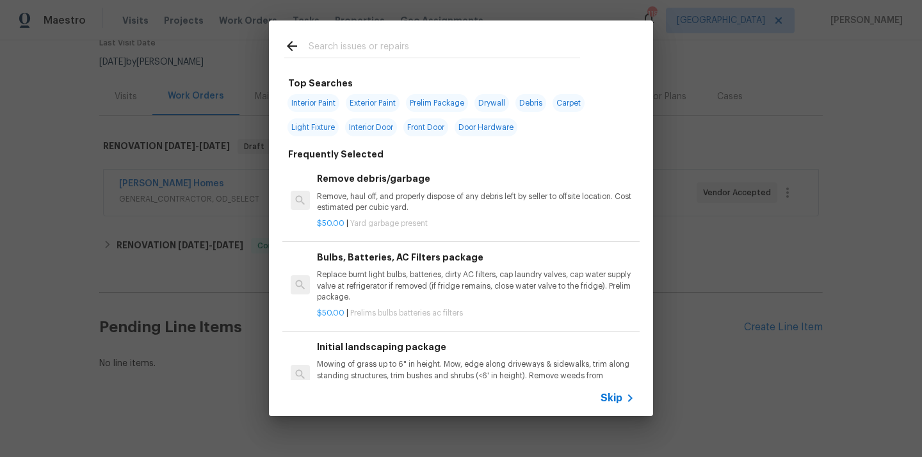
click at [430, 50] on input "text" at bounding box center [445, 47] width 272 height 19
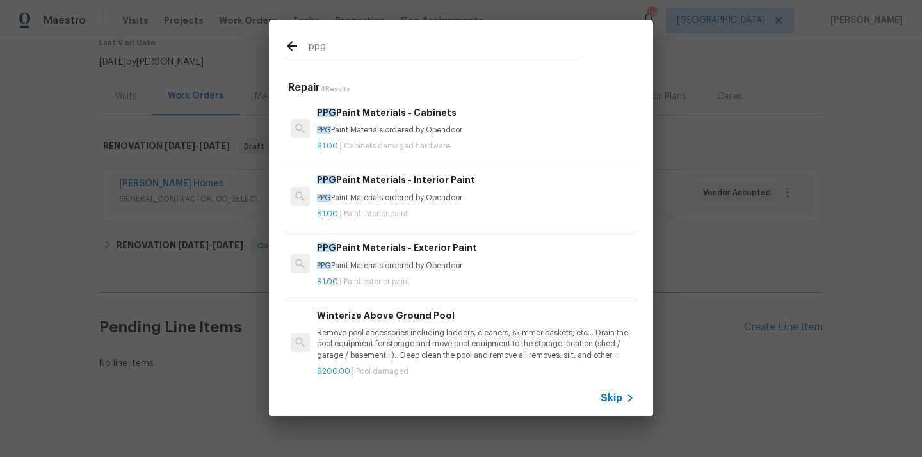
type input "ppg"
click at [413, 249] on h6 "PPG Paint Materials - Exterior Paint" at bounding box center [476, 248] width 318 height 14
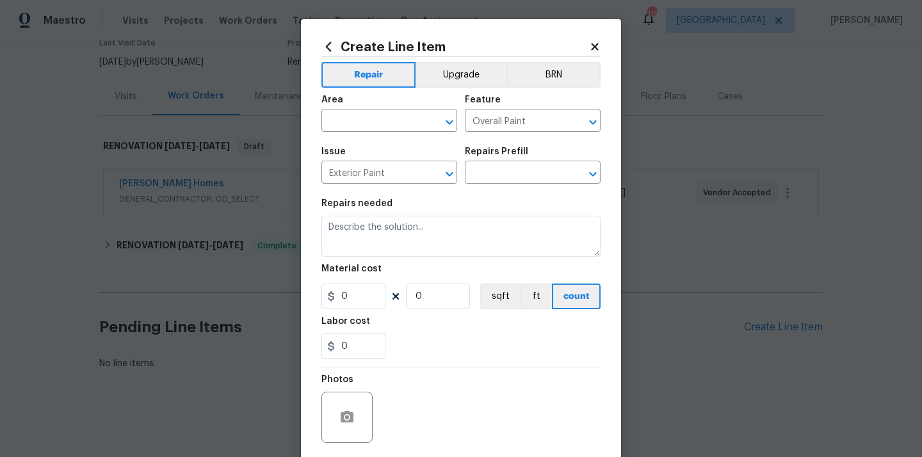
type input "PPG Paint Materials - Exterior Paint $1.00"
type textarea "PPG Paint Materials ordered by Opendoor"
type input "1"
click at [405, 128] on input "text" at bounding box center [372, 122] width 100 height 20
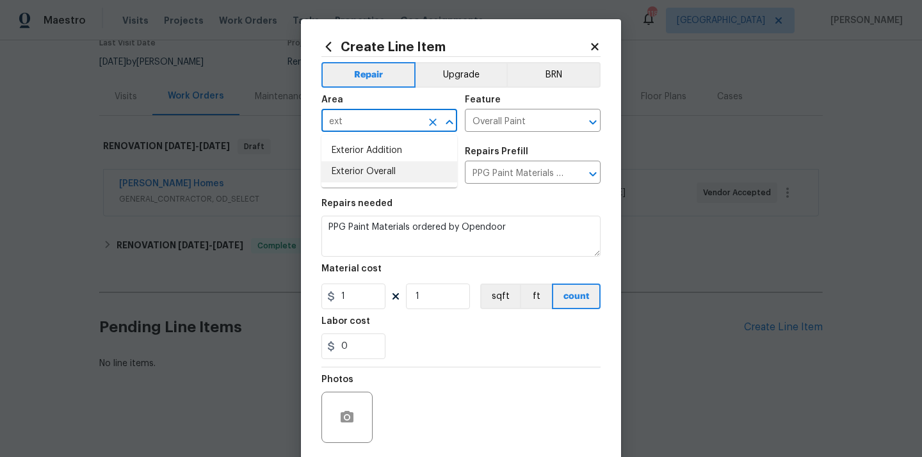
click at [381, 175] on li "Exterior Overall" at bounding box center [390, 171] width 136 height 21
type input "Exterior Overall"
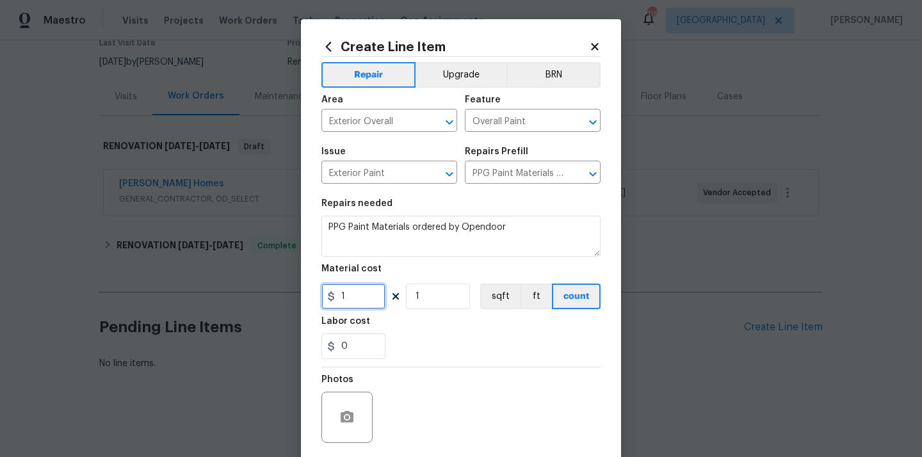
drag, startPoint x: 350, startPoint y: 291, endPoint x: 291, endPoint y: 291, distance: 59.6
click at [295, 291] on div "Create Line Item Repair Upgrade BRN Area Exterior Overall ​ Feature Overall Pai…" at bounding box center [461, 228] width 922 height 457
paste input "691.64"
type input "691.64"
click at [415, 341] on div "0" at bounding box center [461, 347] width 279 height 26
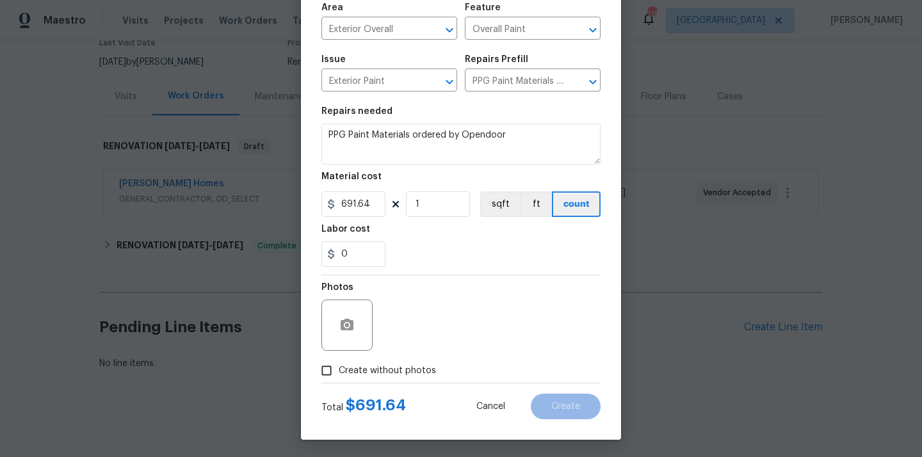
scroll to position [95, 0]
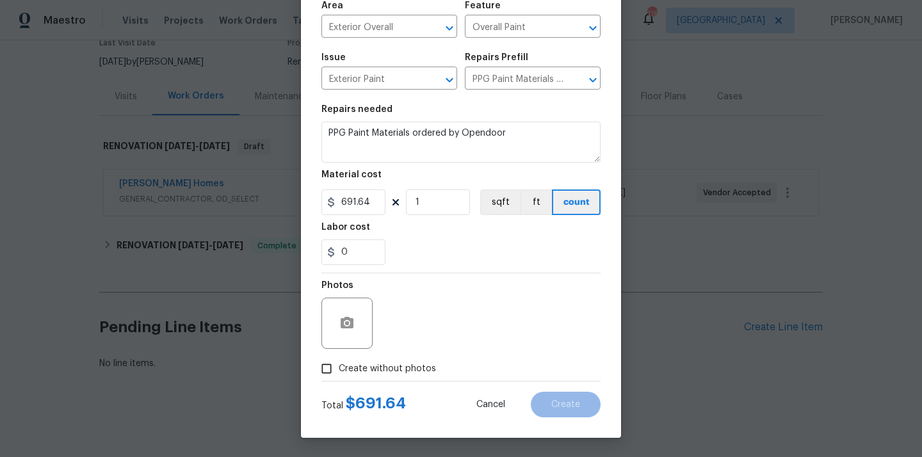
click at [398, 374] on span "Create without photos" at bounding box center [387, 369] width 97 height 13
click at [339, 374] on input "Create without photos" at bounding box center [327, 369] width 24 height 24
checkbox input "true"
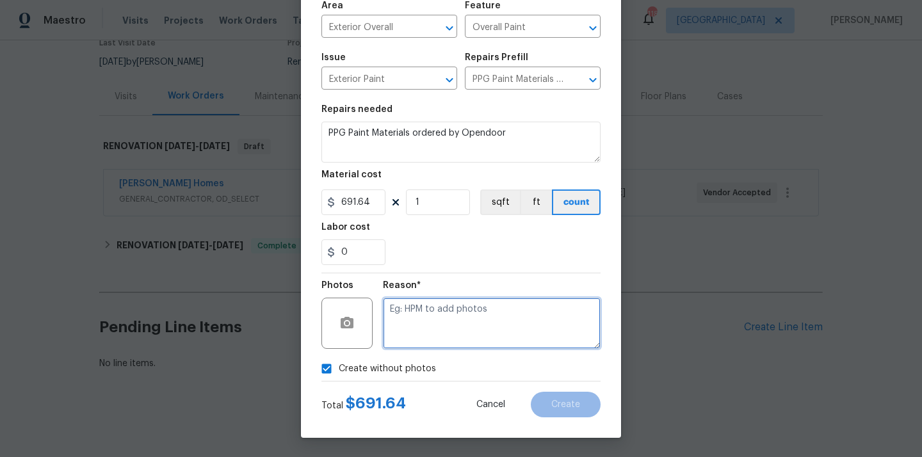
click at [434, 324] on textarea at bounding box center [492, 323] width 218 height 51
type textarea "N/A"
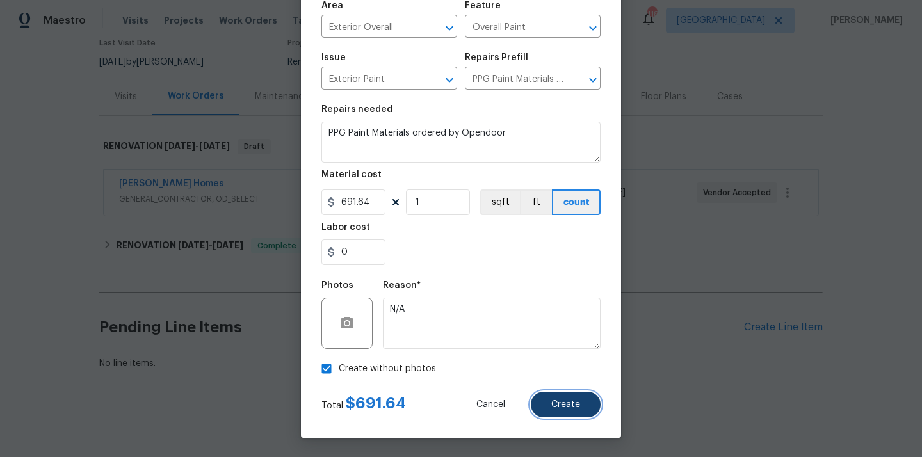
click at [575, 406] on span "Create" at bounding box center [566, 405] width 29 height 10
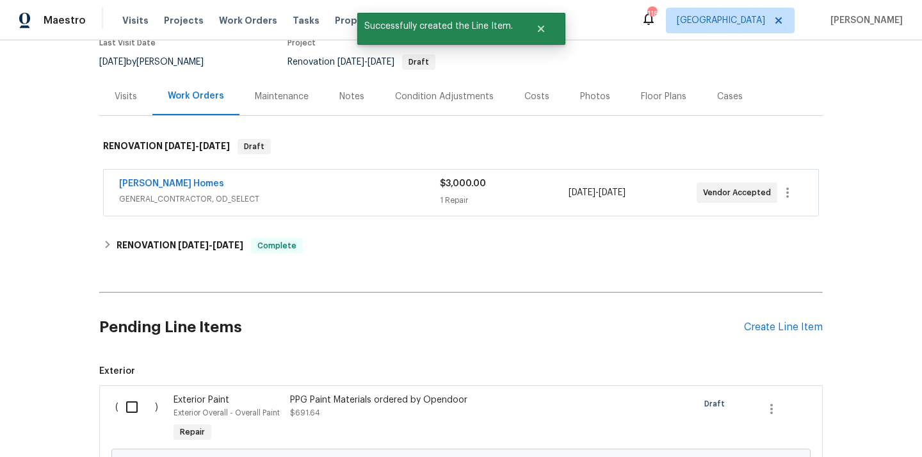
click at [129, 416] on input "checkbox" at bounding box center [137, 407] width 37 height 27
checkbox input "true"
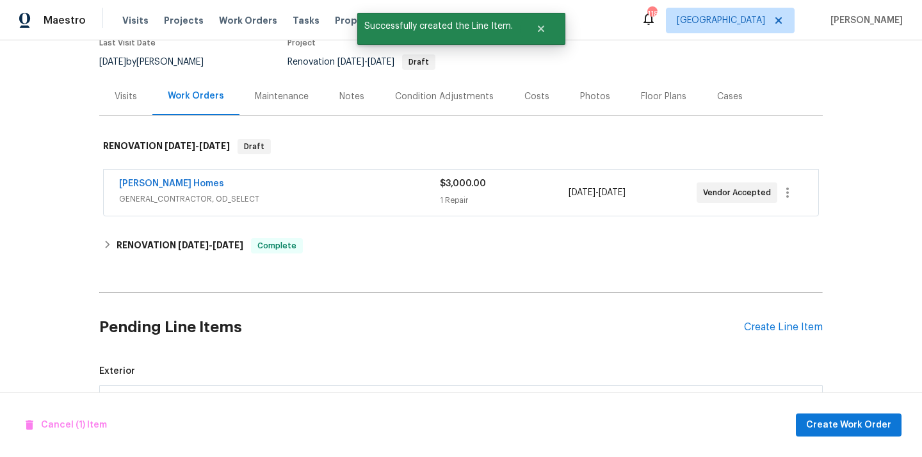
click at [837, 404] on div "Cancel (1) Item Create Work Order" at bounding box center [461, 425] width 922 height 65
click at [815, 423] on span "Create Work Order" at bounding box center [849, 426] width 85 height 16
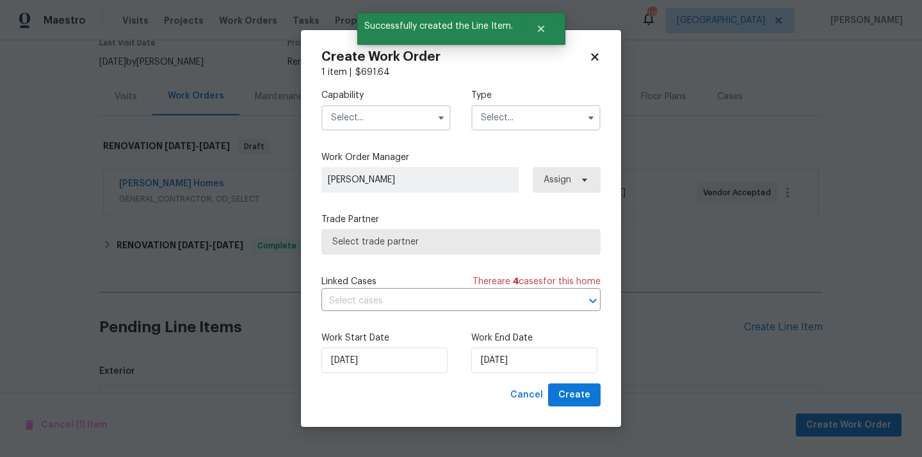
click at [425, 128] on input "text" at bounding box center [386, 118] width 129 height 26
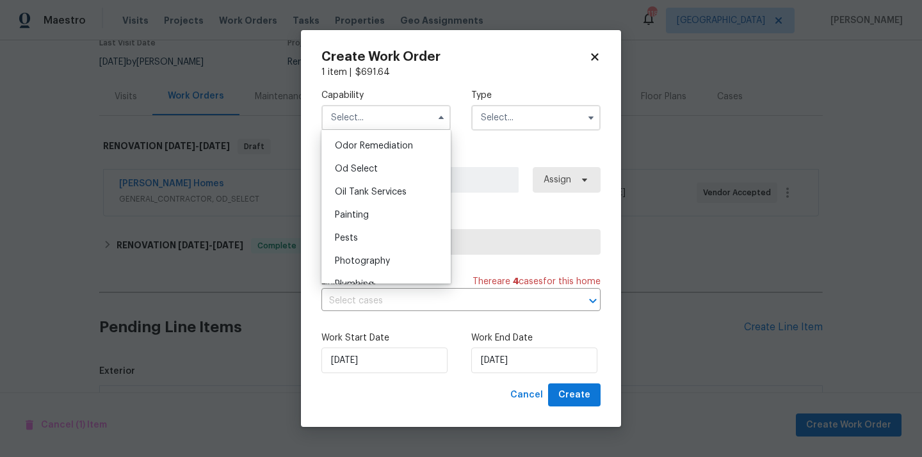
scroll to position [1029, 0]
click at [411, 190] on div "Painting" at bounding box center [386, 192] width 123 height 23
type input "Painting"
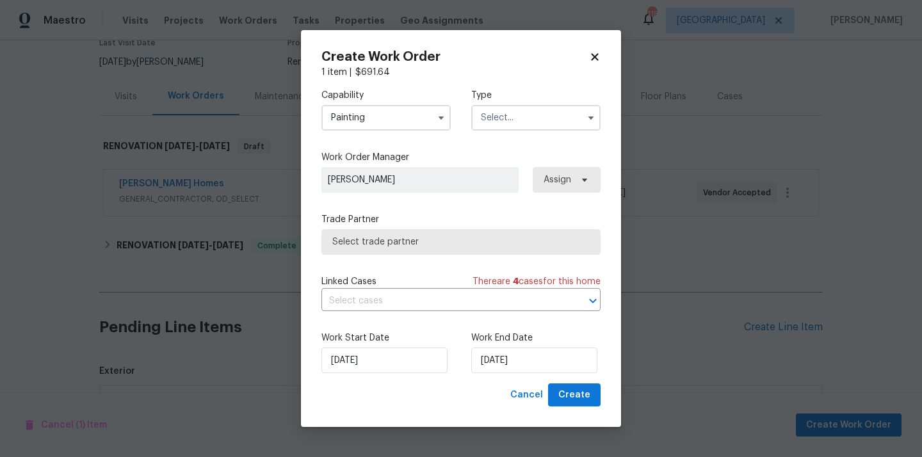
click at [509, 124] on input "text" at bounding box center [535, 118] width 129 height 26
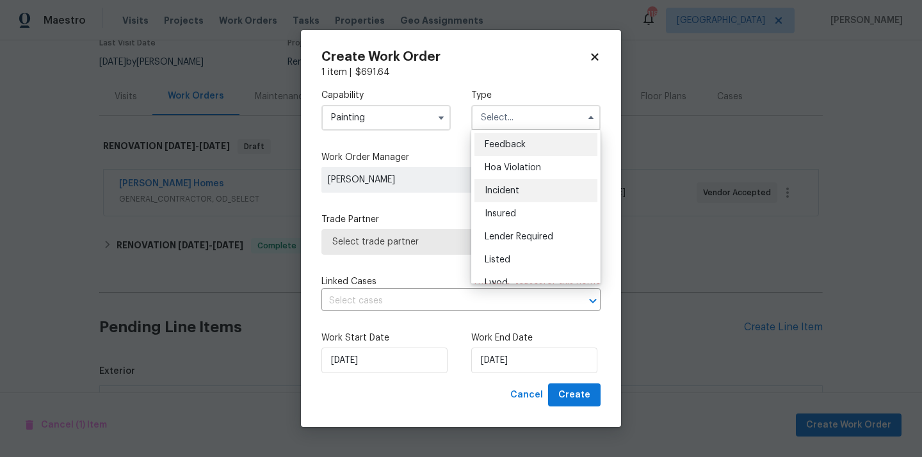
scroll to position [152, 0]
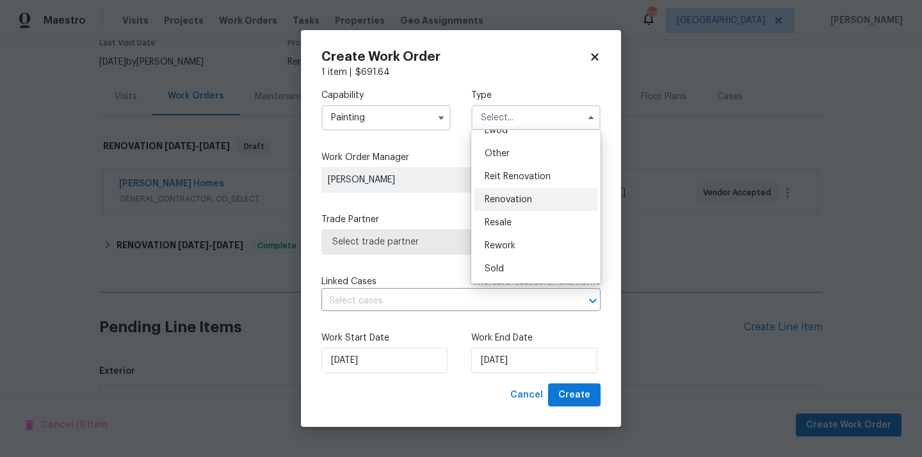
click at [511, 194] on div "Renovation" at bounding box center [536, 199] width 123 height 23
type input "Renovation"
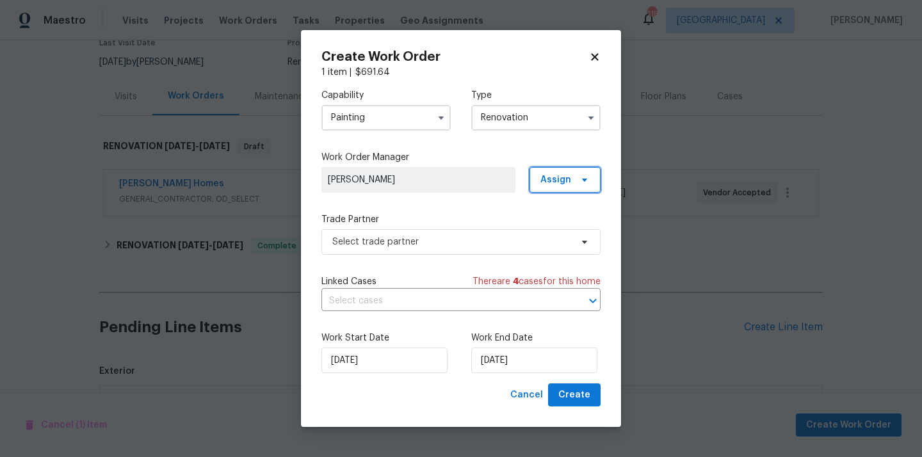
click at [561, 168] on span "Assign" at bounding box center [565, 180] width 71 height 26
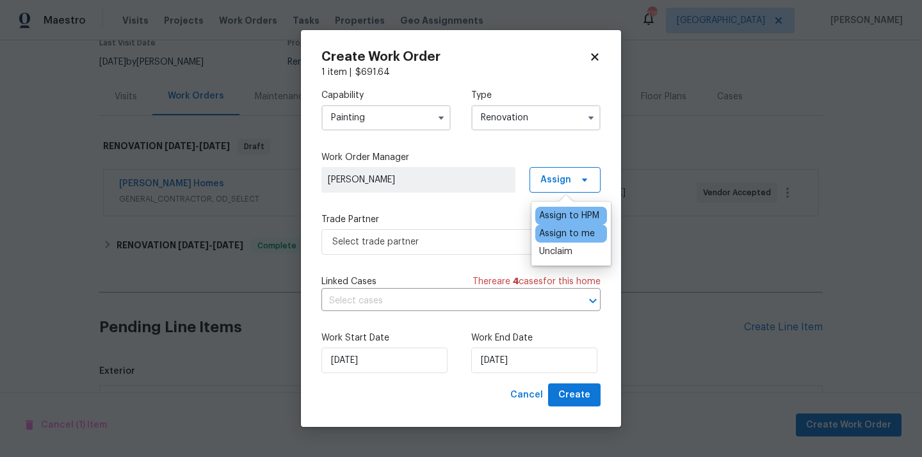
click at [550, 235] on div "Assign to me" at bounding box center [567, 233] width 56 height 13
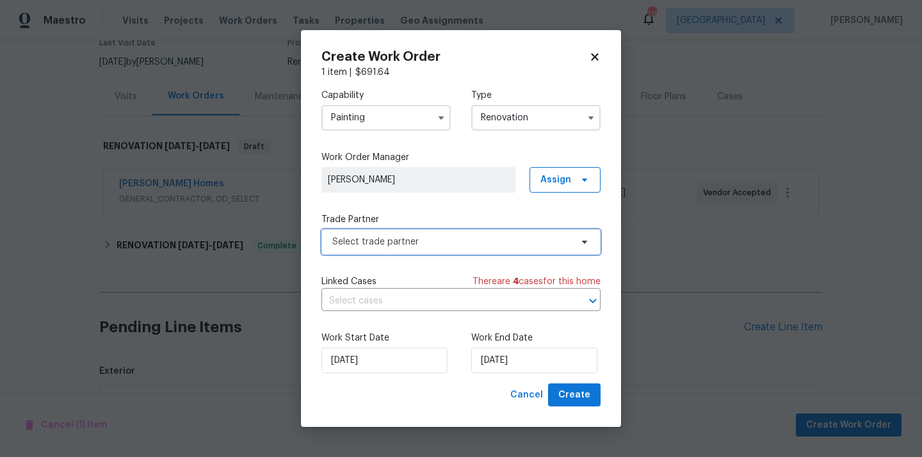
click at [489, 236] on span "Select trade partner" at bounding box center [451, 242] width 239 height 13
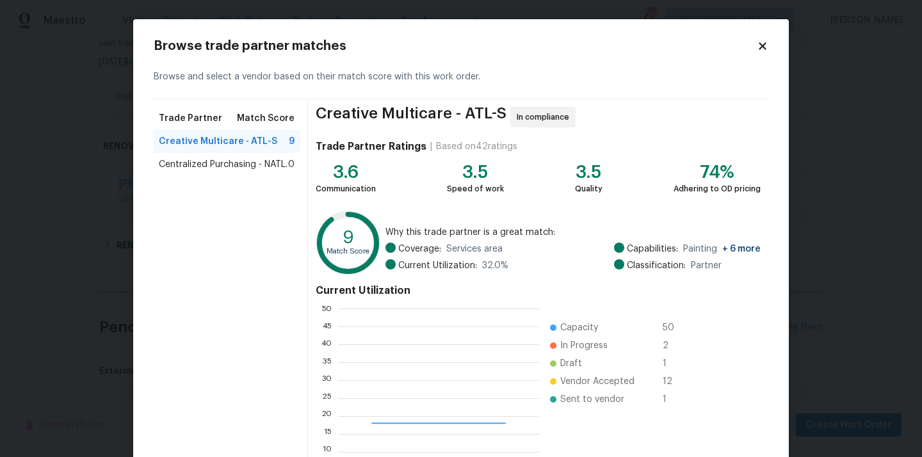
scroll to position [179, 201]
click at [255, 164] on span "Centralized Purchasing - NATL." at bounding box center [223, 164] width 129 height 13
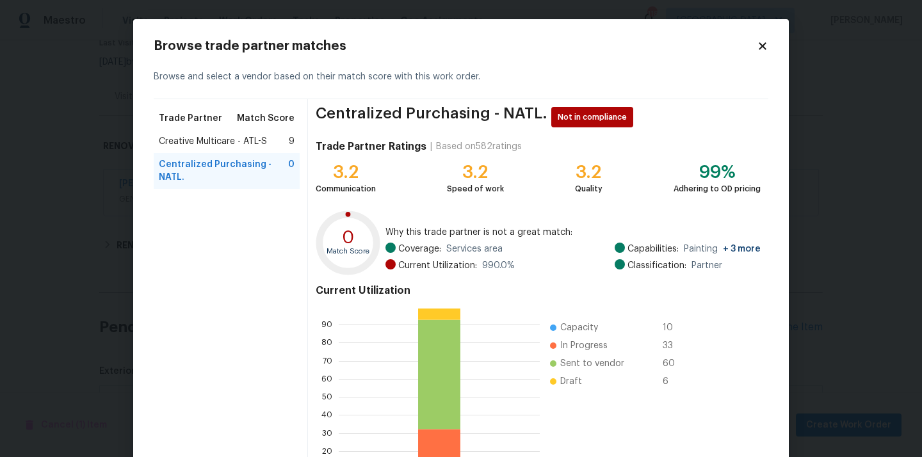
scroll to position [108, 0]
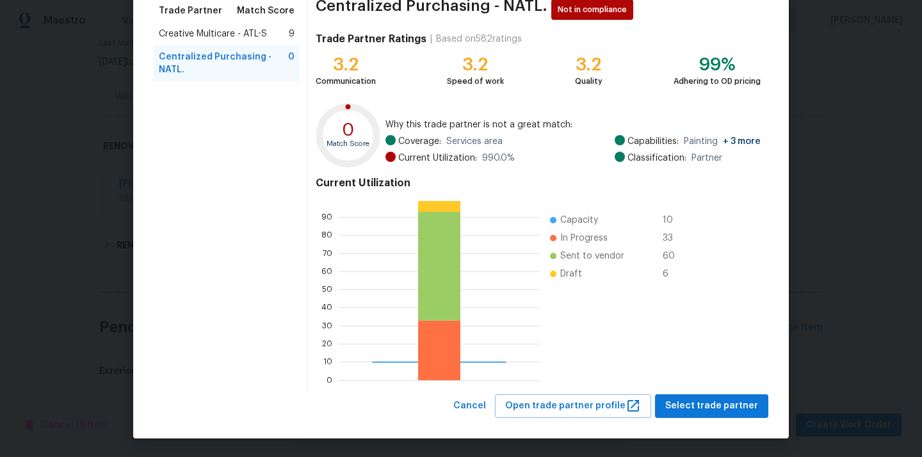
click at [715, 419] on div "Browse trade partner matches Browse and select a vendor based on their match sc…" at bounding box center [461, 175] width 656 height 527
click at [714, 409] on span "Select trade partner" at bounding box center [712, 406] width 93 height 16
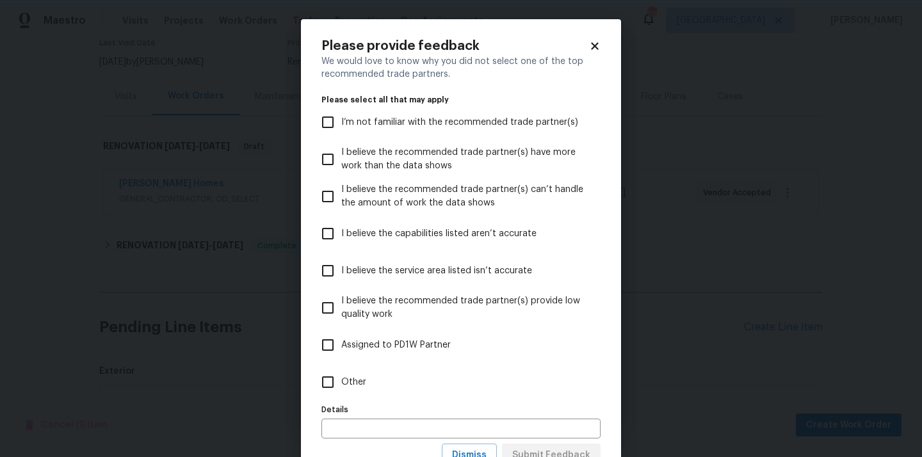
scroll to position [0, 0]
click at [547, 386] on label "Other" at bounding box center [453, 382] width 276 height 37
click at [341, 386] on input "Other" at bounding box center [328, 382] width 27 height 27
checkbox input "true"
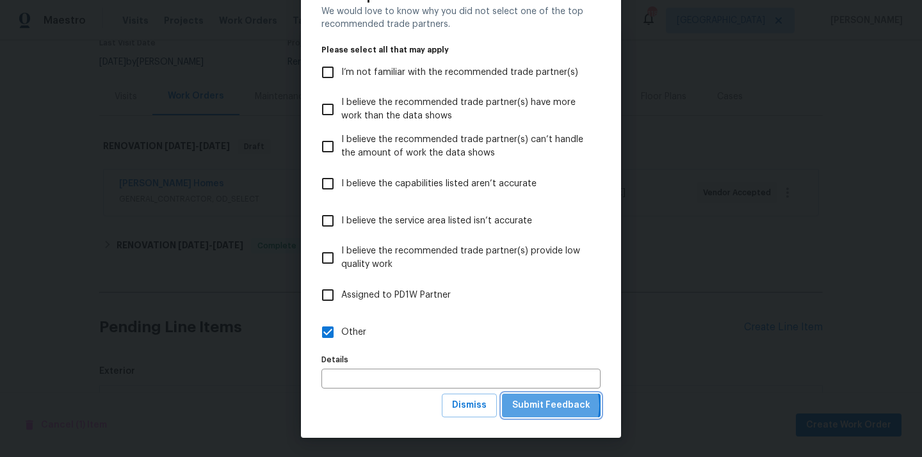
click at [551, 406] on span "Submit Feedback" at bounding box center [551, 406] width 78 height 16
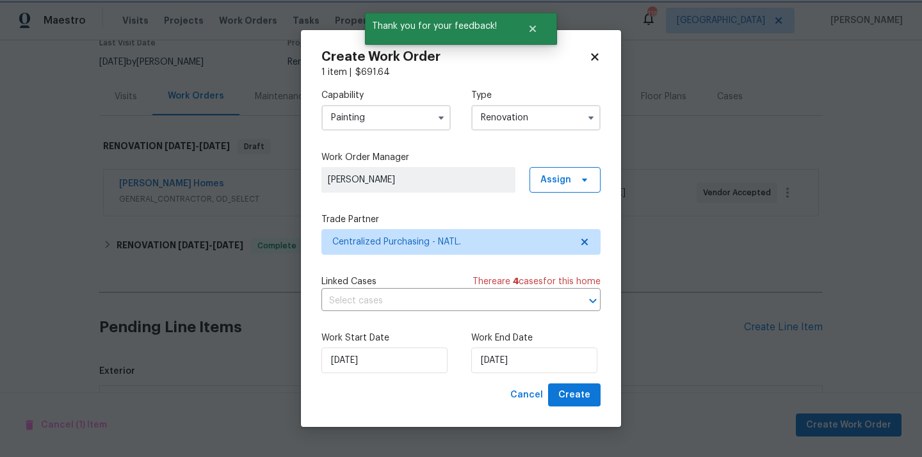
scroll to position [0, 0]
click at [577, 400] on span "Create" at bounding box center [575, 396] width 32 height 16
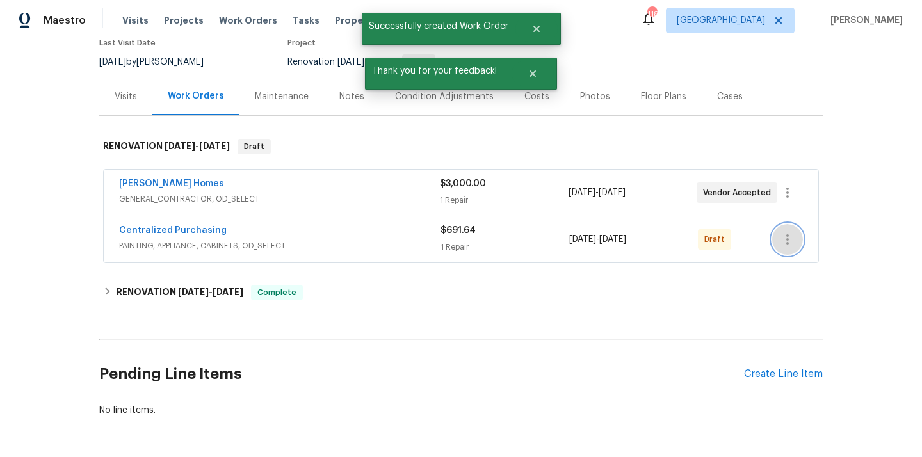
click at [781, 241] on icon "button" at bounding box center [787, 239] width 15 height 15
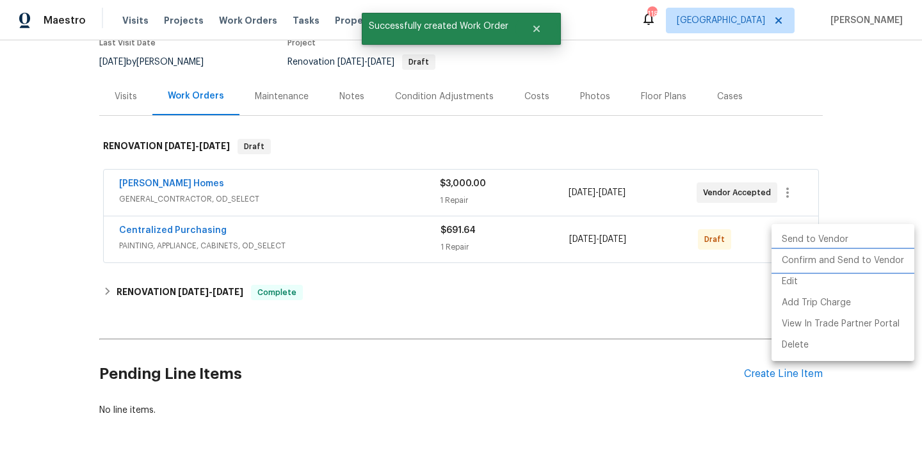
click at [791, 268] on li "Confirm and Send to Vendor" at bounding box center [843, 260] width 143 height 21
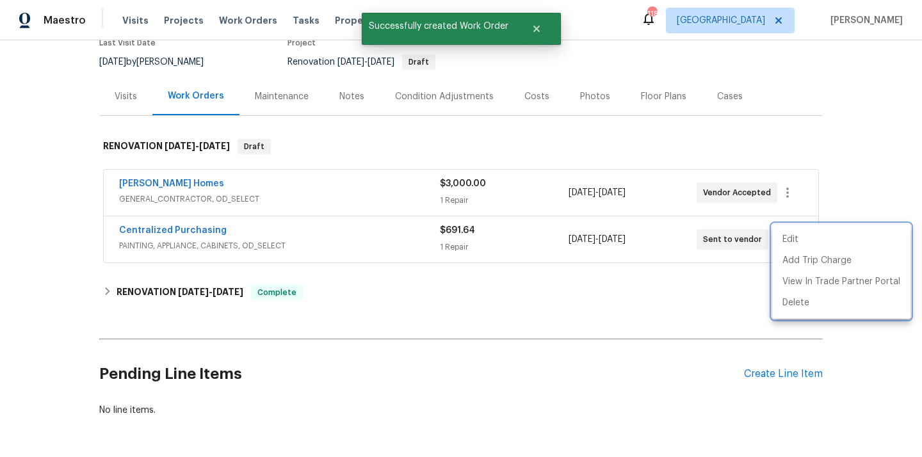
click at [212, 234] on div at bounding box center [461, 228] width 922 height 457
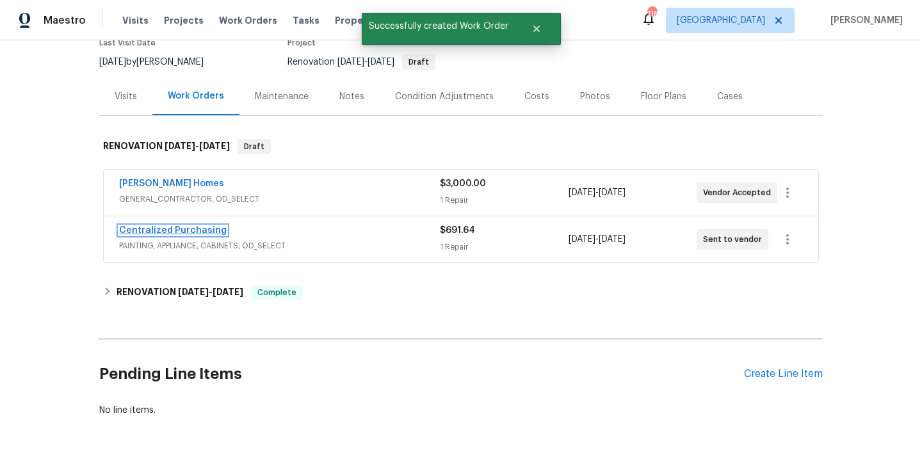
click at [192, 232] on link "Centralized Purchasing" at bounding box center [173, 230] width 108 height 9
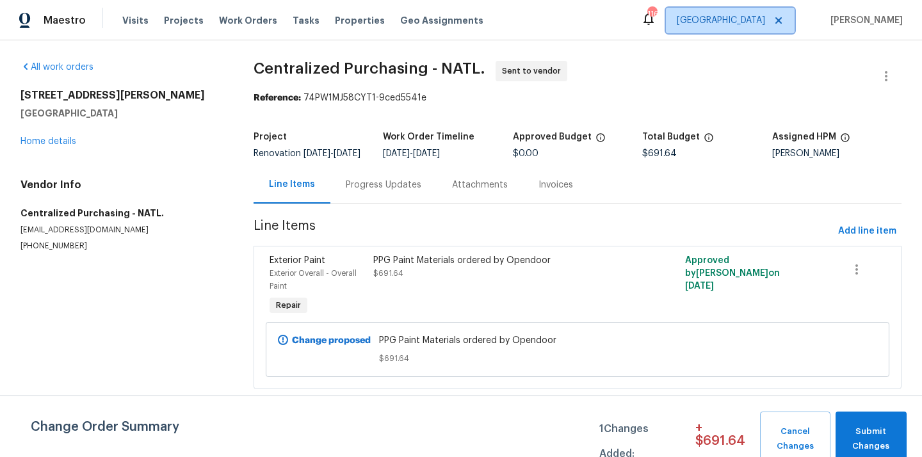
click at [758, 28] on span "[GEOGRAPHIC_DATA]" at bounding box center [730, 21] width 129 height 26
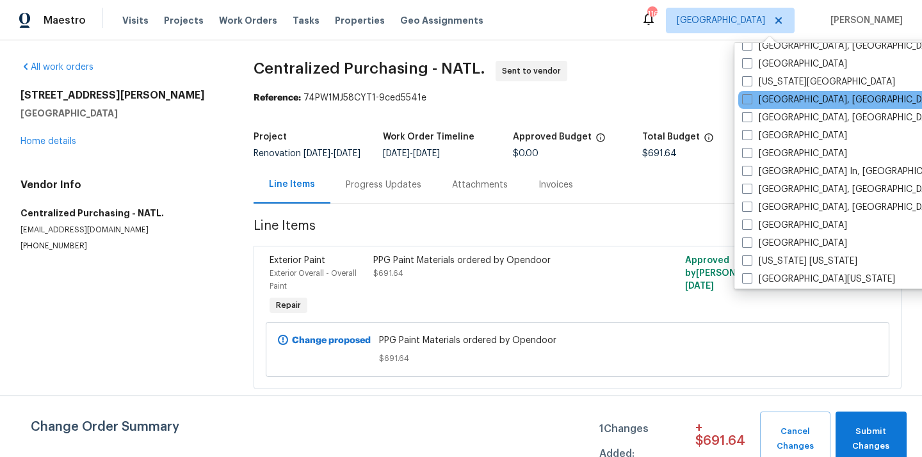
scroll to position [474, 0]
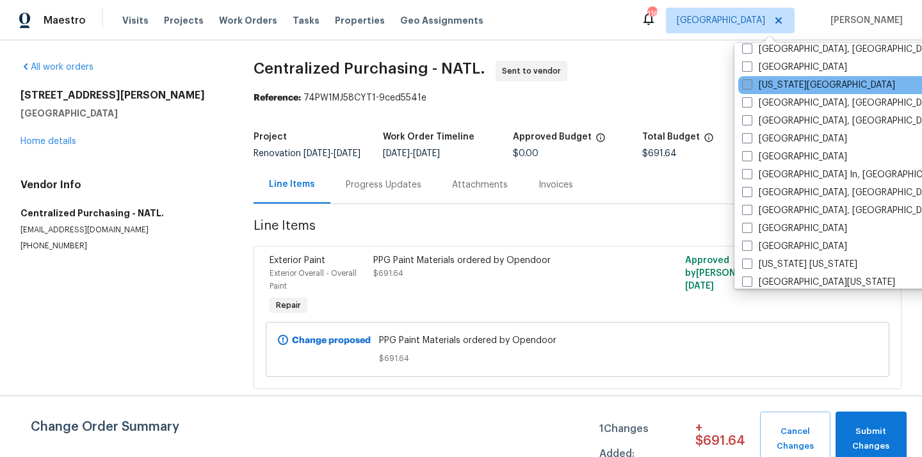
click at [767, 86] on label "[US_STATE][GEOGRAPHIC_DATA]" at bounding box center [818, 85] width 153 height 13
click at [751, 86] on input "[US_STATE][GEOGRAPHIC_DATA]" at bounding box center [746, 83] width 8 height 8
checkbox input "true"
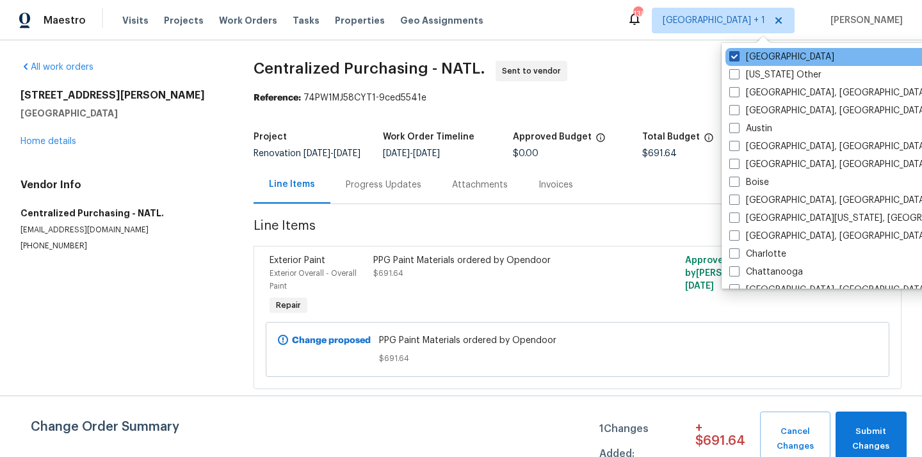
click at [755, 61] on label "[GEOGRAPHIC_DATA]" at bounding box center [782, 57] width 105 height 13
click at [738, 59] on input "[GEOGRAPHIC_DATA]" at bounding box center [734, 55] width 8 height 8
checkbox input "false"
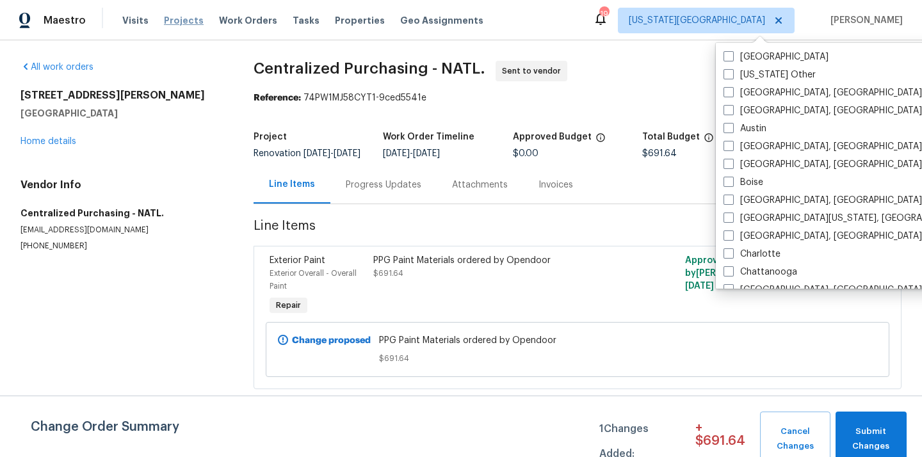
click at [164, 26] on span "Projects" at bounding box center [184, 20] width 40 height 13
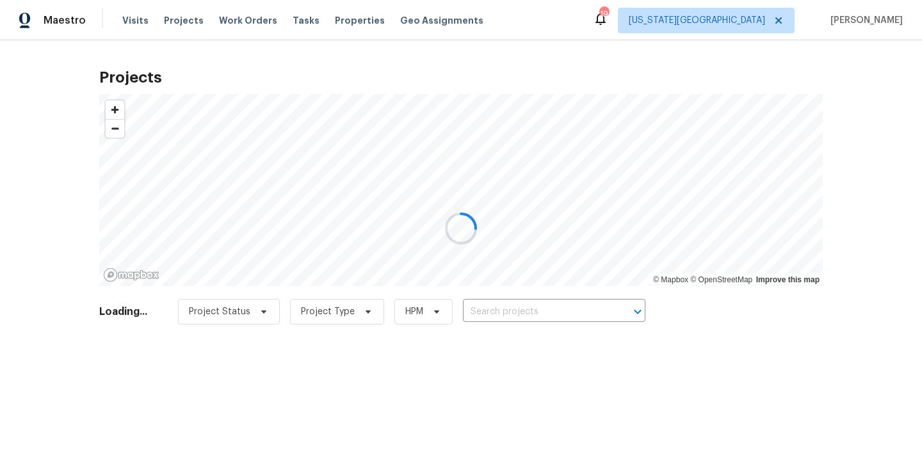
click at [588, 304] on div at bounding box center [461, 228] width 922 height 457
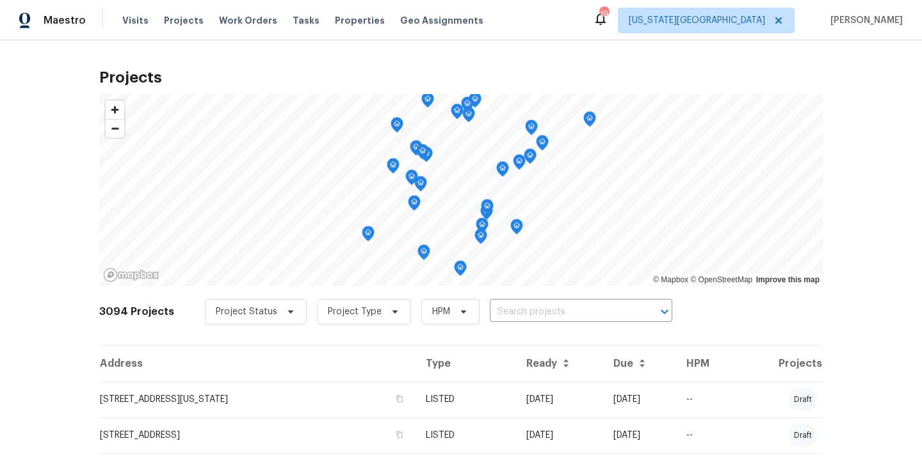
click at [588, 304] on input "text" at bounding box center [563, 312] width 147 height 20
paste input "12534 S Alcan Cir Olathe KS 66062"
type input "12534 S Alcan Cir Olathe KS 66062"
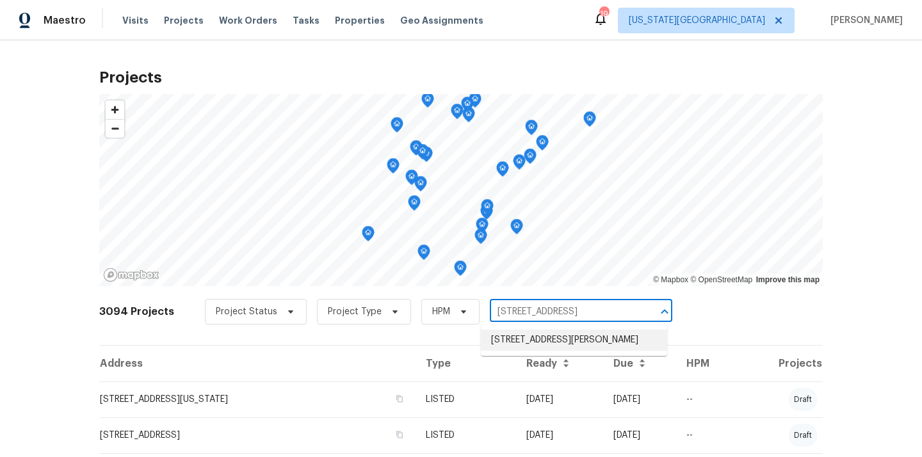
click at [564, 348] on li "12534 S Alcan Cir, Olathe, KS 66062" at bounding box center [574, 340] width 186 height 21
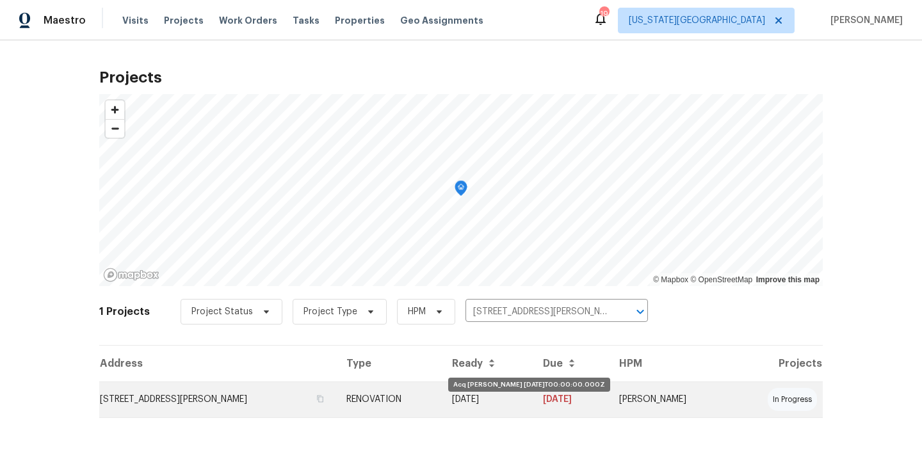
click at [459, 409] on td "08/28/25" at bounding box center [487, 400] width 91 height 36
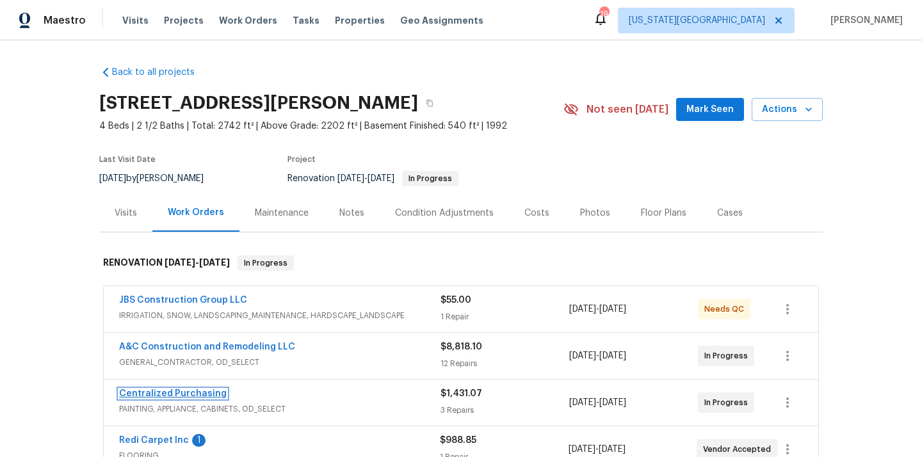
click at [193, 393] on link "Centralized Purchasing" at bounding box center [173, 393] width 108 height 9
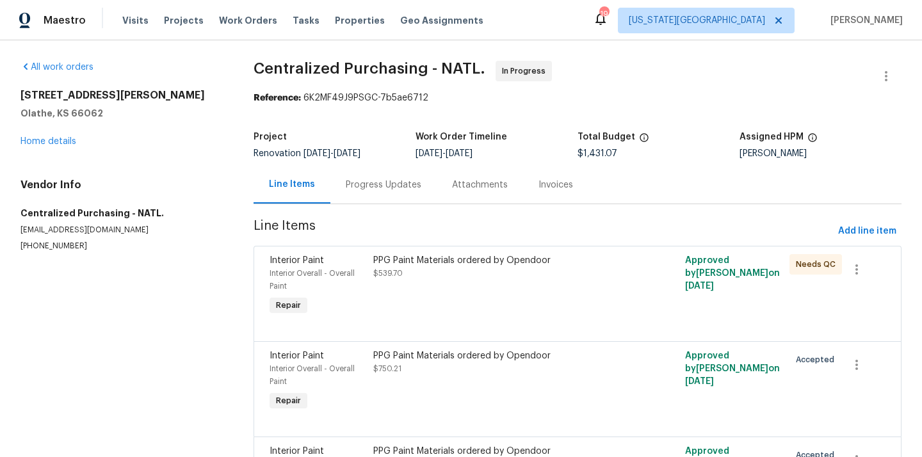
click at [63, 136] on div "12534 S Alcan Cir Olathe, KS 66062 Home details" at bounding box center [121, 118] width 202 height 59
click at [65, 147] on div "12534 S Alcan Cir Olathe, KS 66062 Home details" at bounding box center [121, 118] width 202 height 59
click at [62, 141] on link "Home details" at bounding box center [48, 141] width 56 height 9
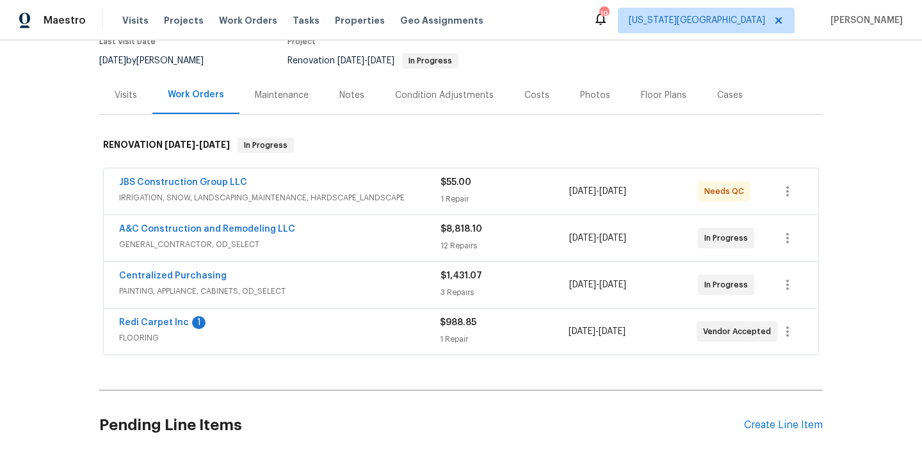
scroll to position [119, 0]
drag, startPoint x: 293, startPoint y: 230, endPoint x: 117, endPoint y: 233, distance: 176.8
click at [116, 233] on div "A&C Construction and Remodeling LLC GENERAL_CONTRACTOR, OD_SELECT $8,818.10 12 …" at bounding box center [461, 238] width 715 height 46
copy link "A&C Construction and Remodeling LLC"
click at [199, 274] on link "Centralized Purchasing" at bounding box center [173, 275] width 108 height 9
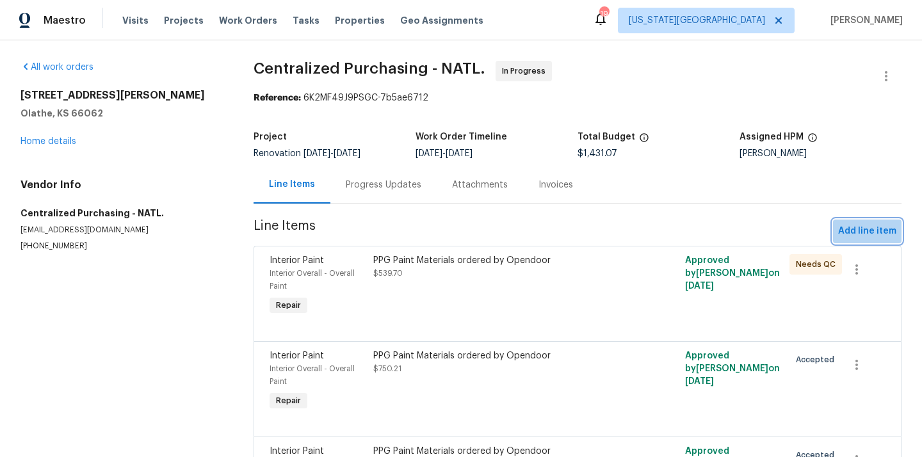
click at [874, 241] on button "Add line item" at bounding box center [867, 232] width 69 height 24
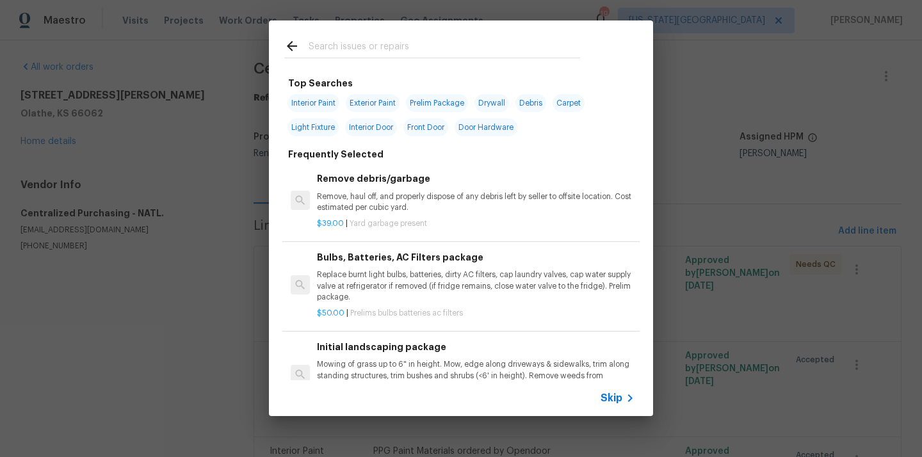
click at [483, 41] on input "text" at bounding box center [445, 47] width 272 height 19
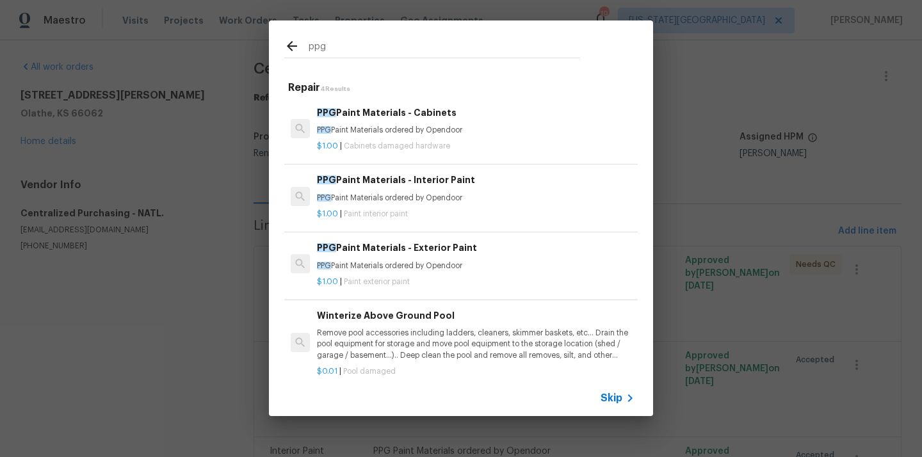
type input "ppg"
click at [405, 210] on p "$1.00 | Paint interior paint" at bounding box center [476, 214] width 318 height 11
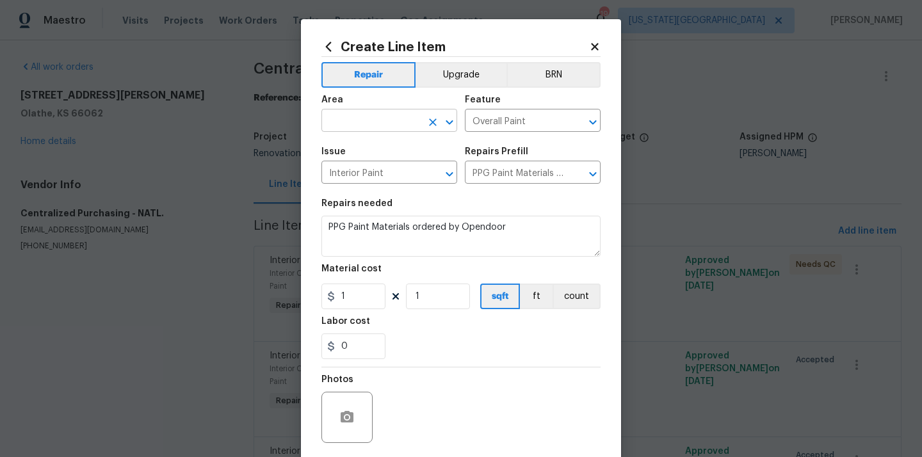
click at [381, 130] on input "text" at bounding box center [372, 122] width 100 height 20
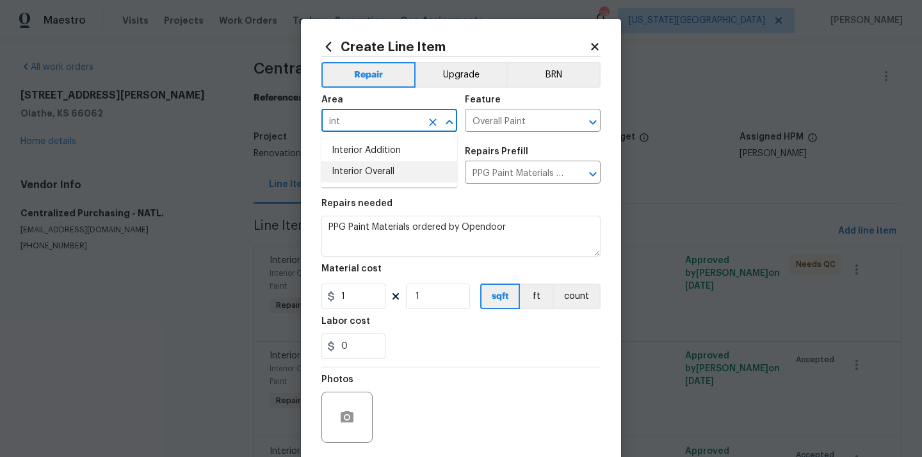
click at [365, 177] on li "Interior Overall" at bounding box center [390, 171] width 136 height 21
type input "Interior Overall"
drag, startPoint x: 352, startPoint y: 295, endPoint x: 284, endPoint y: 293, distance: 67.9
click at [284, 294] on div "Create Line Item Repair Upgrade BRN Area Interior Overall ​ Feature Overall Pai…" at bounding box center [461, 228] width 922 height 457
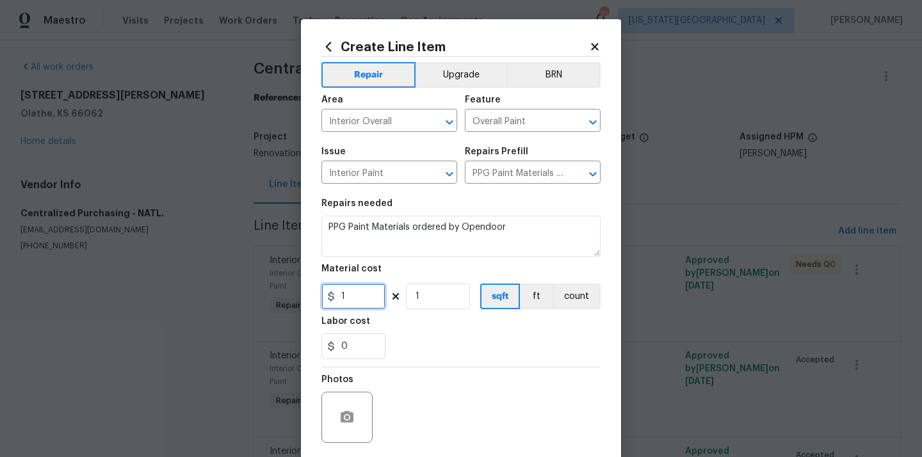
paste input "70.5"
type input "70.5"
click at [431, 360] on section "Repairs needed PPG Paint Materials ordered by Opendoor Material cost 70.5 1 sqf…" at bounding box center [461, 280] width 279 height 176
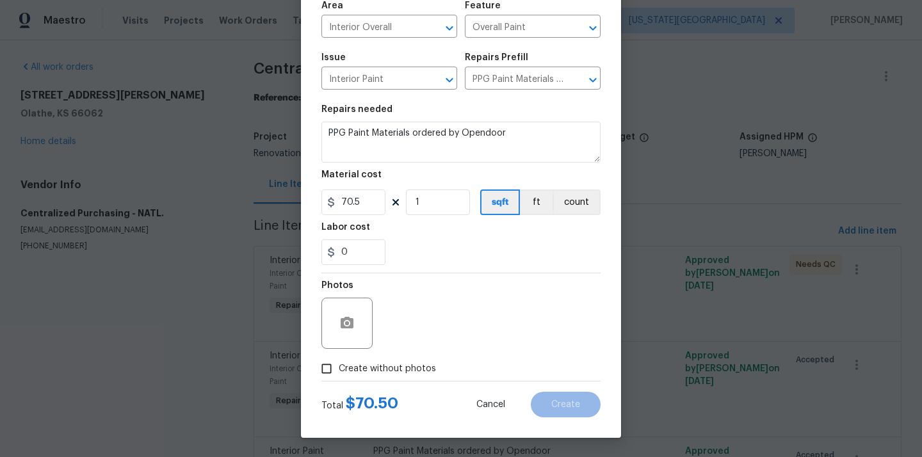
click at [412, 358] on label "Create without photos" at bounding box center [376, 369] width 122 height 24
click at [339, 358] on input "Create without photos" at bounding box center [327, 369] width 24 height 24
checkbox input "true"
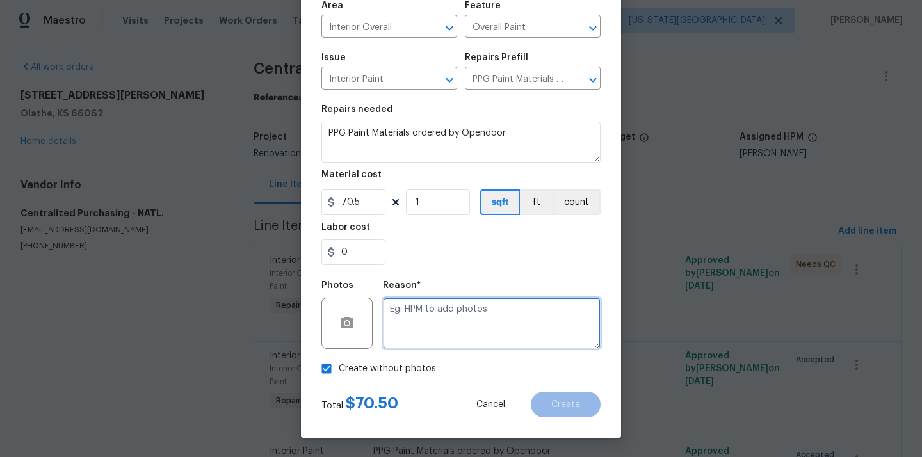
click at [434, 320] on textarea at bounding box center [492, 323] width 218 height 51
type textarea "N/A"
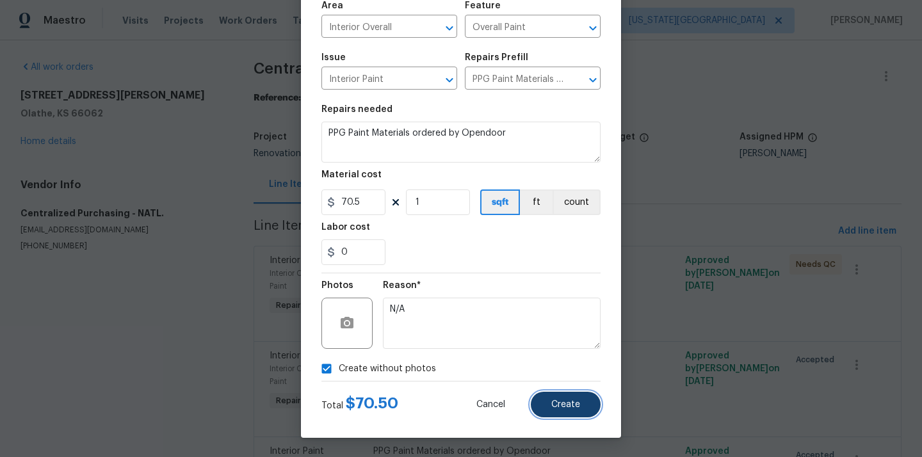
click at [580, 407] on span "Create" at bounding box center [566, 405] width 29 height 10
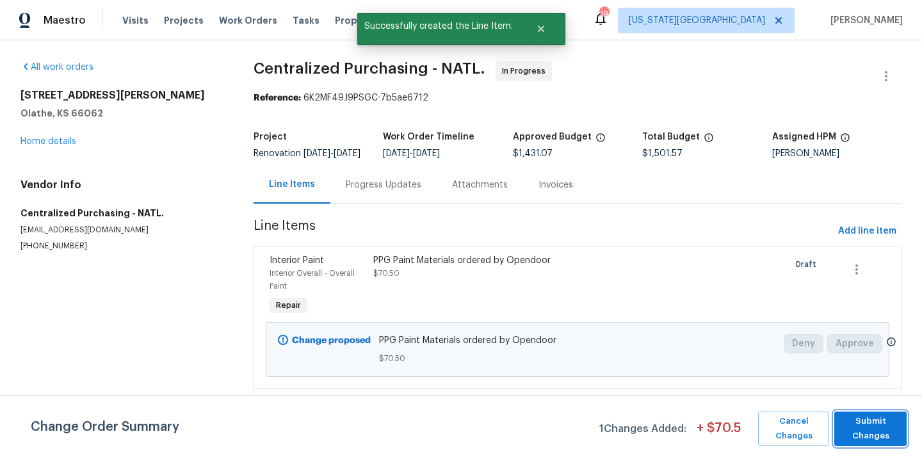
click at [886, 435] on span "Submit Changes" at bounding box center [871, 428] width 60 height 29
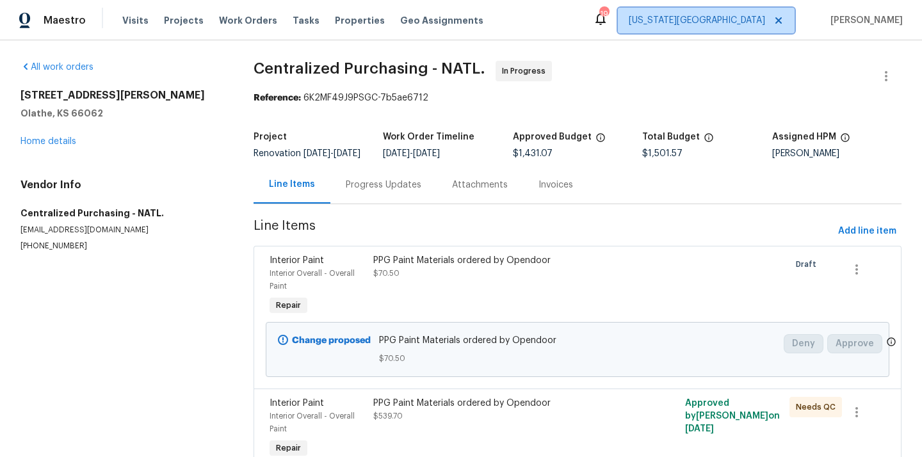
click at [742, 18] on span "[US_STATE][GEOGRAPHIC_DATA]" at bounding box center [697, 20] width 136 height 13
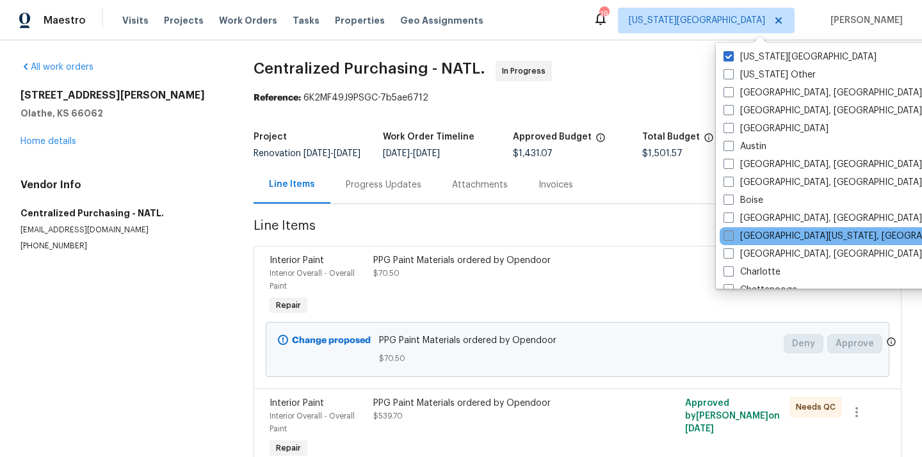
scroll to position [876, 0]
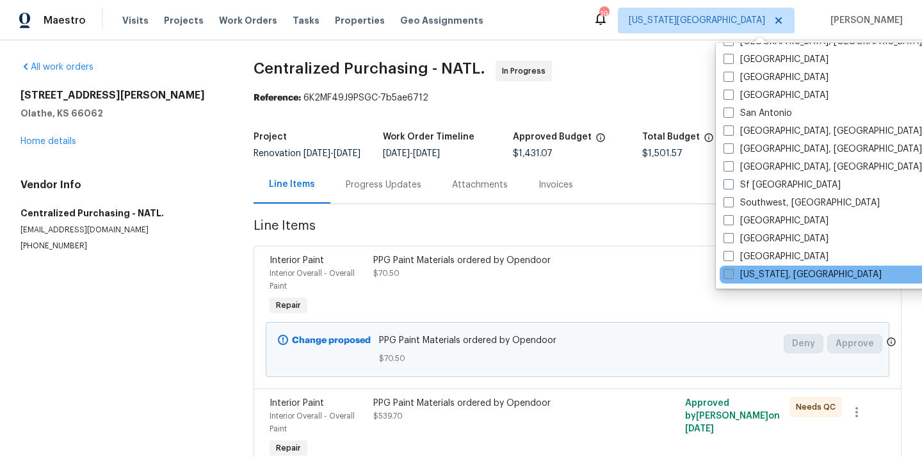
click at [750, 279] on label "[US_STATE], [GEOGRAPHIC_DATA]" at bounding box center [803, 274] width 158 height 13
click at [732, 277] on input "[US_STATE], [GEOGRAPHIC_DATA]" at bounding box center [728, 272] width 8 height 8
checkbox input "true"
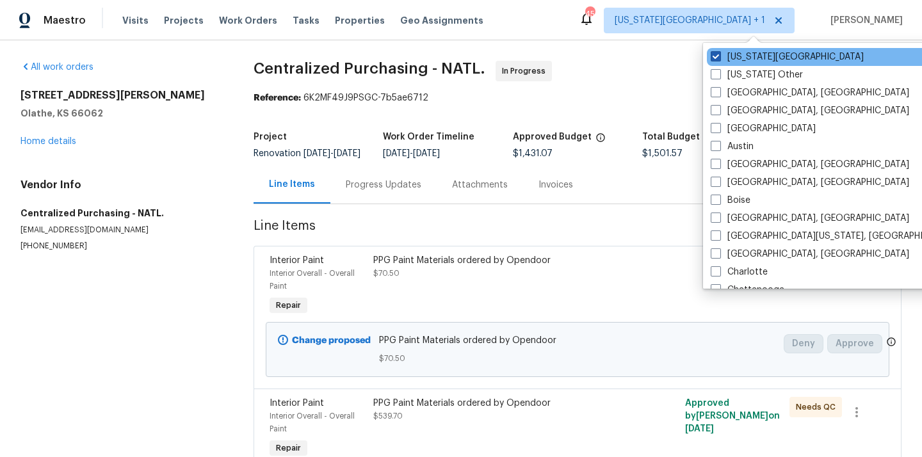
click at [717, 54] on span at bounding box center [716, 56] width 10 height 10
click at [717, 54] on input "[US_STATE][GEOGRAPHIC_DATA]" at bounding box center [715, 55] width 8 height 8
checkbox input "false"
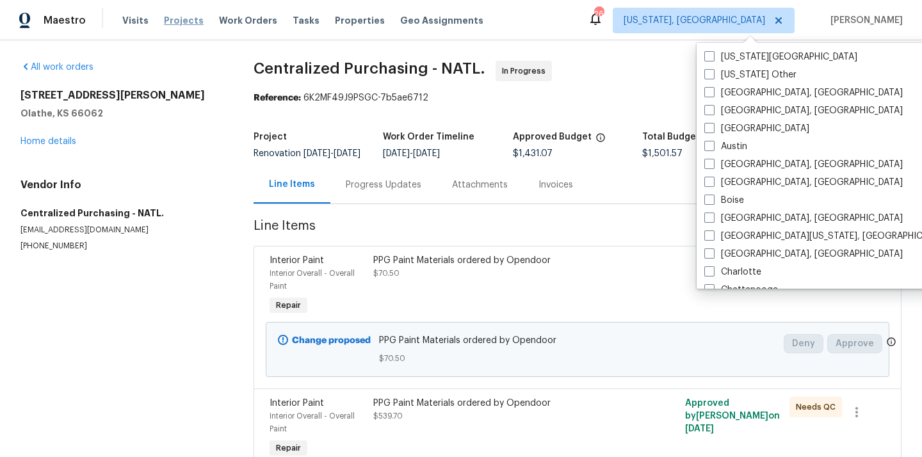
click at [175, 21] on span "Projects" at bounding box center [184, 20] width 40 height 13
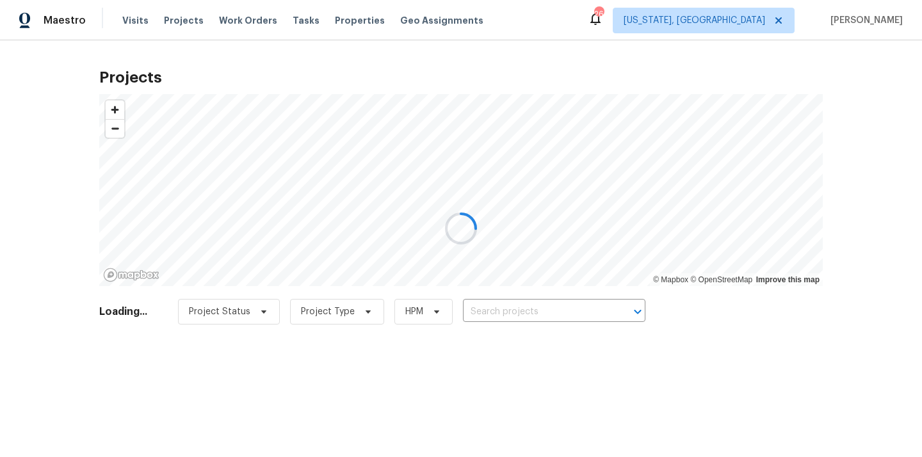
click at [535, 325] on div at bounding box center [461, 228] width 922 height 457
click at [533, 315] on div at bounding box center [461, 228] width 922 height 457
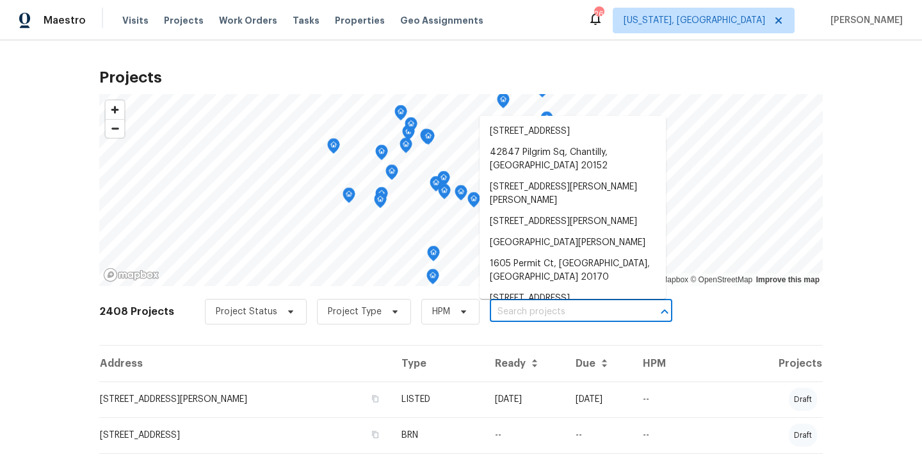
click at [533, 315] on input "text" at bounding box center [563, 312] width 147 height 20
paste input "3722 Shepherd St, Brentwood, MD 20722"
type input "3722 Shepherd St, Brentwood, MD 20722"
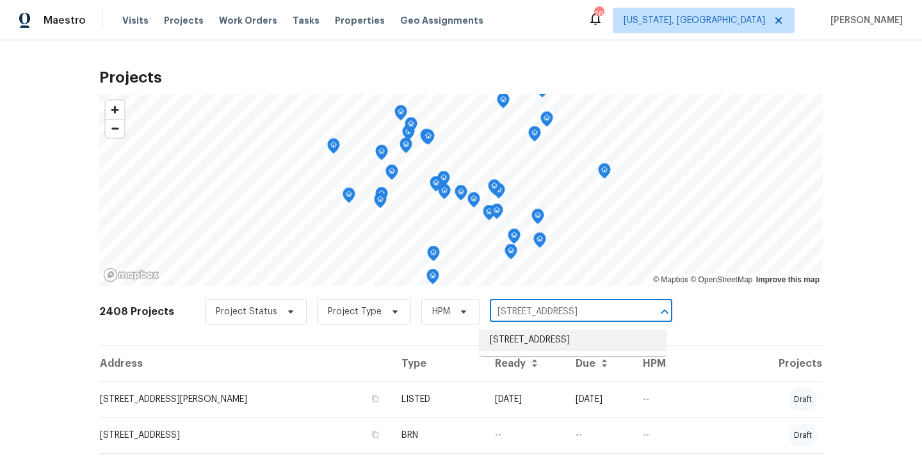
click at [529, 342] on li "3722 Shepherd St, Brentwood, MD 20722" at bounding box center [573, 340] width 186 height 21
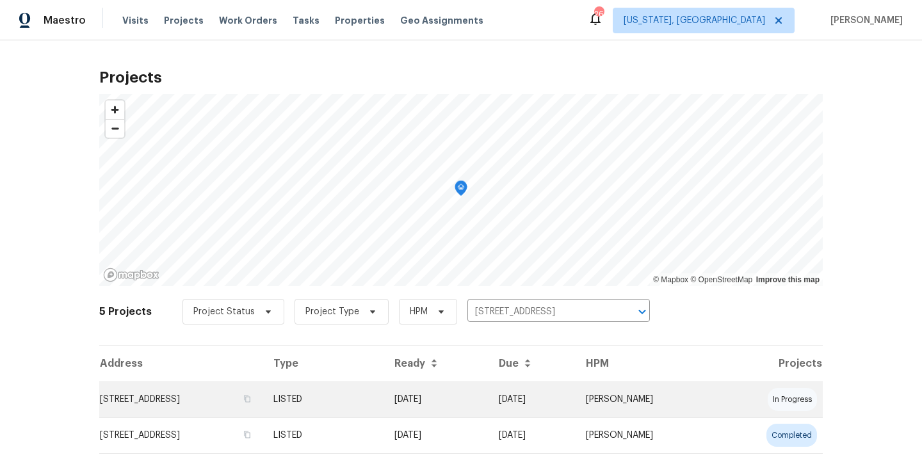
click at [263, 397] on td "3722 Shepherd St, Brentwood, MD 20722" at bounding box center [181, 400] width 164 height 36
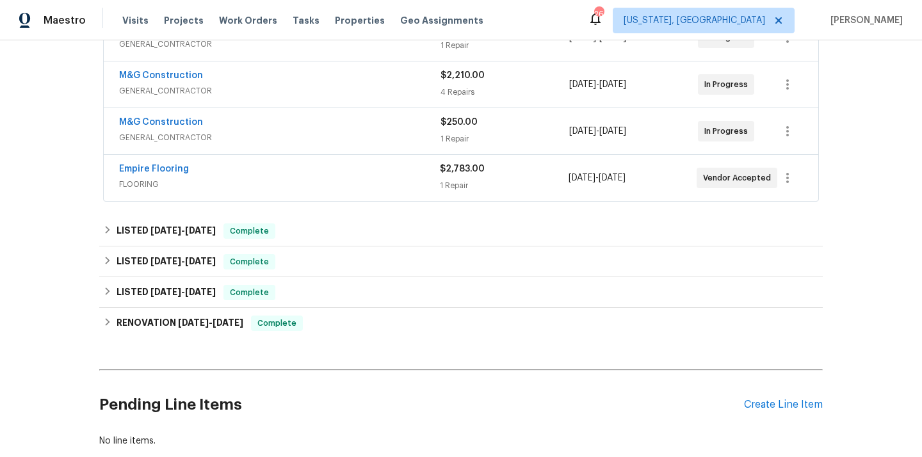
scroll to position [396, 0]
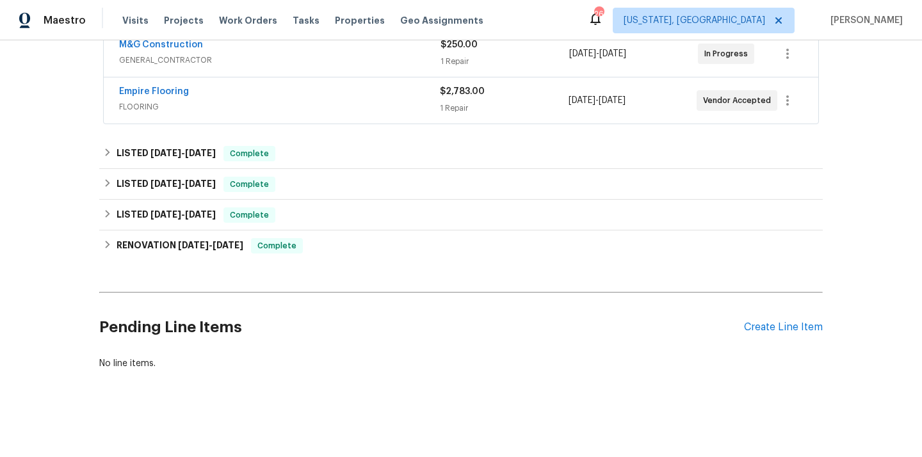
click at [753, 334] on div "Pending Line Items Create Line Item" at bounding box center [461, 328] width 724 height 60
click at [753, 332] on div "Create Line Item" at bounding box center [783, 328] width 79 height 12
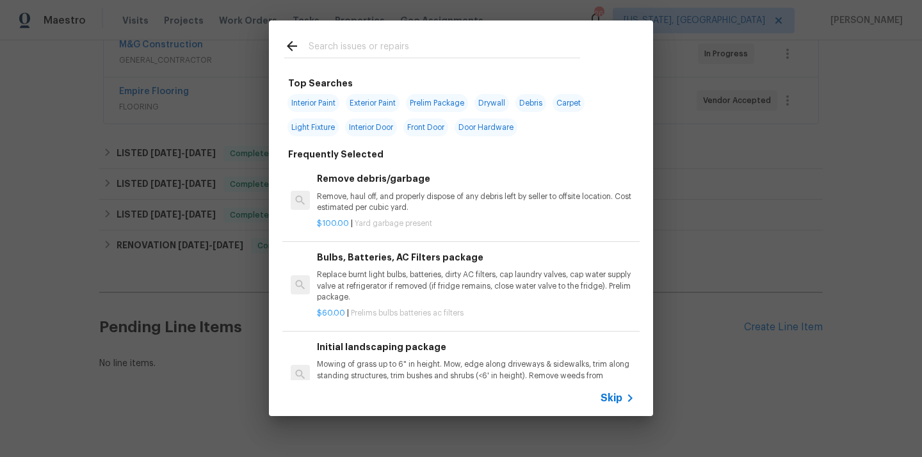
click at [494, 53] on input "text" at bounding box center [445, 47] width 272 height 19
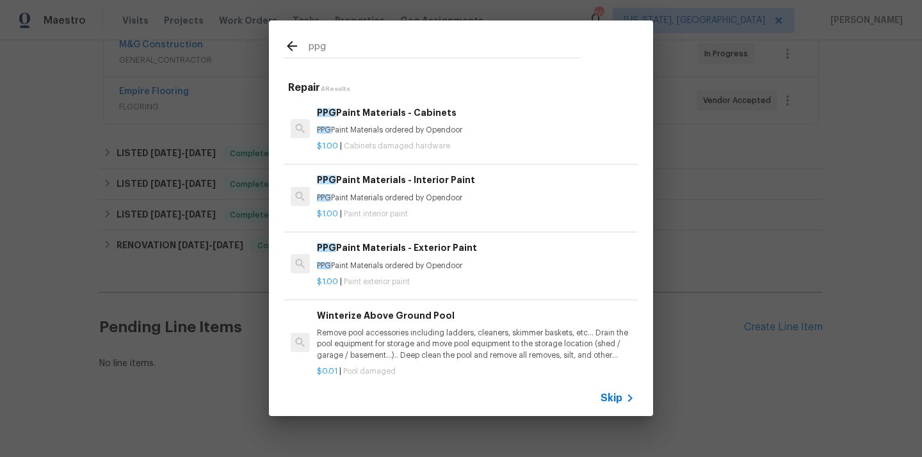
type input "ppg"
click at [414, 195] on p "PPG Paint Materials ordered by Opendoor" at bounding box center [476, 198] width 318 height 11
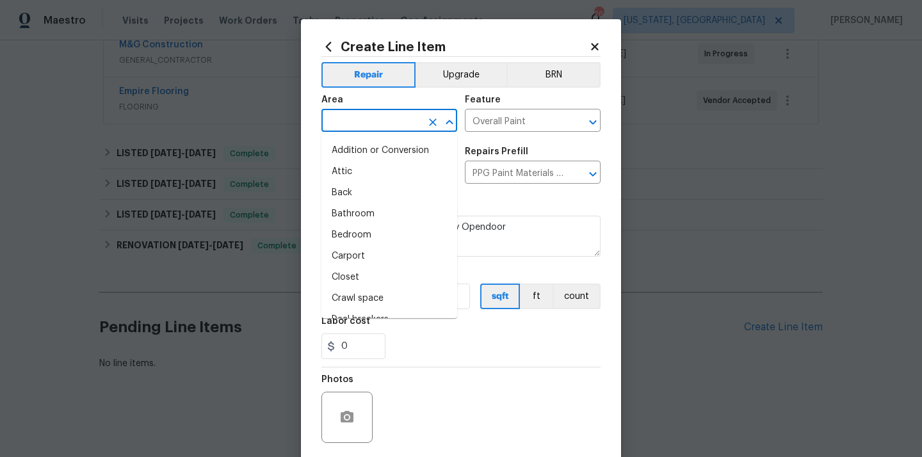
click at [398, 120] on input "text" at bounding box center [372, 122] width 100 height 20
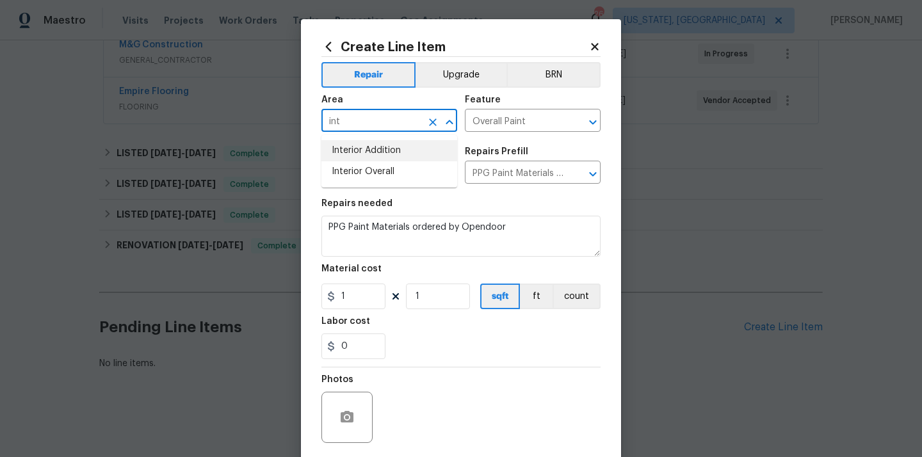
click at [388, 160] on li "Interior Addition" at bounding box center [390, 150] width 136 height 21
click at [373, 172] on li "Interior Overall" at bounding box center [390, 171] width 136 height 21
type input "Interior Overall"
drag, startPoint x: 353, startPoint y: 294, endPoint x: 318, endPoint y: 300, distance: 35.1
click at [324, 300] on input "1" at bounding box center [354, 297] width 64 height 26
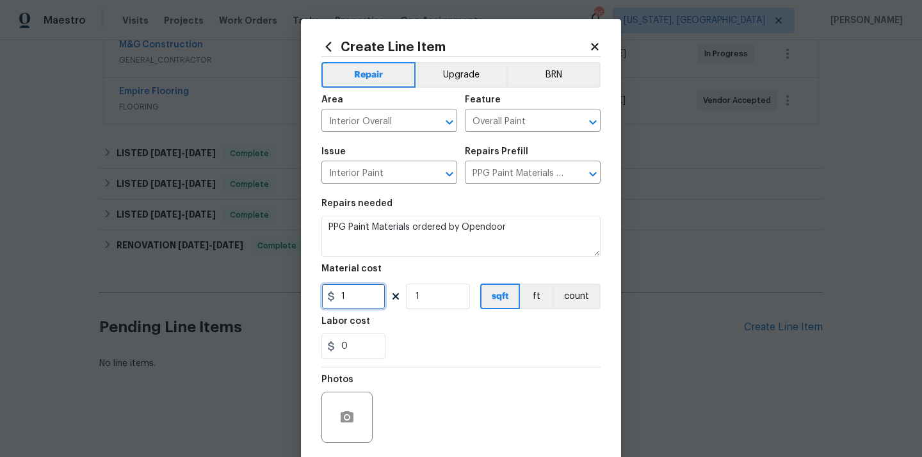
paste input "364.46"
type input "364.46"
click at [426, 340] on div "0" at bounding box center [461, 347] width 279 height 26
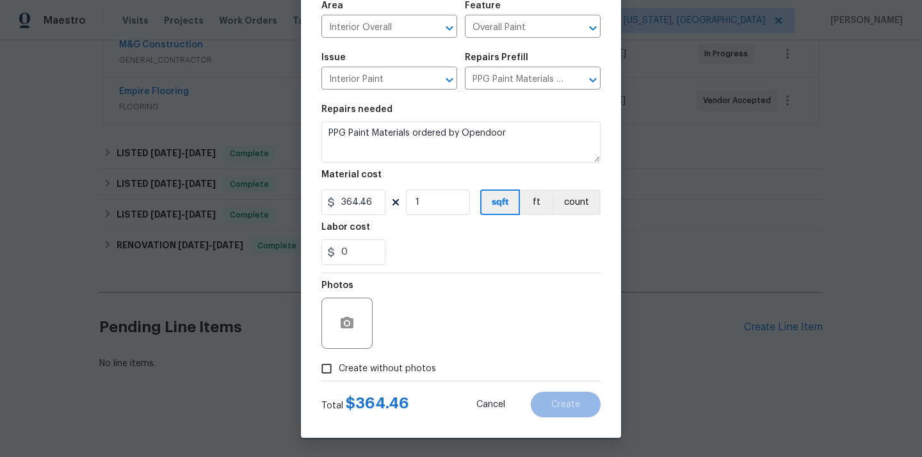
click at [395, 366] on span "Create without photos" at bounding box center [387, 369] width 97 height 13
click at [339, 366] on input "Create without photos" at bounding box center [327, 369] width 24 height 24
checkbox input "true"
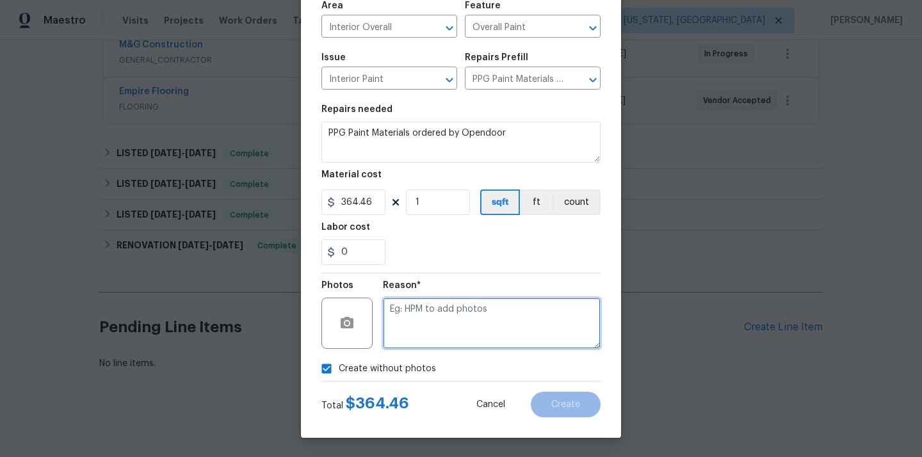
click at [405, 348] on textarea at bounding box center [492, 323] width 218 height 51
type textarea "N/A"
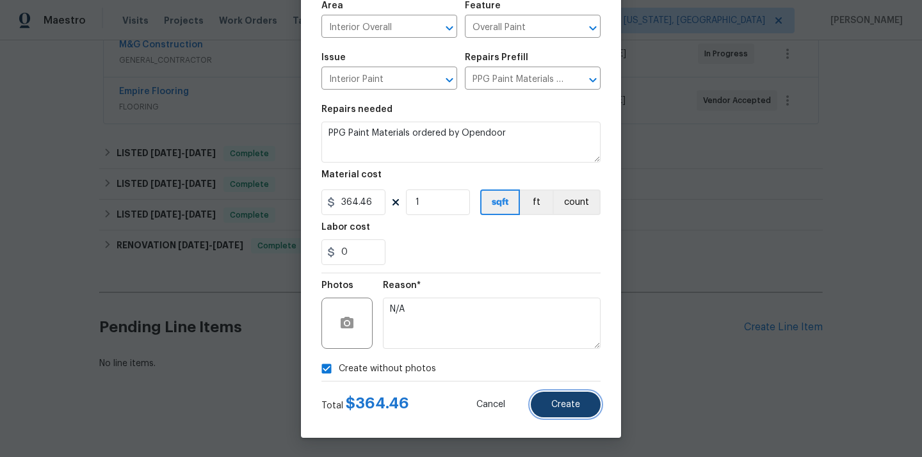
click at [582, 393] on button "Create" at bounding box center [566, 405] width 70 height 26
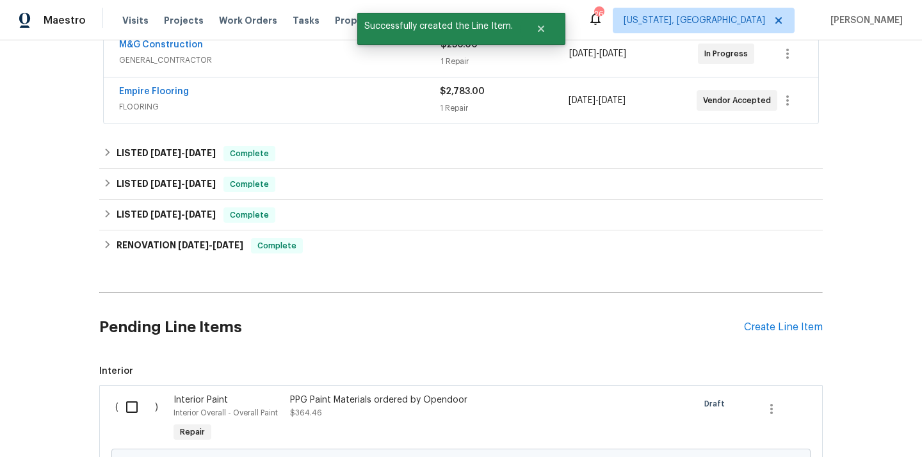
click at [126, 399] on input "checkbox" at bounding box center [137, 407] width 37 height 27
checkbox input "true"
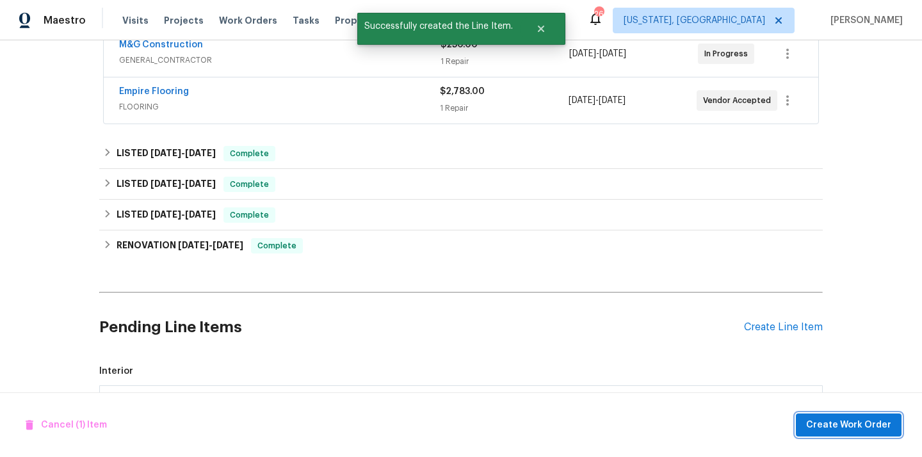
click at [823, 436] on button "Create Work Order" at bounding box center [849, 426] width 106 height 24
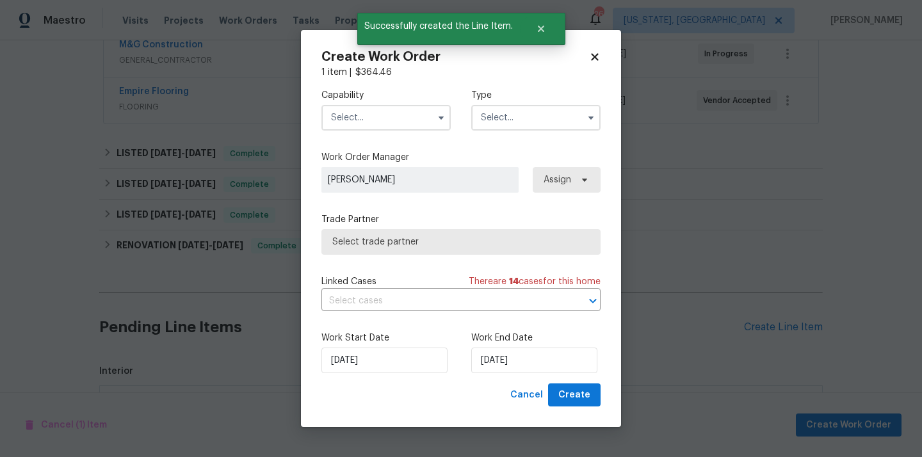
click at [407, 112] on input "text" at bounding box center [386, 118] width 129 height 26
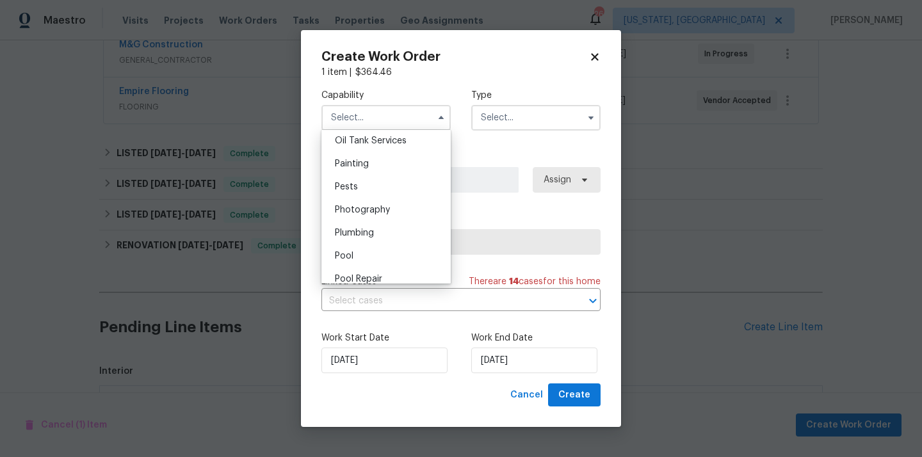
scroll to position [1049, 0]
click at [389, 168] on div "Painting" at bounding box center [386, 171] width 123 height 23
type input "Painting"
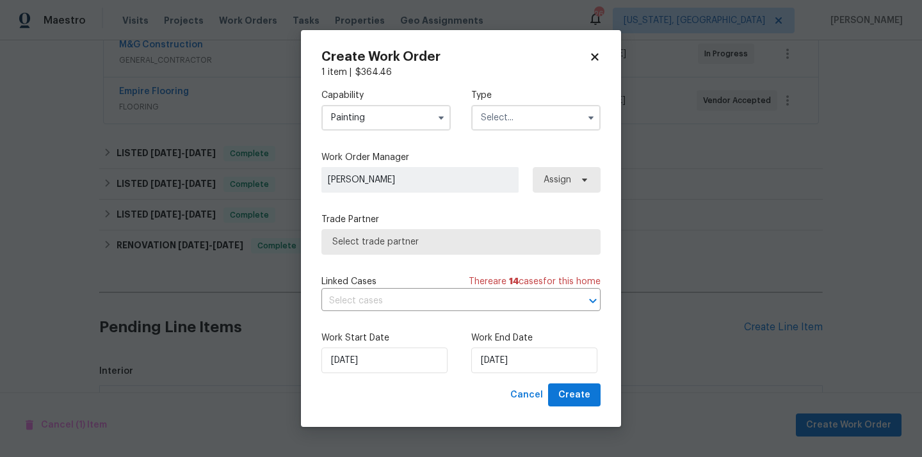
click at [493, 129] on input "text" at bounding box center [535, 118] width 129 height 26
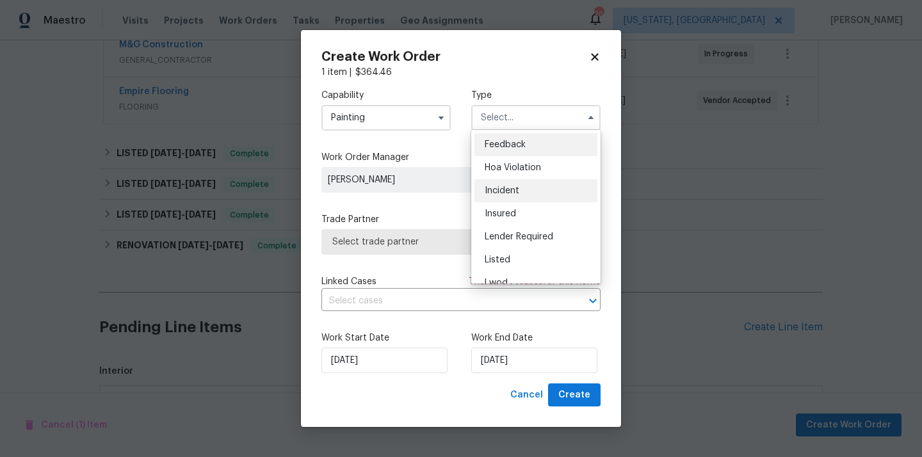
scroll to position [152, 0]
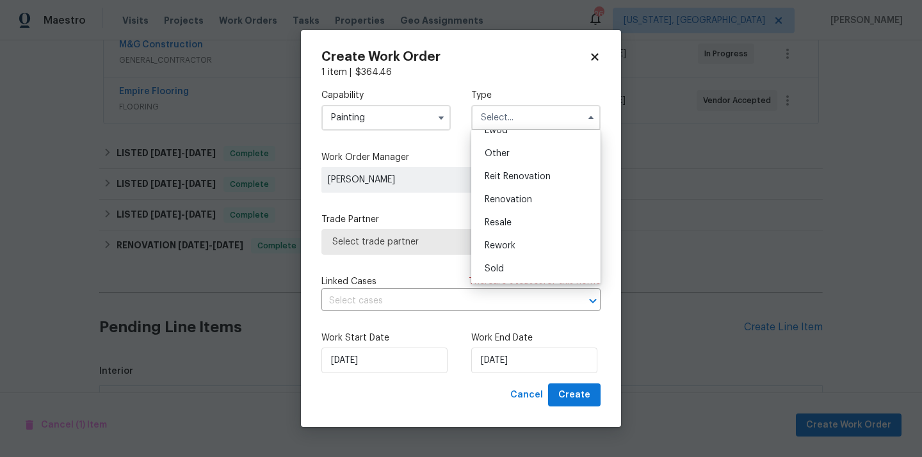
click at [504, 191] on div "Renovation" at bounding box center [536, 199] width 123 height 23
type input "Renovation"
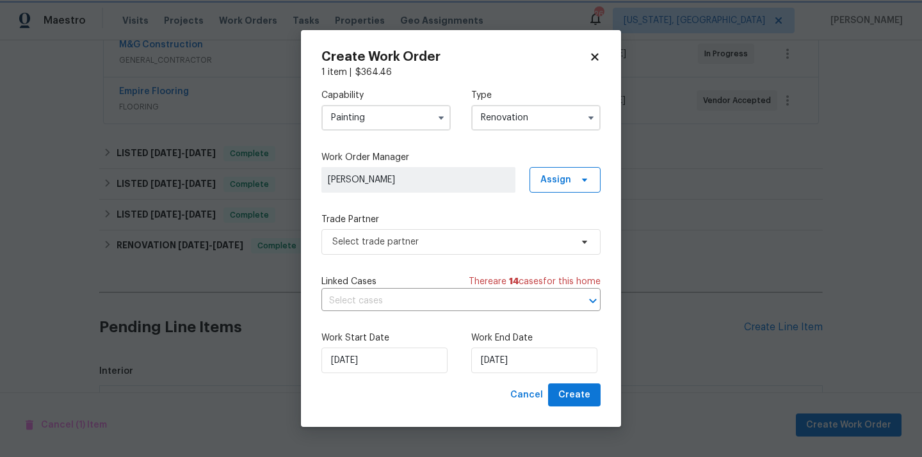
scroll to position [0, 0]
click at [572, 186] on span "Assign" at bounding box center [565, 180] width 71 height 26
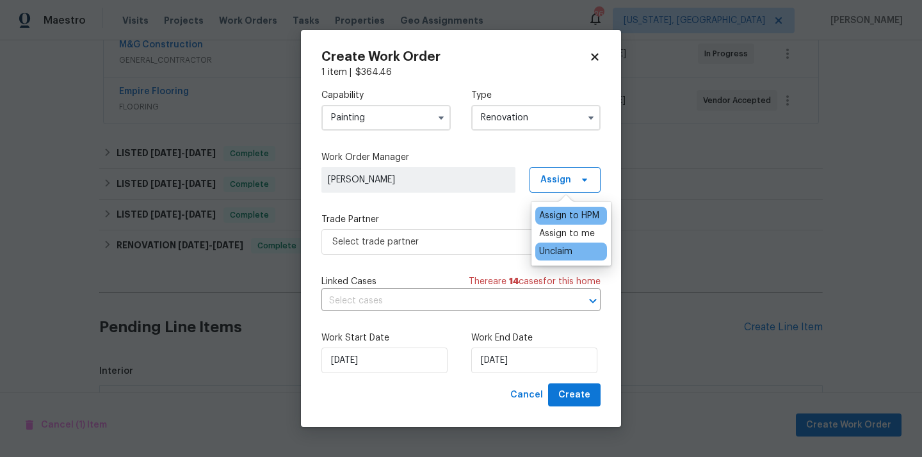
click at [561, 251] on div "Unclaim" at bounding box center [555, 251] width 33 height 13
click at [563, 227] on div "Assign to me" at bounding box center [567, 233] width 56 height 13
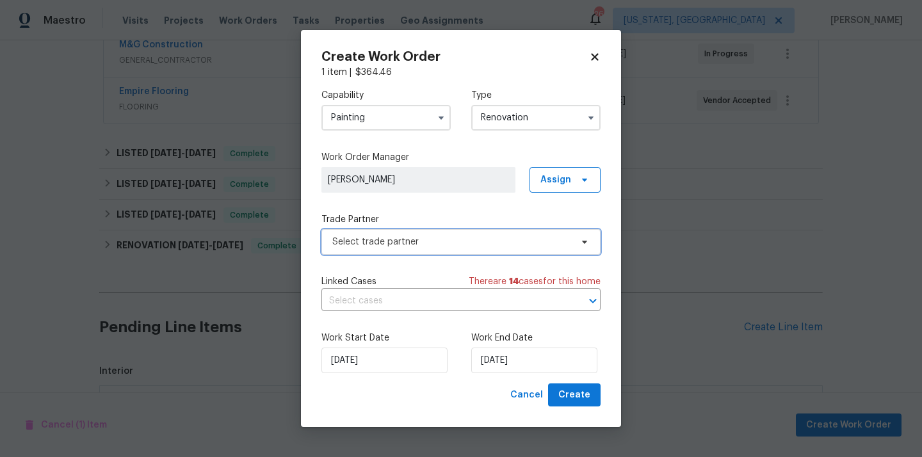
click at [464, 234] on span "Select trade partner" at bounding box center [461, 242] width 279 height 26
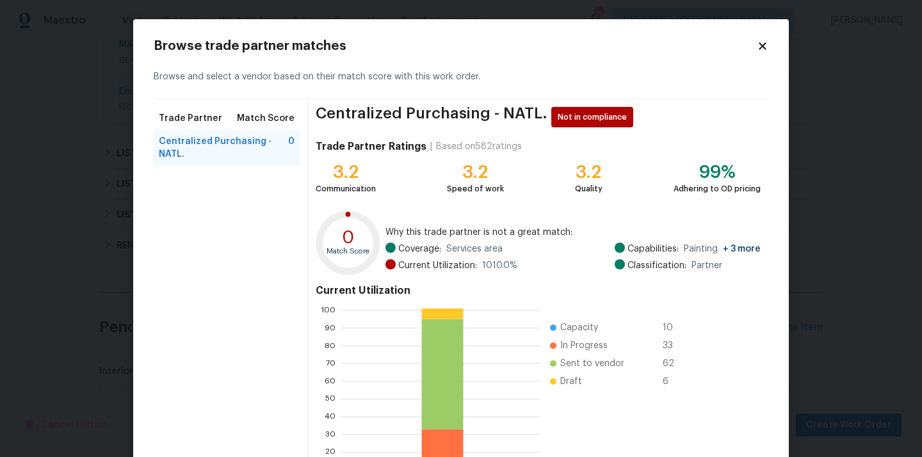
scroll to position [108, 0]
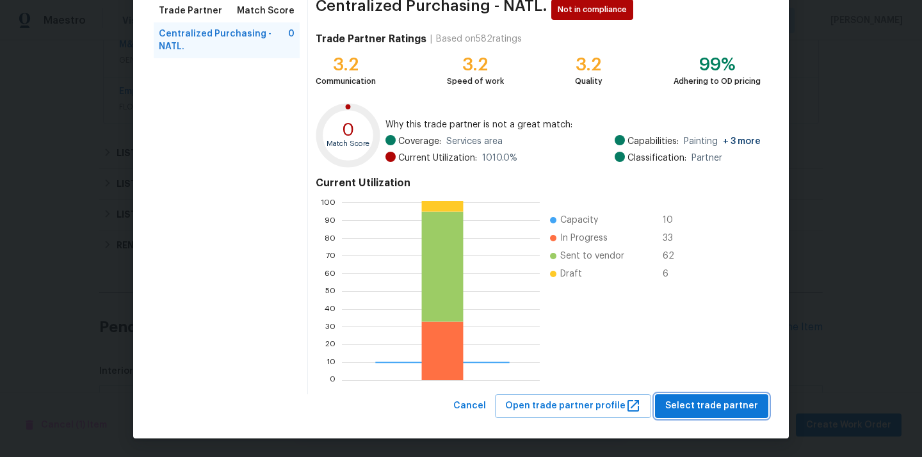
click at [695, 409] on span "Select trade partner" at bounding box center [712, 406] width 93 height 16
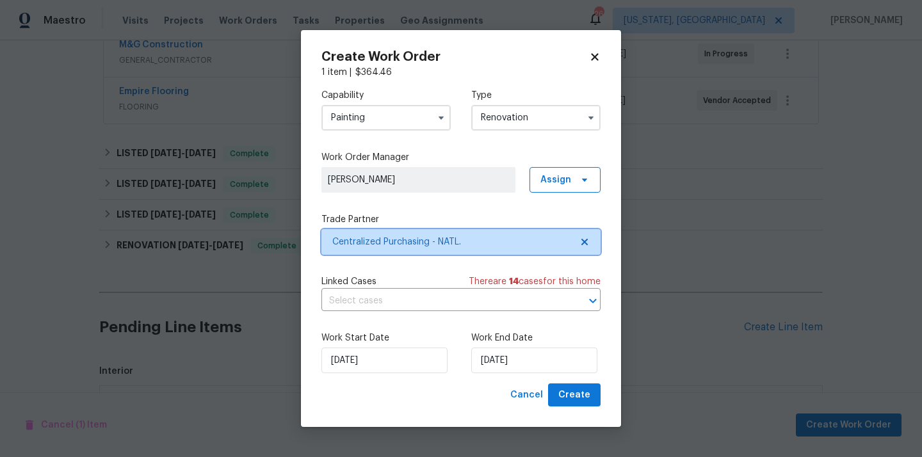
scroll to position [0, 0]
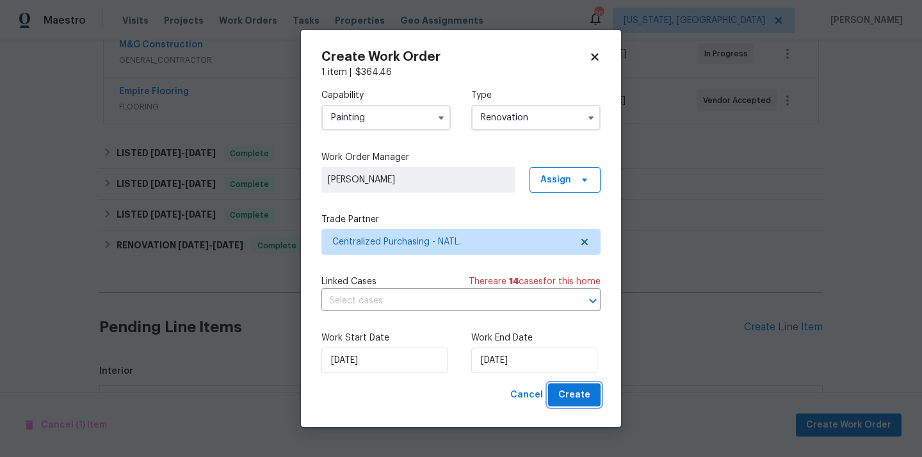
click at [584, 396] on span "Create" at bounding box center [575, 396] width 32 height 16
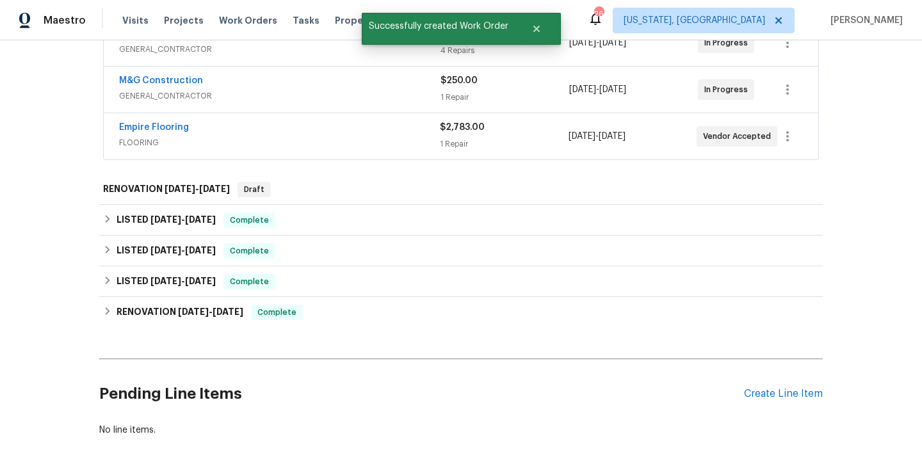
scroll to position [361, 0]
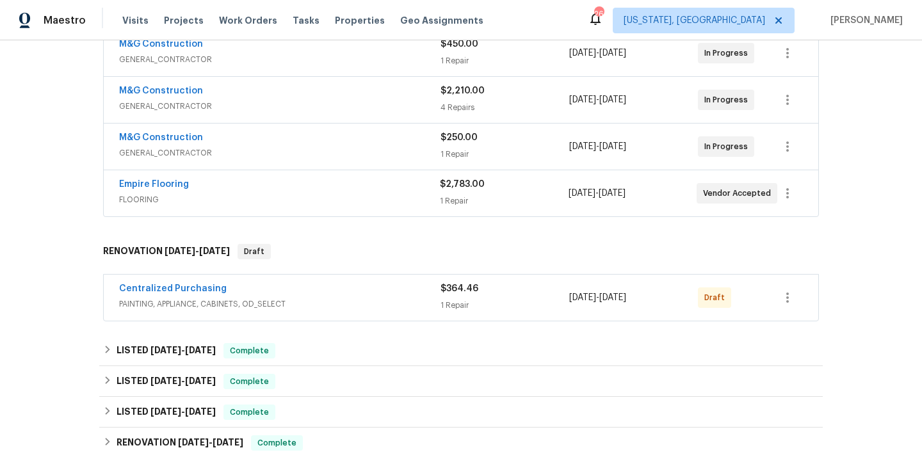
scroll to position [318, 0]
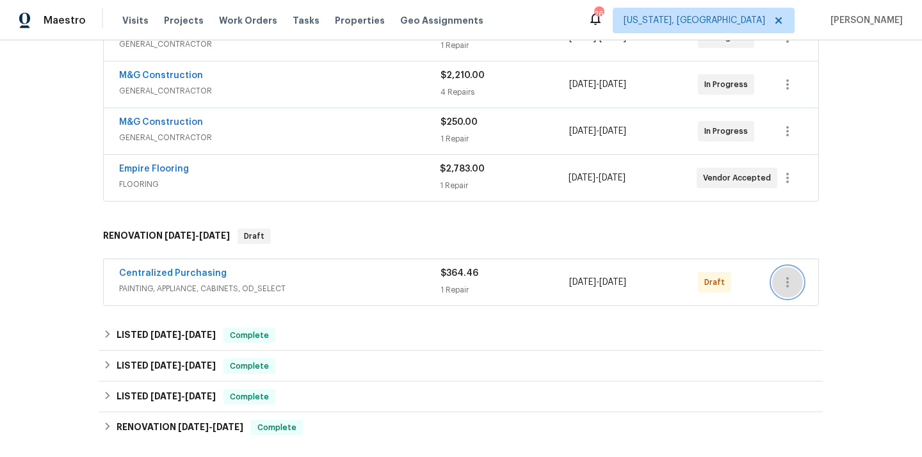
click at [783, 283] on icon "button" at bounding box center [787, 282] width 15 height 15
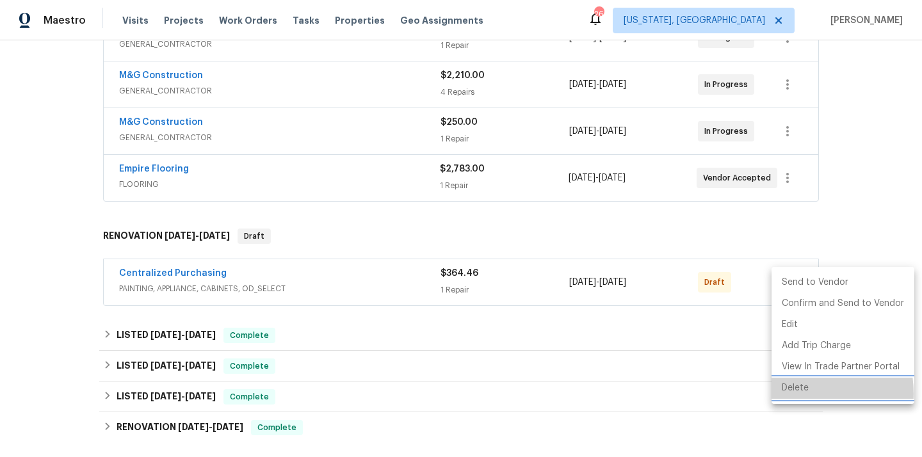
click at [792, 394] on li "Delete" at bounding box center [843, 388] width 143 height 21
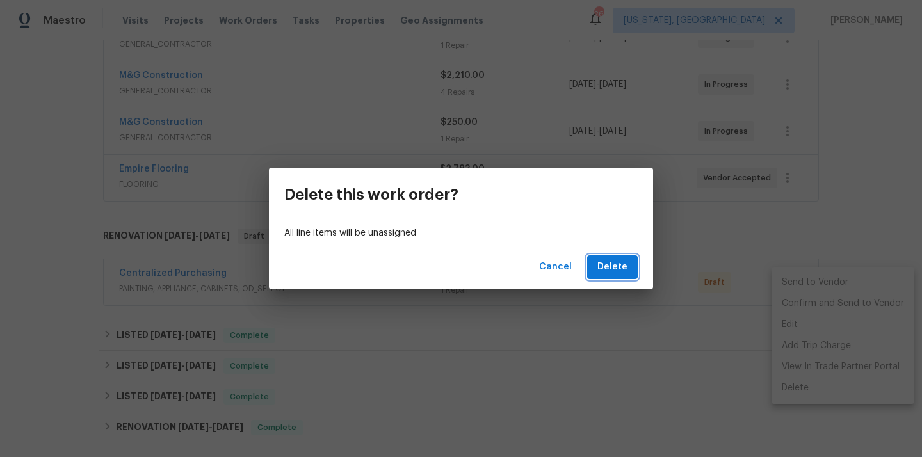
click at [615, 266] on span "Delete" at bounding box center [613, 267] width 30 height 16
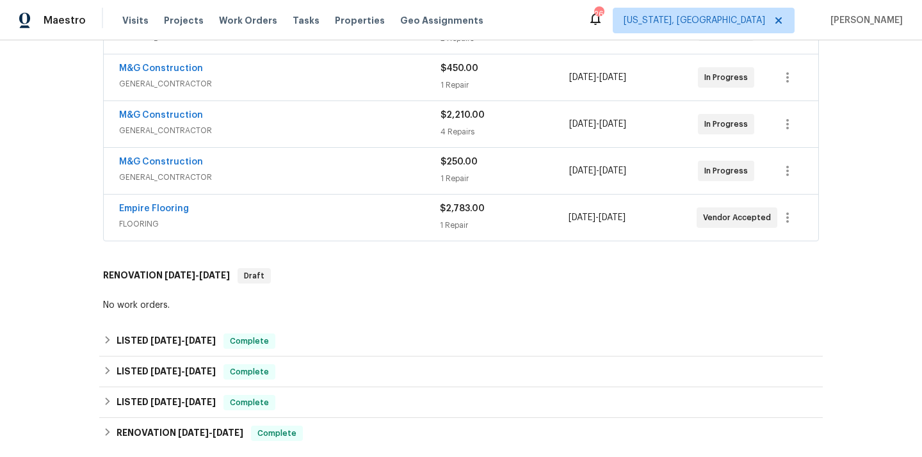
scroll to position [565, 0]
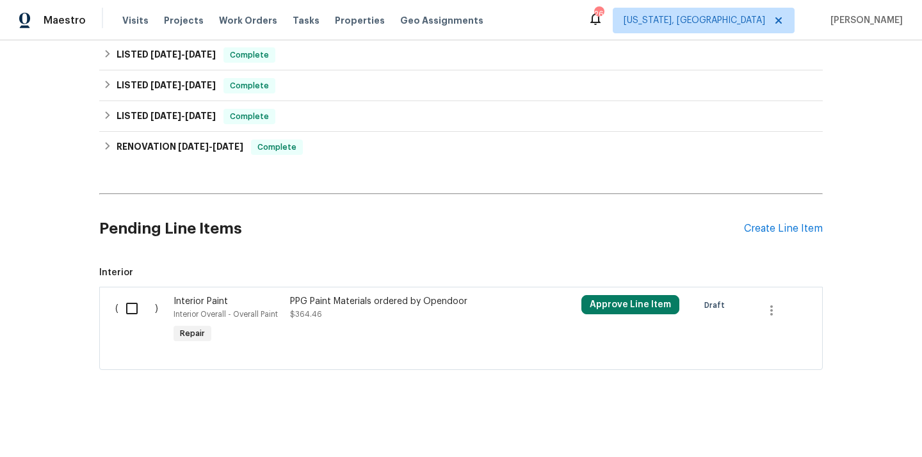
click at [140, 309] on input "checkbox" at bounding box center [137, 308] width 37 height 27
checkbox input "true"
click at [832, 431] on span "Create Work Order" at bounding box center [849, 426] width 85 height 16
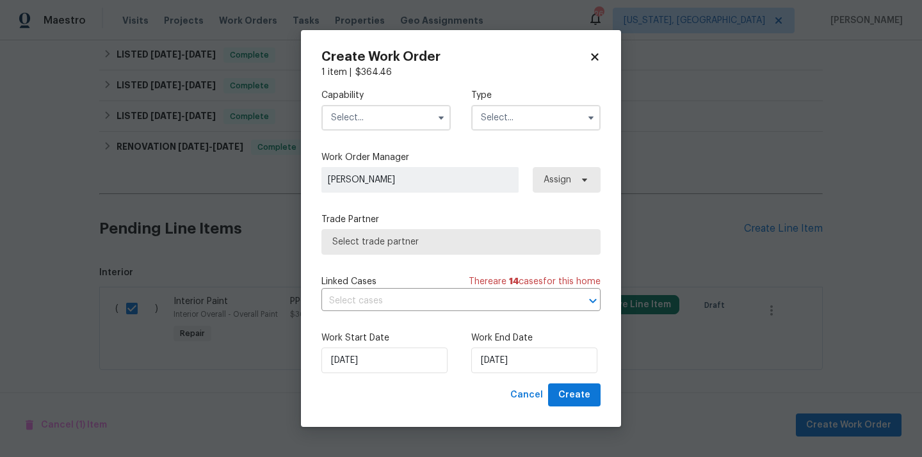
click at [400, 102] on div "Capability" at bounding box center [386, 110] width 129 height 42
click at [389, 119] on input "text" at bounding box center [386, 118] width 129 height 26
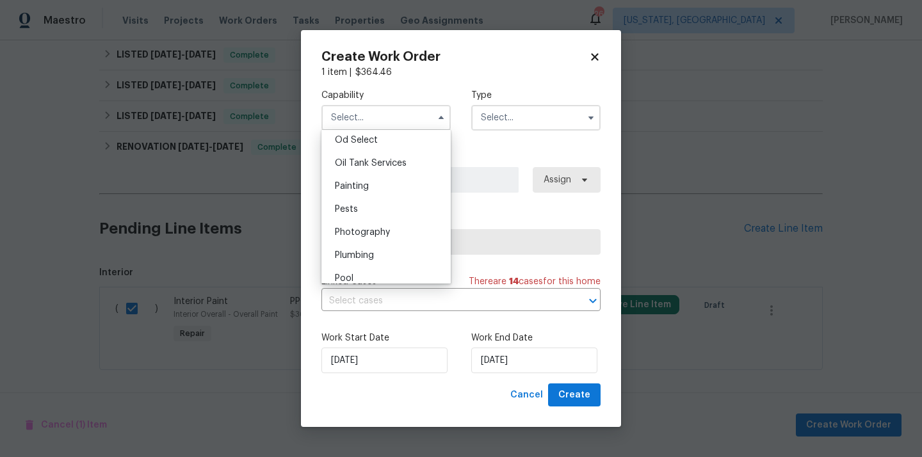
scroll to position [1032, 0]
click at [386, 185] on div "Painting" at bounding box center [386, 188] width 123 height 23
type input "Painting"
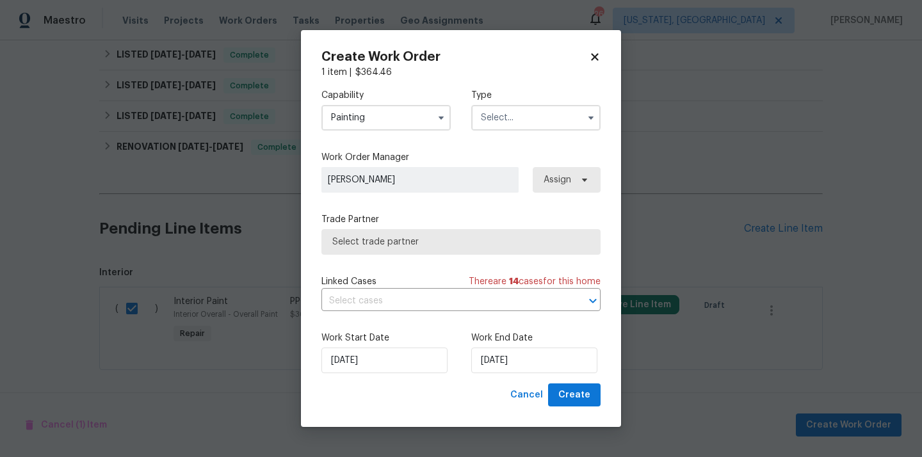
click at [534, 118] on input "text" at bounding box center [535, 118] width 129 height 26
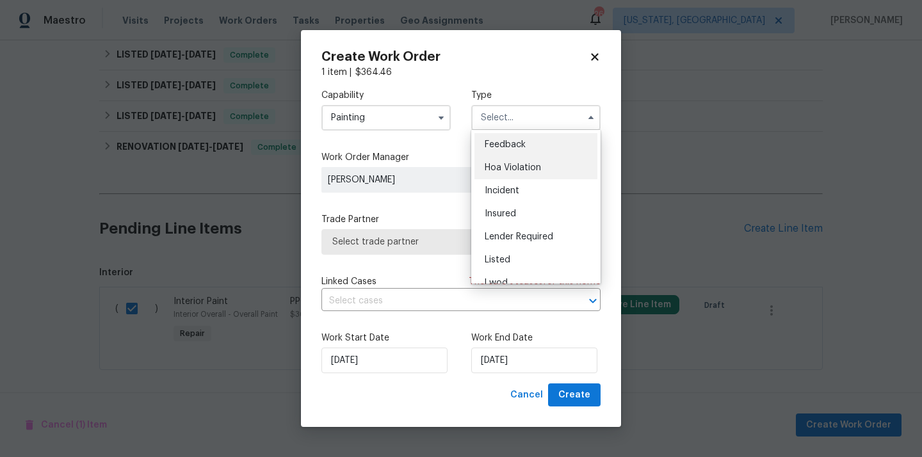
scroll to position [152, 0]
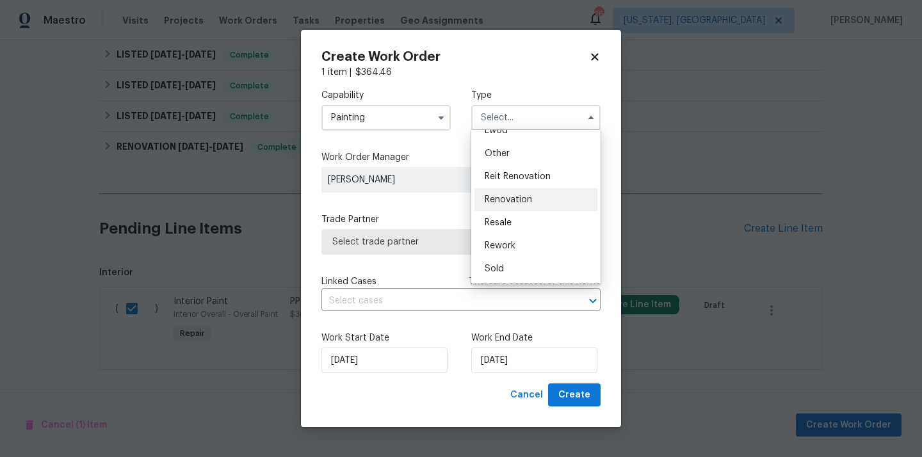
click at [532, 198] on div "Renovation" at bounding box center [536, 199] width 123 height 23
type input "Renovation"
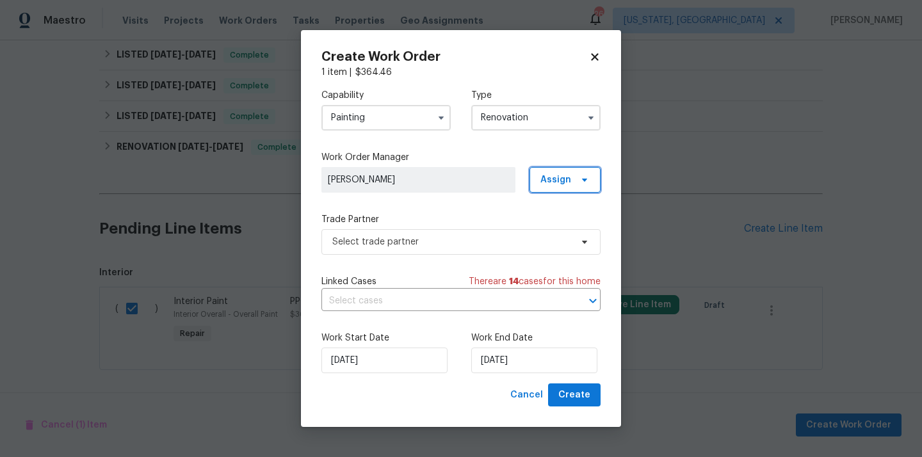
click at [557, 186] on span "Assign" at bounding box center [565, 180] width 71 height 26
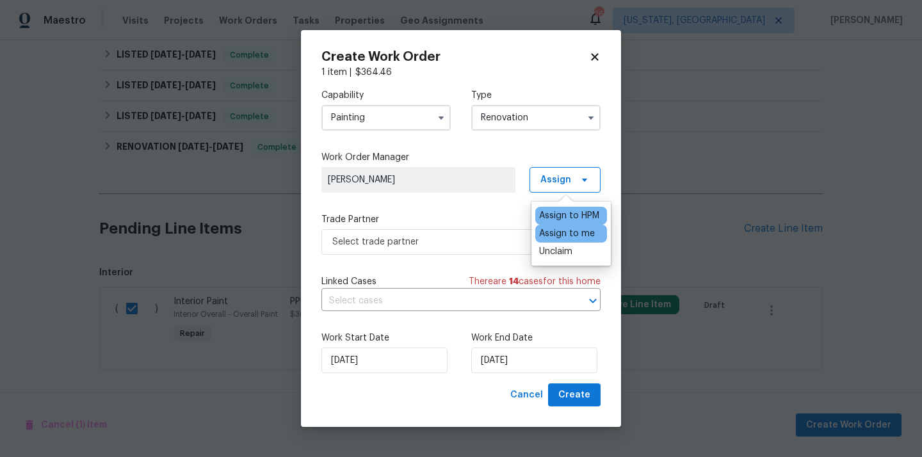
click at [552, 238] on div "Assign to me" at bounding box center [567, 233] width 56 height 13
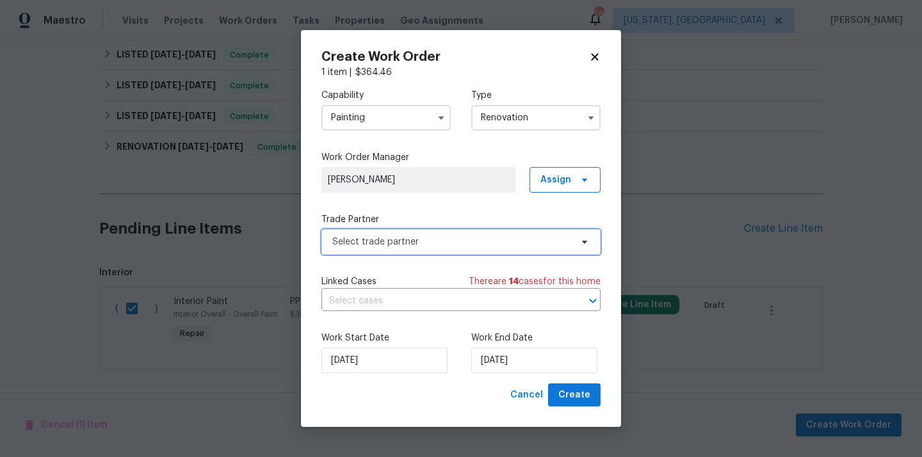
click at [457, 238] on span "Select trade partner" at bounding box center [451, 242] width 239 height 13
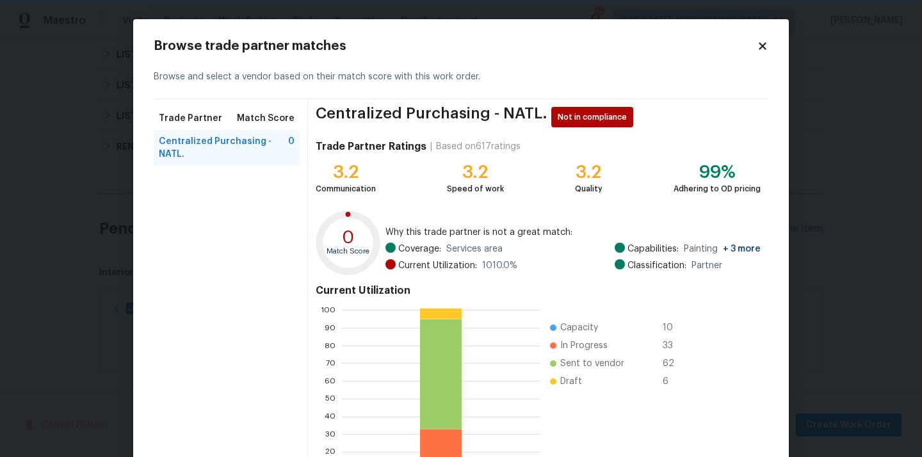
scroll to position [108, 0]
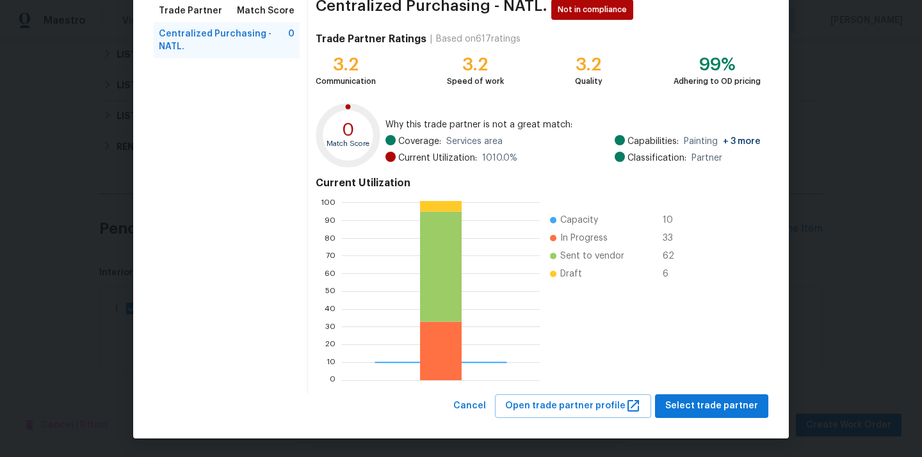
click at [717, 425] on div "Browse trade partner matches Browse and select a vendor based on their match sc…" at bounding box center [461, 175] width 656 height 527
click at [710, 408] on span "Select trade partner" at bounding box center [712, 406] width 93 height 16
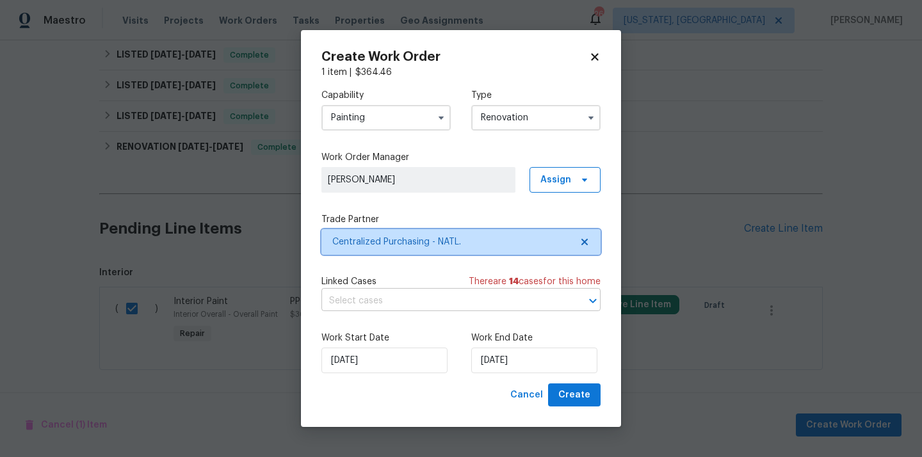
scroll to position [0, 0]
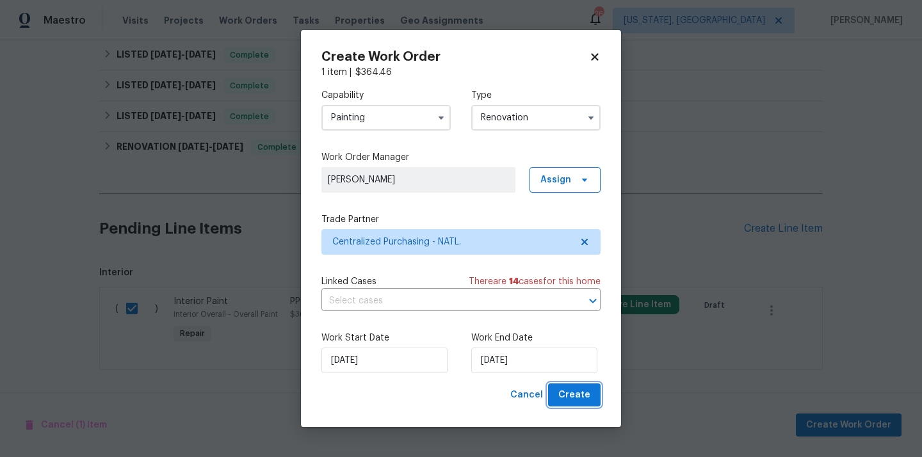
click at [571, 402] on span "Create" at bounding box center [575, 396] width 32 height 16
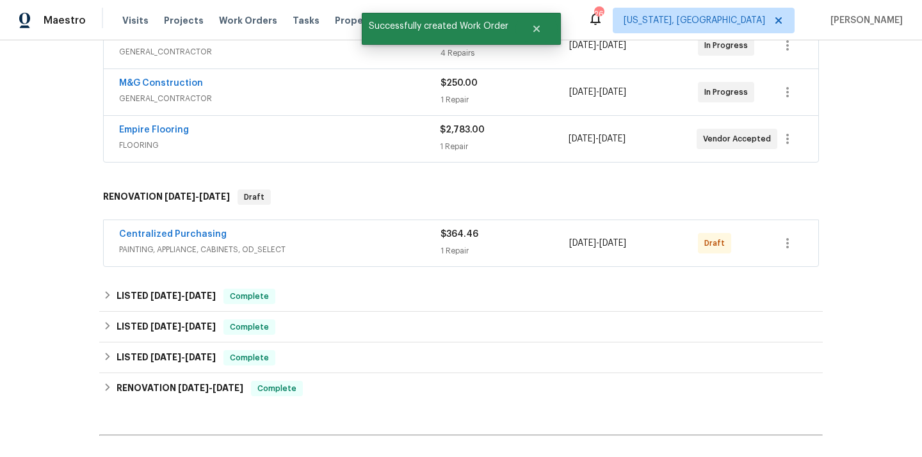
scroll to position [357, 0]
click at [792, 249] on icon "button" at bounding box center [787, 243] width 15 height 15
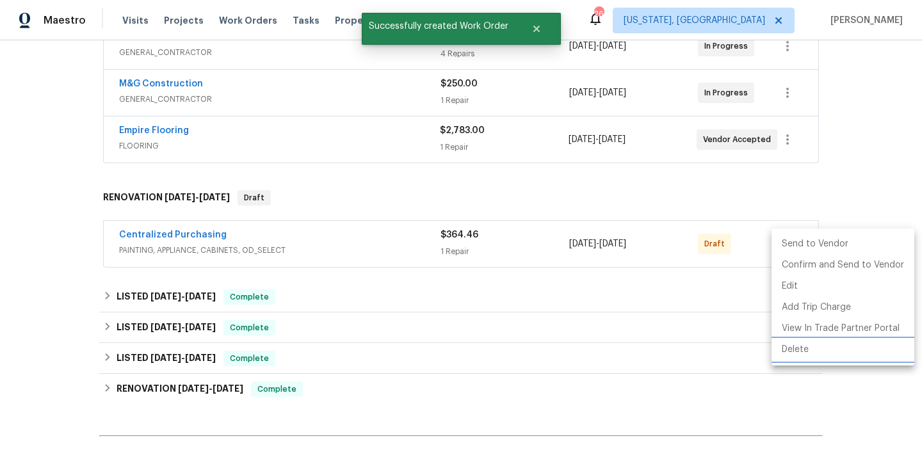
click at [799, 359] on li "Delete" at bounding box center [843, 350] width 143 height 21
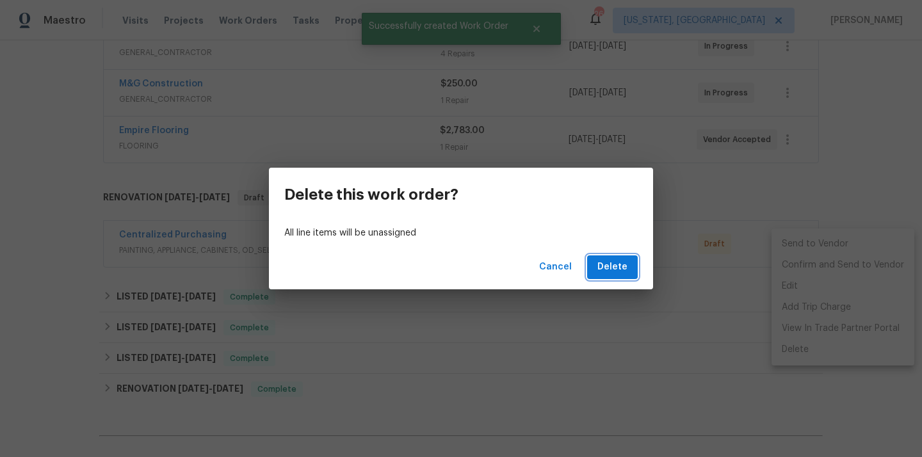
click at [605, 270] on span "Delete" at bounding box center [613, 267] width 30 height 16
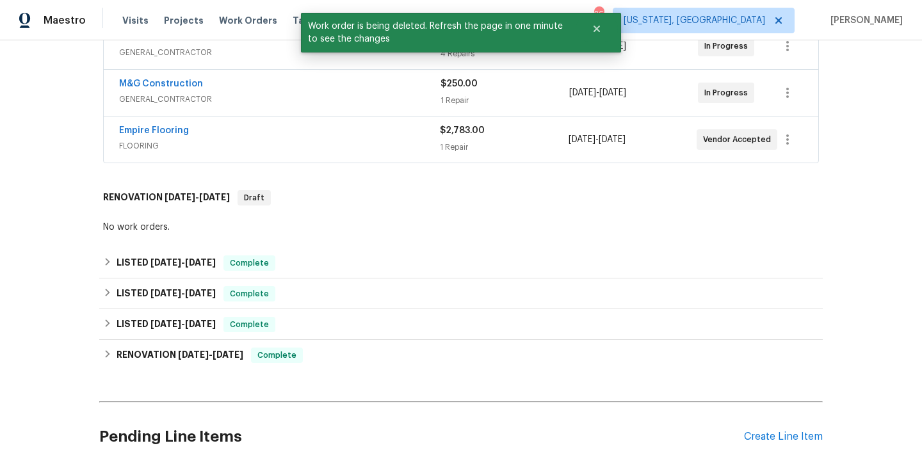
scroll to position [565, 0]
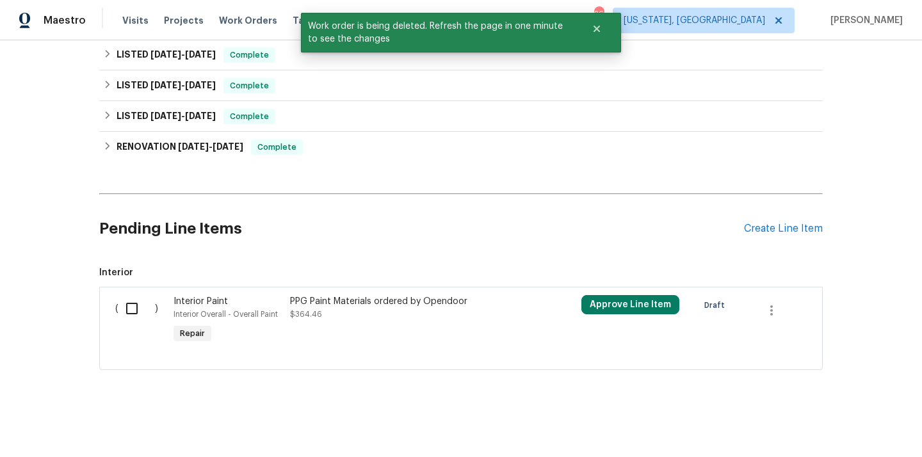
click at [143, 308] on input "checkbox" at bounding box center [137, 308] width 37 height 27
checkbox input "true"
click at [819, 420] on span "Create Work Order" at bounding box center [849, 426] width 85 height 16
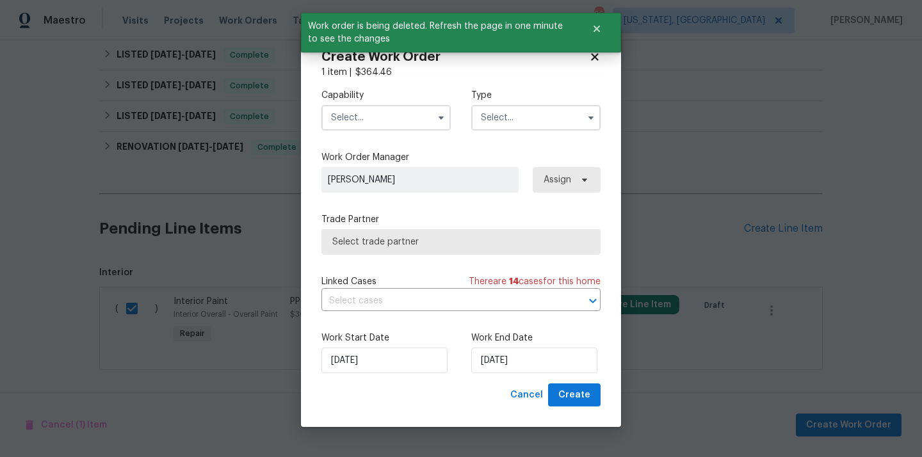
click at [401, 122] on input "text" at bounding box center [386, 118] width 129 height 26
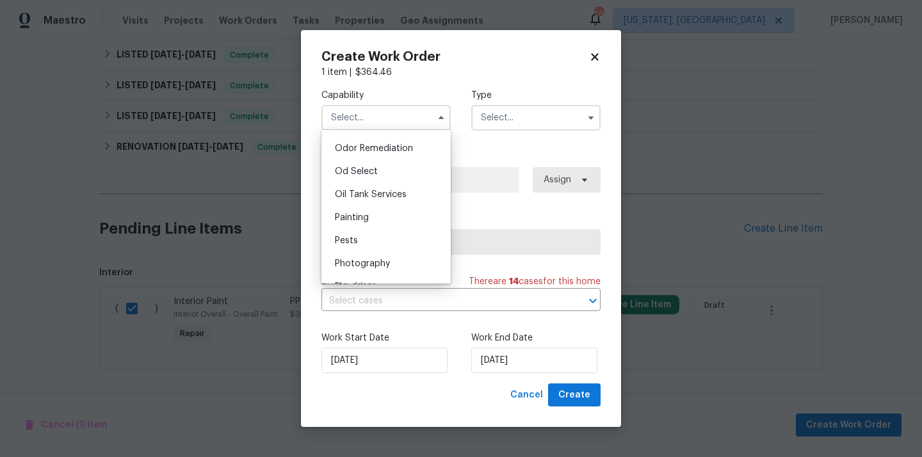
scroll to position [1000, 0]
click at [388, 231] on div "Painting" at bounding box center [386, 220] width 123 height 23
type input "Painting"
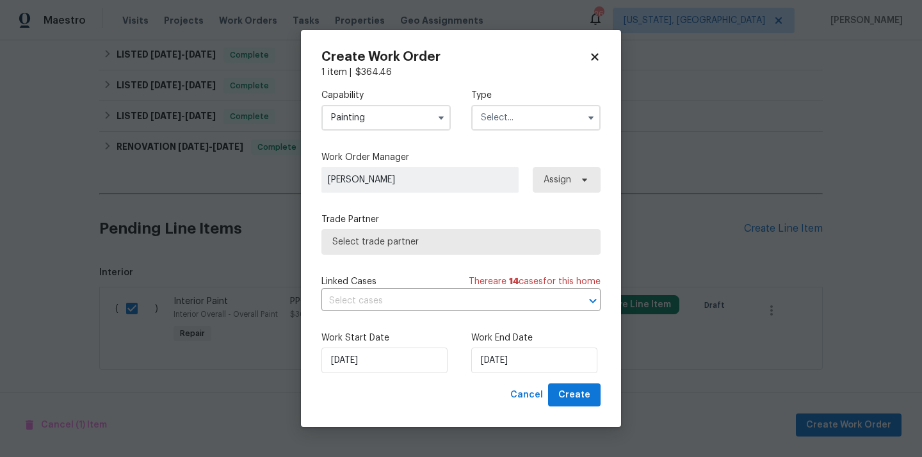
click at [511, 120] on input "text" at bounding box center [535, 118] width 129 height 26
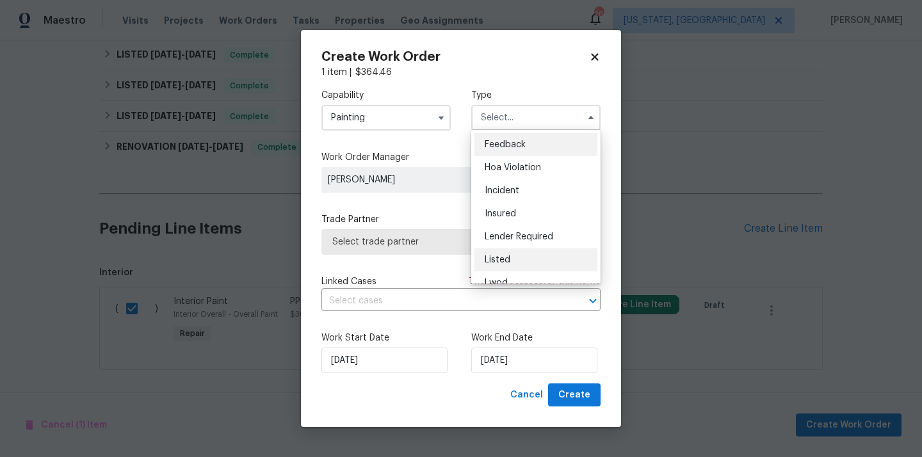
click at [519, 258] on div "Listed" at bounding box center [536, 260] width 123 height 23
type input "Listed"
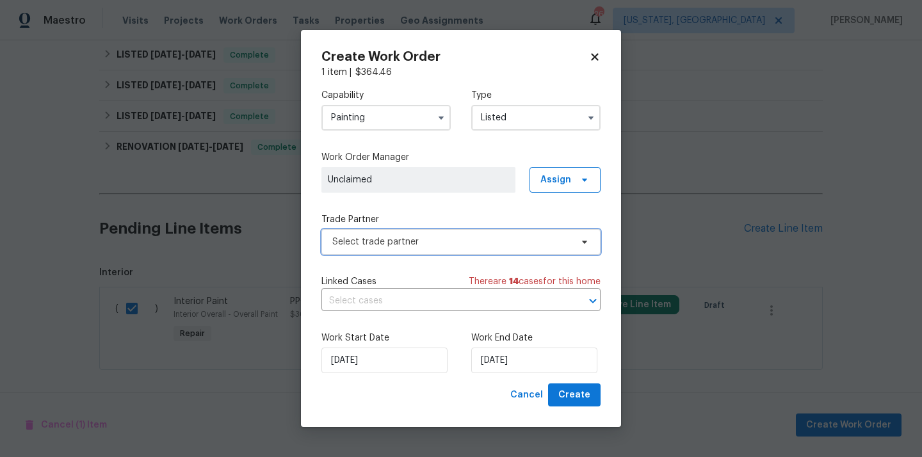
click at [557, 229] on span "Select trade partner" at bounding box center [461, 242] width 279 height 26
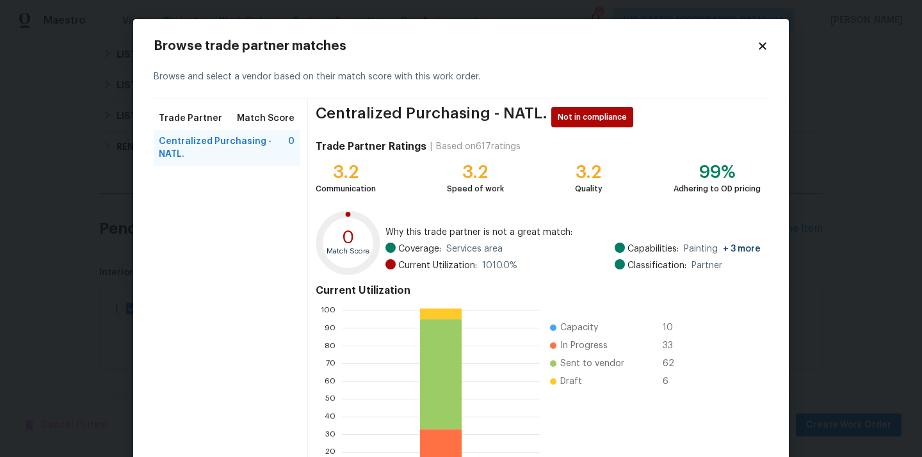
scroll to position [108, 0]
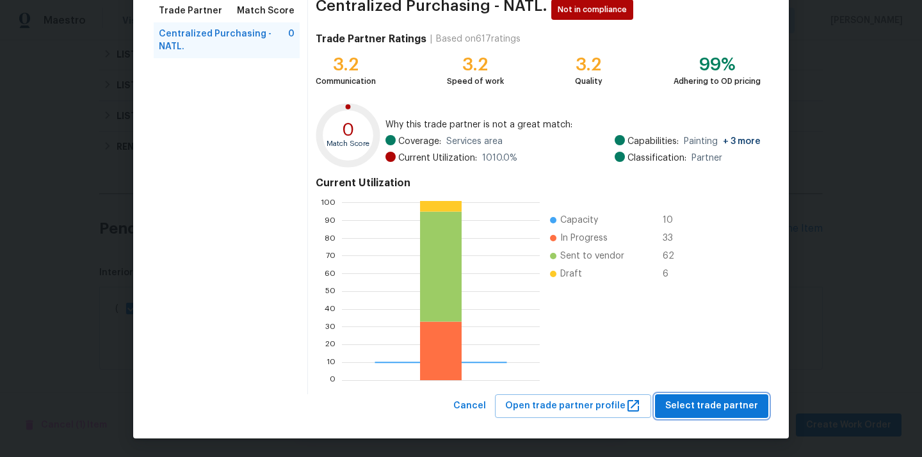
click at [735, 409] on span "Select trade partner" at bounding box center [712, 406] width 93 height 16
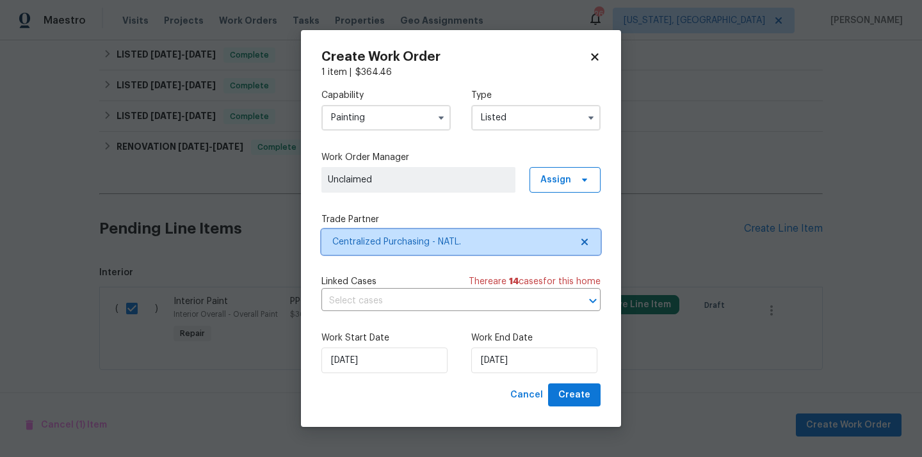
scroll to position [0, 0]
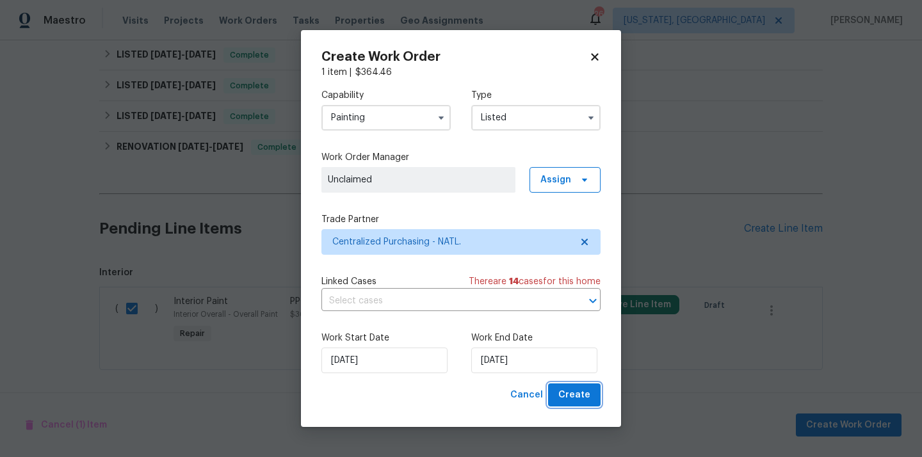
click at [572, 386] on button "Create" at bounding box center [574, 396] width 53 height 24
checkbox input "false"
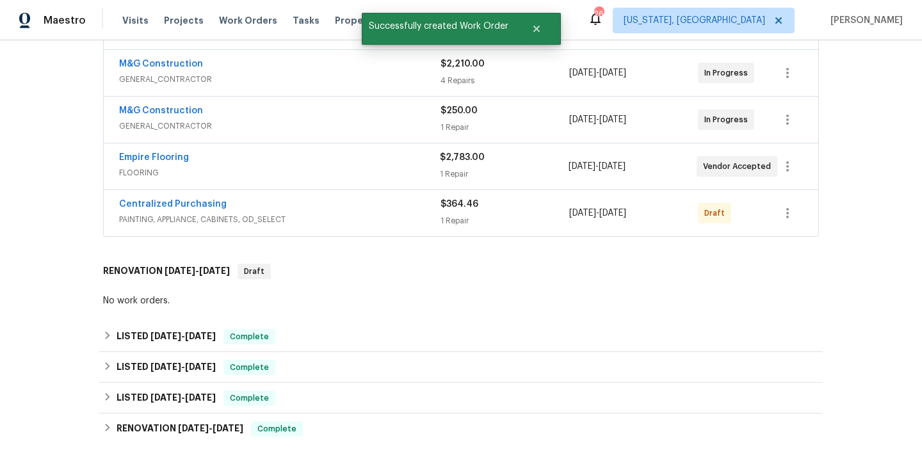
scroll to position [218, 0]
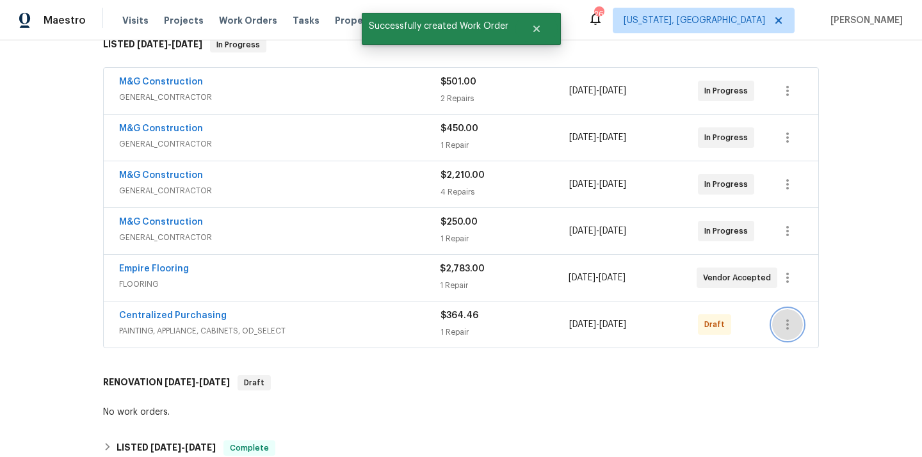
click at [797, 320] on button "button" at bounding box center [788, 324] width 31 height 31
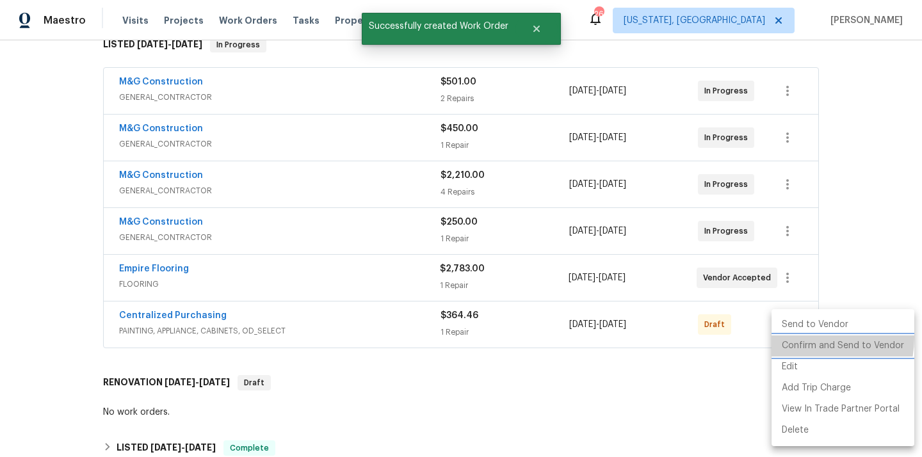
click at [800, 338] on li "Confirm and Send to Vendor" at bounding box center [843, 346] width 143 height 21
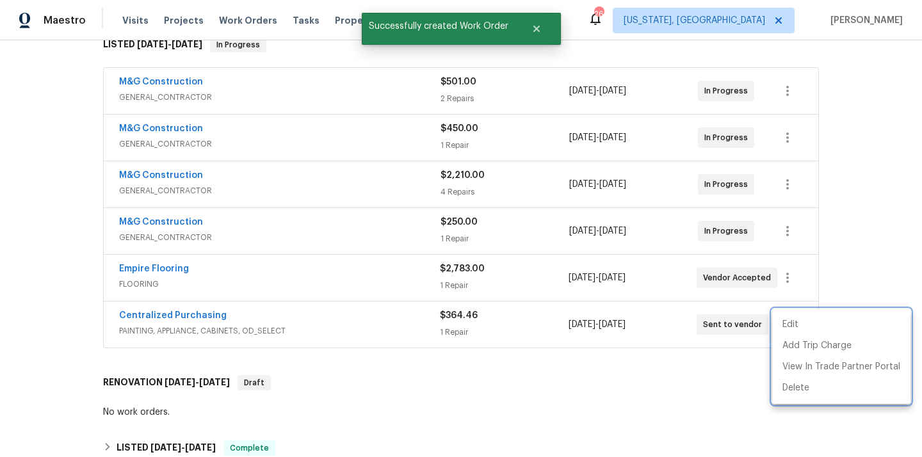
click at [177, 316] on div at bounding box center [461, 228] width 922 height 457
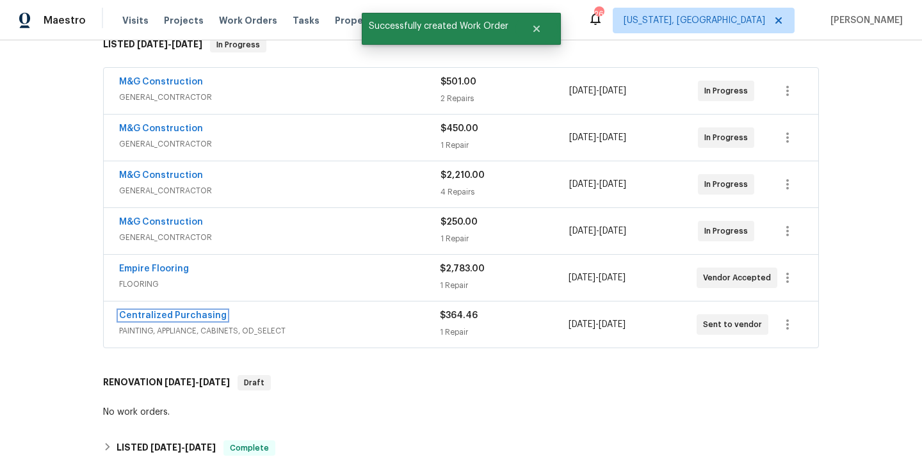
click at [177, 316] on link "Centralized Purchasing" at bounding box center [173, 315] width 108 height 9
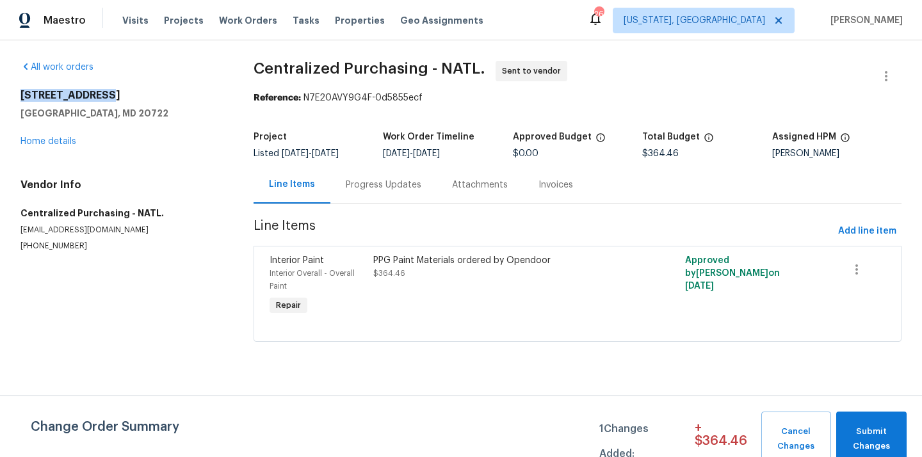
drag, startPoint x: 106, startPoint y: 90, endPoint x: 21, endPoint y: 94, distance: 84.6
click at [21, 94] on h2 "3722 Shepherd St" at bounding box center [121, 95] width 202 height 13
drag, startPoint x: 116, startPoint y: 90, endPoint x: 10, endPoint y: 87, distance: 105.7
click at [10, 87] on div "All work orders 3722 Shepherd St Brentwood, MD 20722 Home details Vendor Info C…" at bounding box center [461, 209] width 922 height 338
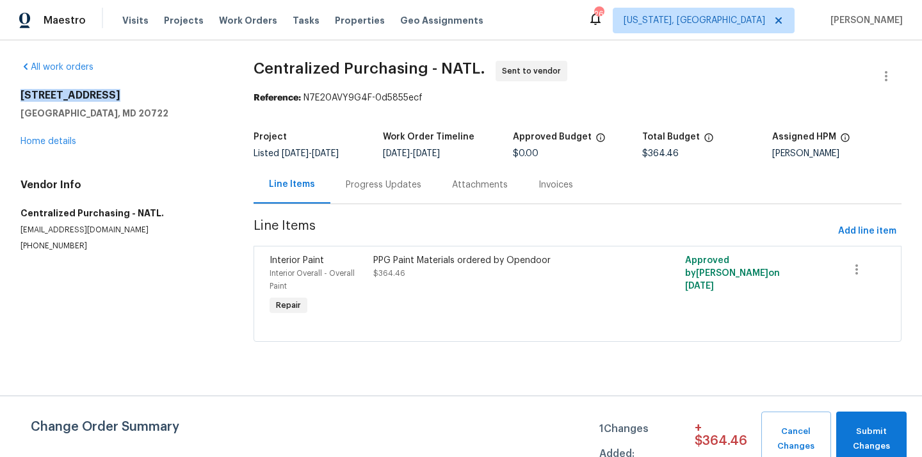
copy h2 "3722 Shepherd St"
click at [122, 20] on span "Visits" at bounding box center [135, 20] width 26 height 13
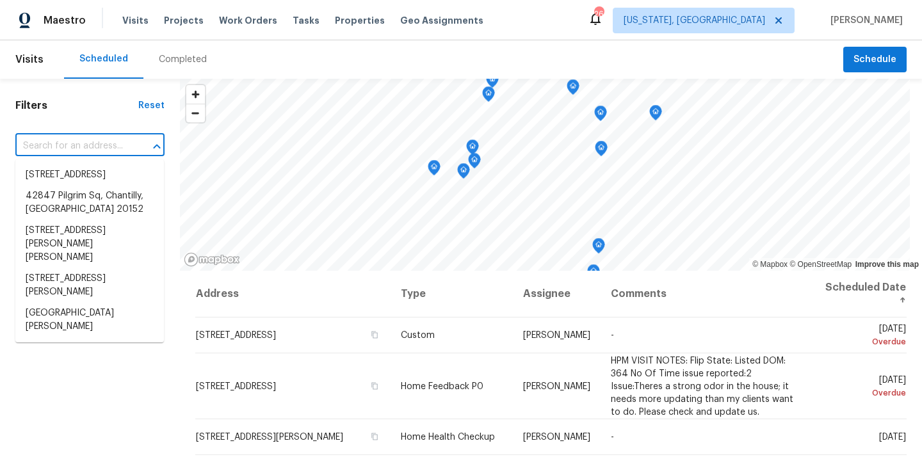
click at [76, 148] on input "text" at bounding box center [71, 146] width 113 height 20
paste input "3722 Shepherd St"
type input "3722 Shepherd St"
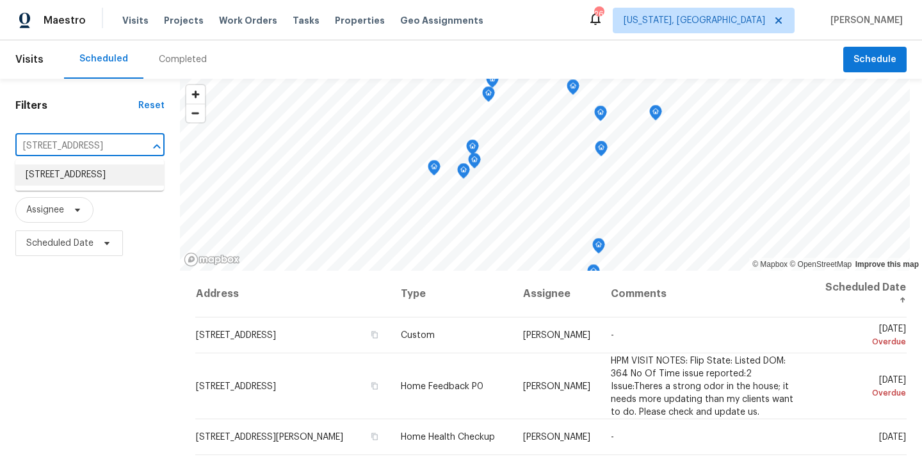
click at [76, 179] on li "3722 Shepherd St, Brentwood, MD 20722" at bounding box center [89, 175] width 149 height 21
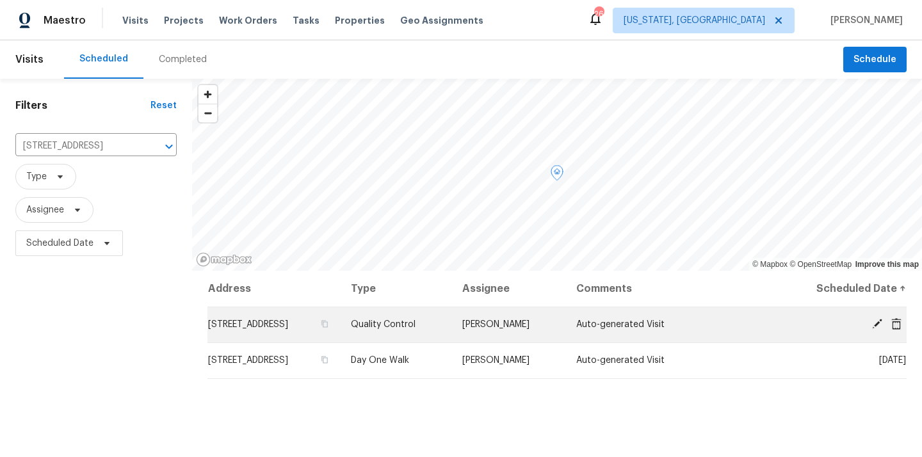
click at [900, 322] on icon at bounding box center [897, 324] width 10 height 12
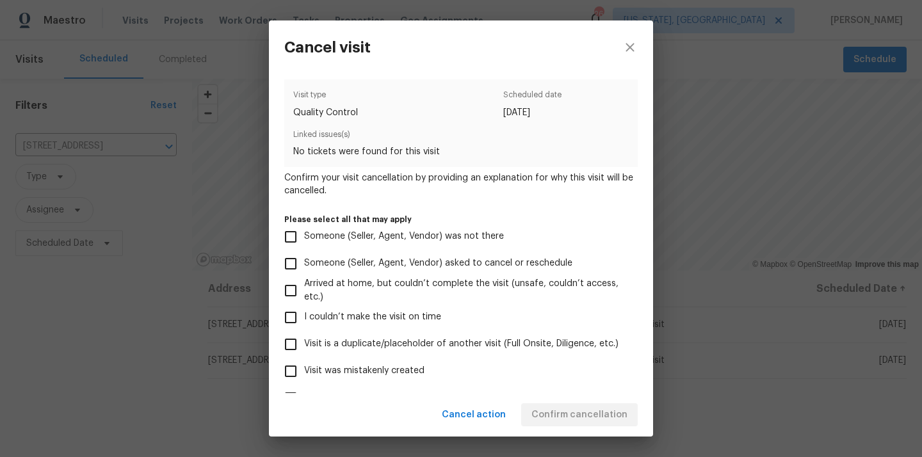
click at [488, 370] on label "Visit was mistakenly created" at bounding box center [452, 371] width 350 height 27
click at [304, 370] on input "Visit was mistakenly created" at bounding box center [290, 371] width 27 height 27
checkbox input "true"
click at [568, 406] on button "Confirm cancellation" at bounding box center [579, 416] width 117 height 24
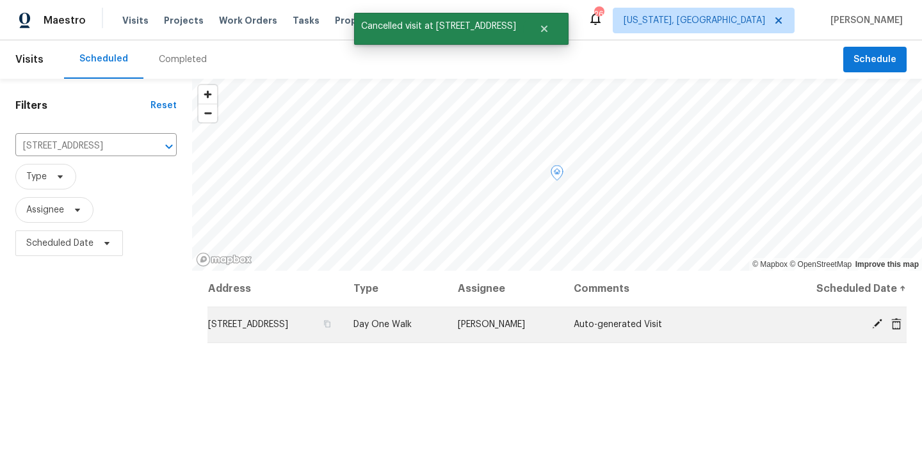
click at [899, 318] on icon at bounding box center [897, 324] width 12 height 12
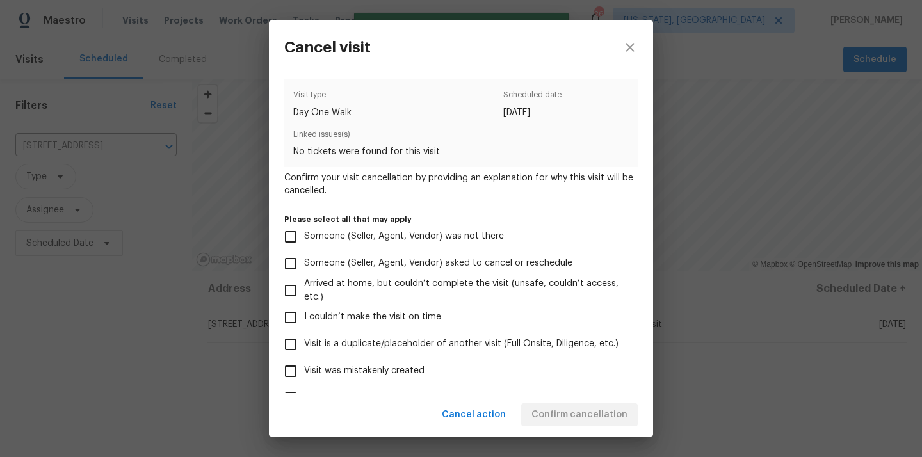
click at [538, 370] on label "Visit was mistakenly created" at bounding box center [452, 371] width 350 height 27
click at [304, 370] on input "Visit was mistakenly created" at bounding box center [290, 371] width 27 height 27
checkbox input "true"
click at [571, 400] on div "Cancel action Confirm cancellation" at bounding box center [461, 415] width 384 height 44
click at [561, 420] on span "Confirm cancellation" at bounding box center [580, 415] width 96 height 16
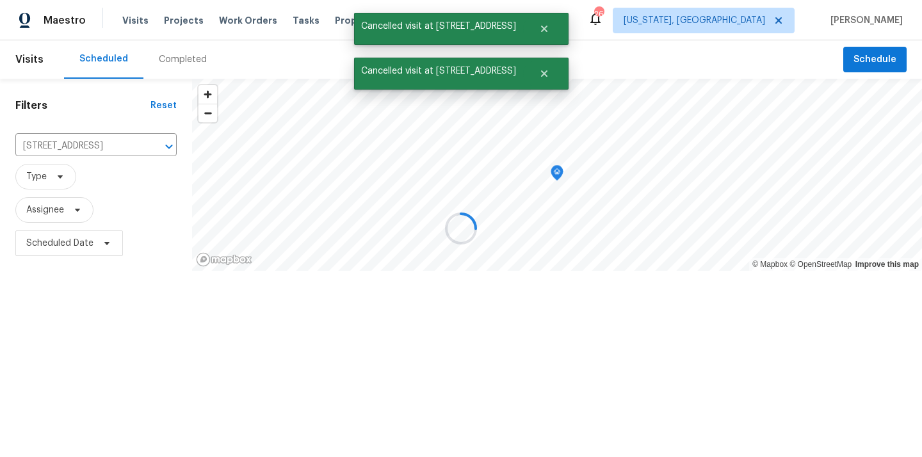
click at [179, 24] on div at bounding box center [461, 228] width 922 height 457
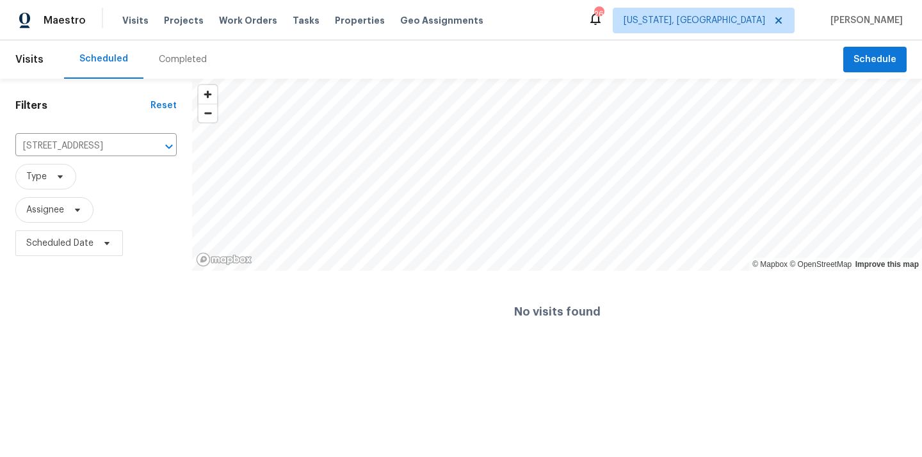
click at [503, 19] on div "Maestro Visits Projects Work Orders Tasks Properties Geo Assignments 26 Washing…" at bounding box center [461, 20] width 922 height 40
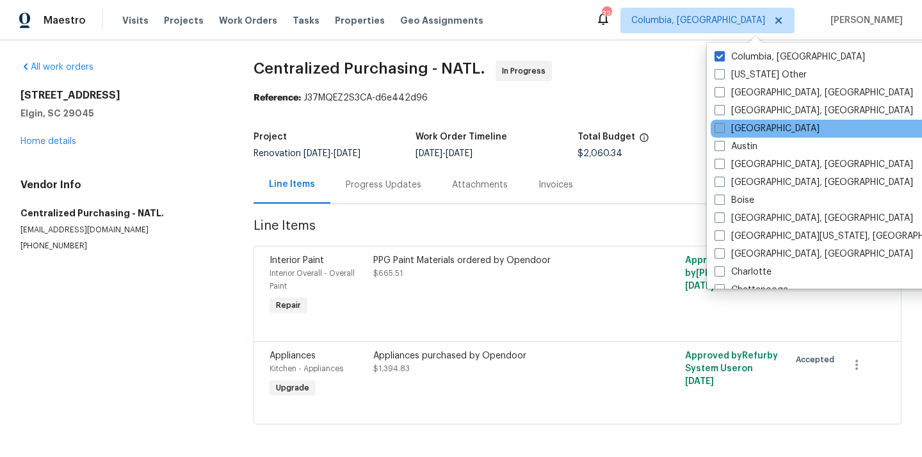
click at [742, 126] on label "[GEOGRAPHIC_DATA]" at bounding box center [767, 128] width 105 height 13
click at [723, 126] on input "[GEOGRAPHIC_DATA]" at bounding box center [719, 126] width 8 height 8
checkbox input "true"
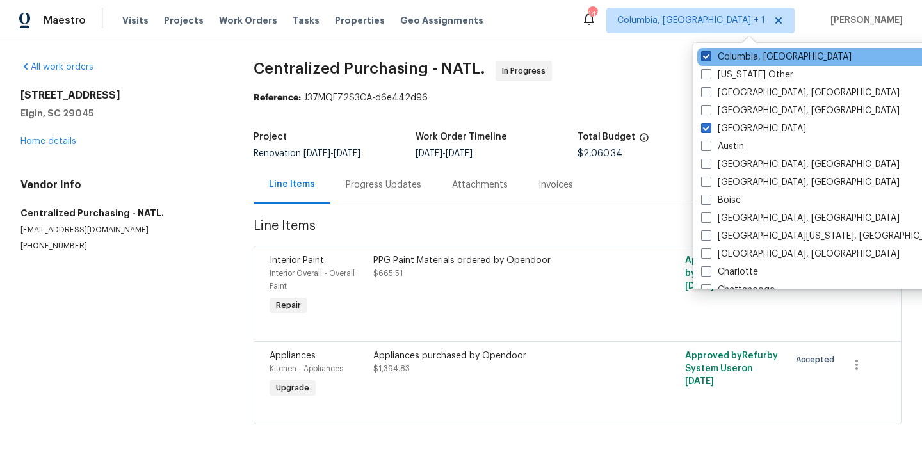
click at [735, 61] on label "Columbia, [GEOGRAPHIC_DATA]" at bounding box center [776, 57] width 151 height 13
click at [710, 59] on input "Columbia, [GEOGRAPHIC_DATA]" at bounding box center [705, 55] width 8 height 8
checkbox input "false"
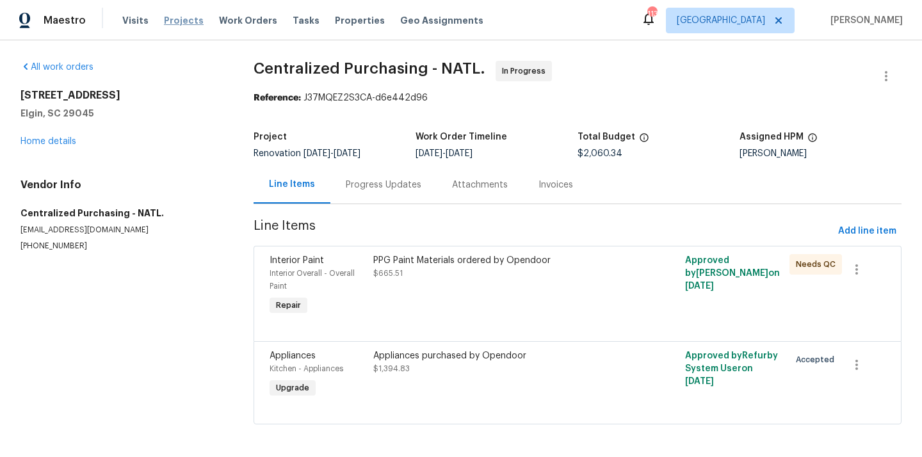
click at [164, 24] on span "Projects" at bounding box center [184, 20] width 40 height 13
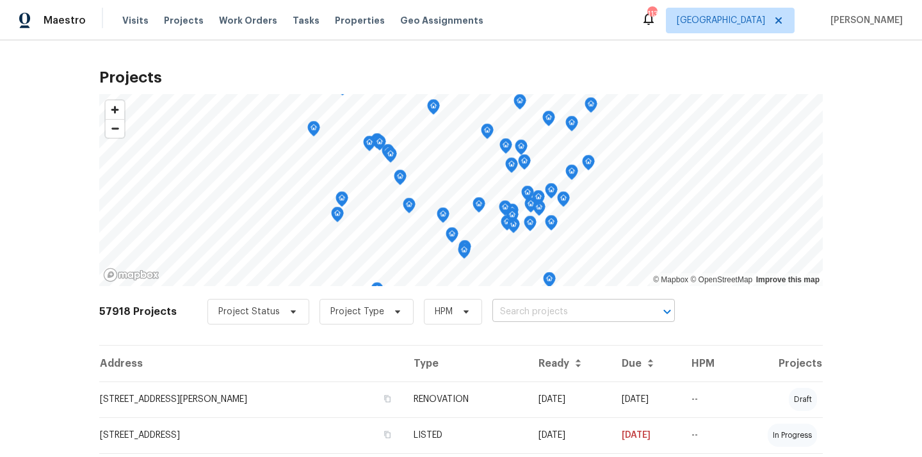
click at [511, 315] on input "text" at bounding box center [566, 312] width 147 height 20
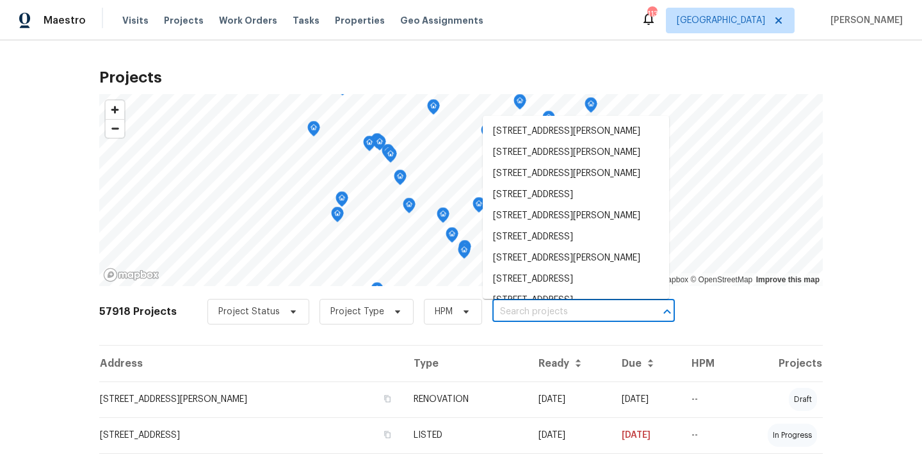
paste input "[STREET_ADDRESS]"
type input "[STREET_ADDRESS]"
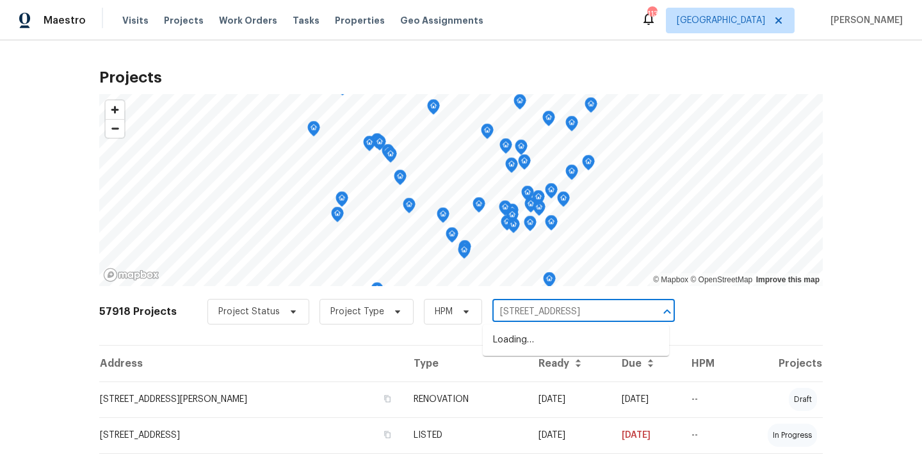
scroll to position [0, 22]
click at [518, 345] on li "[STREET_ADDRESS]" at bounding box center [576, 340] width 186 height 21
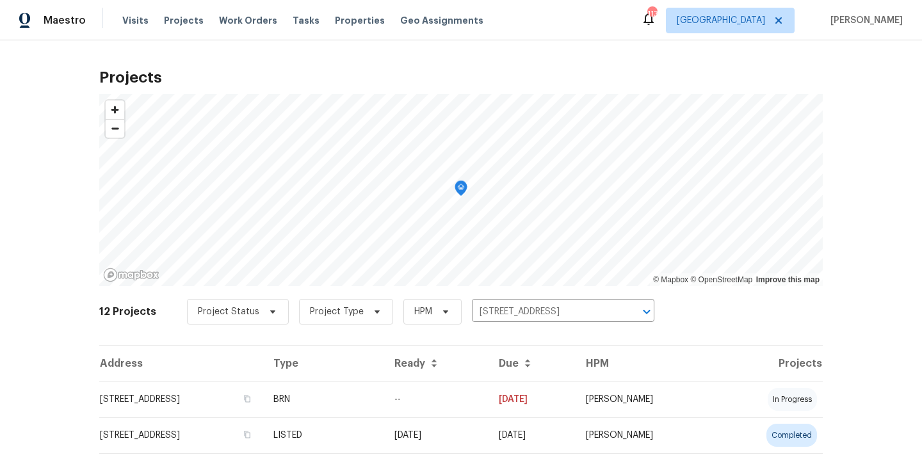
click at [384, 383] on td "BRN" at bounding box center [323, 400] width 121 height 36
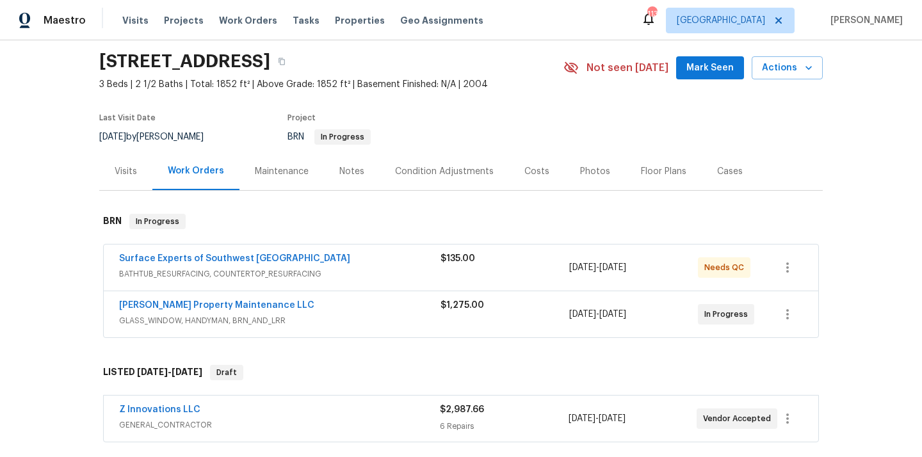
scroll to position [58, 0]
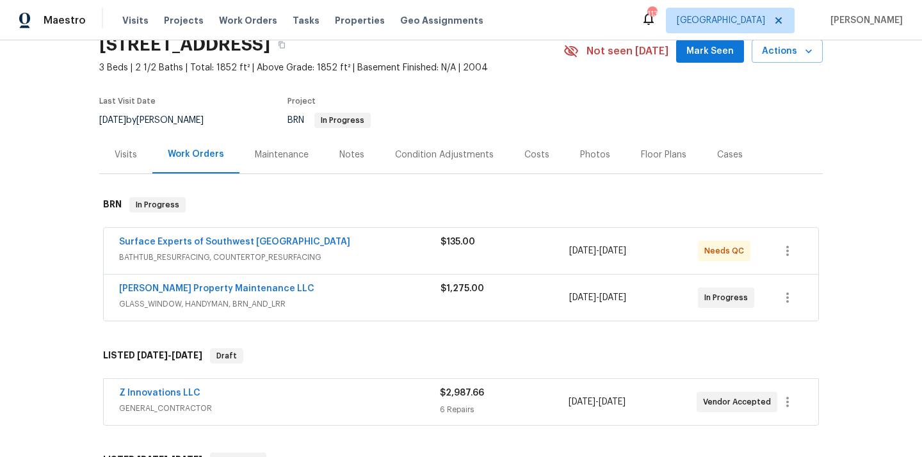
click at [270, 48] on h2 "[STREET_ADDRESS]" at bounding box center [184, 44] width 171 height 13
click at [270, 51] on h2 "[STREET_ADDRESS]" at bounding box center [184, 44] width 171 height 13
copy h2 "30296"
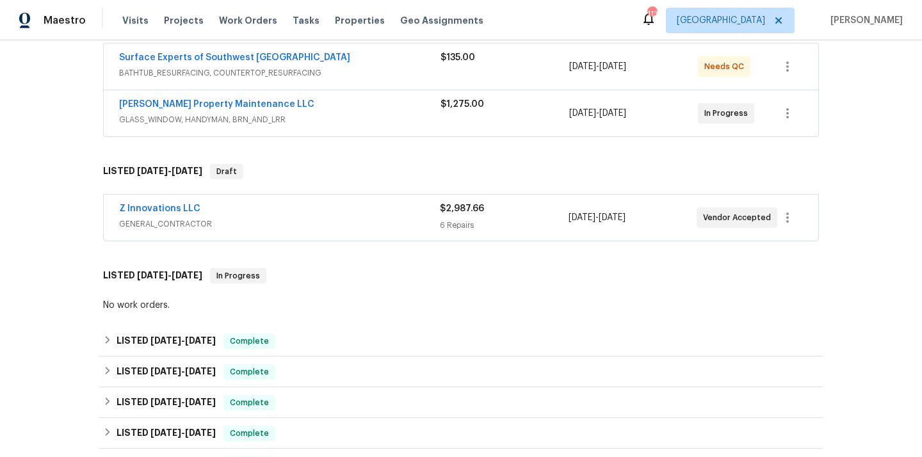
scroll to position [348, 0]
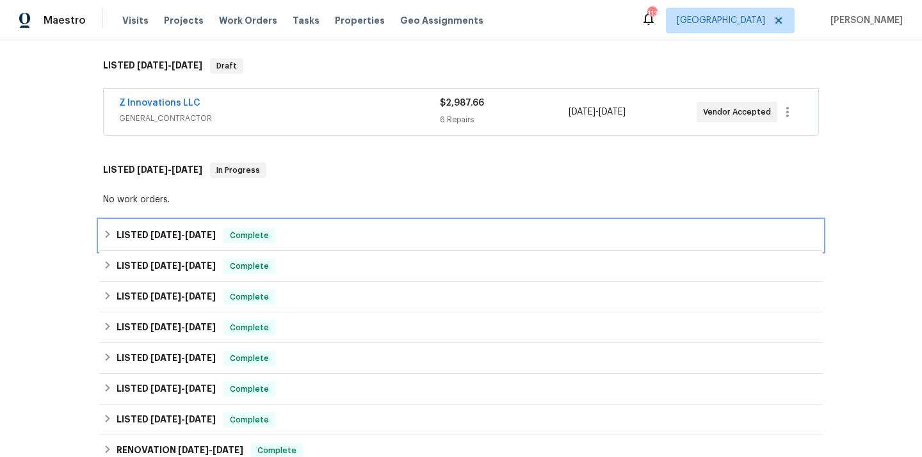
click at [110, 236] on icon at bounding box center [107, 234] width 9 height 9
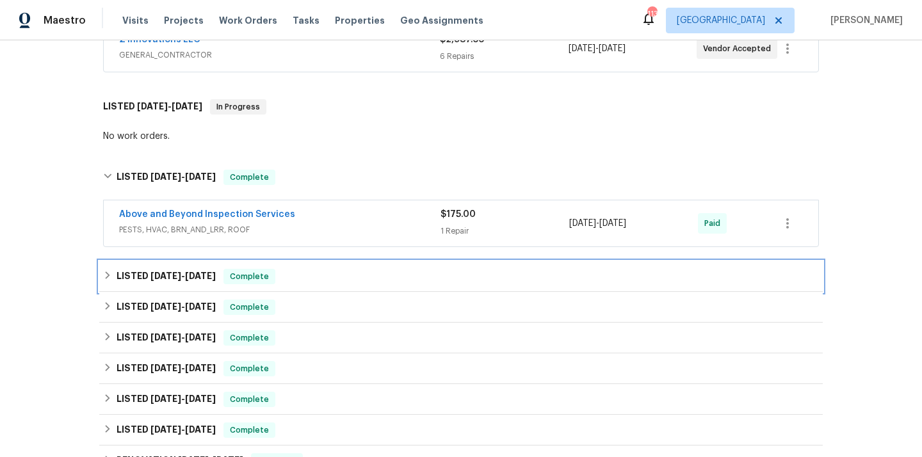
click at [108, 273] on icon at bounding box center [107, 275] width 9 height 9
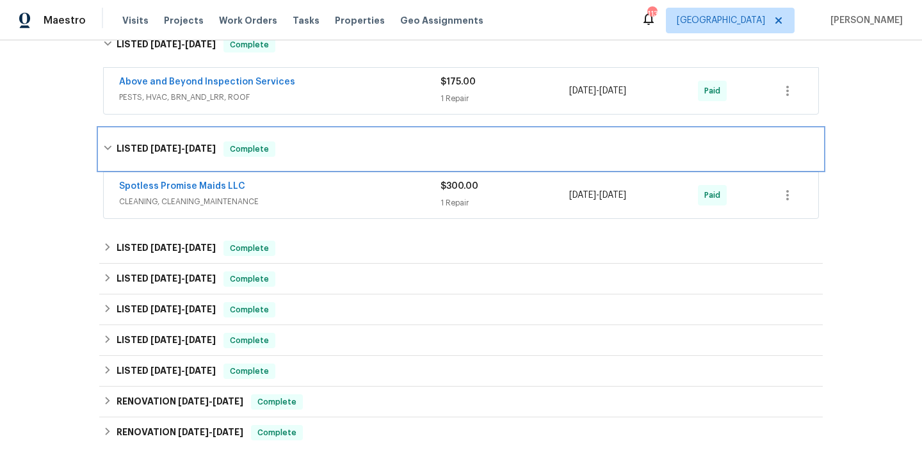
scroll to position [611, 0]
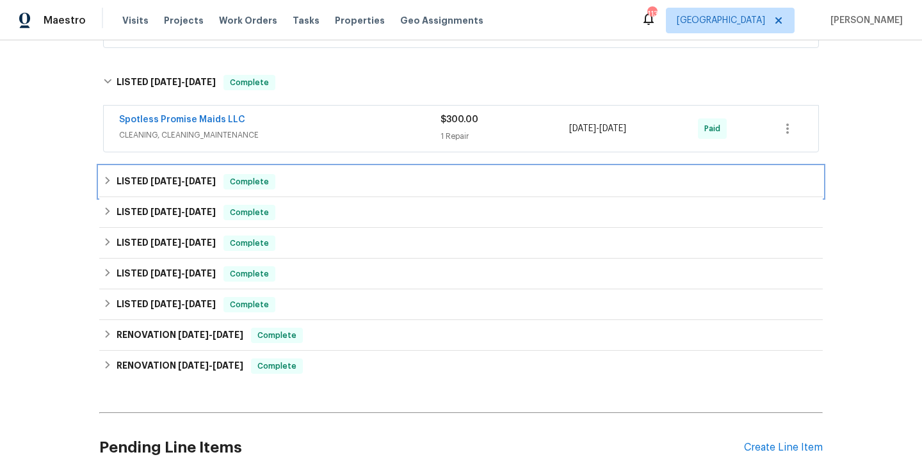
click at [104, 185] on icon at bounding box center [107, 180] width 9 height 9
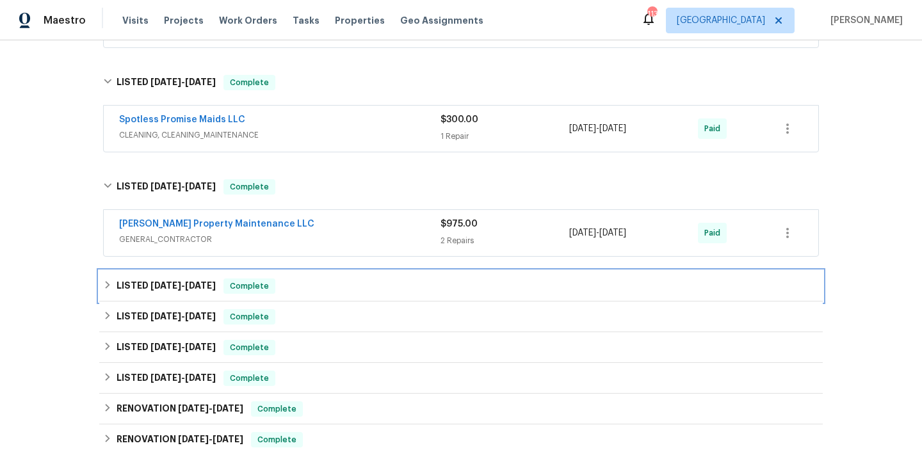
click at [104, 290] on icon at bounding box center [107, 285] width 9 height 9
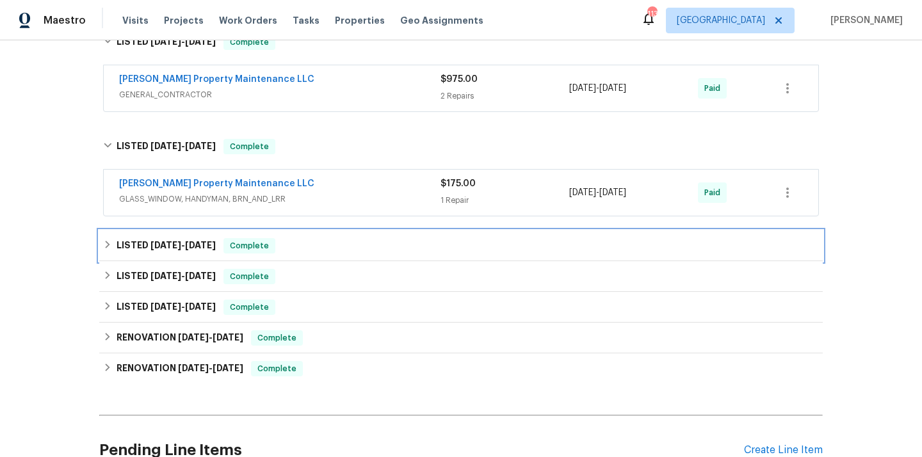
click at [108, 241] on icon at bounding box center [107, 244] width 9 height 9
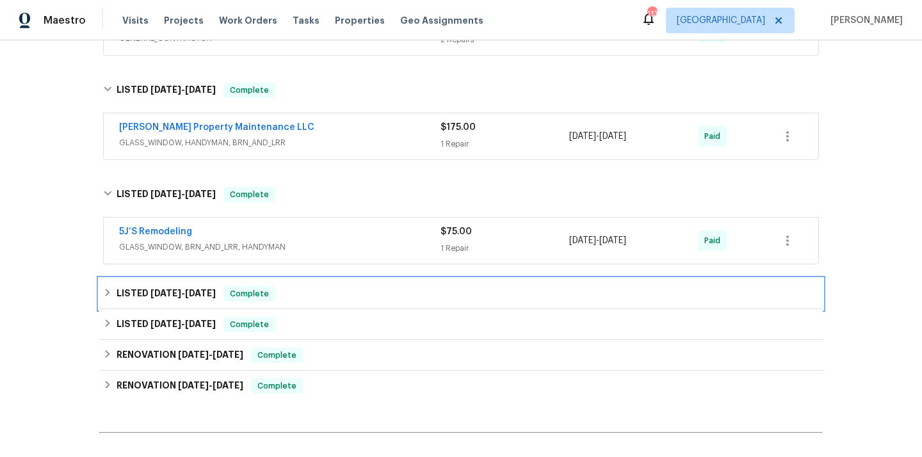
click at [104, 284] on div "LISTED [DATE] - [DATE] Complete" at bounding box center [461, 294] width 724 height 31
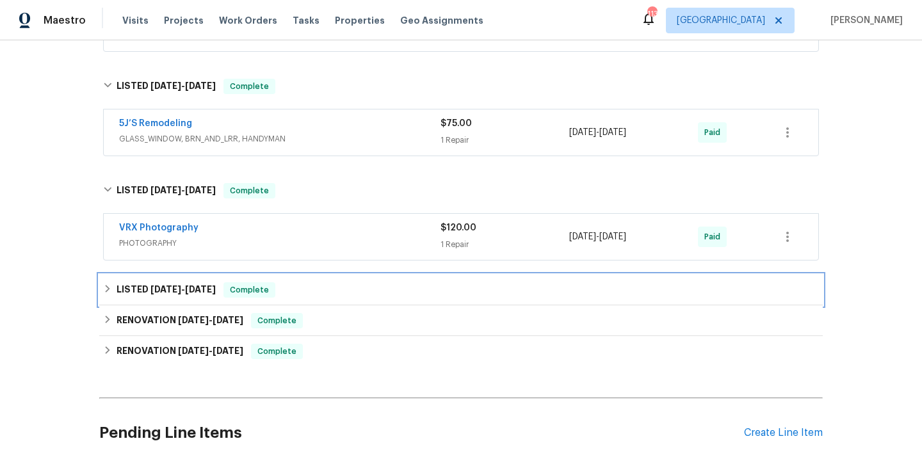
click at [104, 290] on icon at bounding box center [107, 288] width 9 height 9
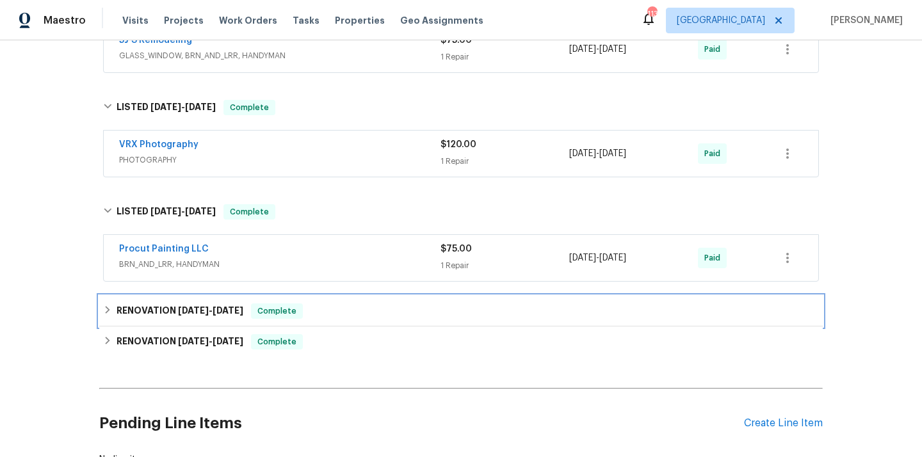
click at [106, 306] on icon at bounding box center [108, 310] width 4 height 8
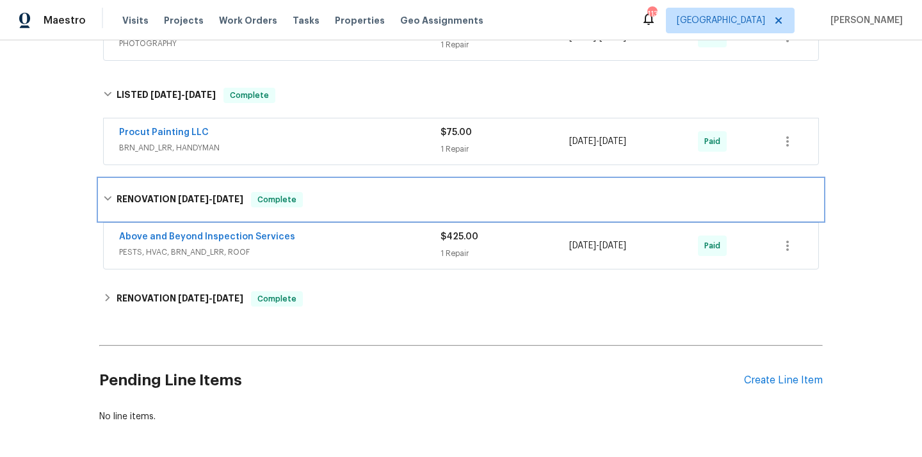
scroll to position [1174, 0]
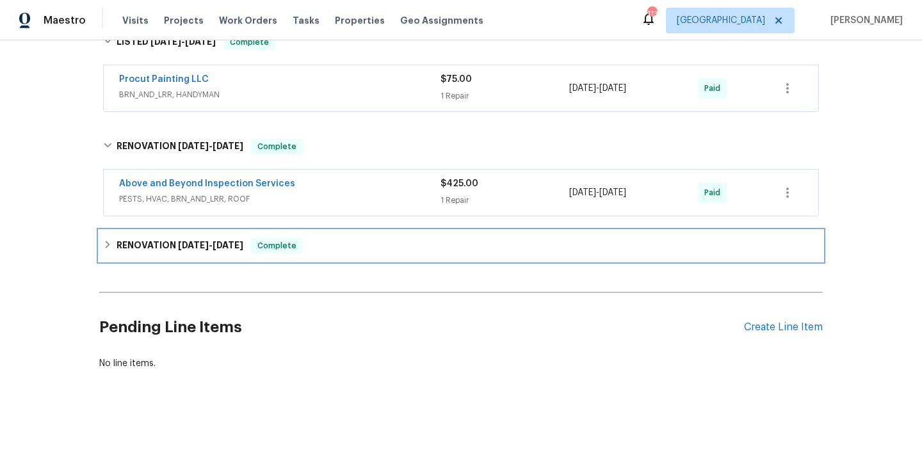
click at [101, 239] on div "RENOVATION [DATE] - [DATE] Complete" at bounding box center [461, 246] width 724 height 31
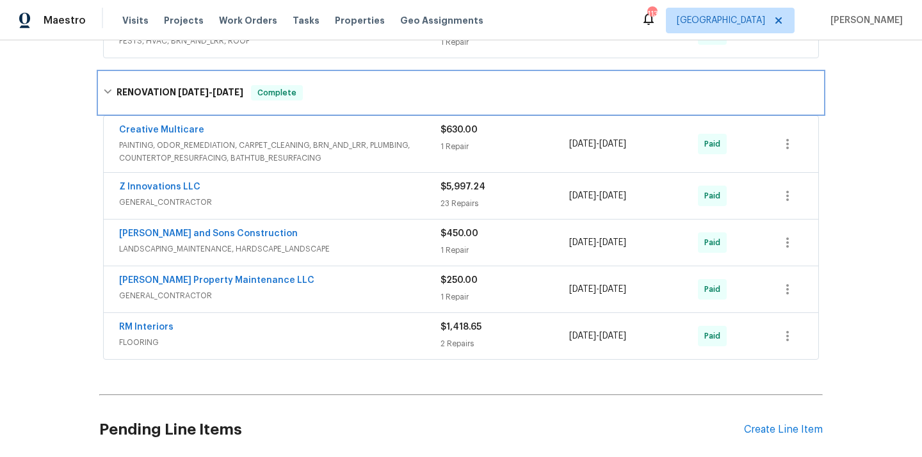
scroll to position [1355, 0]
